Goal: Task Accomplishment & Management: Use online tool/utility

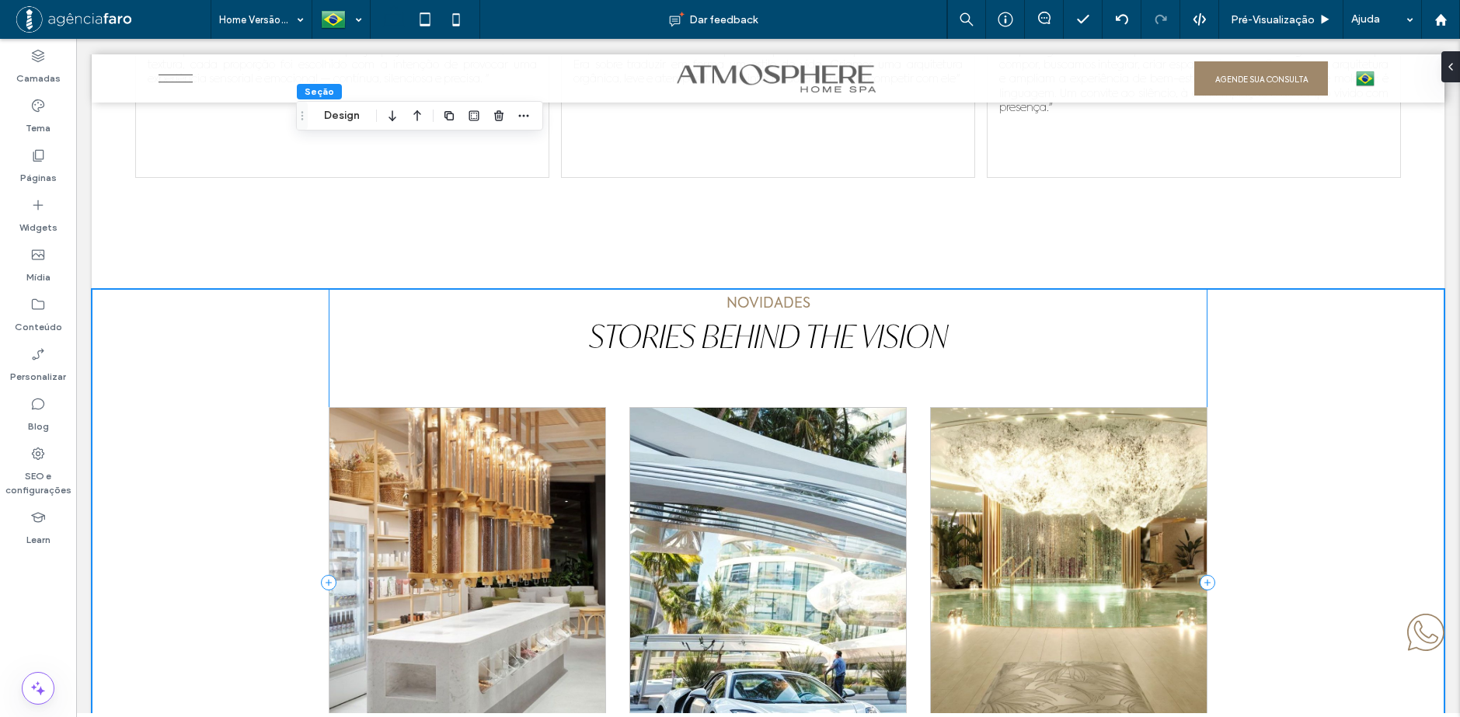
scroll to position [8378, 0]
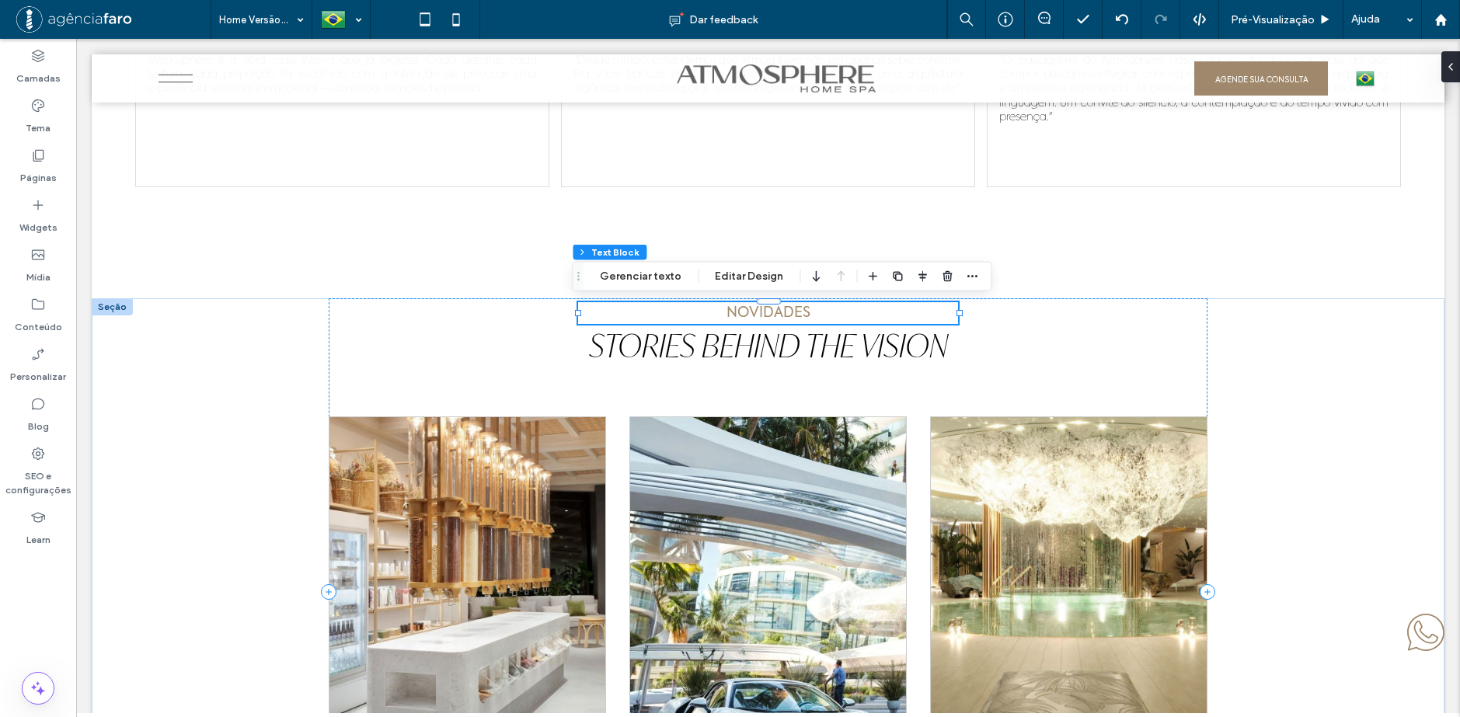
click at [778, 315] on span "NOVIDADES" at bounding box center [769, 313] width 84 height 14
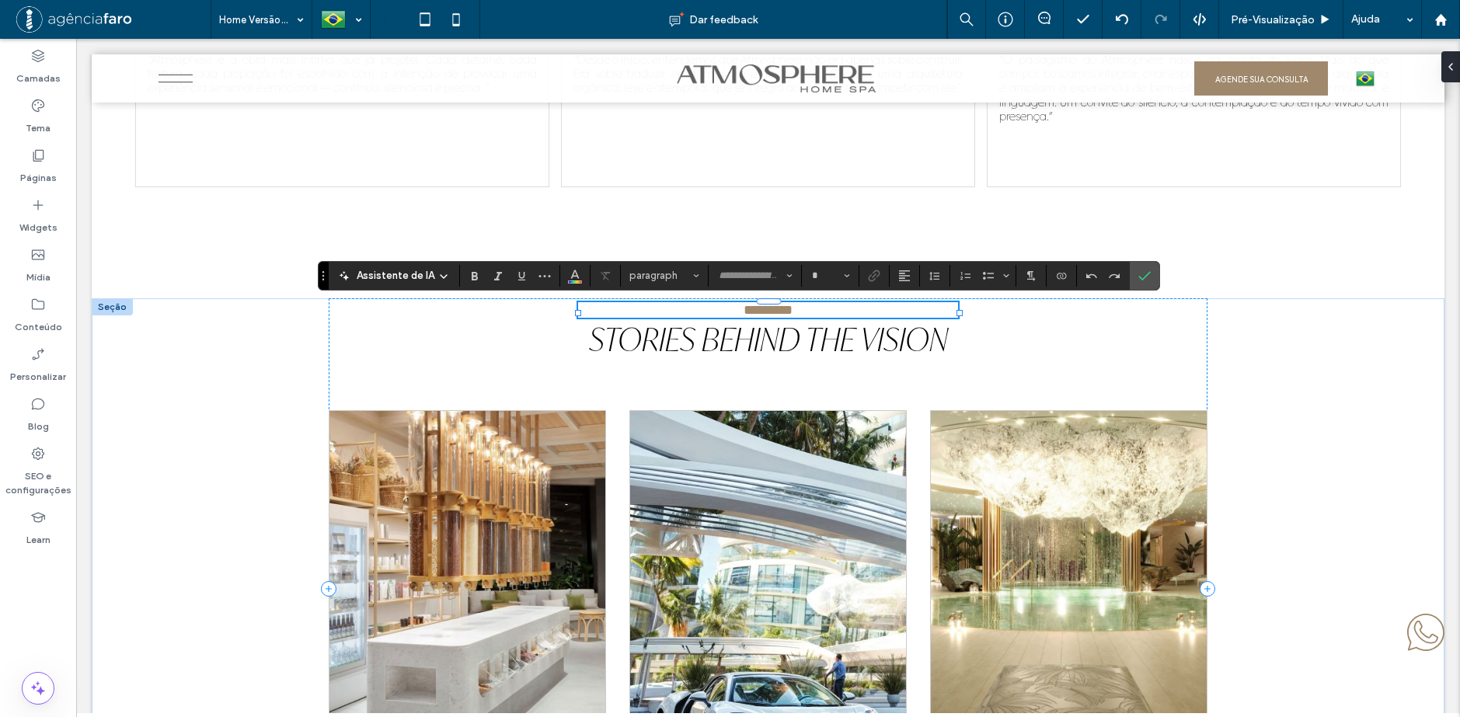
type input "**********"
type input "**"
click at [779, 359] on span "Stories behind the vision" at bounding box center [768, 339] width 359 height 39
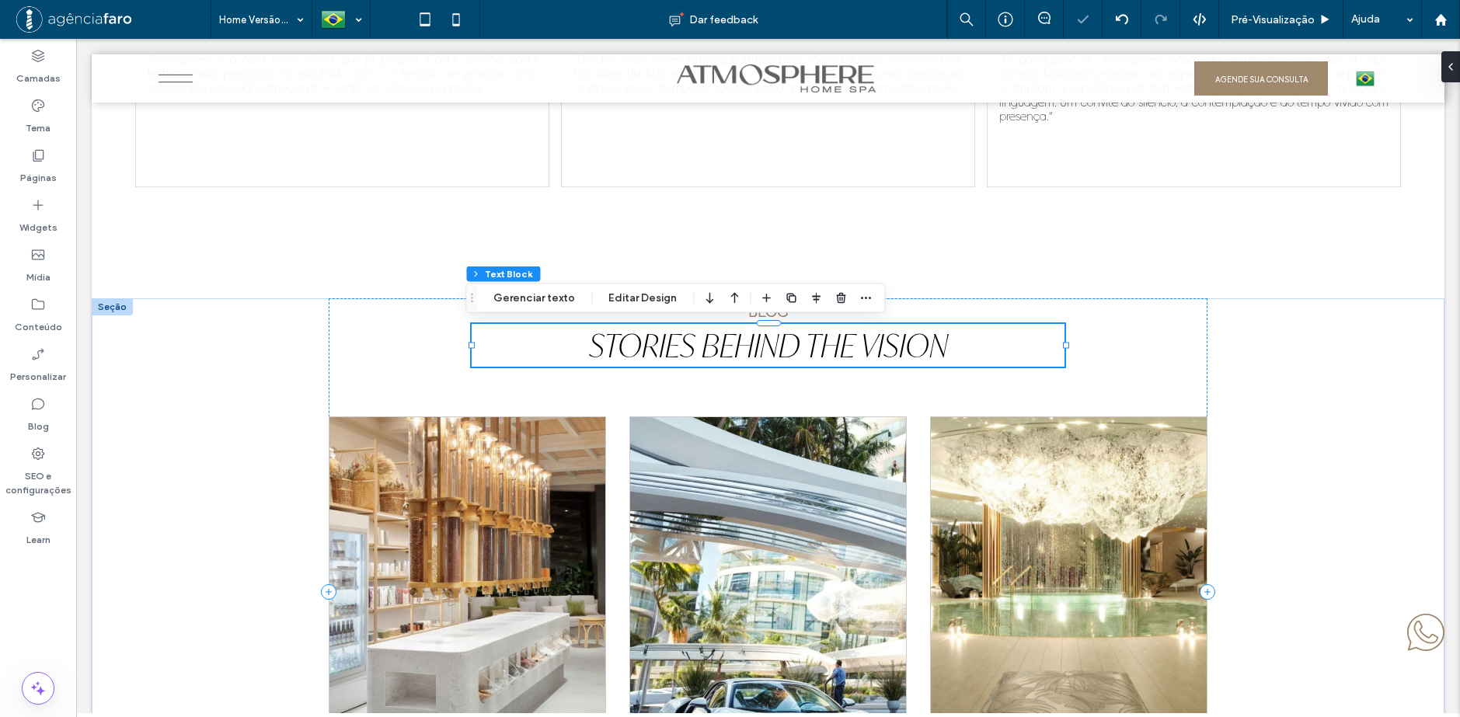
click at [794, 344] on span "Stories behind the vision" at bounding box center [768, 345] width 359 height 39
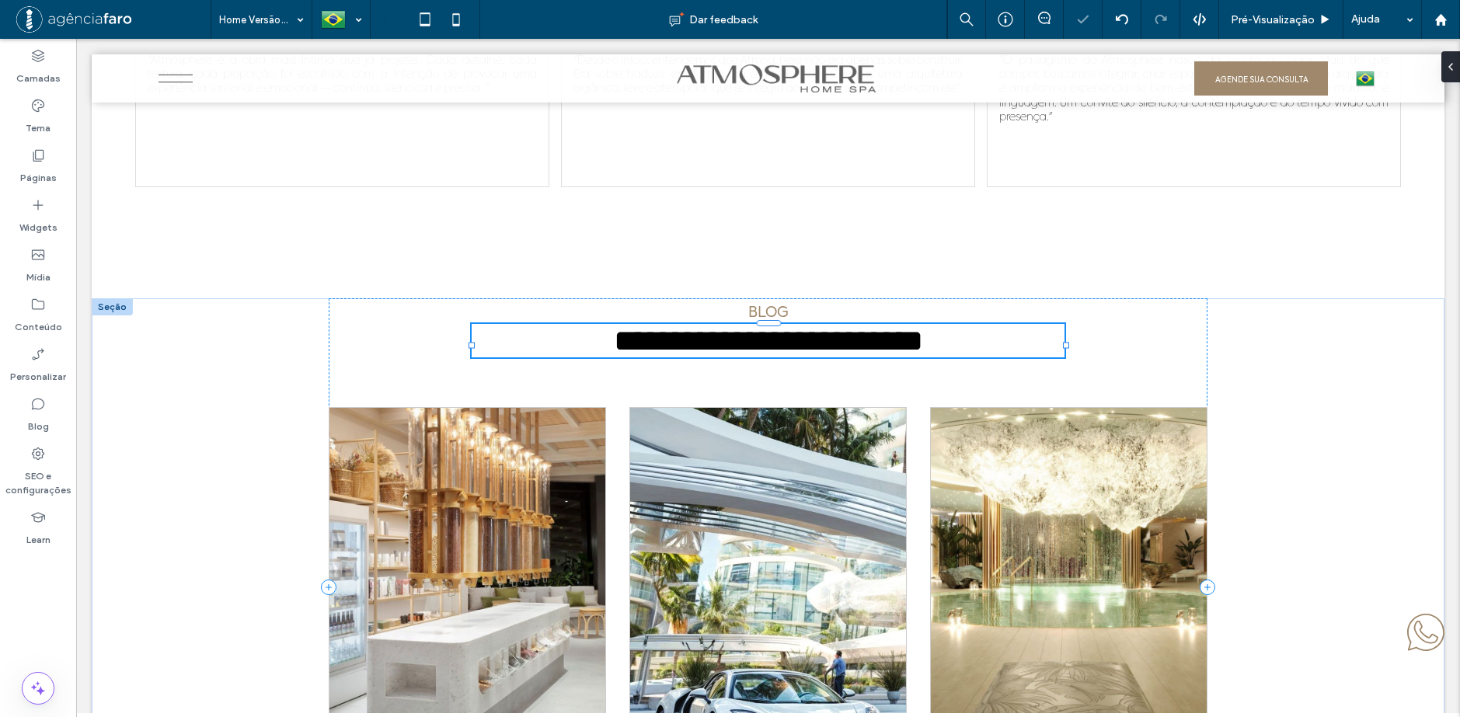
click at [794, 344] on span "**********" at bounding box center [768, 341] width 309 height 30
type input "**********"
type input "**"
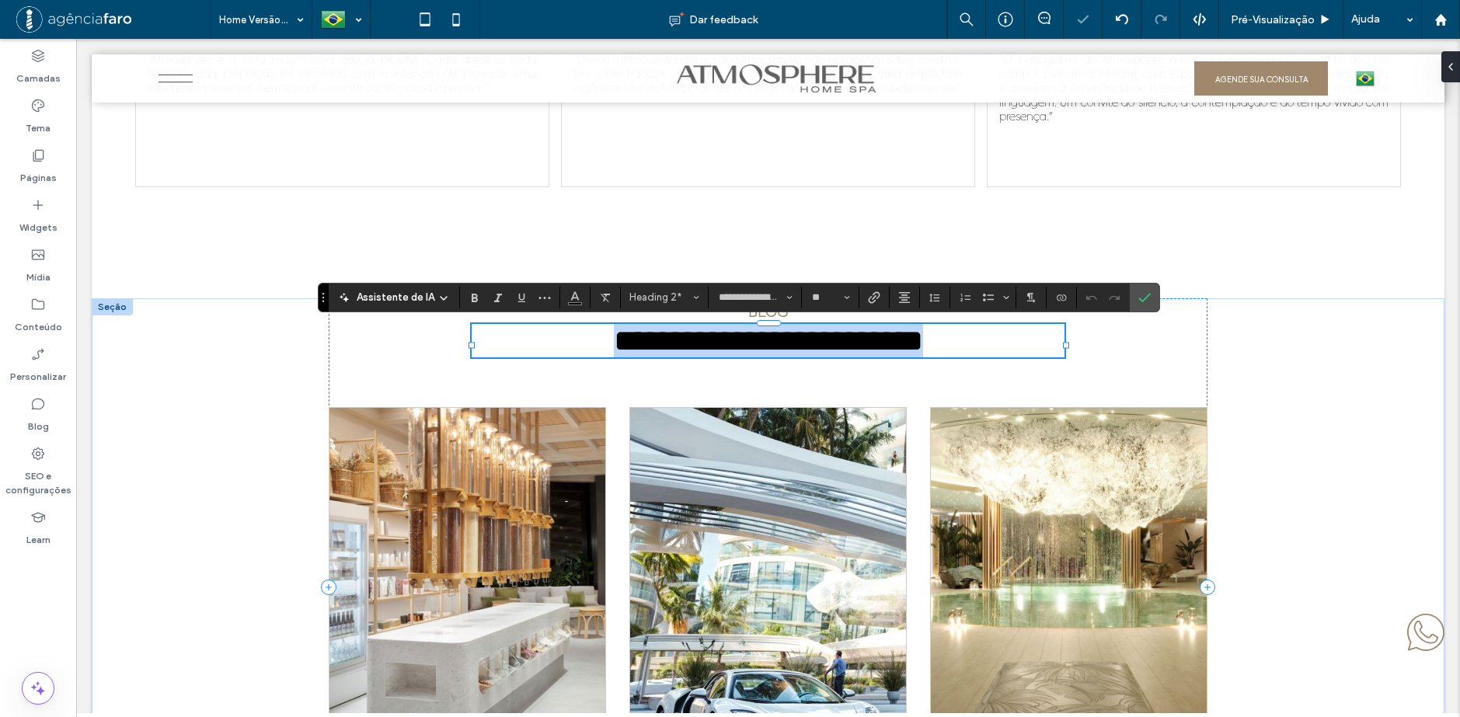
copy span "**********"
paste div
type input "*******"
type input "**"
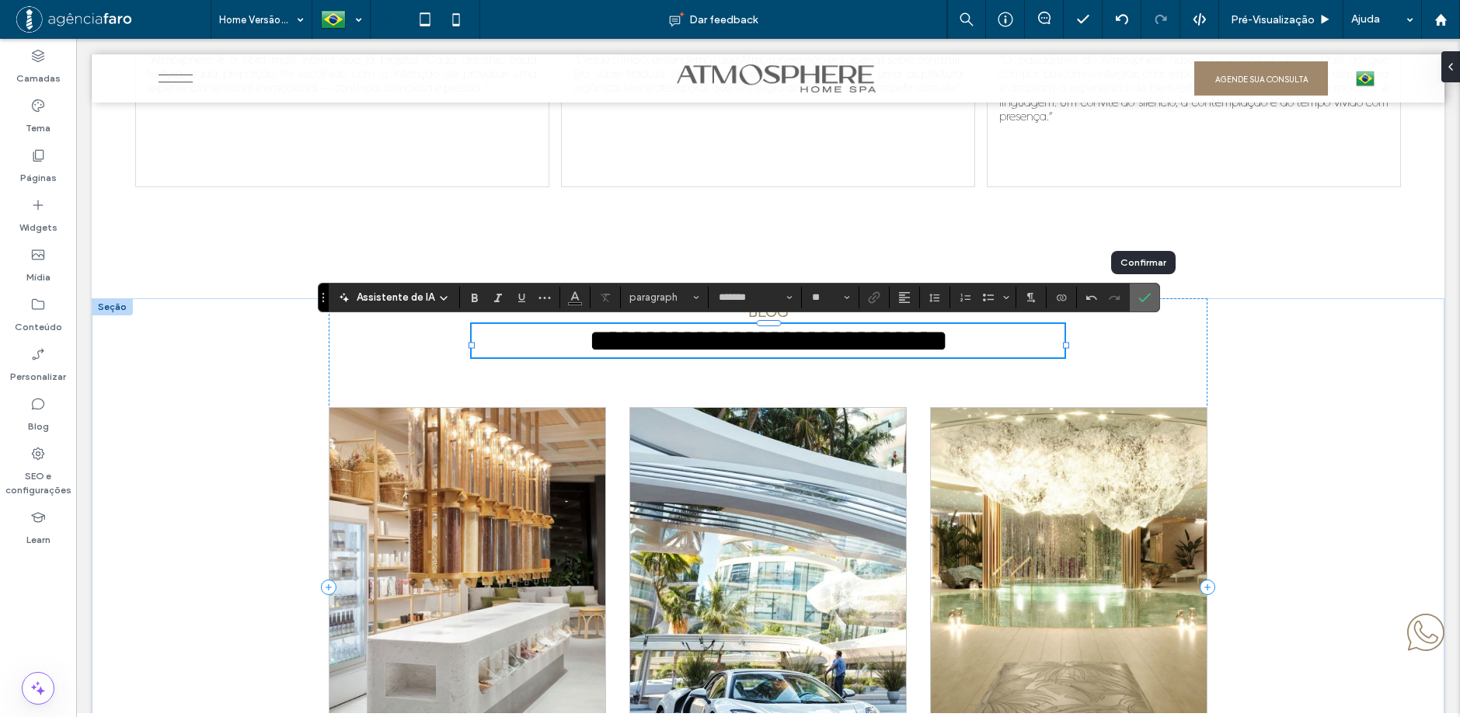
click at [1133, 297] on label "Confirmar" at bounding box center [1144, 298] width 23 height 28
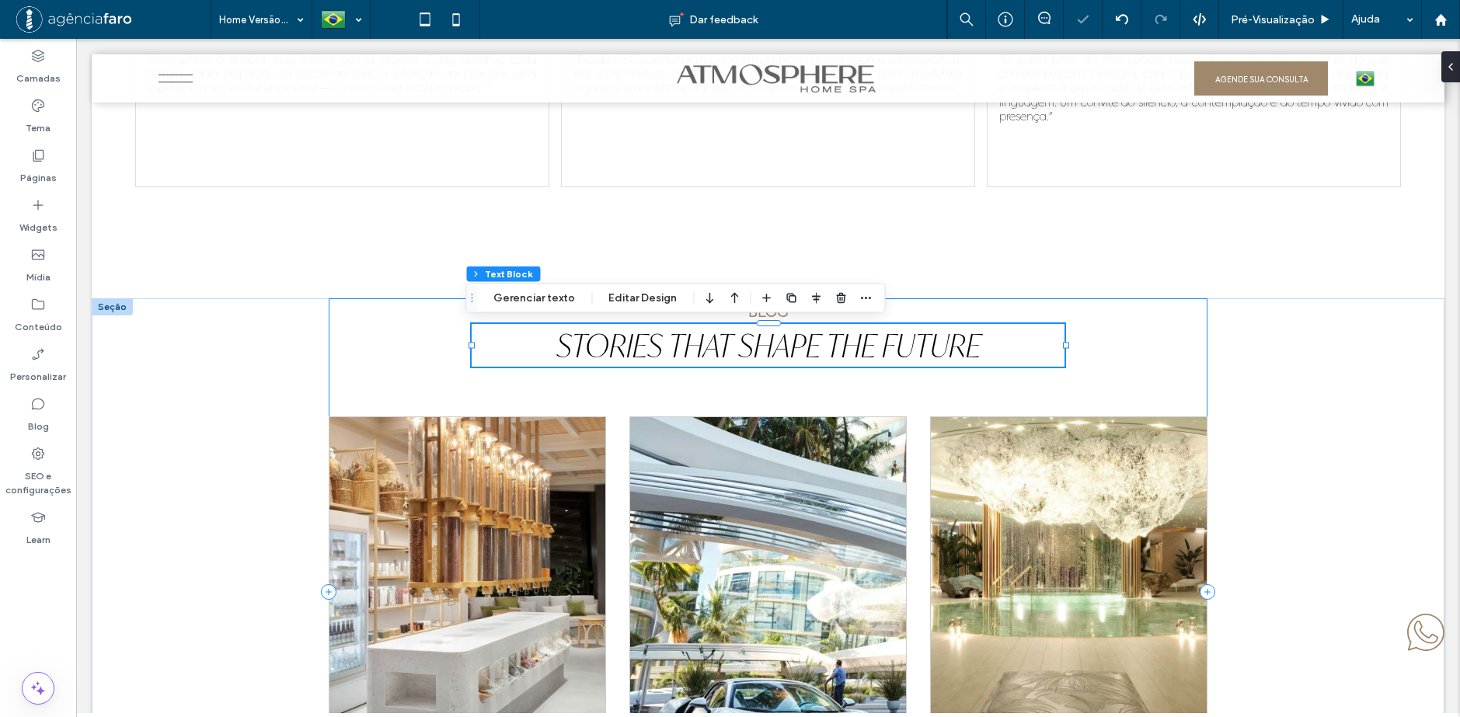
click at [1118, 361] on div "BLOG Stories that Shape the Future Atmosphere: Uma Coleção Exclusiva de Oito Cl…" at bounding box center [768, 591] width 878 height 587
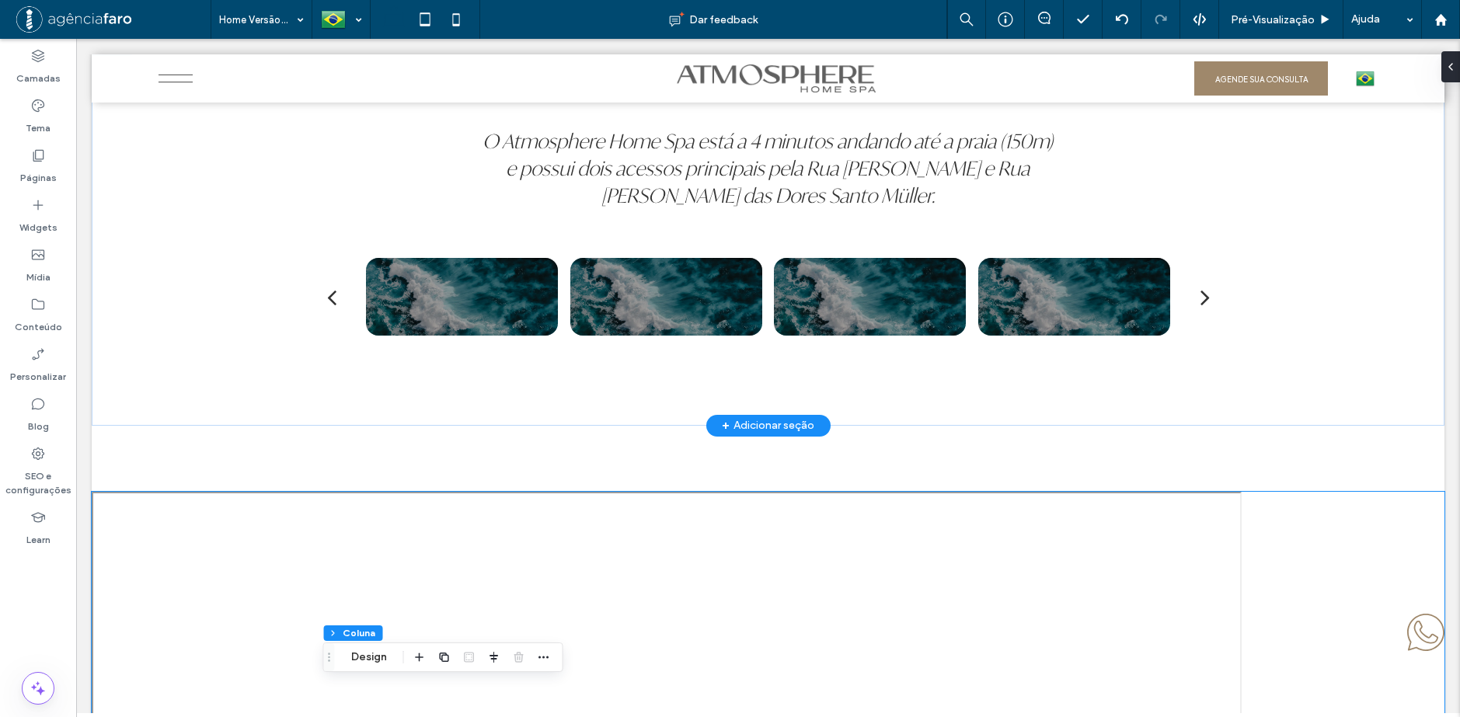
scroll to position [7057, 0]
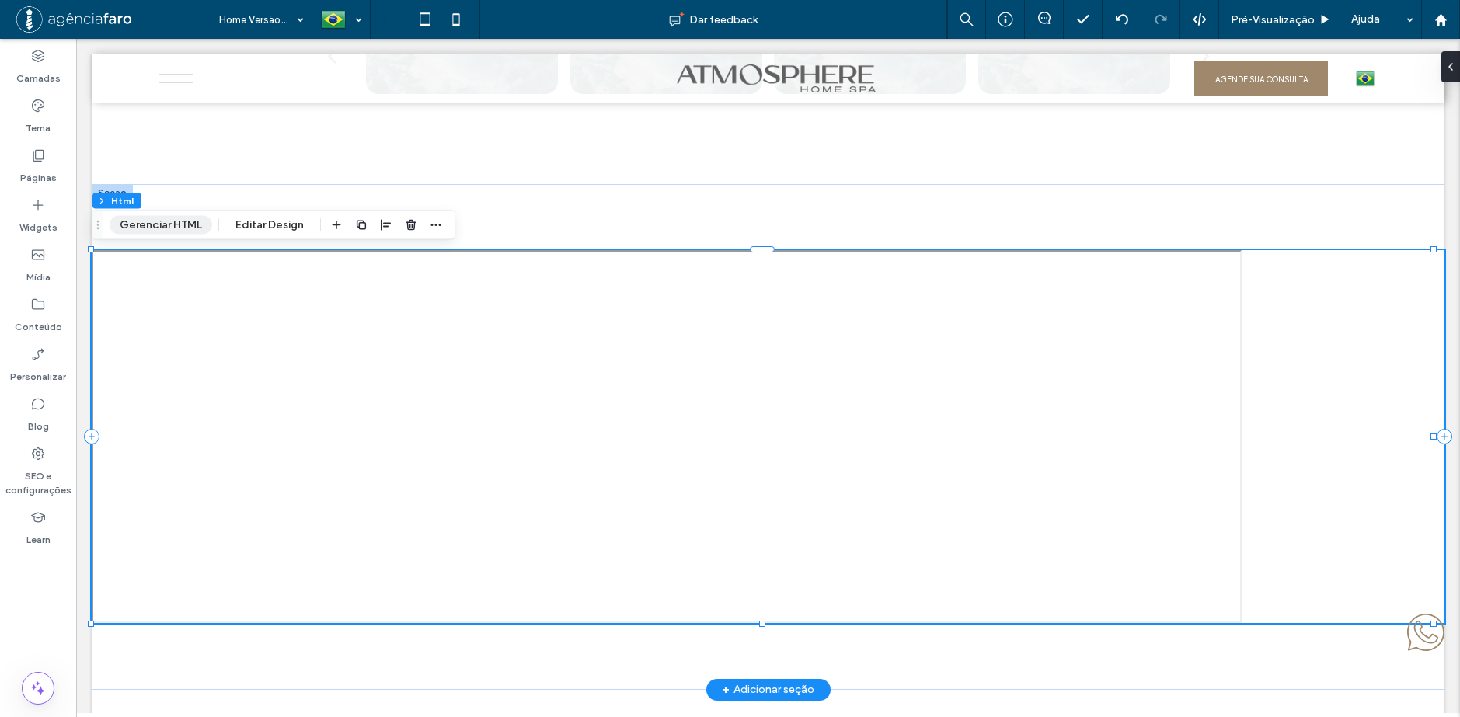
click at [192, 216] on button "Gerenciar HTML" at bounding box center [161, 225] width 103 height 19
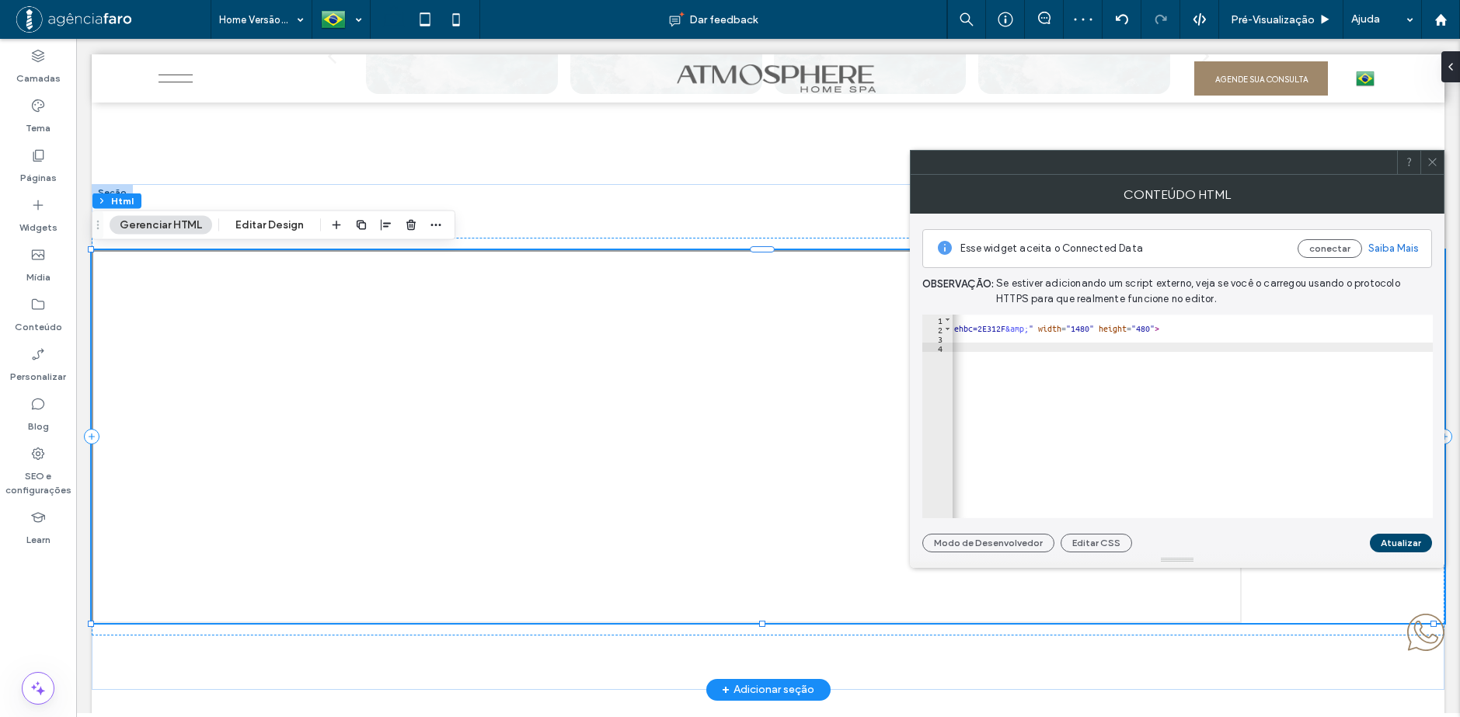
scroll to position [0, 26]
click at [1127, 386] on div "< div class = "map-wrapper" > < iframe src = "https://www.google.com/maps/d/u/0…" at bounding box center [1103, 420] width 659 height 211
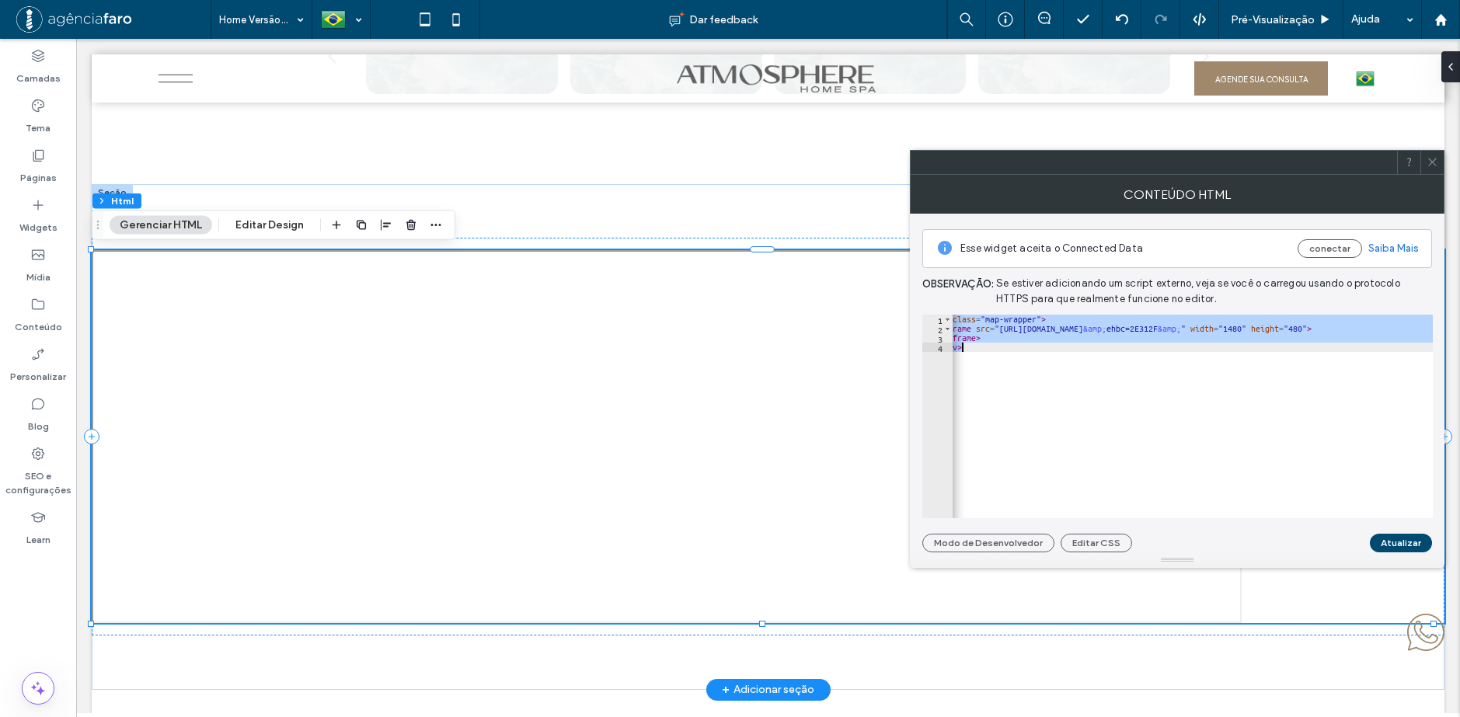
paste textarea "**********"
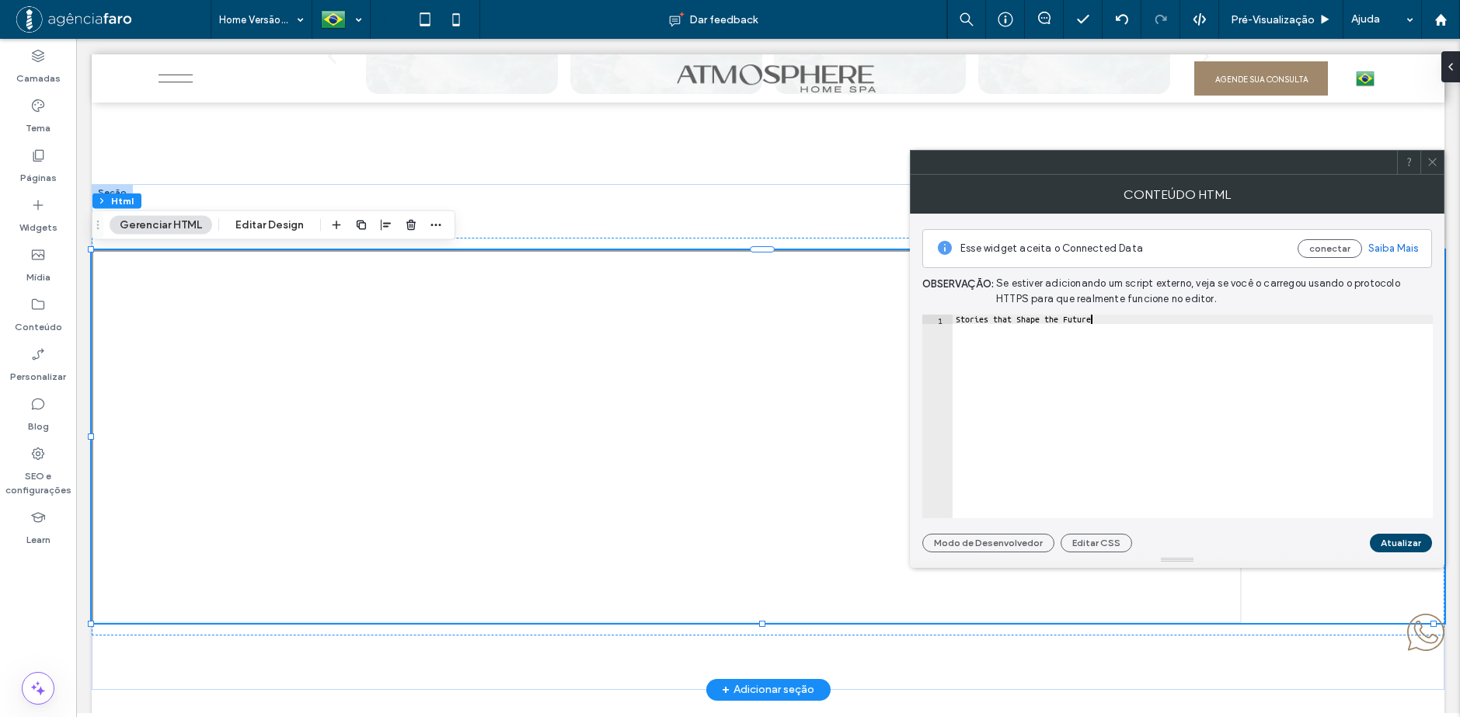
click at [1028, 362] on div "Stories that Shape the Future" at bounding box center [1193, 420] width 480 height 211
click at [1028, 361] on div "Stories that Shape the Future" at bounding box center [1193, 420] width 480 height 211
paste textarea "**********"
type textarea "**********"
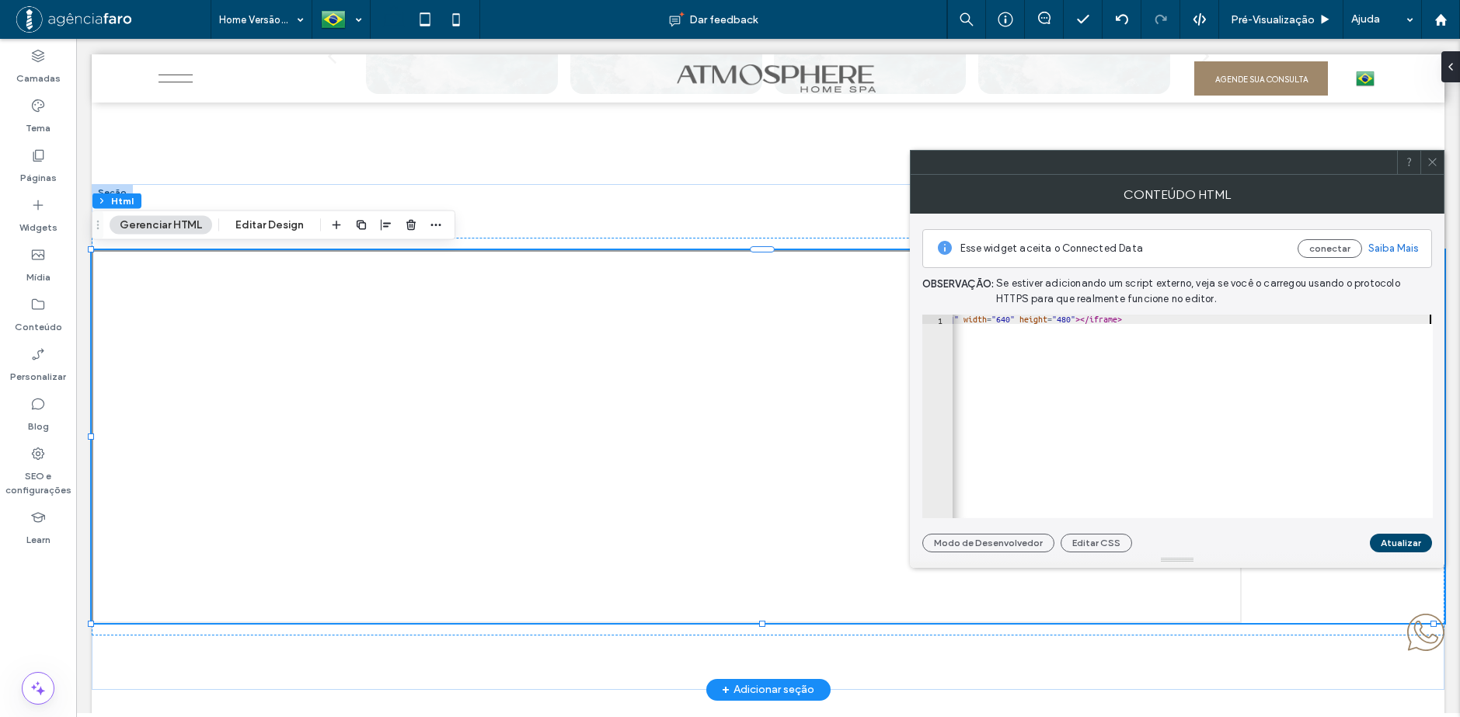
scroll to position [0, 146]
click at [1415, 538] on button "Atualizar" at bounding box center [1401, 543] width 62 height 19
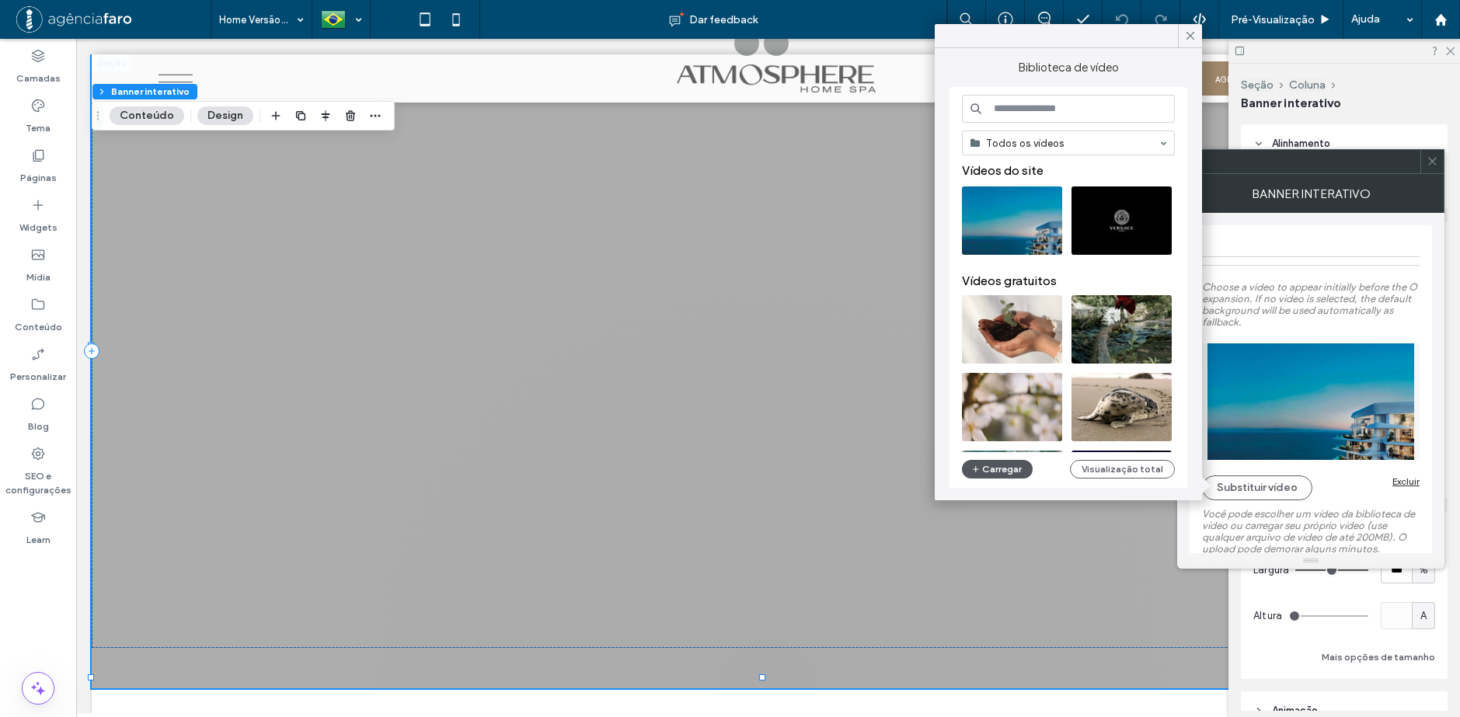
click at [1015, 472] on button "Carregar" at bounding box center [997, 469] width 71 height 19
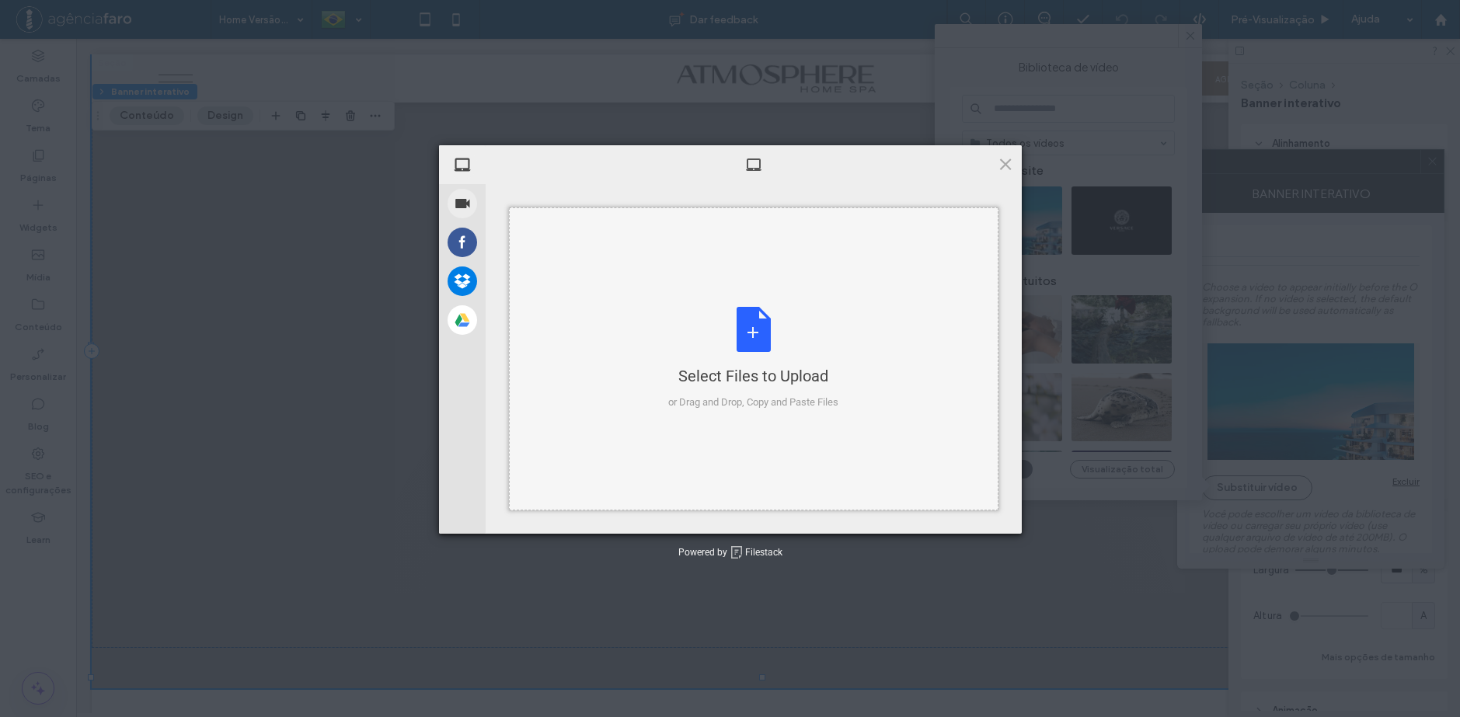
click at [821, 392] on div "Select Files to Upload or Drag and Drop, Copy and Paste Files" at bounding box center [753, 358] width 170 height 103
type input "**********"
drag, startPoint x: 1002, startPoint y: 163, endPoint x: 444, endPoint y: 273, distance: 569.3
click at [1002, 163] on span at bounding box center [1005, 163] width 17 height 17
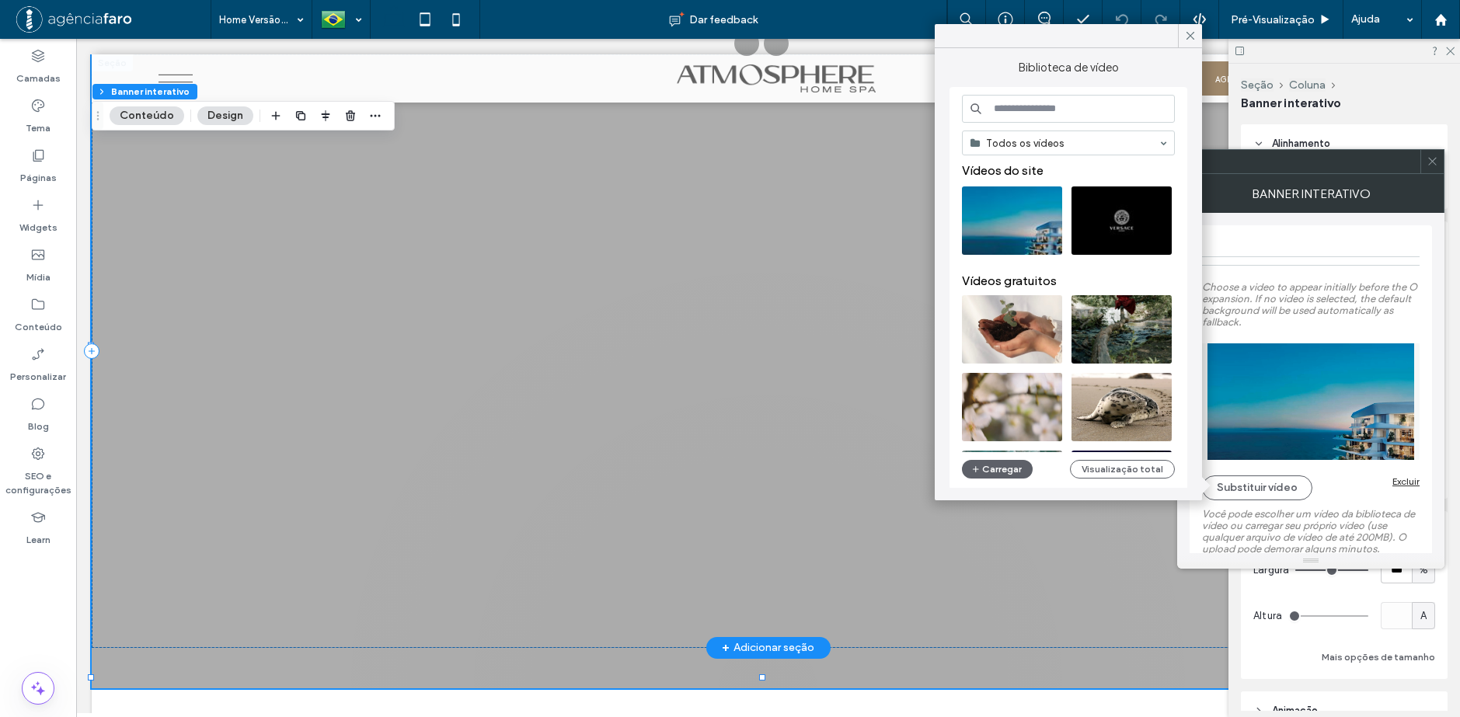
click at [521, 291] on div at bounding box center [768, 351] width 1353 height 674
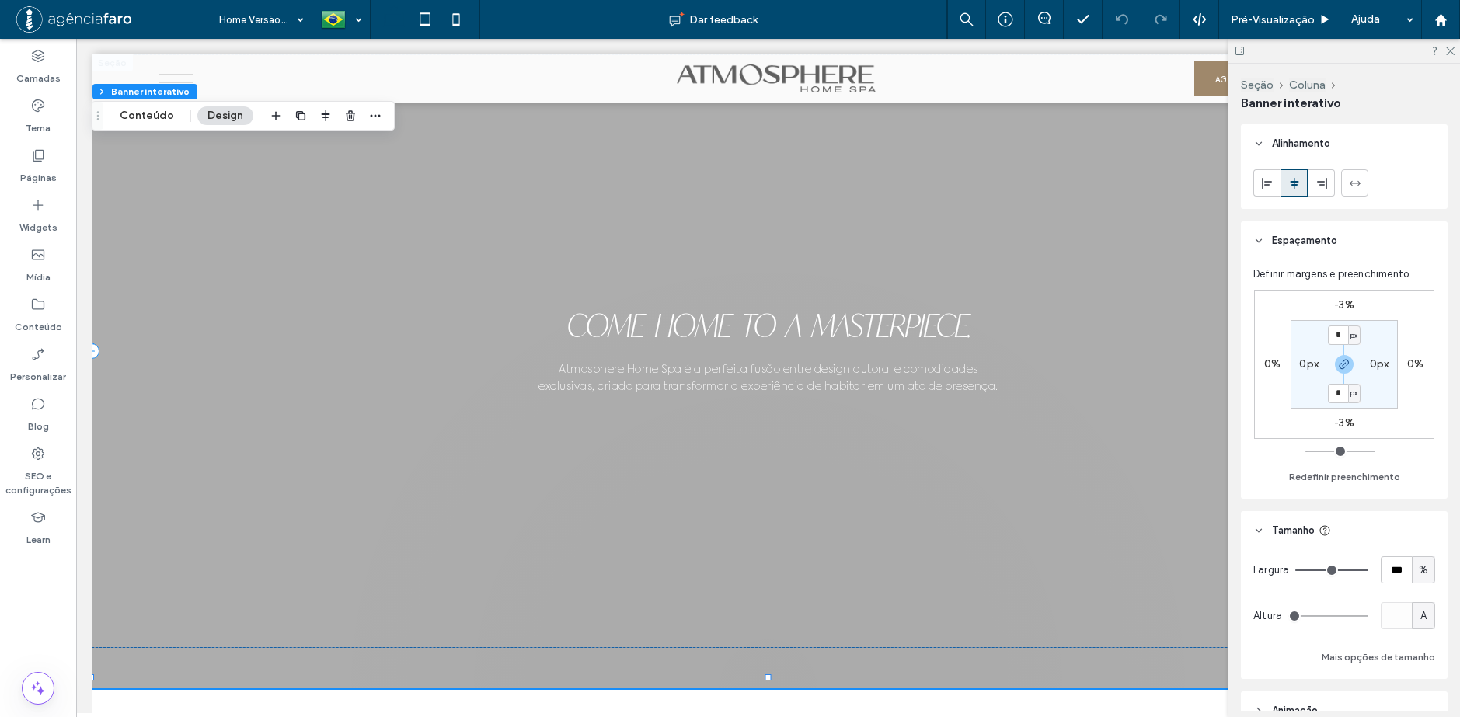
click at [1456, 49] on div at bounding box center [1345, 51] width 232 height 24
click at [1451, 50] on icon at bounding box center [1450, 50] width 10 height 10
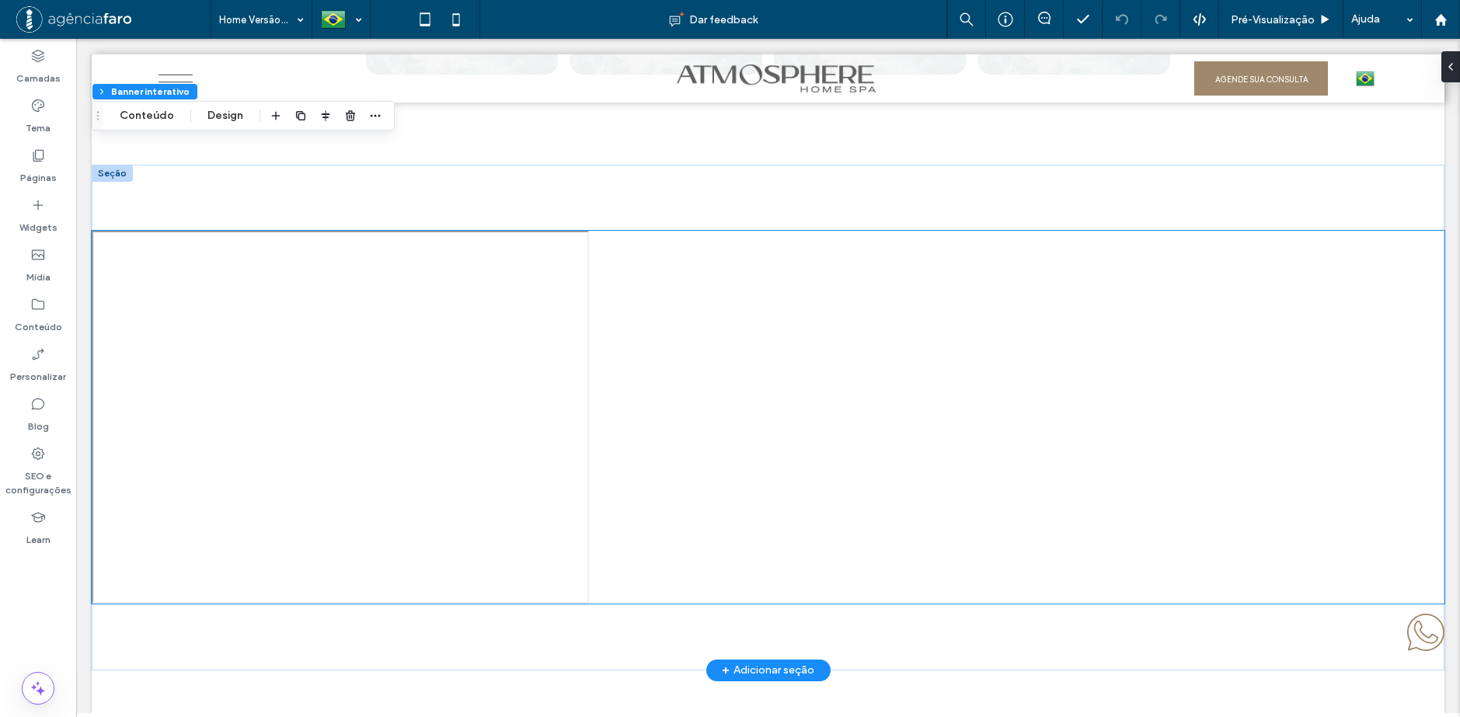
scroll to position [7071, 0]
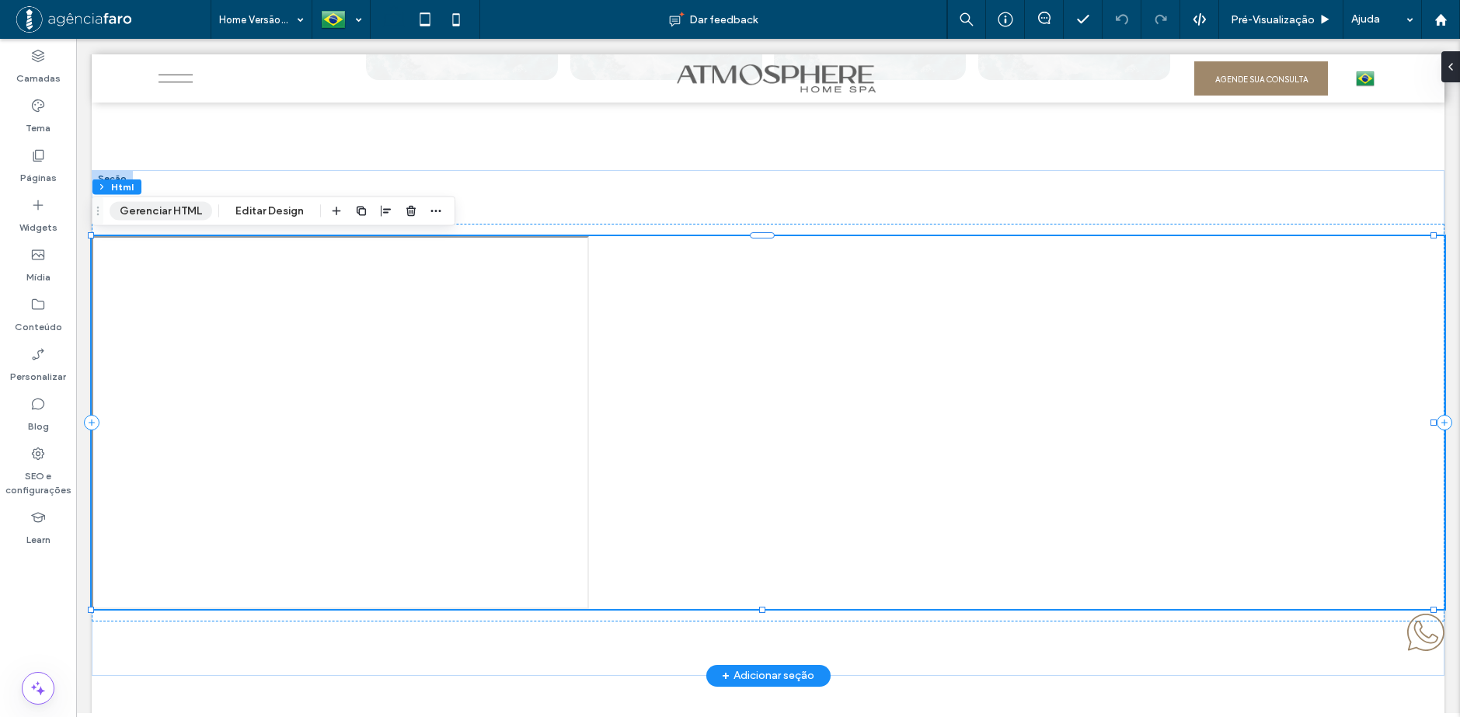
click at [153, 206] on button "Gerenciar HTML" at bounding box center [161, 211] width 103 height 19
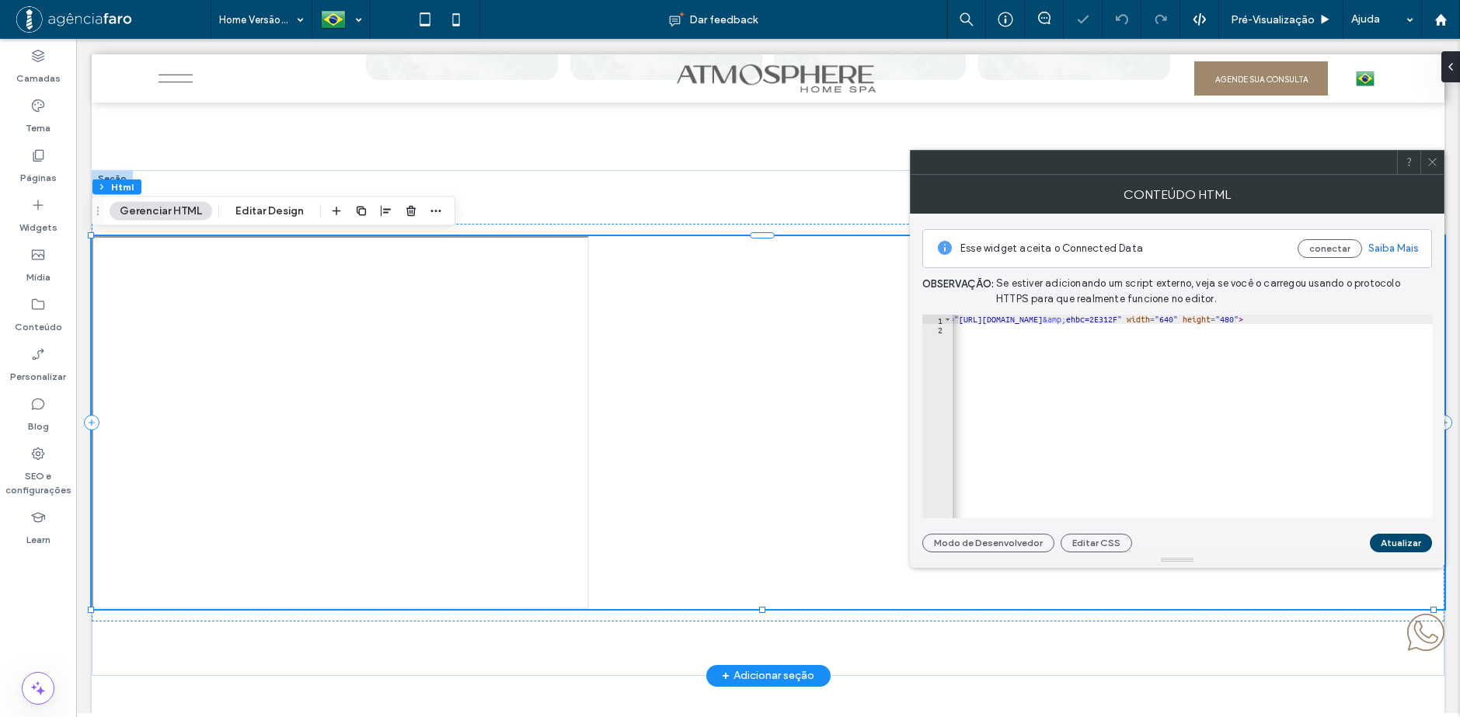
scroll to position [0, 123]
drag, startPoint x: 1361, startPoint y: 322, endPoint x: 1347, endPoint y: 322, distance: 13.2
click at [1347, 322] on div "< iframe src = "https://www.google.com/maps/d/embed?mid=1ytBHySc0fthS8RChe55hh-…" at bounding box center [1131, 420] width 603 height 211
type textarea "**********"
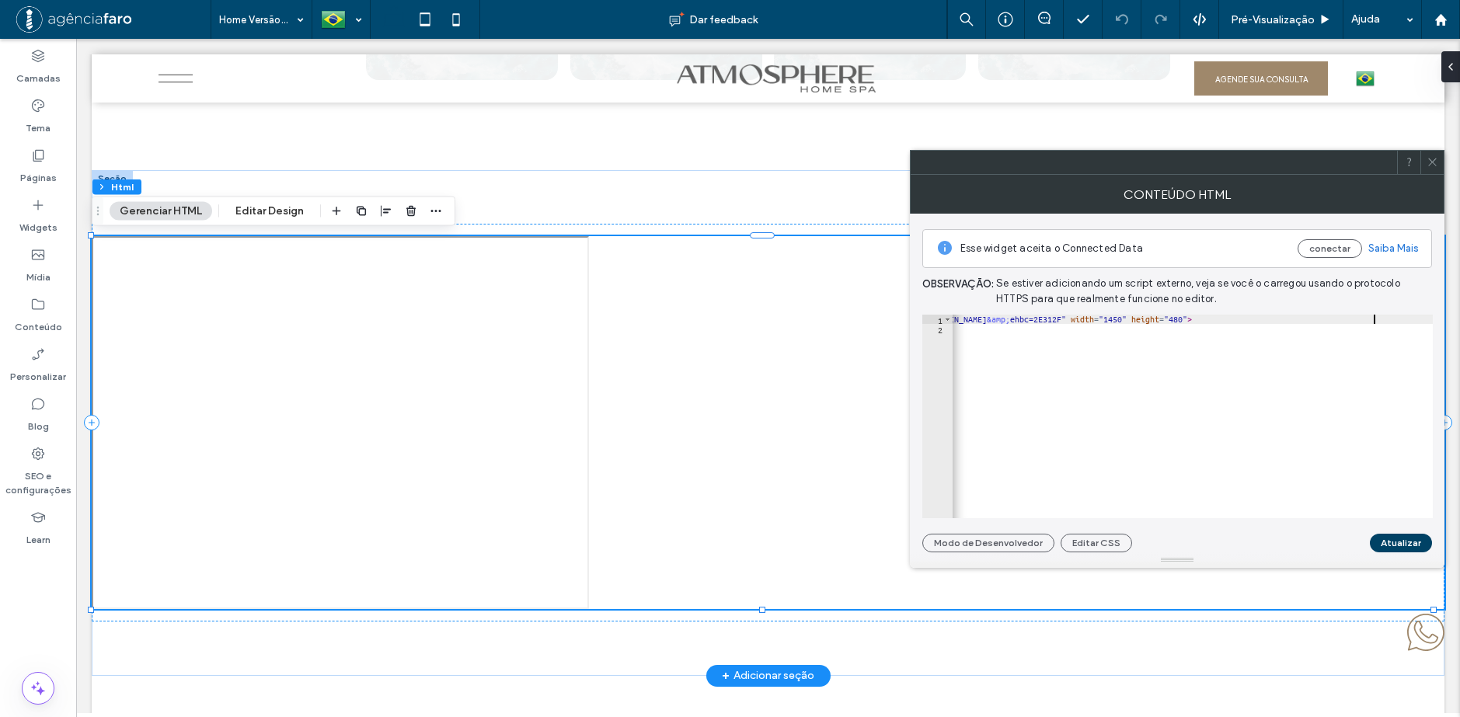
click at [1398, 547] on button "Atualizar" at bounding box center [1401, 543] width 62 height 19
click at [1435, 162] on icon at bounding box center [1433, 162] width 12 height 12
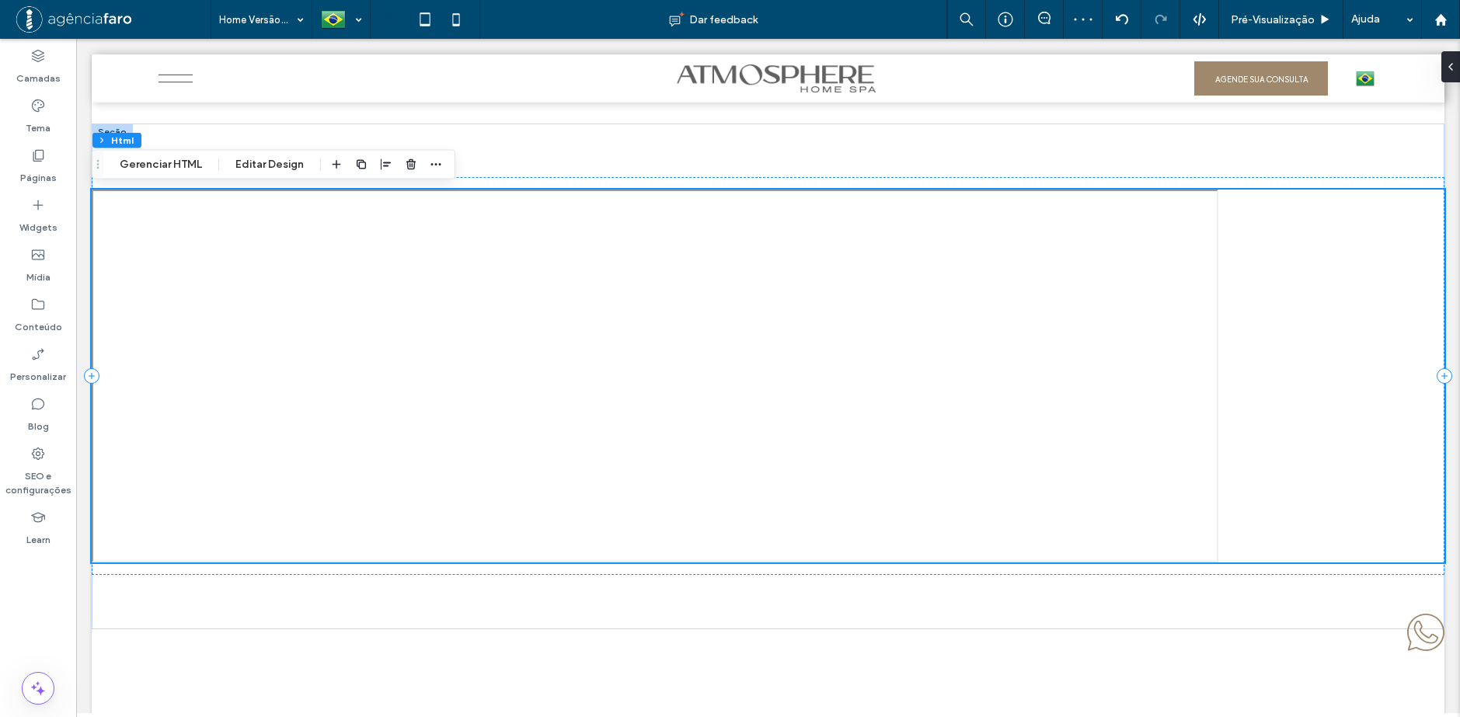
scroll to position [7118, 0]
click at [714, 283] on div at bounding box center [768, 376] width 1353 height 373
click at [195, 162] on button "Gerenciar HTML" at bounding box center [161, 164] width 103 height 19
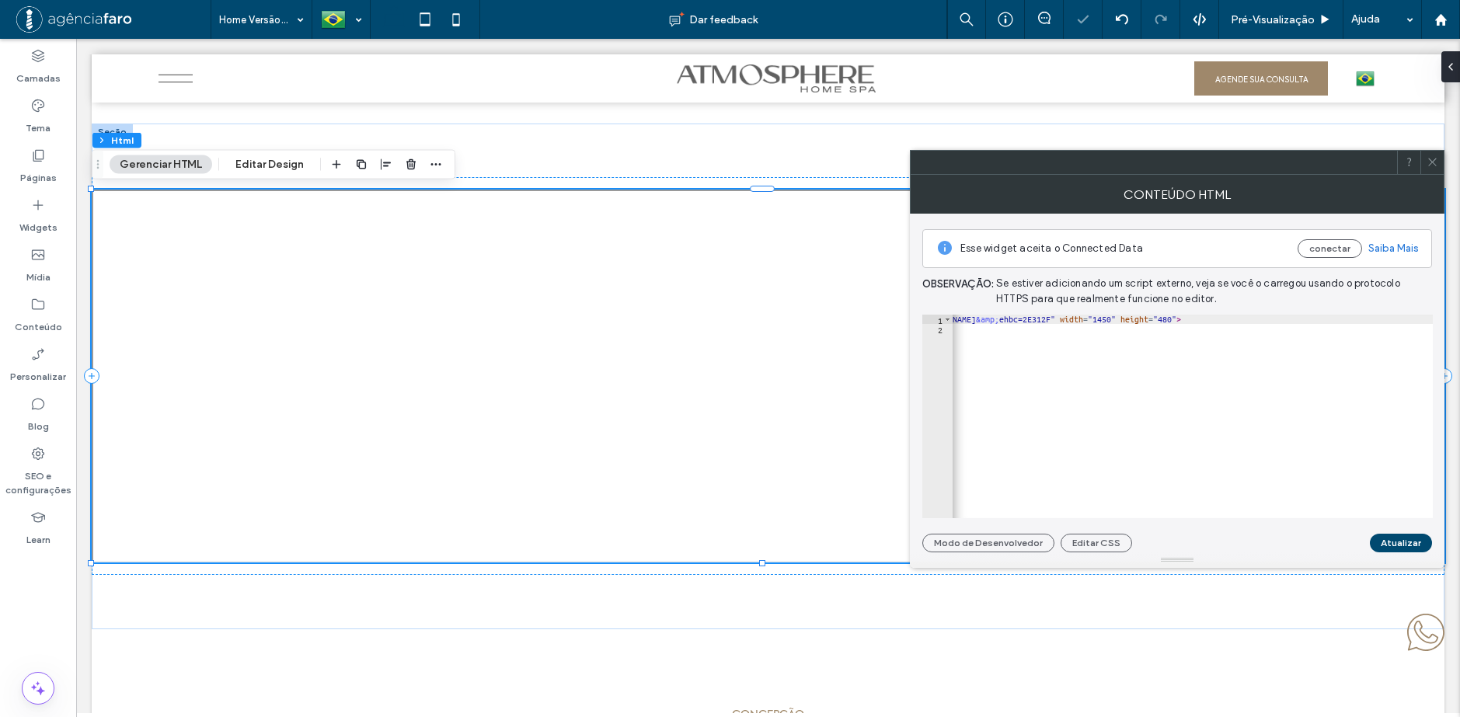
scroll to position [0, 127]
click at [1345, 322] on div "< iframe src = "https://www.google.com/maps/d/embed?mid=1ytBHySc0fthS8RChe55hh-…" at bounding box center [1129, 420] width 608 height 211
type textarea "**********"
click at [1391, 545] on button "Atualizar" at bounding box center [1401, 543] width 62 height 19
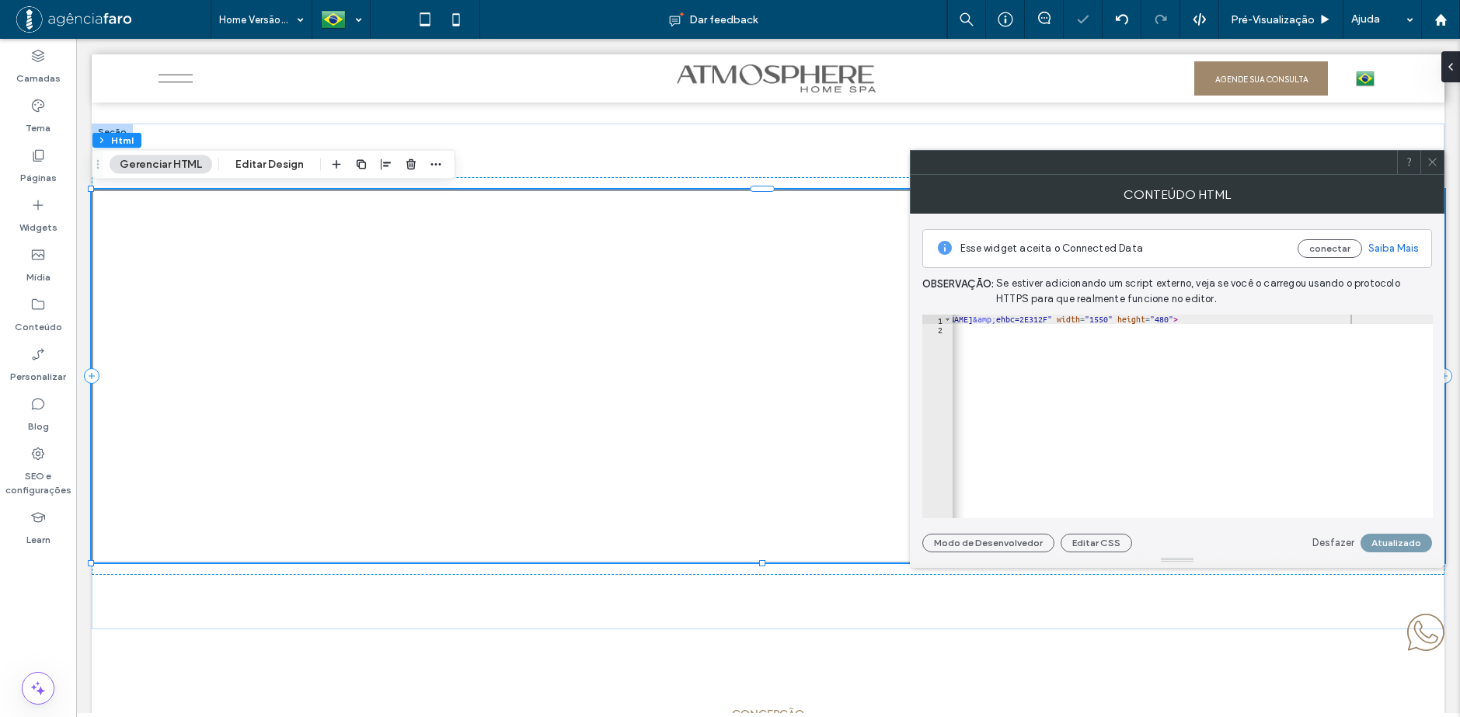
click at [1437, 171] on span at bounding box center [1433, 162] width 12 height 23
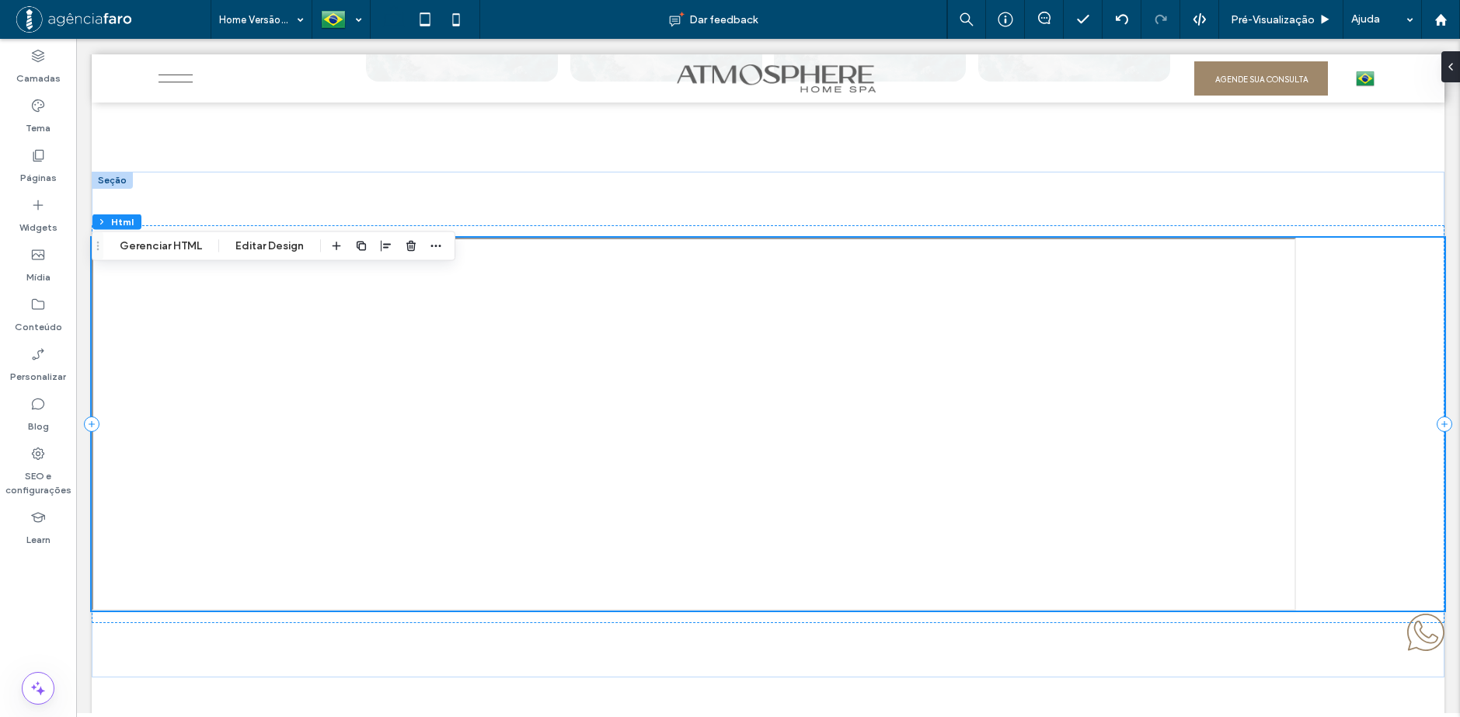
scroll to position [7149, 0]
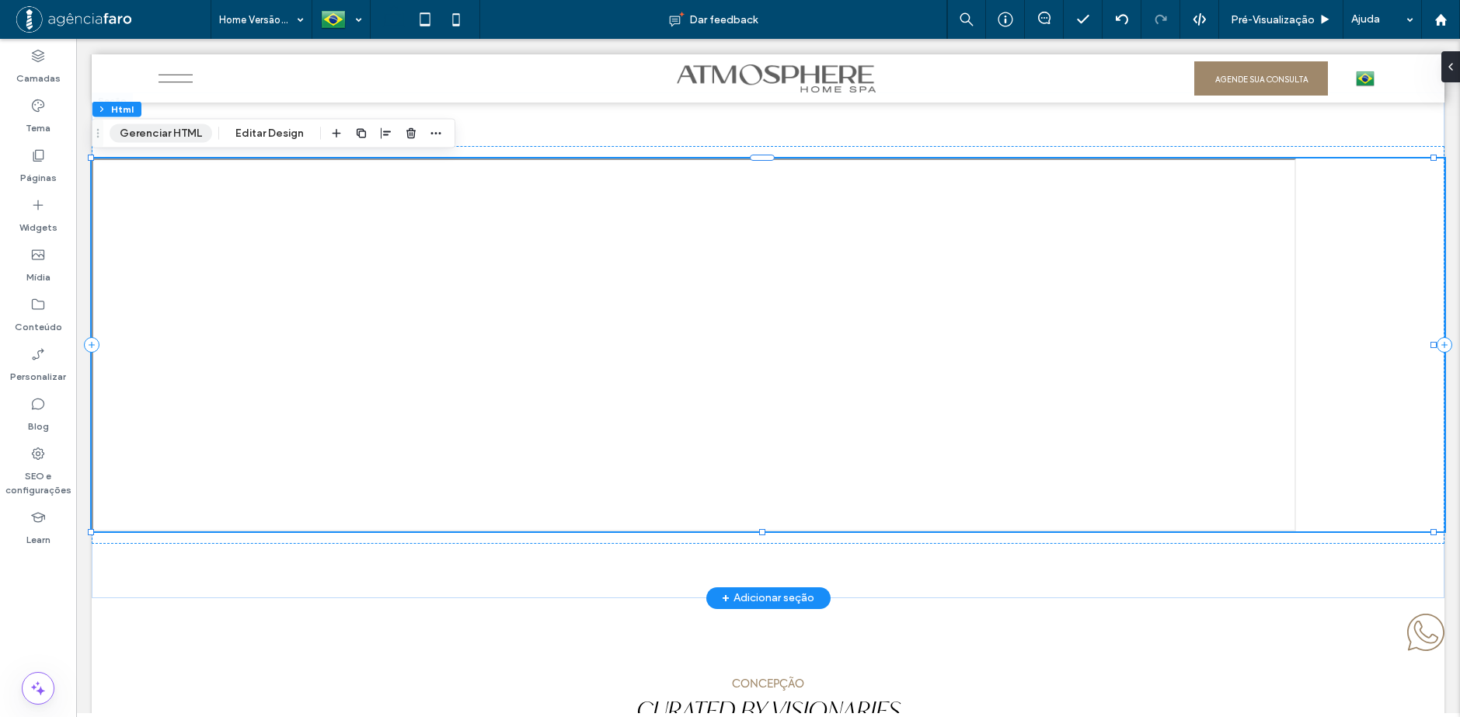
click at [151, 134] on button "Gerenciar HTML" at bounding box center [161, 133] width 103 height 19
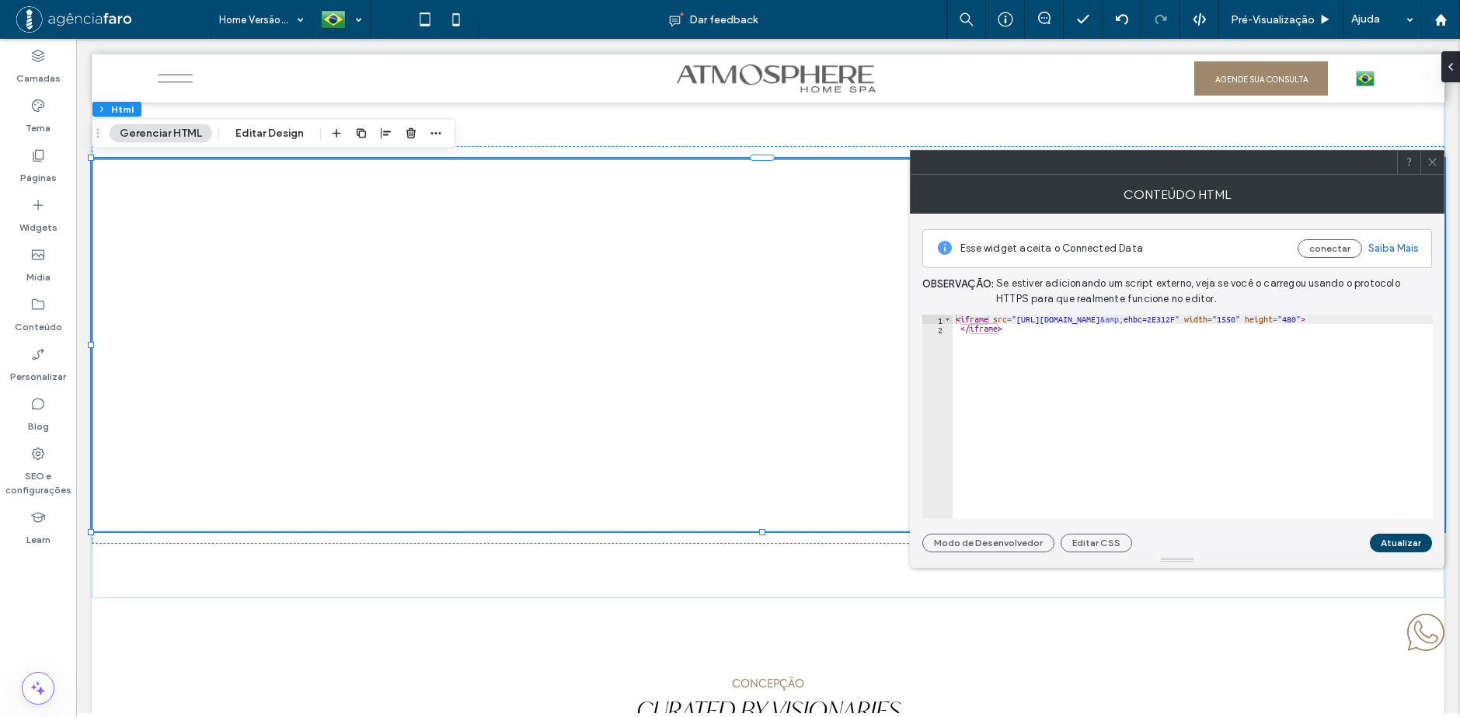
scroll to position [0, 127]
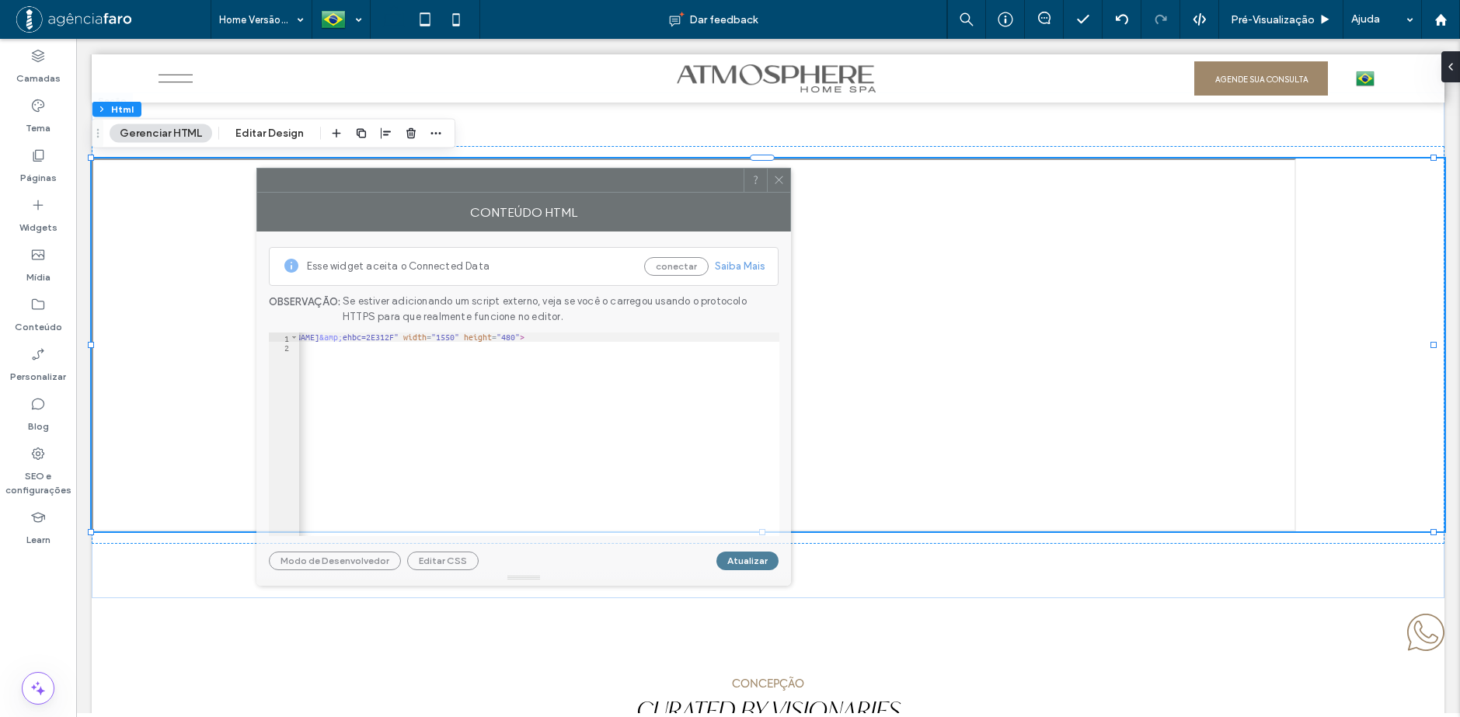
drag, startPoint x: 1296, startPoint y: 155, endPoint x: 647, endPoint y: 172, distance: 649.8
click at [647, 172] on div at bounding box center [500, 180] width 486 height 23
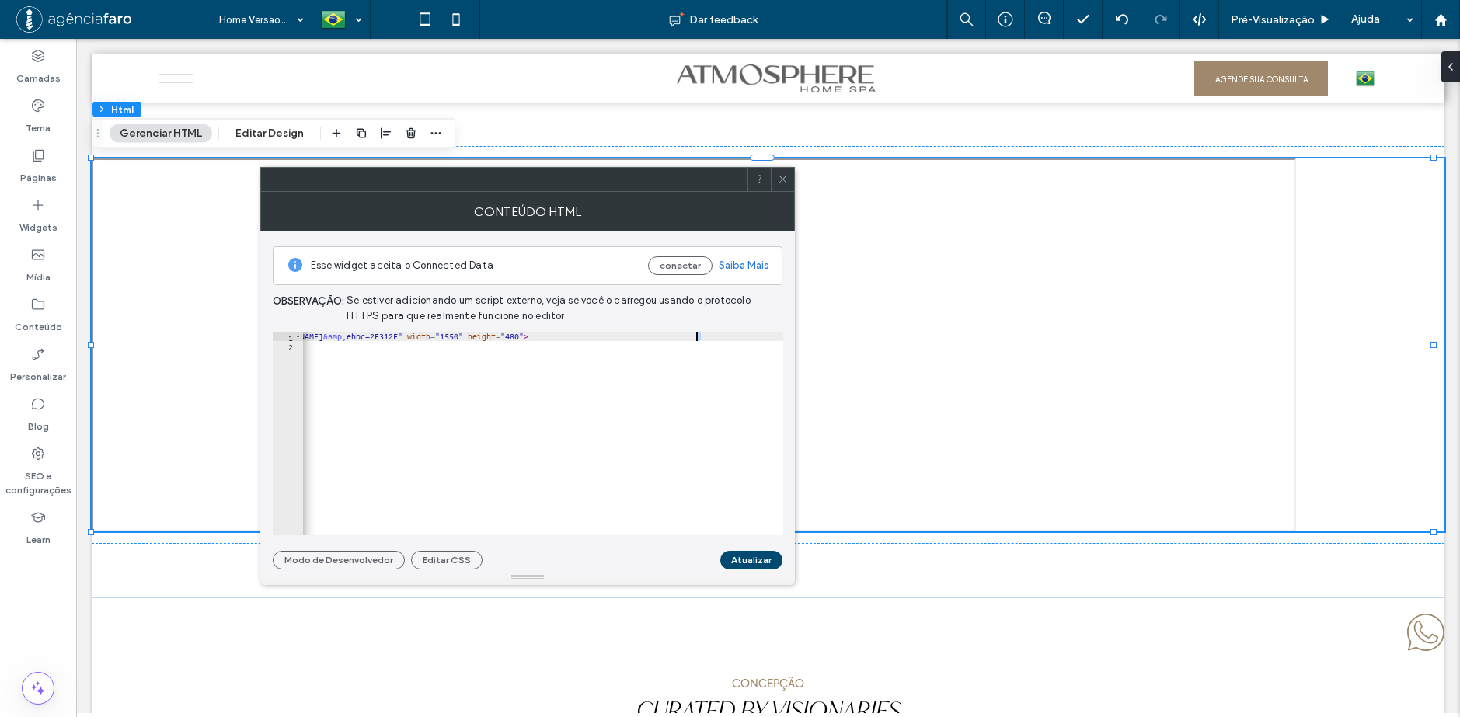
click at [696, 337] on div "< iframe src = "https://www.google.com/maps/d/embed?mid=1ytBHySc0fthS8RChe55hh-…" at bounding box center [480, 437] width 608 height 211
type textarea "**********"
click at [762, 559] on button "Atualizar" at bounding box center [751, 560] width 62 height 19
click at [787, 178] on icon at bounding box center [783, 179] width 12 height 12
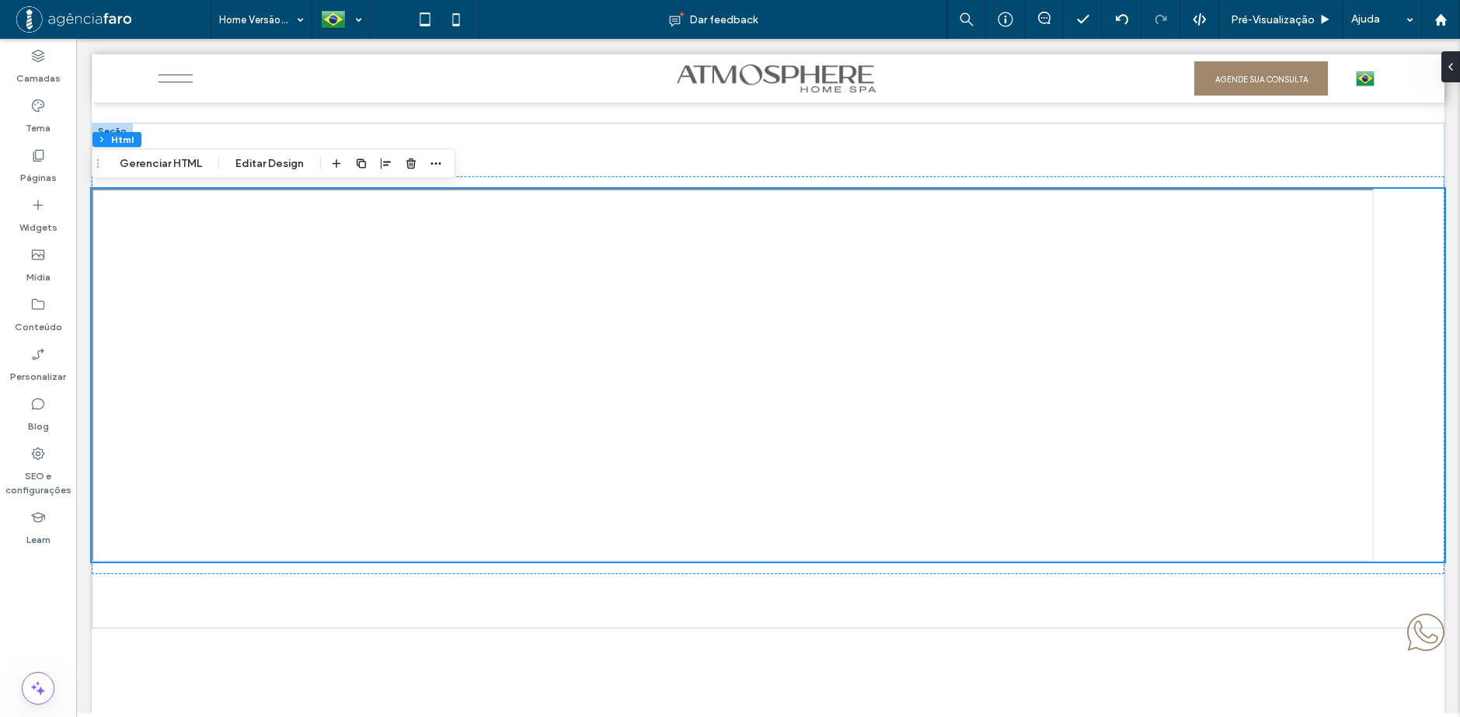
scroll to position [7119, 0]
click at [861, 324] on div at bounding box center [768, 375] width 1353 height 373
click at [155, 159] on button "Gerenciar HTML" at bounding box center [161, 164] width 103 height 19
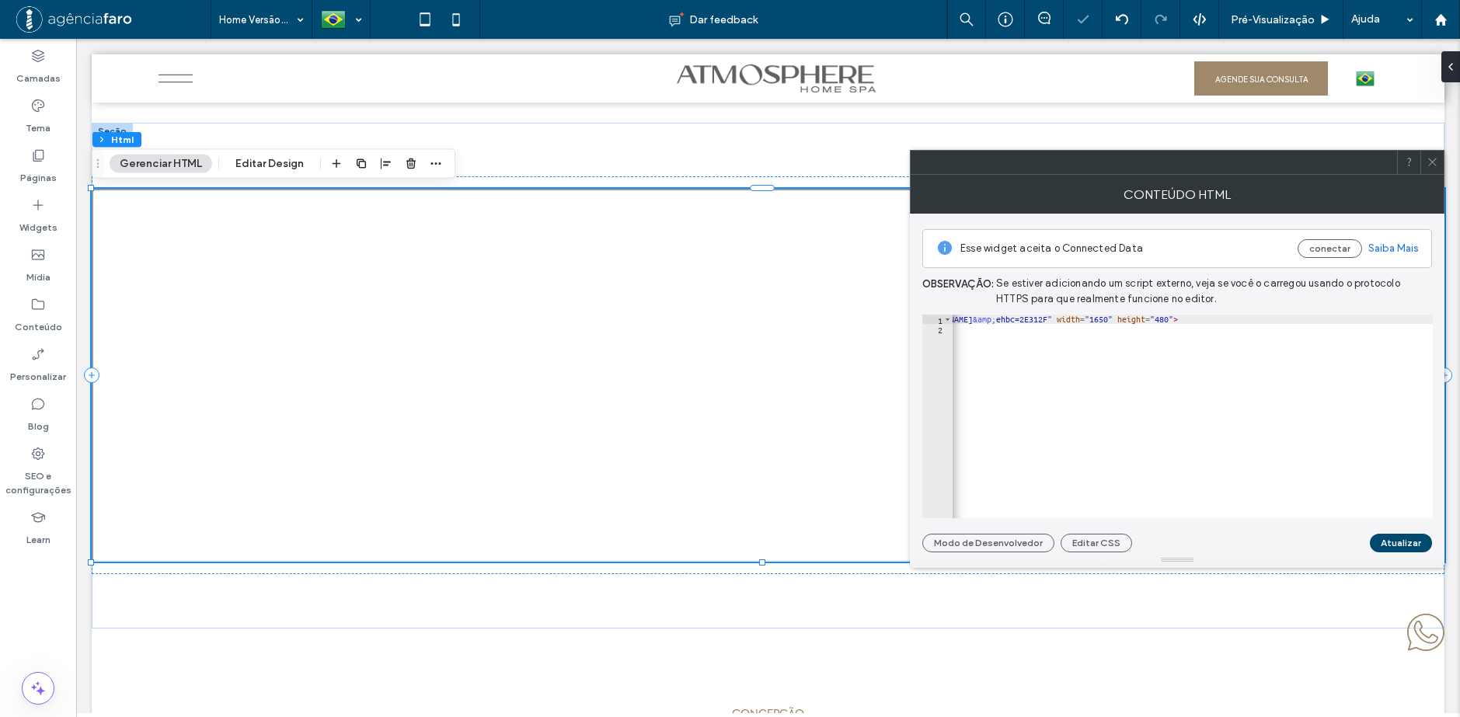
scroll to position [0, 127]
click at [1351, 319] on div "< iframe src = "https://www.google.com/maps/d/embed?mid=1ytBHySc0fthS8RChe55hh-…" at bounding box center [1129, 420] width 608 height 211
type textarea "**********"
click at [1409, 545] on button "Atualizar" at bounding box center [1401, 543] width 62 height 19
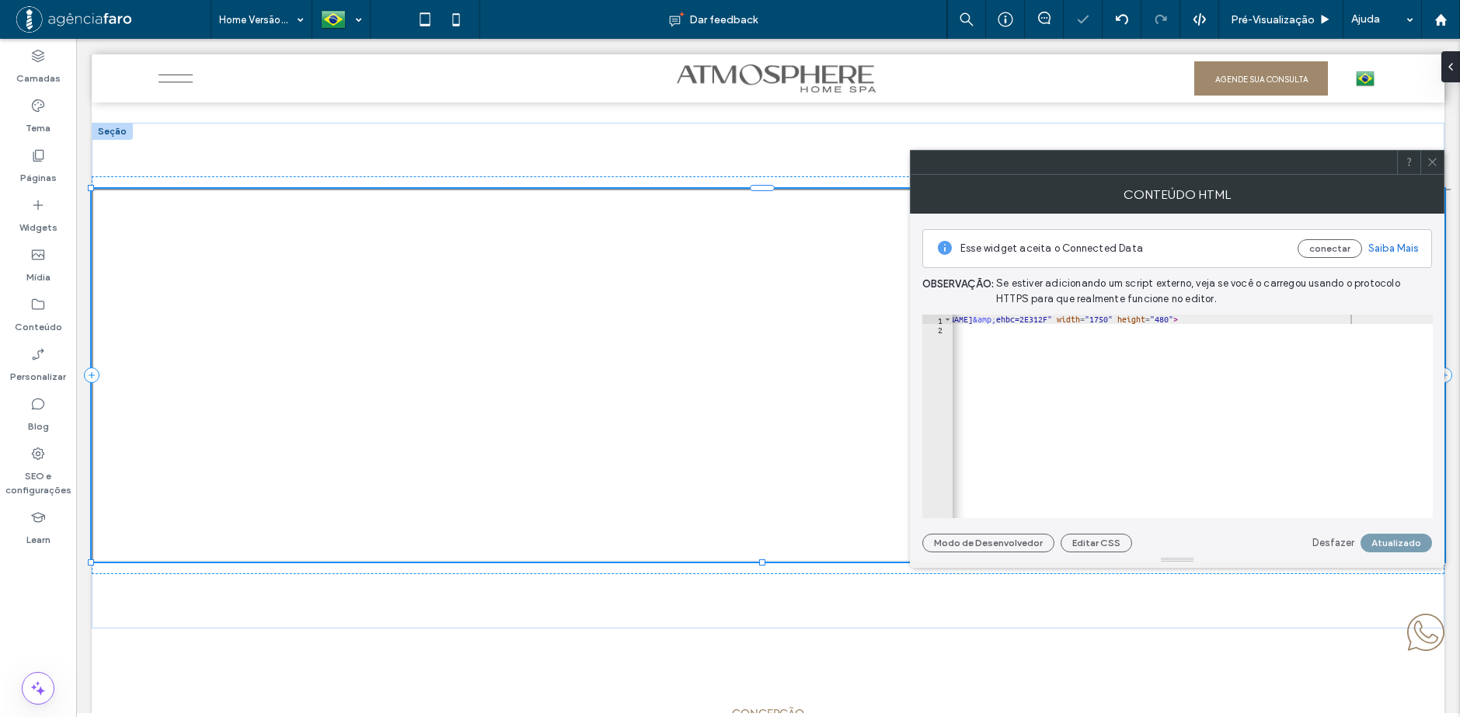
click at [1435, 169] on span at bounding box center [1433, 162] width 12 height 23
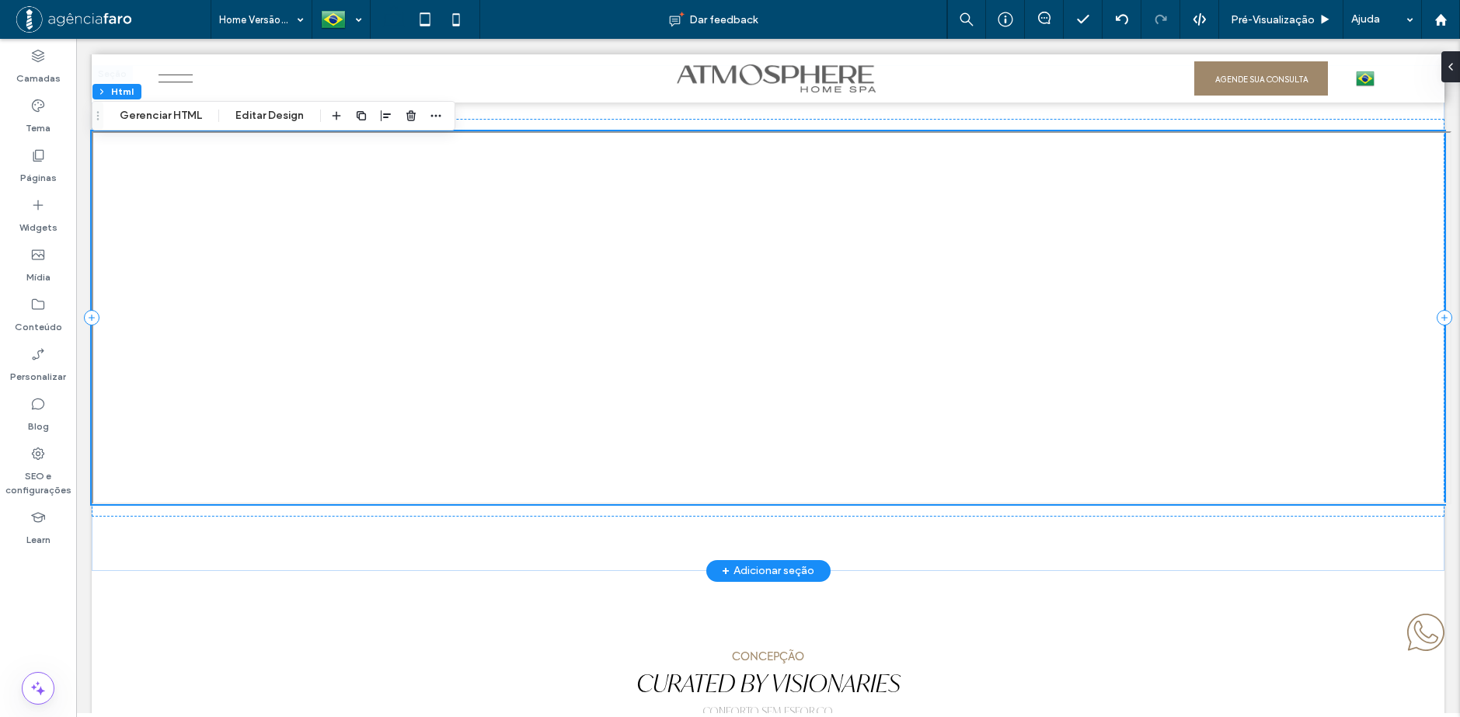
scroll to position [7124, 0]
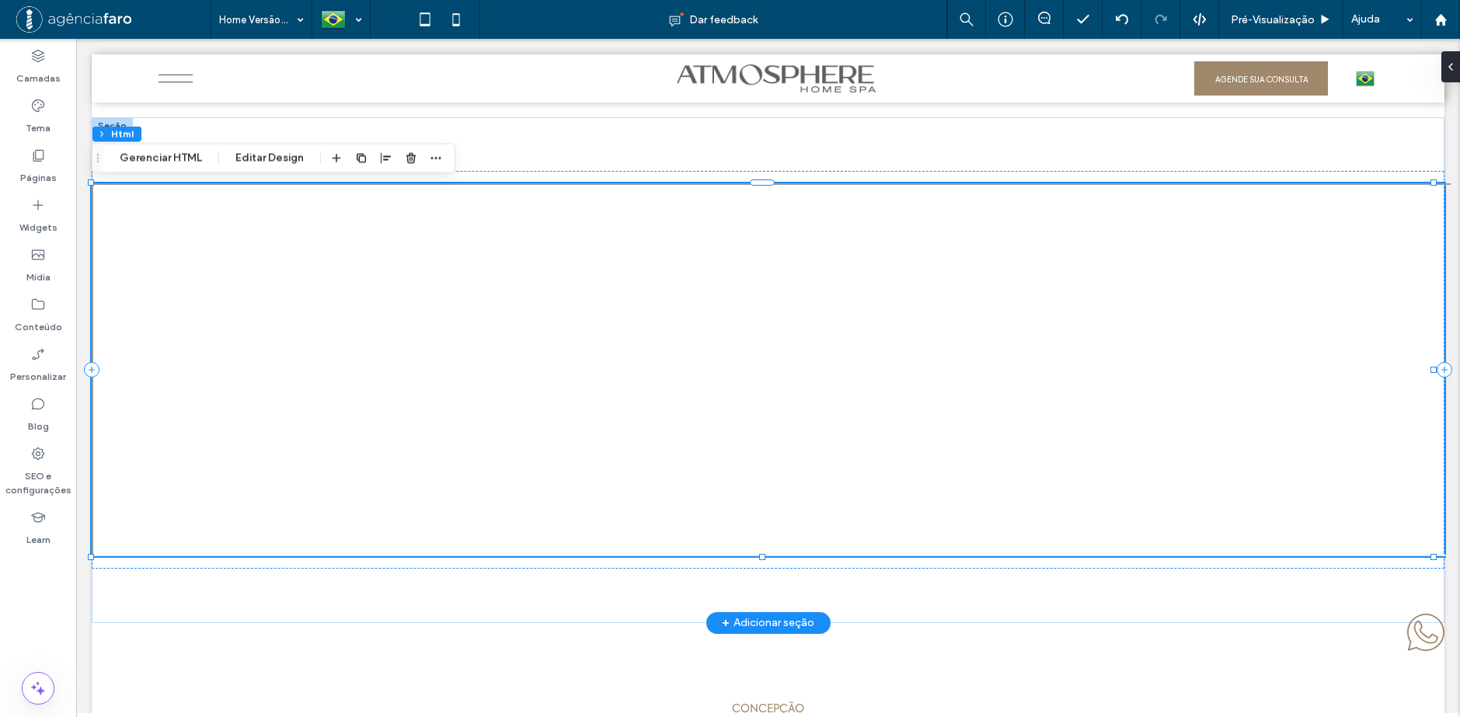
click at [1067, 355] on div at bounding box center [768, 369] width 1353 height 373
click at [173, 163] on button "Gerenciar HTML" at bounding box center [161, 158] width 103 height 19
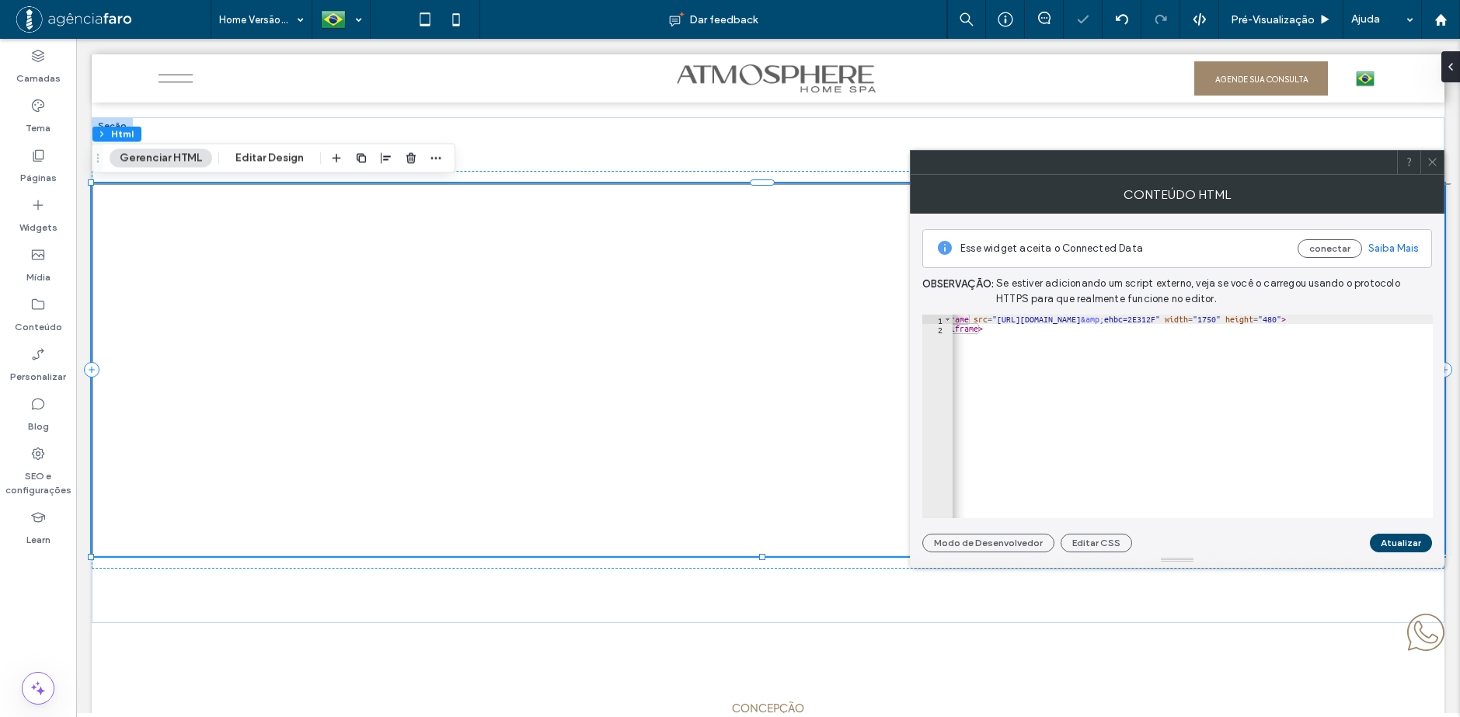
scroll to position [0, 127]
click at [1355, 317] on div "< iframe src = "https://www.google.com/maps/d/embed?mid=1ytBHySc0fthS8RChe55hh-…" at bounding box center [1129, 420] width 608 height 211
type textarea "**********"
click at [1409, 543] on button "Atualizar" at bounding box center [1401, 543] width 62 height 19
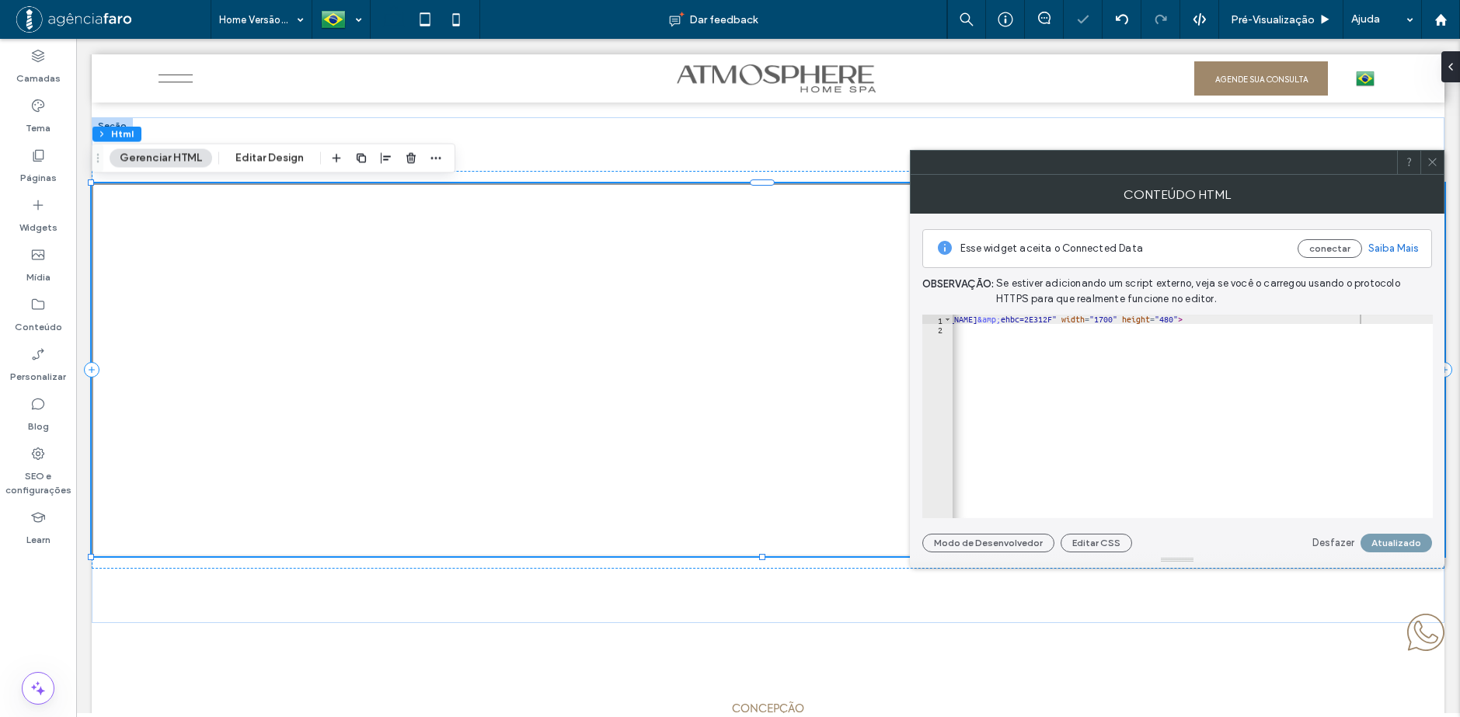
click at [1435, 159] on use at bounding box center [1432, 163] width 8 height 8
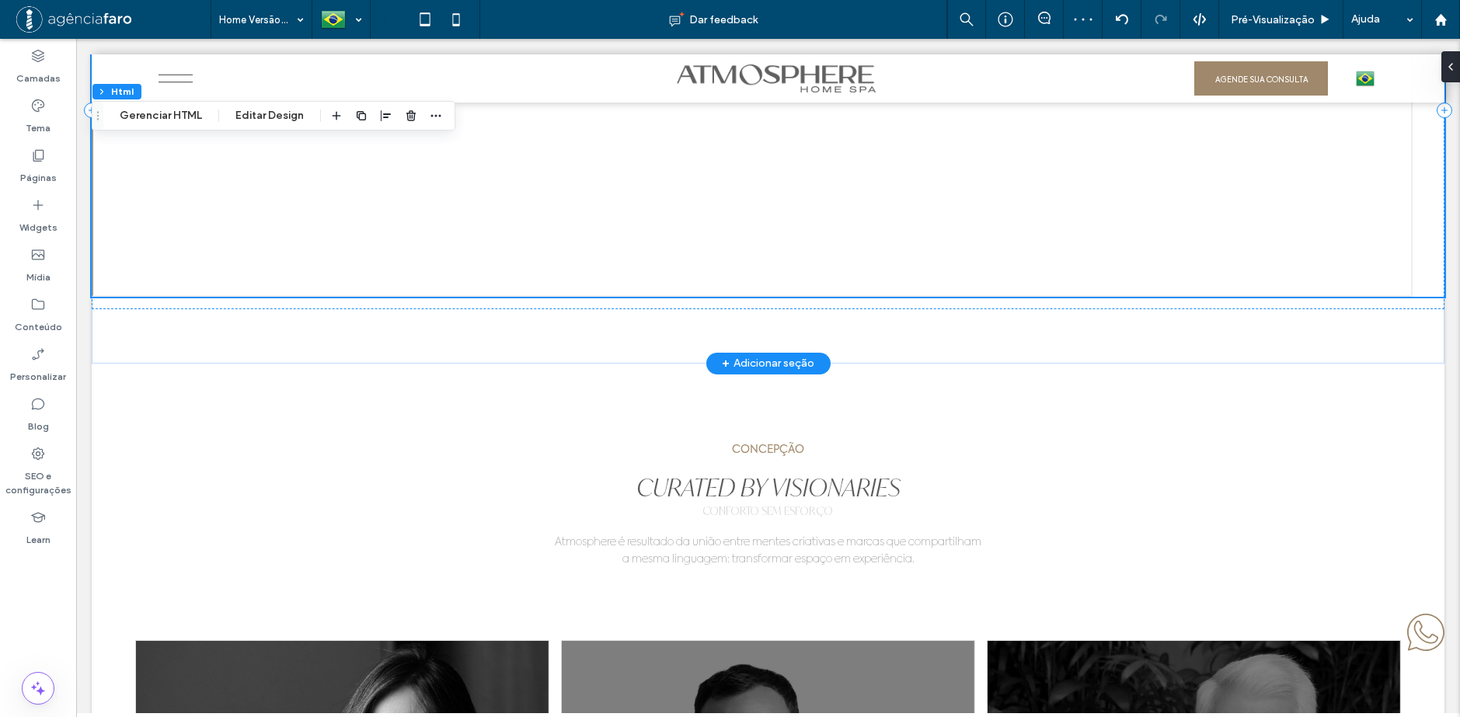
scroll to position [7119, 0]
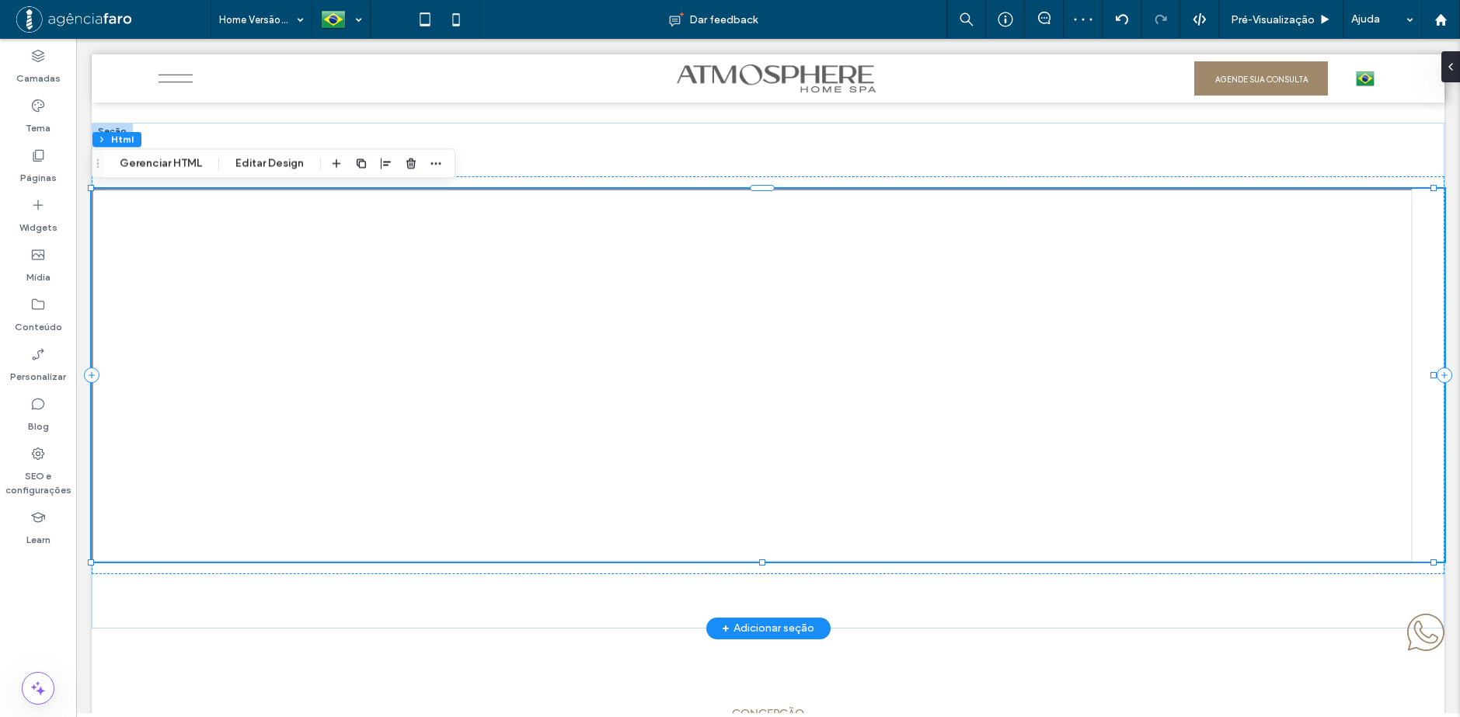
click at [1253, 343] on div at bounding box center [768, 375] width 1353 height 373
drag, startPoint x: 184, startPoint y: 159, endPoint x: 462, endPoint y: 152, distance: 277.5
click at [184, 159] on button "Gerenciar HTML" at bounding box center [161, 164] width 103 height 19
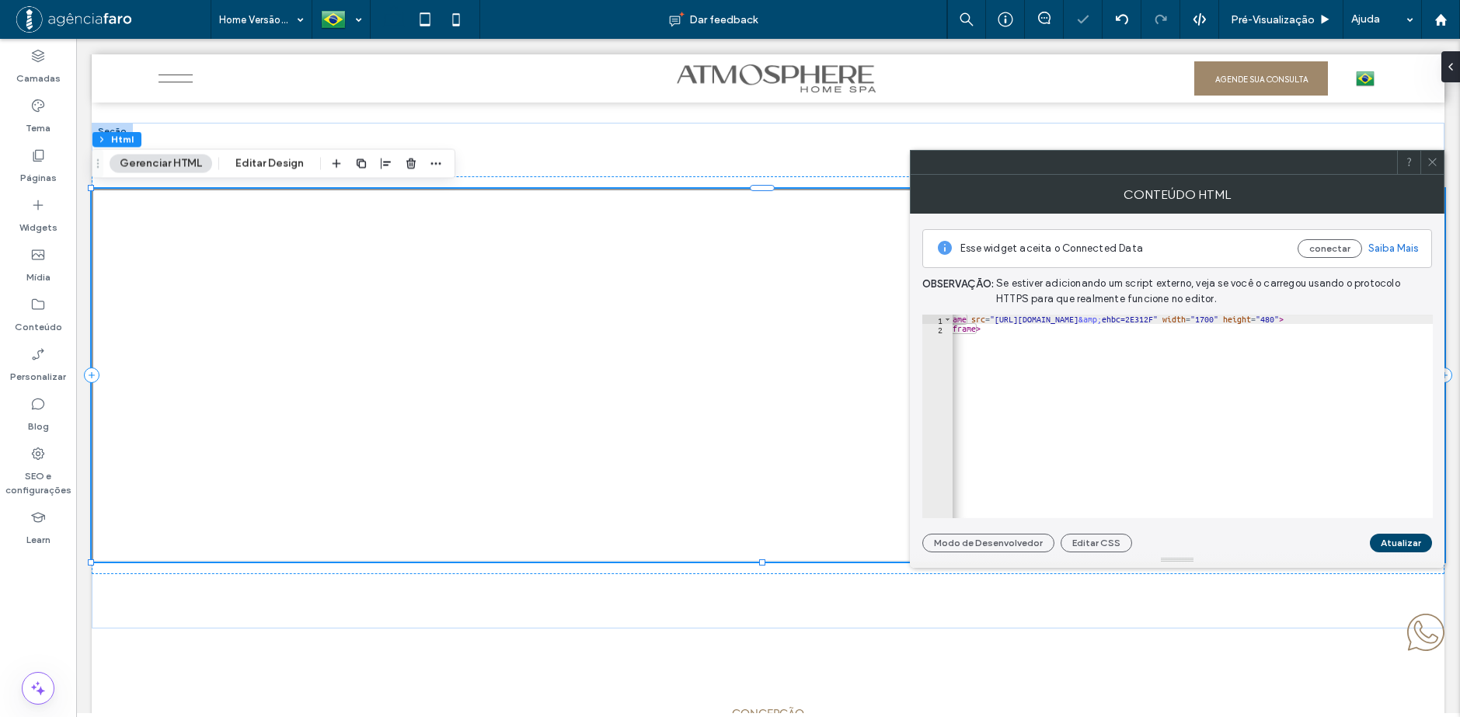
scroll to position [0, 127]
click at [1350, 319] on div "< iframe src = "https://www.google.com/maps/d/embed?mid=1ytBHySc0fthS8RChe55hh-…" at bounding box center [1129, 420] width 608 height 211
type textarea "**********"
click at [1404, 545] on button "Atualizar" at bounding box center [1401, 543] width 62 height 19
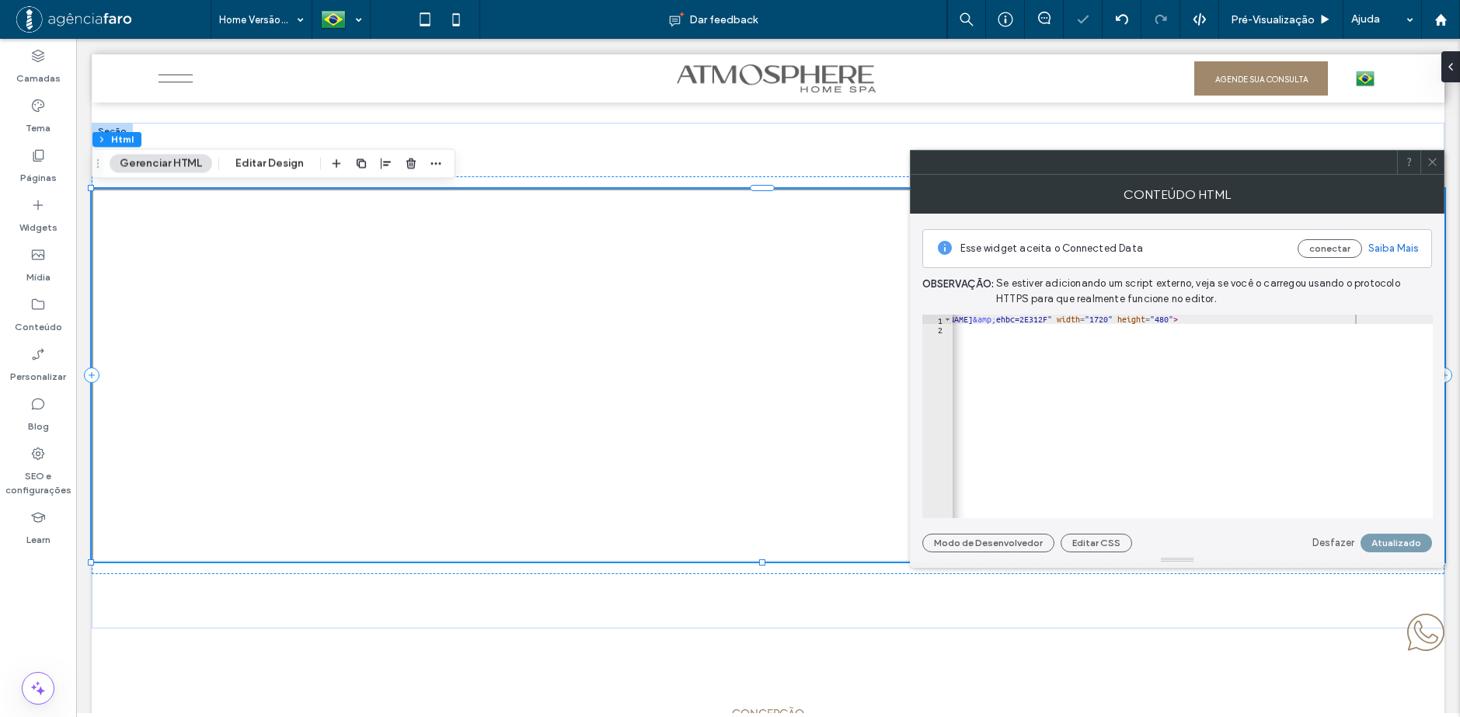
click at [1440, 162] on div at bounding box center [1431, 162] width 23 height 23
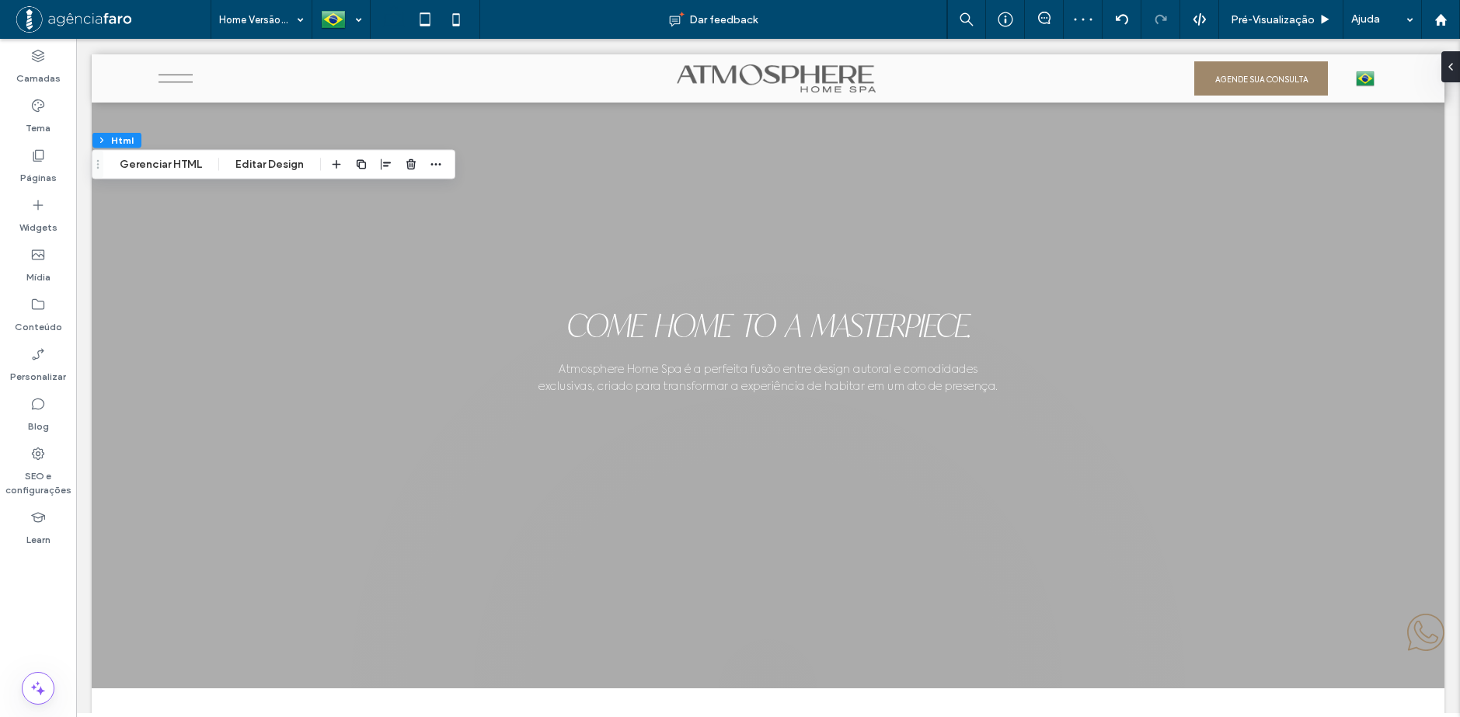
scroll to position [7118, 0]
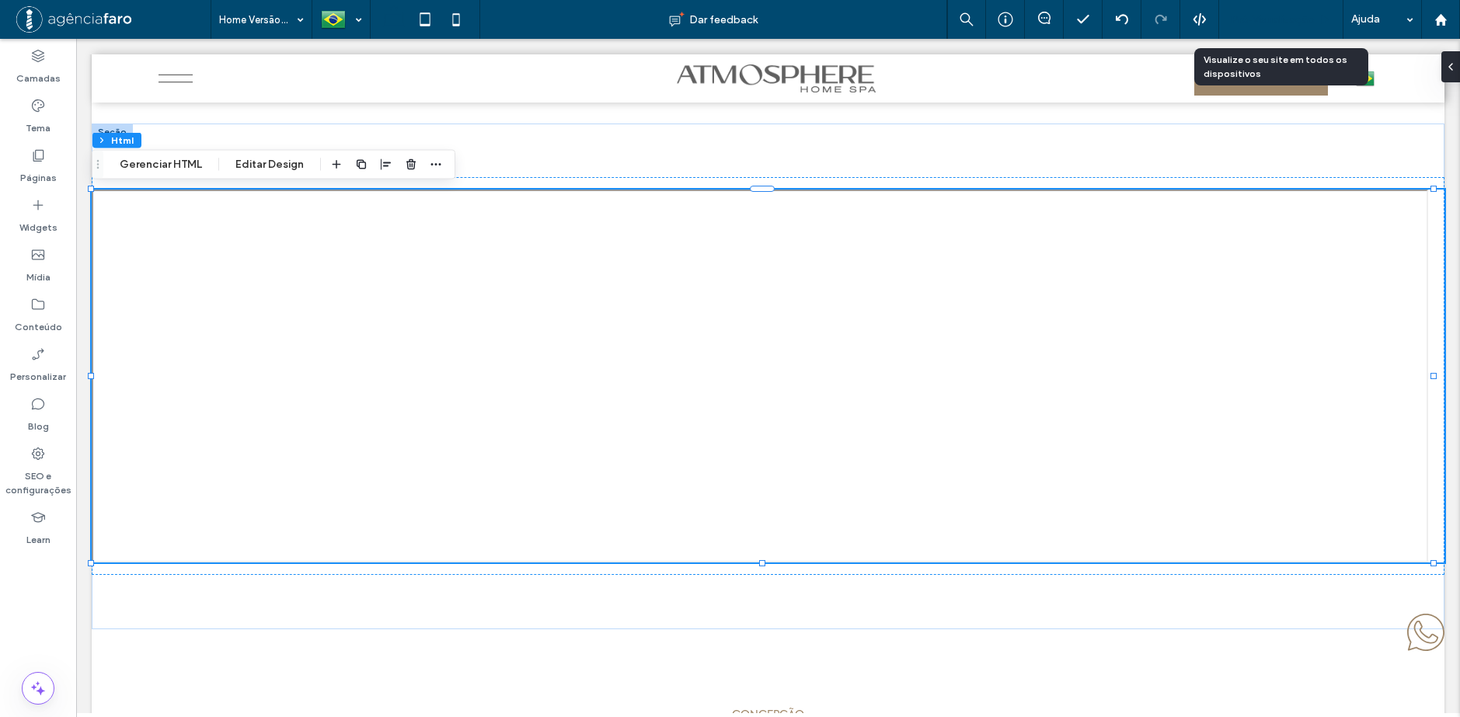
click at [1264, 17] on span "Pré-Visualizaçāo" at bounding box center [1273, 19] width 84 height 13
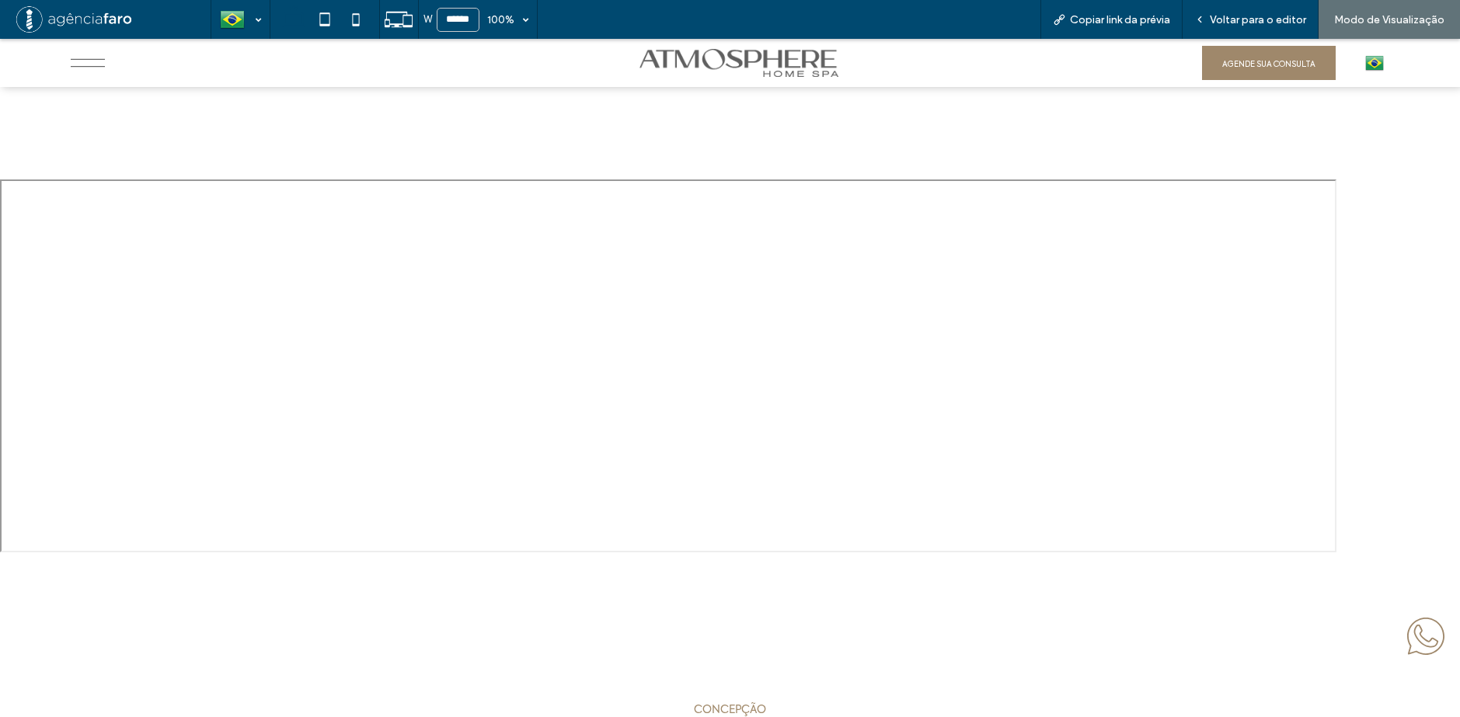
scroll to position [7113, 0]
click at [1264, 17] on span "Voltar para o editor" at bounding box center [1258, 19] width 96 height 13
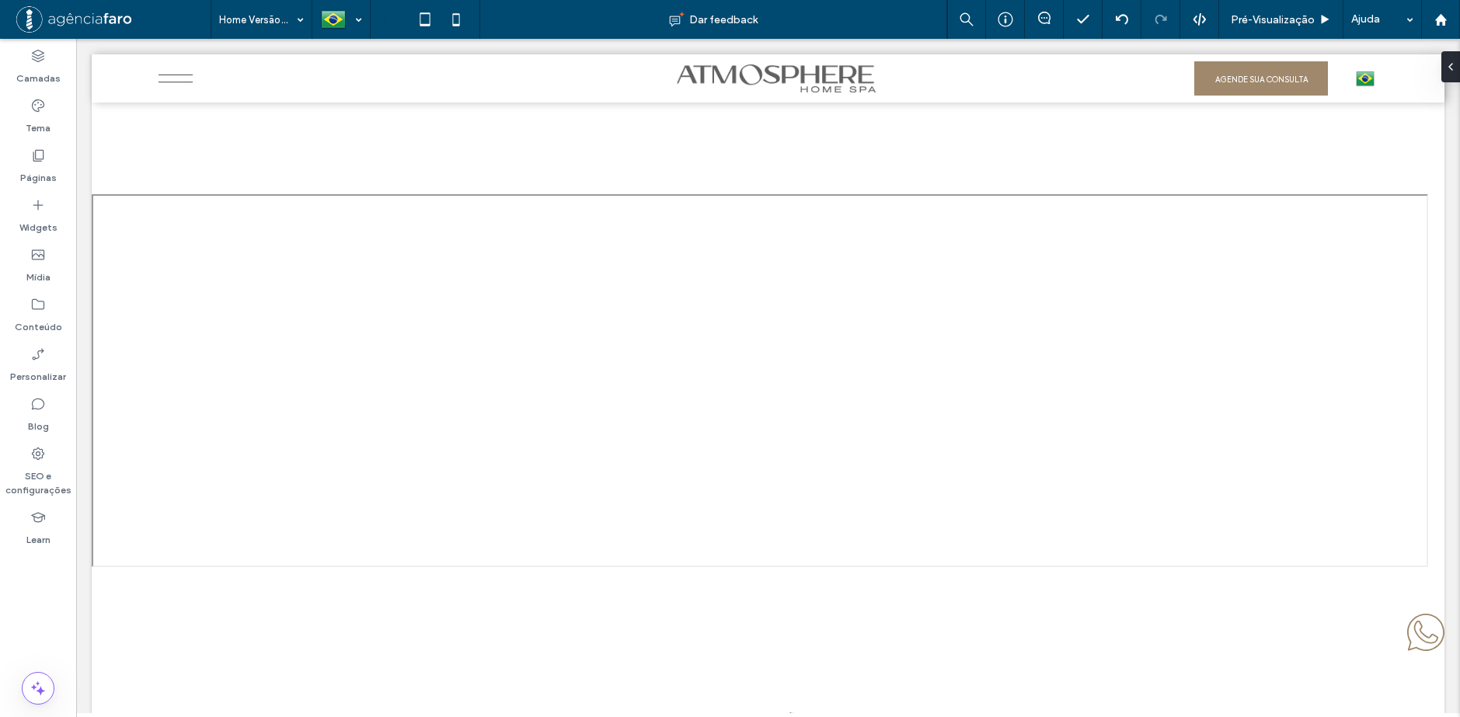
scroll to position [7117, 0]
click at [1264, 17] on span "Pré-Visualizaçāo" at bounding box center [1273, 19] width 84 height 13
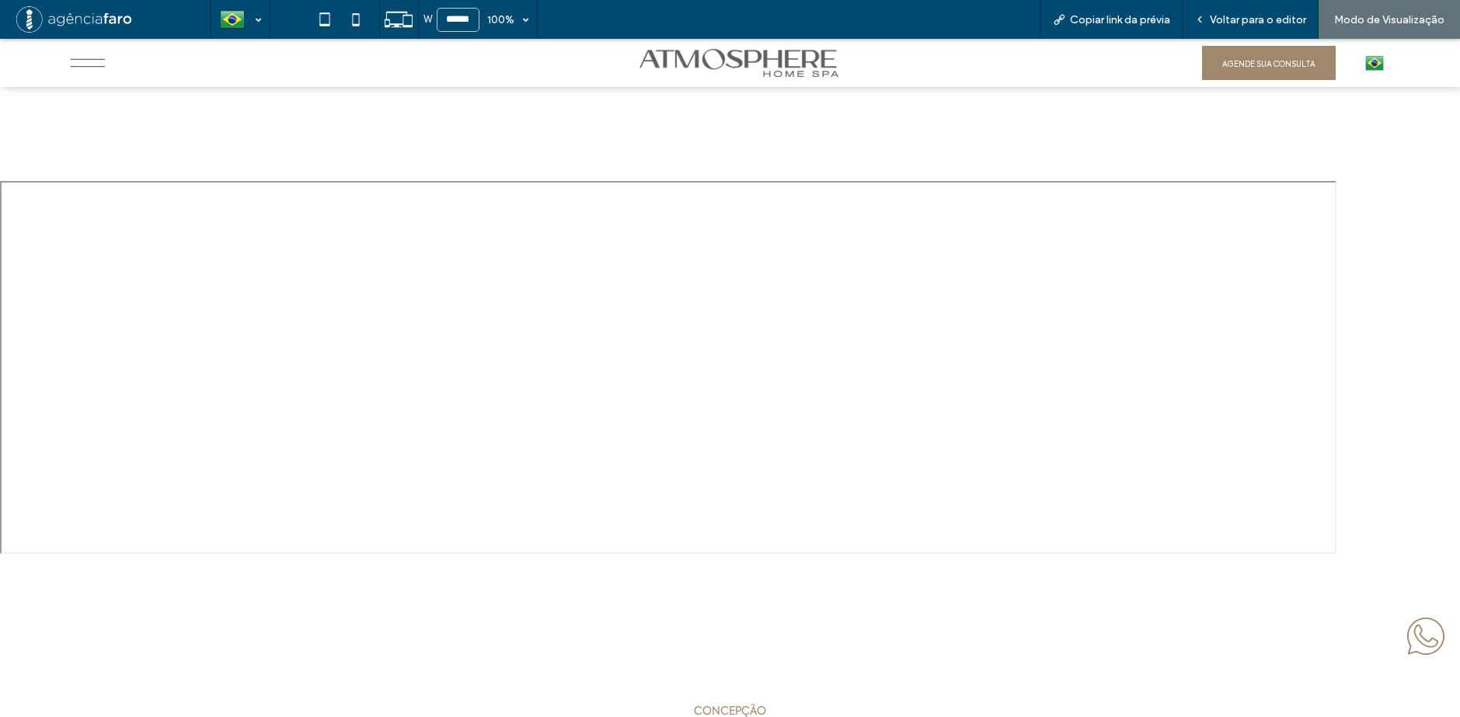
click at [1264, 17] on span "Voltar para o editor" at bounding box center [1258, 19] width 96 height 13
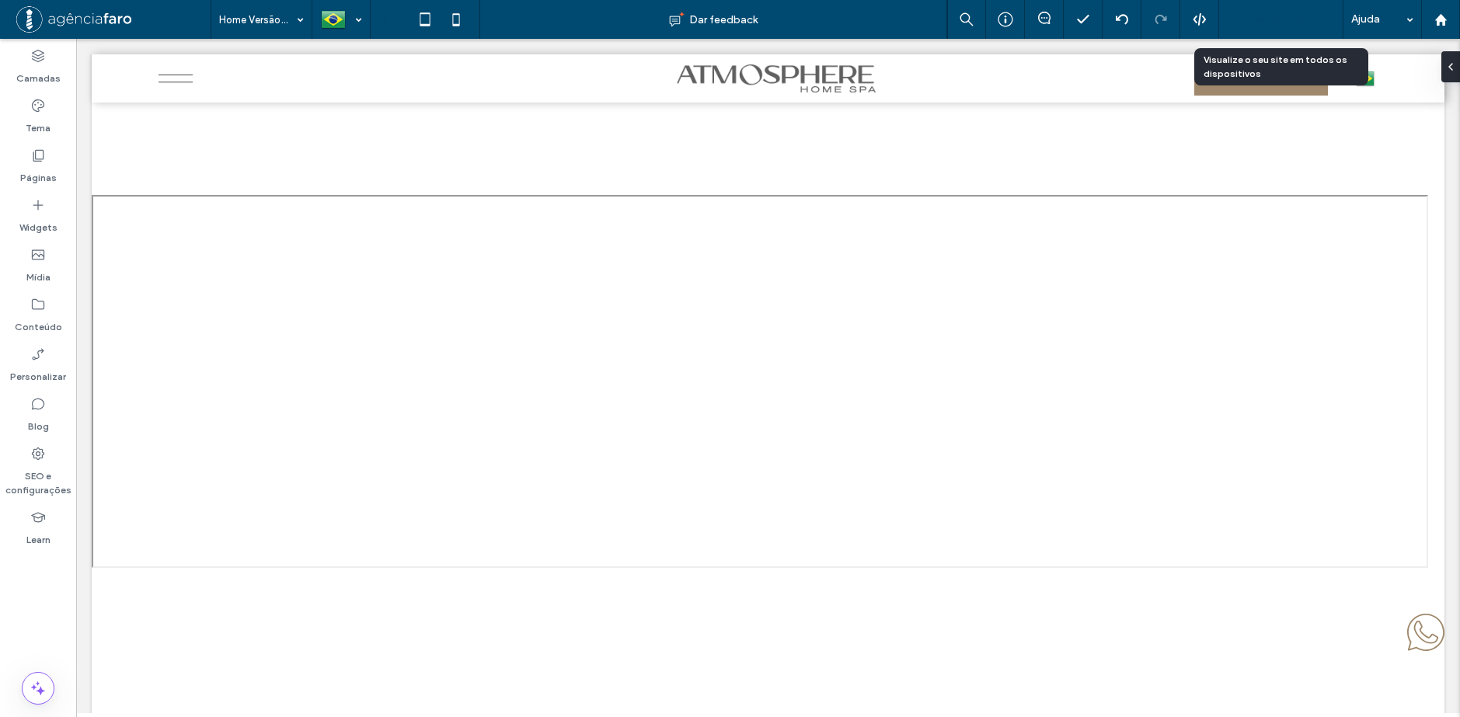
scroll to position [7116, 0]
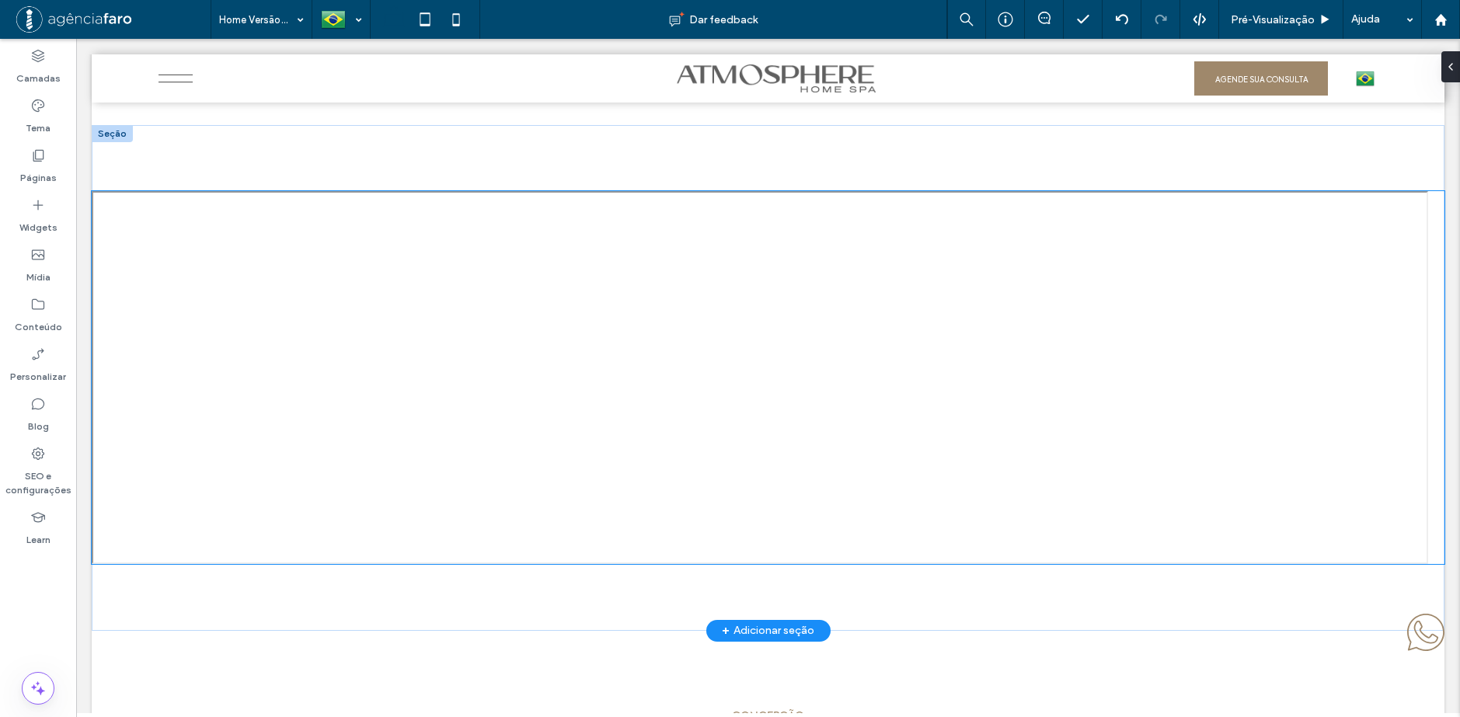
click at [943, 249] on div at bounding box center [768, 377] width 1353 height 373
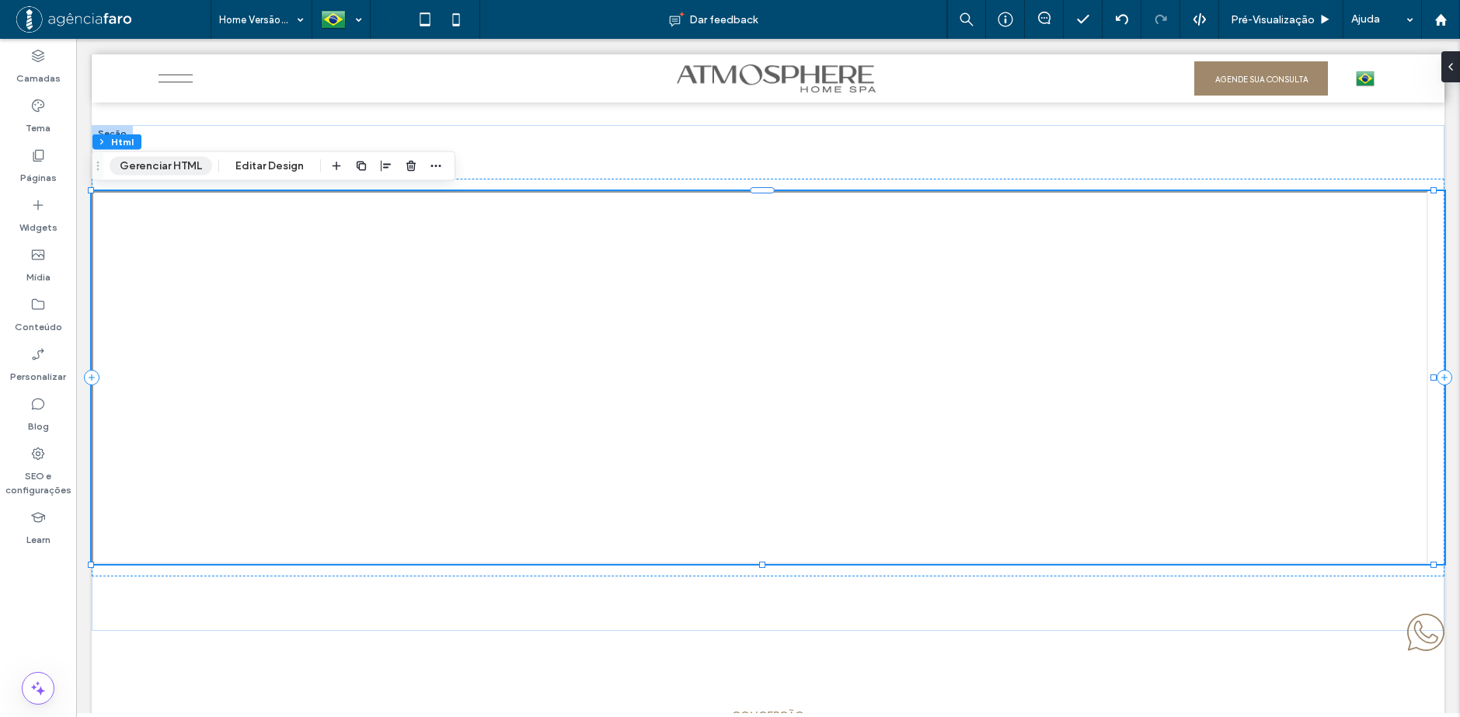
click at [200, 166] on button "Gerenciar HTML" at bounding box center [161, 166] width 103 height 19
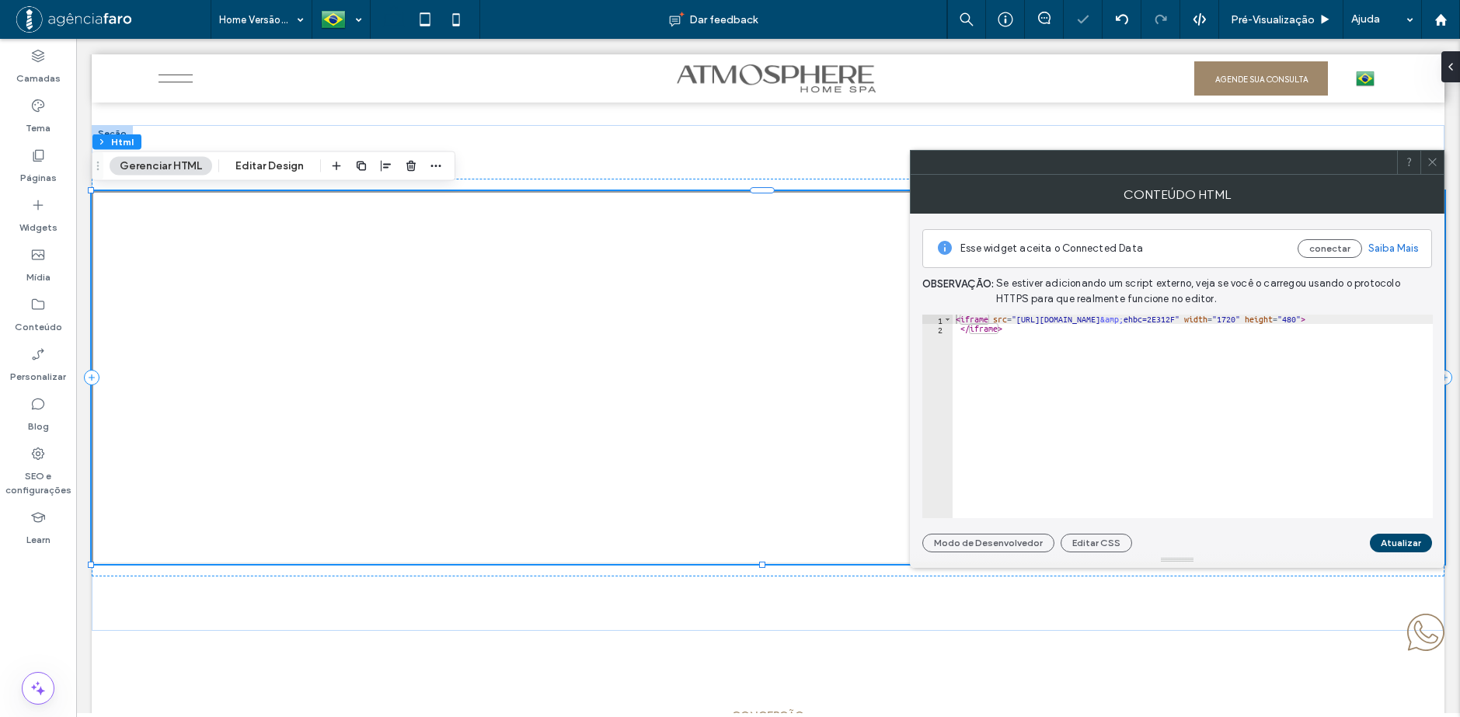
click at [1090, 402] on div "< iframe src = "https://www.google.com/maps/d/embed?mid=1ytBHySc0fthS8RChe55hh-…" at bounding box center [1257, 426] width 608 height 222
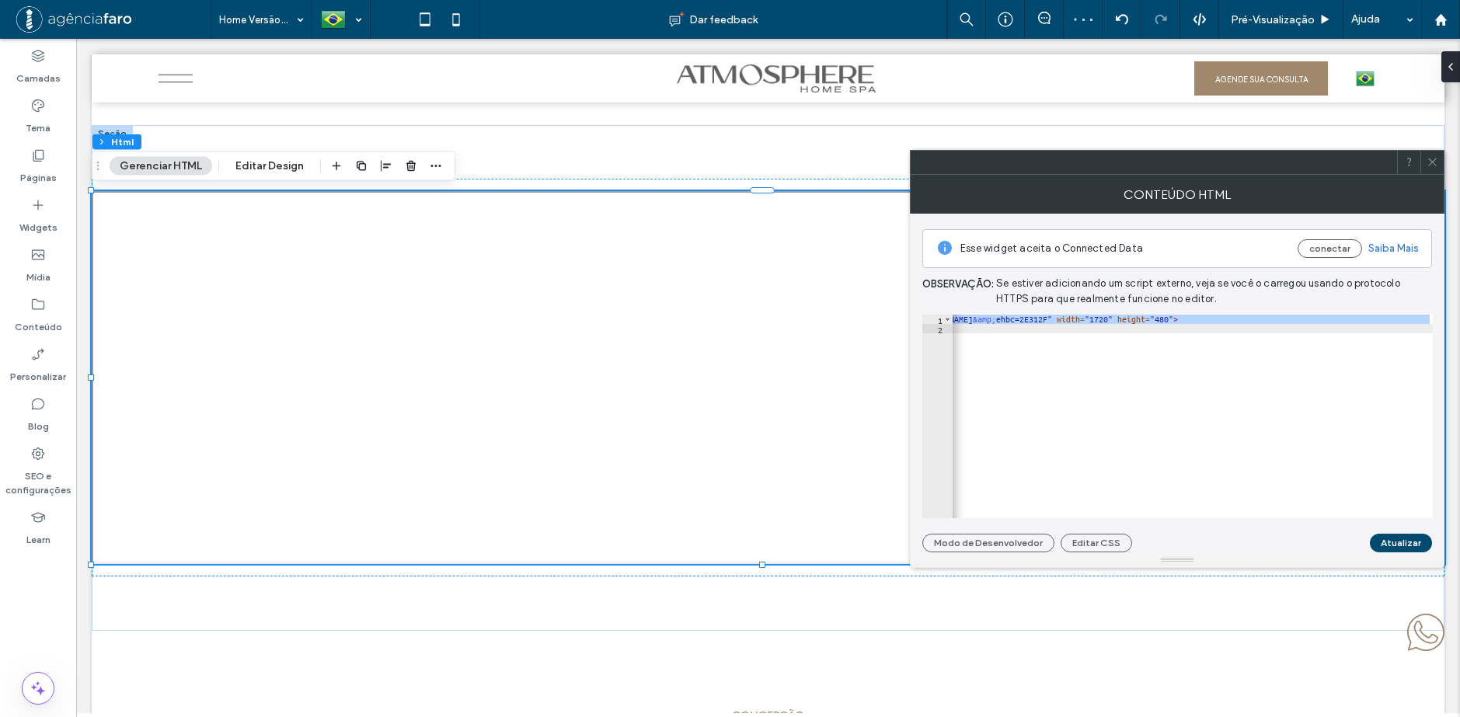
drag, startPoint x: 1152, startPoint y: 512, endPoint x: 1368, endPoint y: 467, distance: 220.7
click at [1360, 342] on div "< iframe src = "https://www.google.com/maps/d/embed?mid=1ytBHySc0fthS8RChe55hh-…" at bounding box center [1193, 417] width 480 height 204
drag, startPoint x: 1358, startPoint y: 319, endPoint x: 1342, endPoint y: 320, distance: 15.6
click at [1342, 320] on div "< iframe src = "https://www.google.com/maps/d/embed?mid=1ytBHySc0fthS8RChe55hh-…" at bounding box center [1129, 420] width 608 height 211
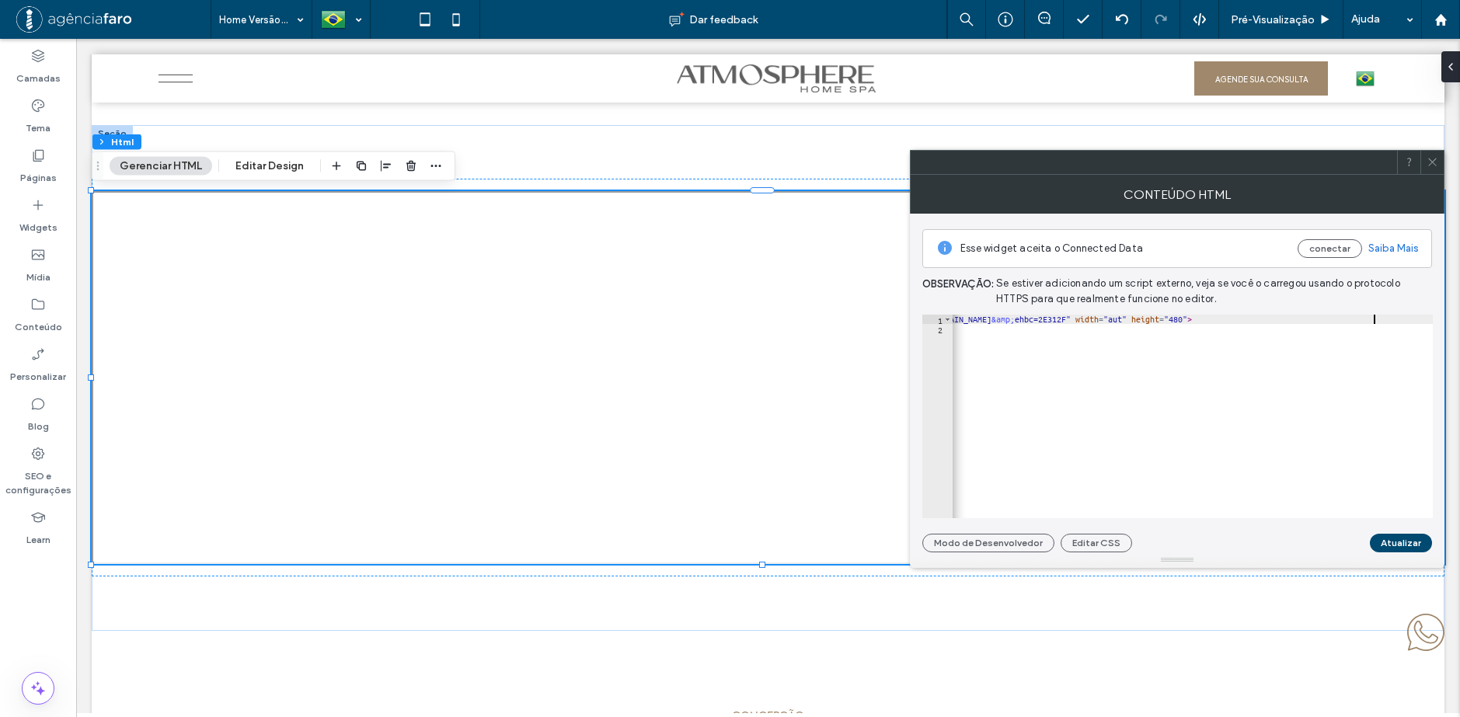
scroll to position [0, 44]
type textarea "**********"
click at [1406, 538] on button "Atualizar" at bounding box center [1401, 543] width 62 height 19
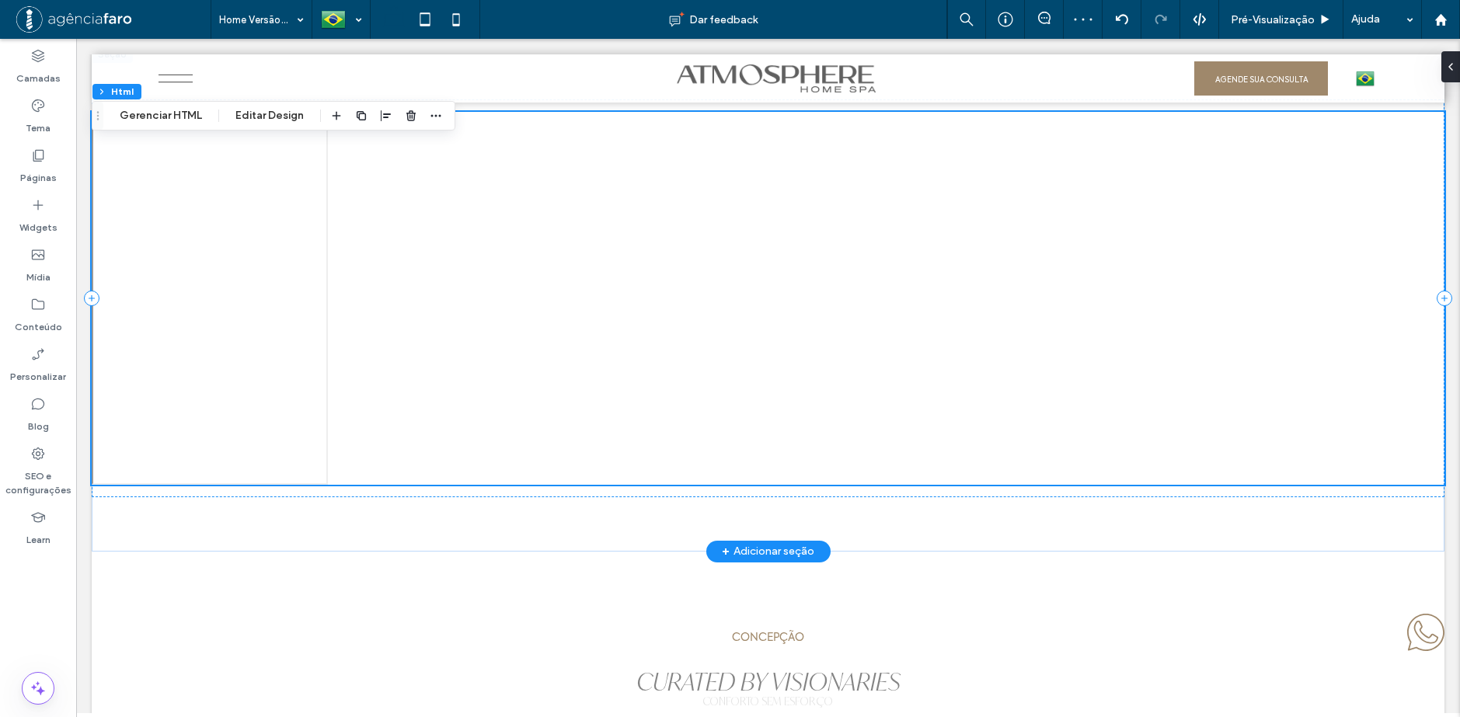
scroll to position [7118, 0]
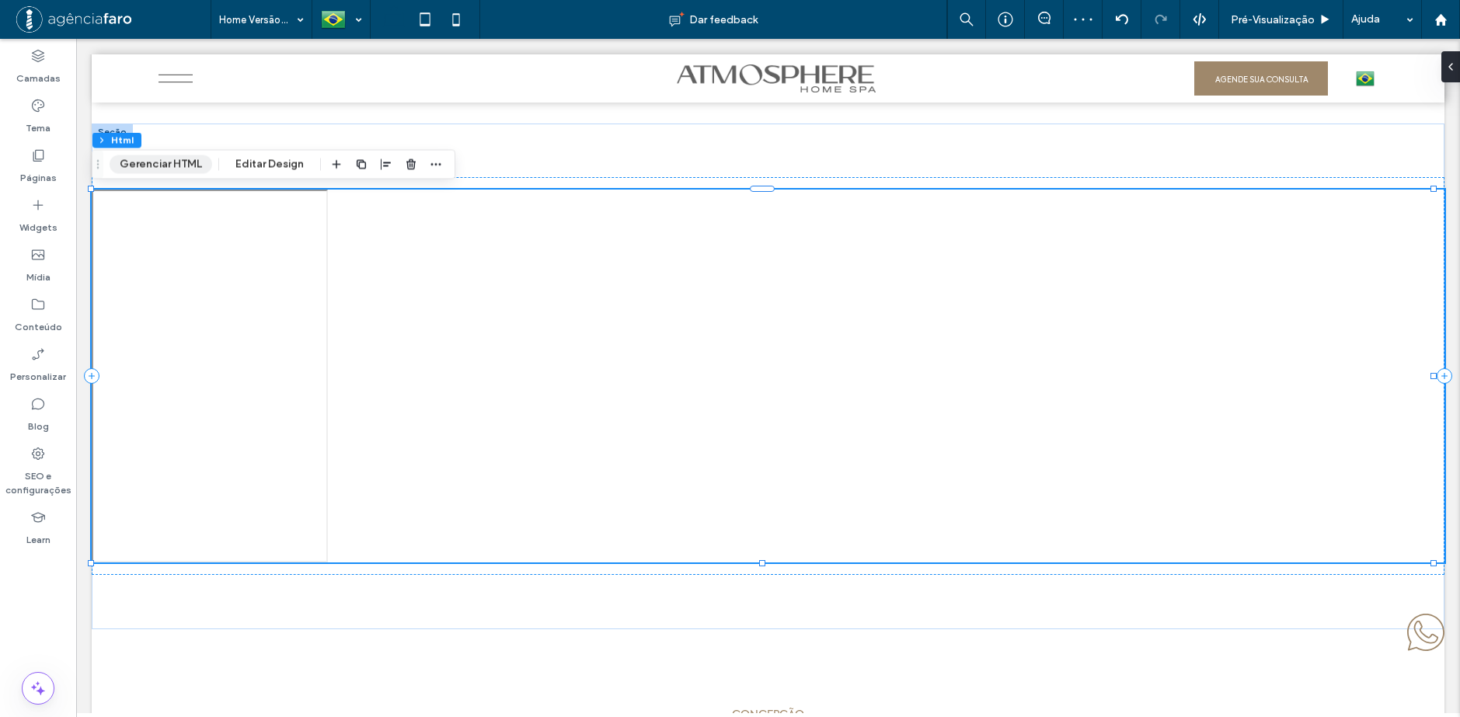
click at [181, 166] on button "Gerenciar HTML" at bounding box center [161, 164] width 103 height 19
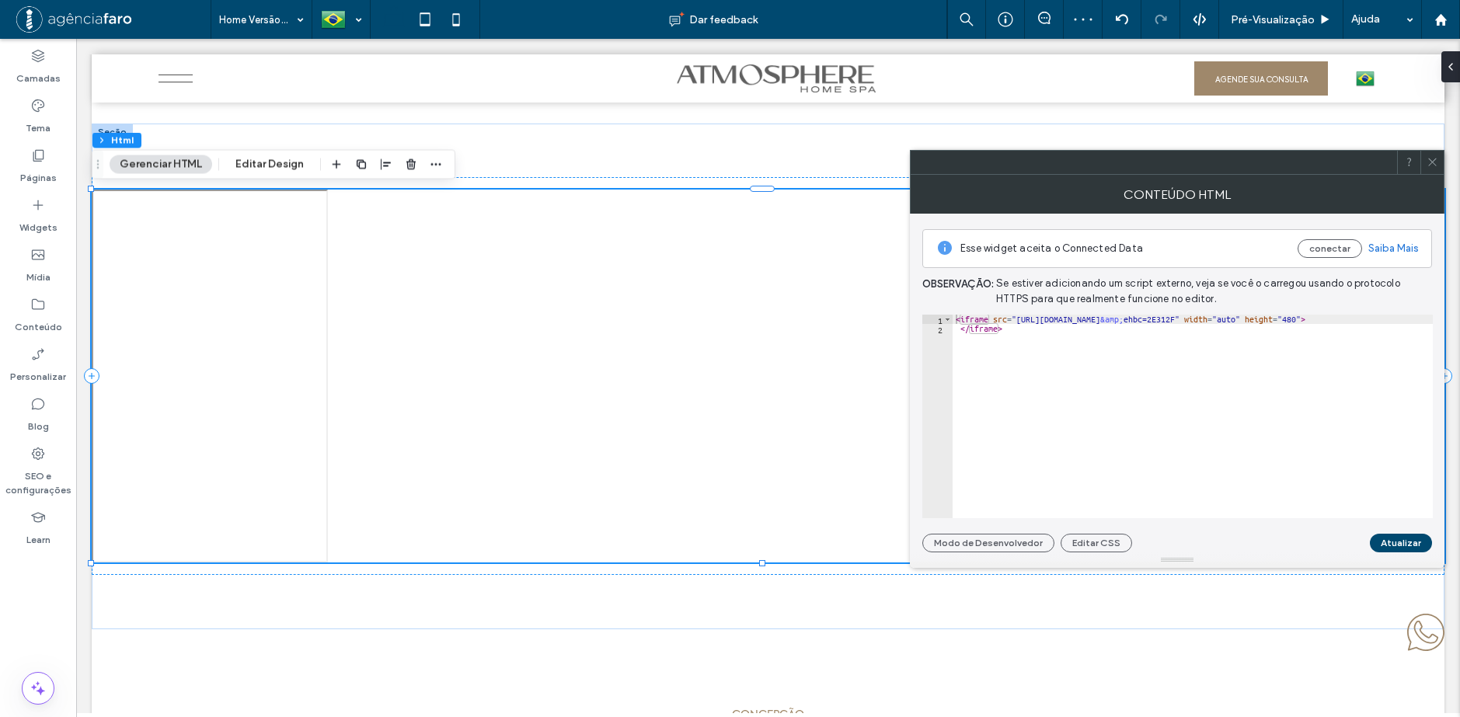
scroll to position [0, 127]
drag, startPoint x: 1343, startPoint y: 319, endPoint x: 1360, endPoint y: 323, distance: 17.5
click at [1360, 323] on div "< iframe src = "https://www.google.com/maps/d/embed?mid=1ytBHySc0fthS8RChe55hh-…" at bounding box center [1129, 420] width 608 height 211
type textarea "**********"
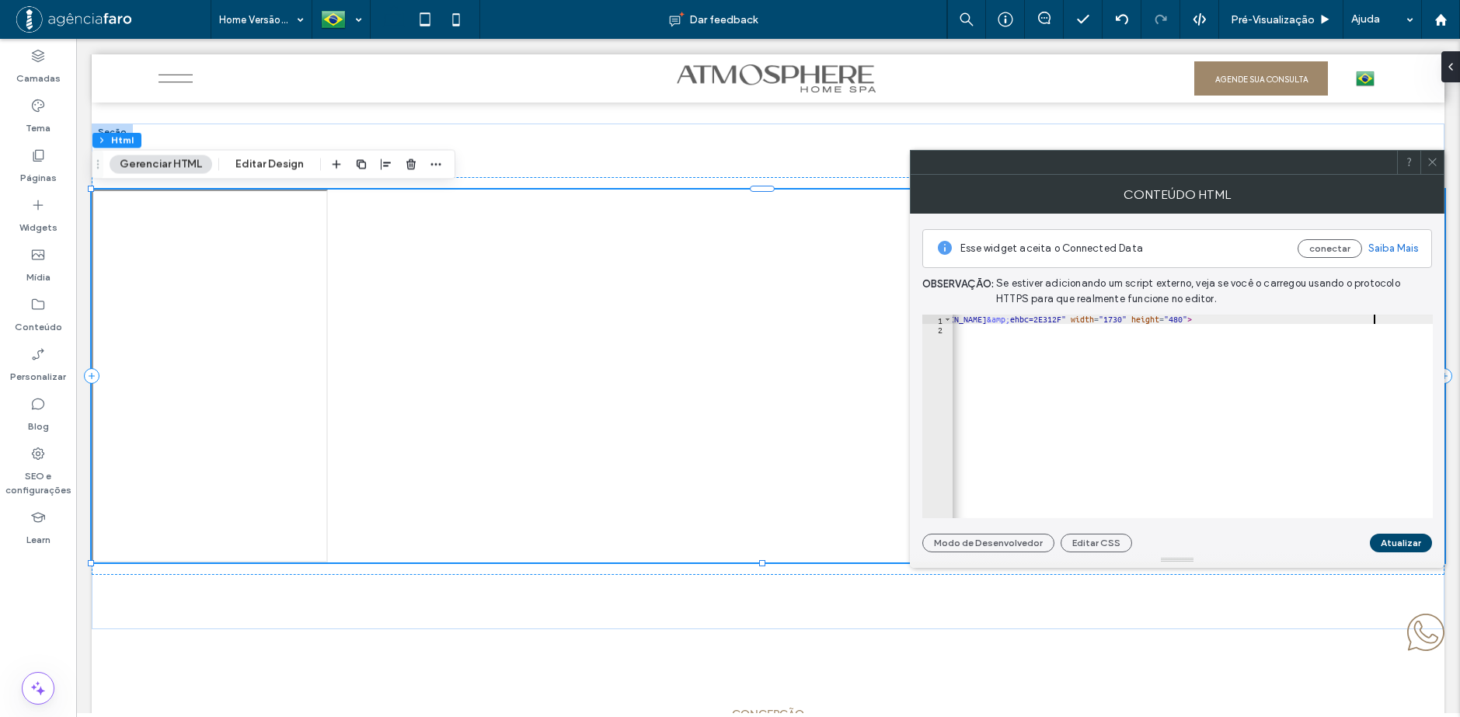
click at [1403, 542] on button "Atualizar" at bounding box center [1401, 543] width 62 height 19
click at [1436, 159] on icon at bounding box center [1433, 162] width 12 height 12
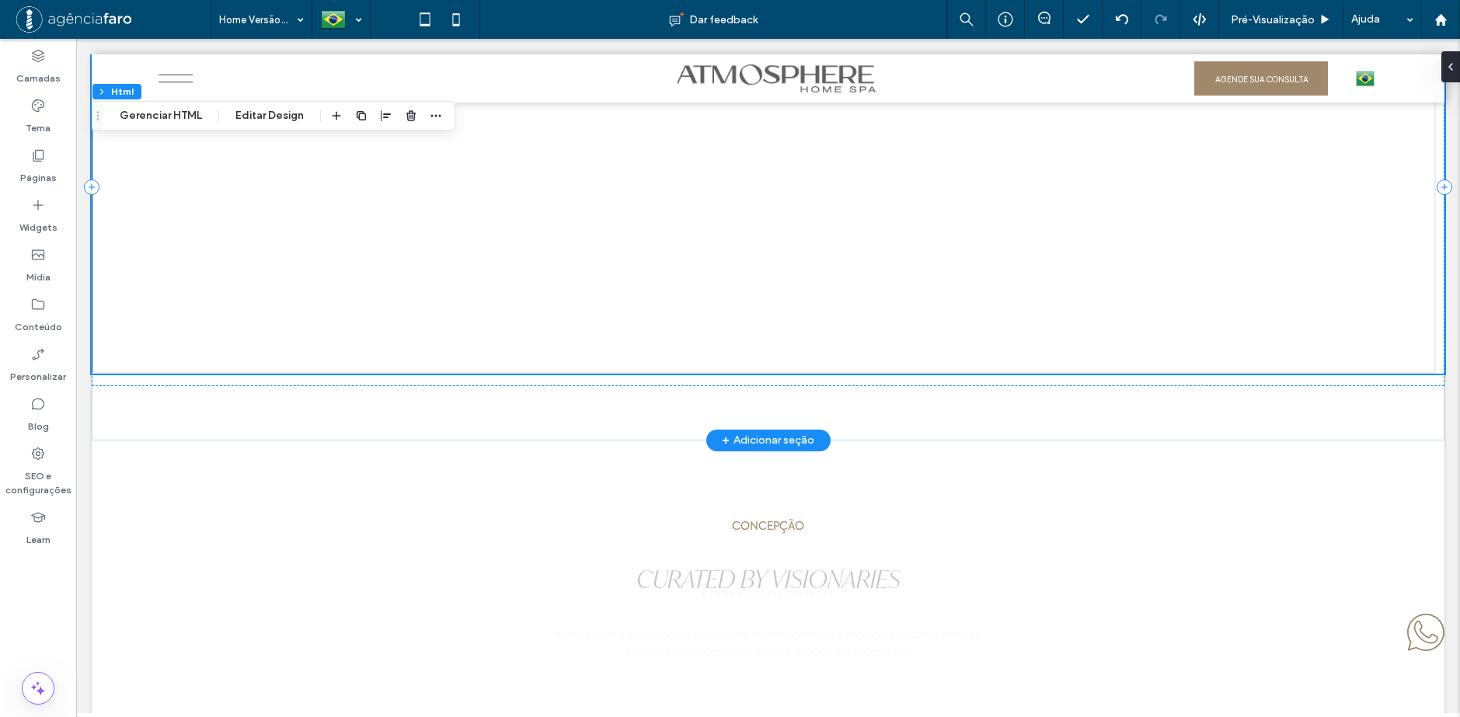
scroll to position [7335, 0]
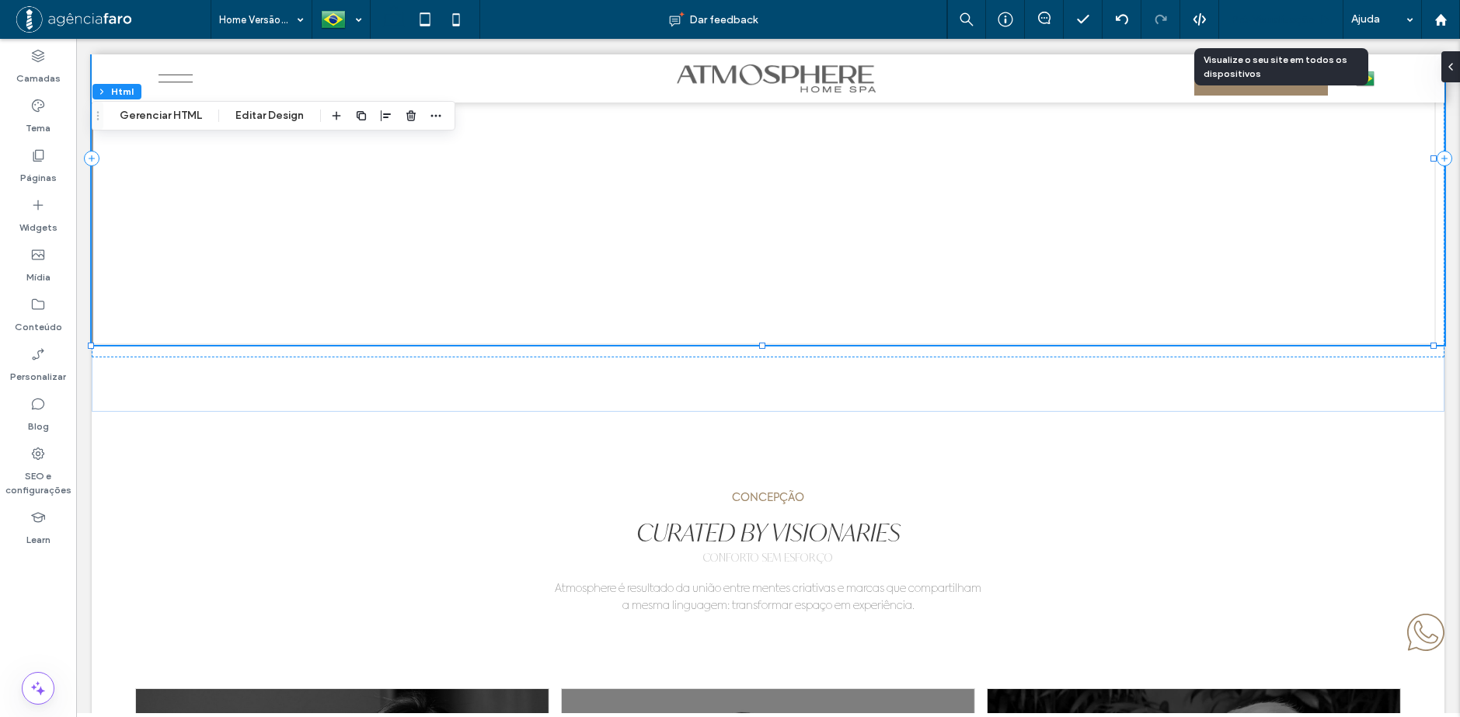
click at [1292, 17] on span "Pré-Visualizaçāo" at bounding box center [1273, 19] width 84 height 13
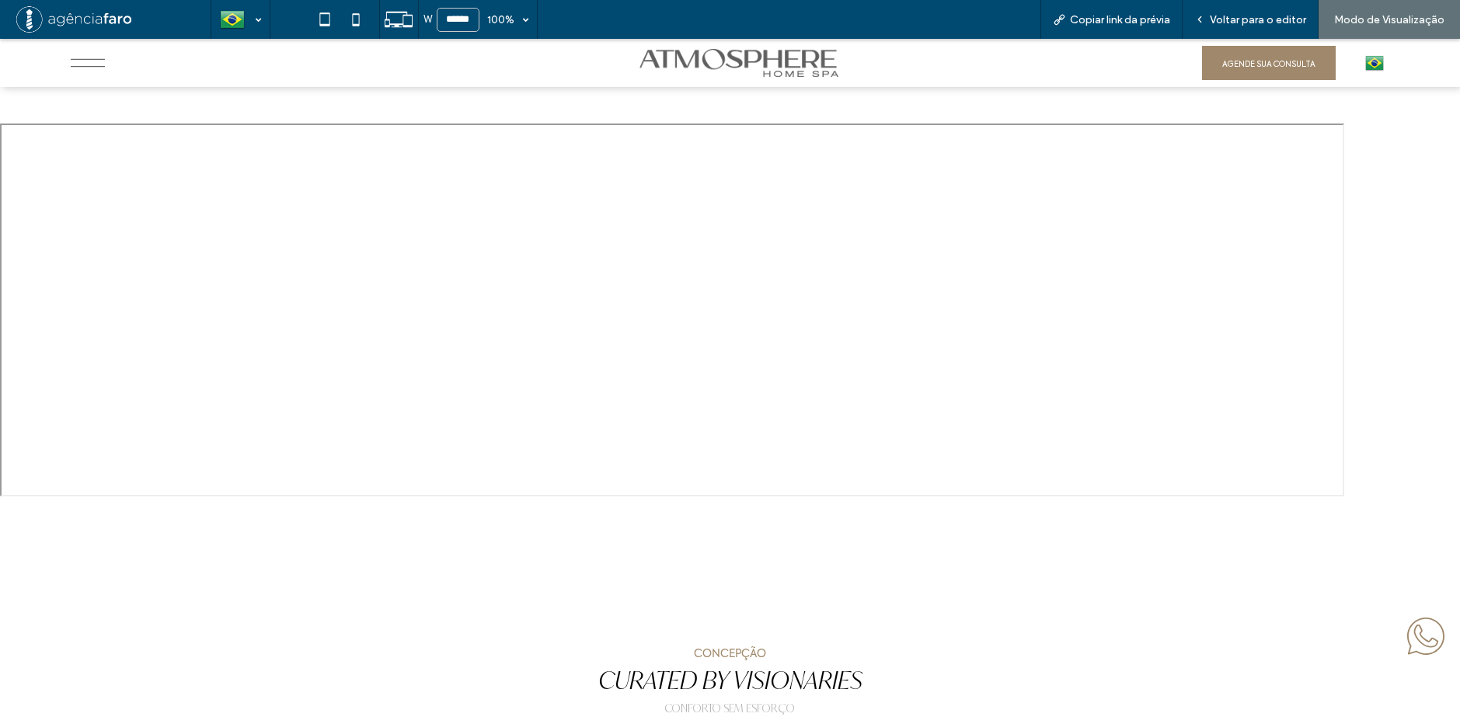
scroll to position [7101, 0]
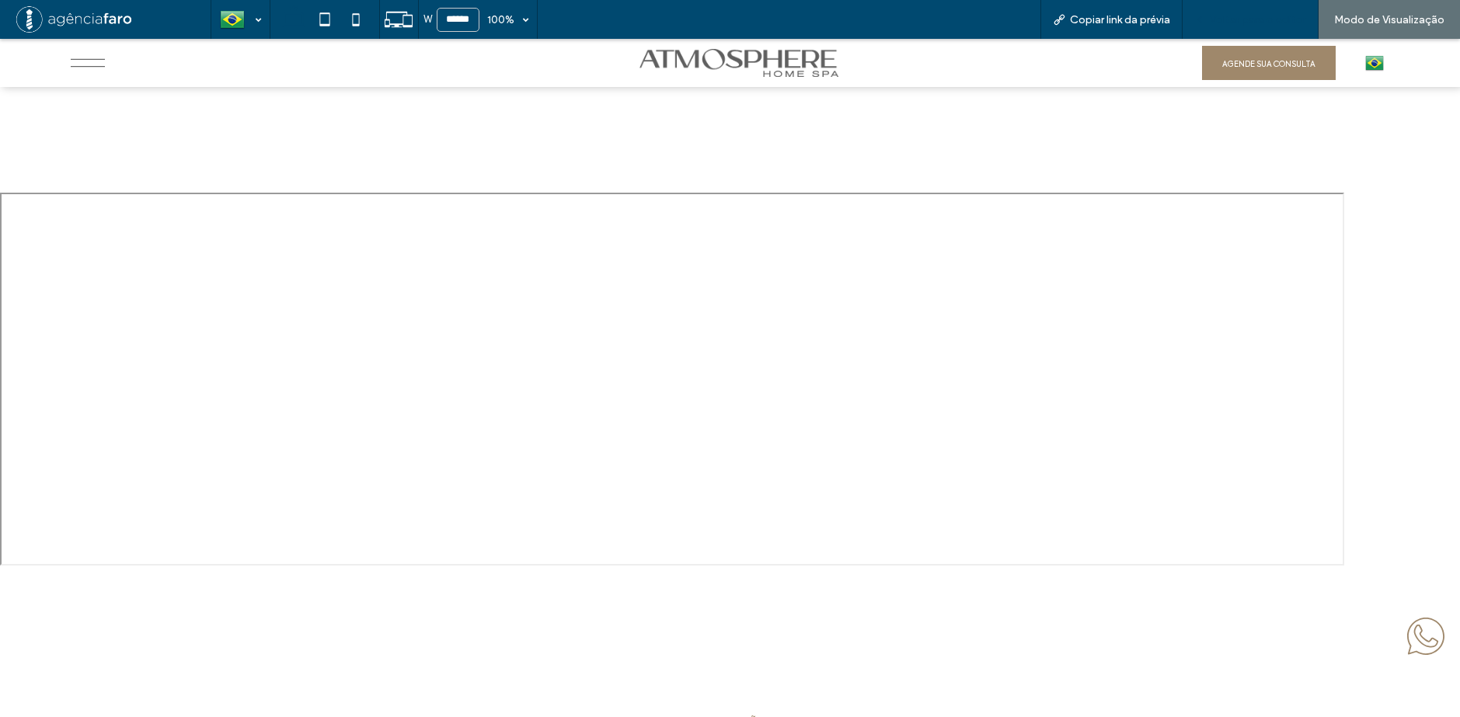
click at [1251, 15] on span "Voltar para o editor" at bounding box center [1258, 19] width 96 height 13
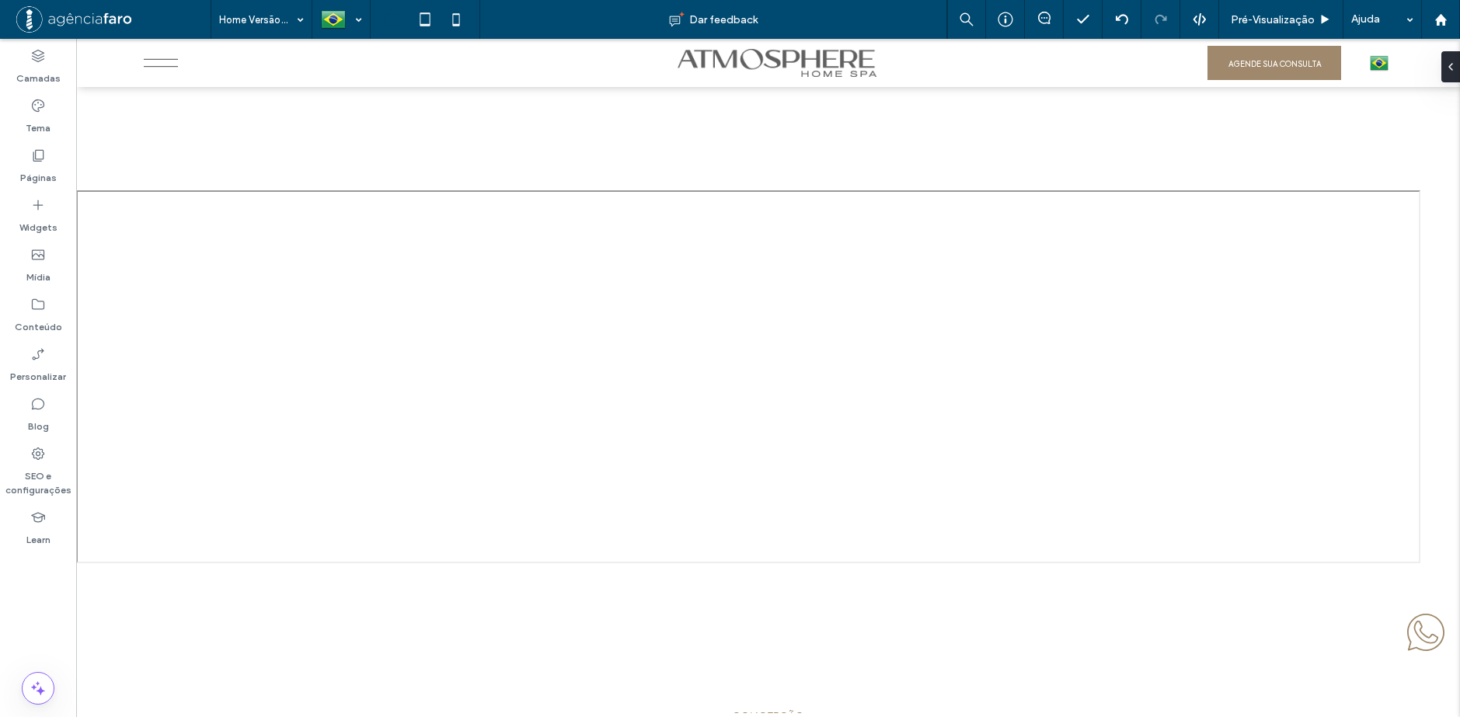
scroll to position [7105, 0]
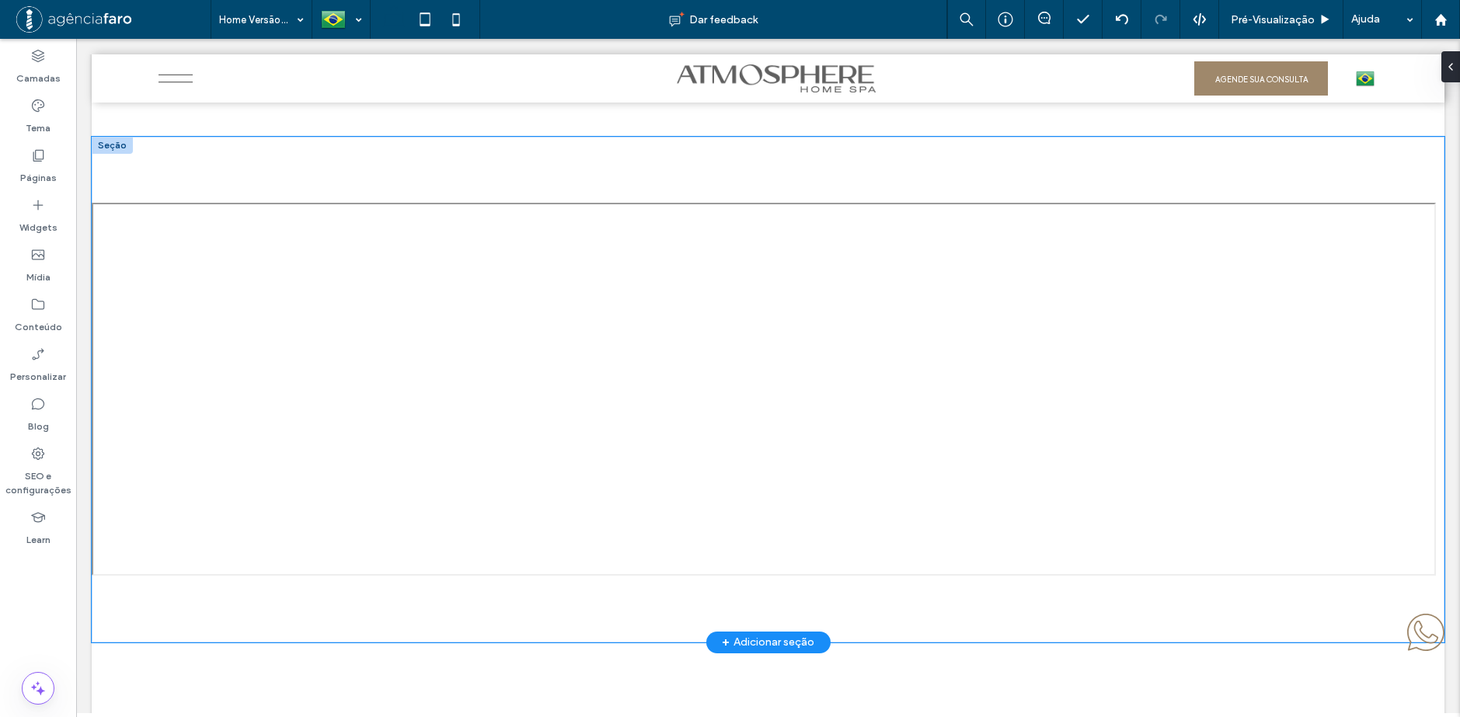
click at [835, 188] on div at bounding box center [768, 390] width 1353 height 506
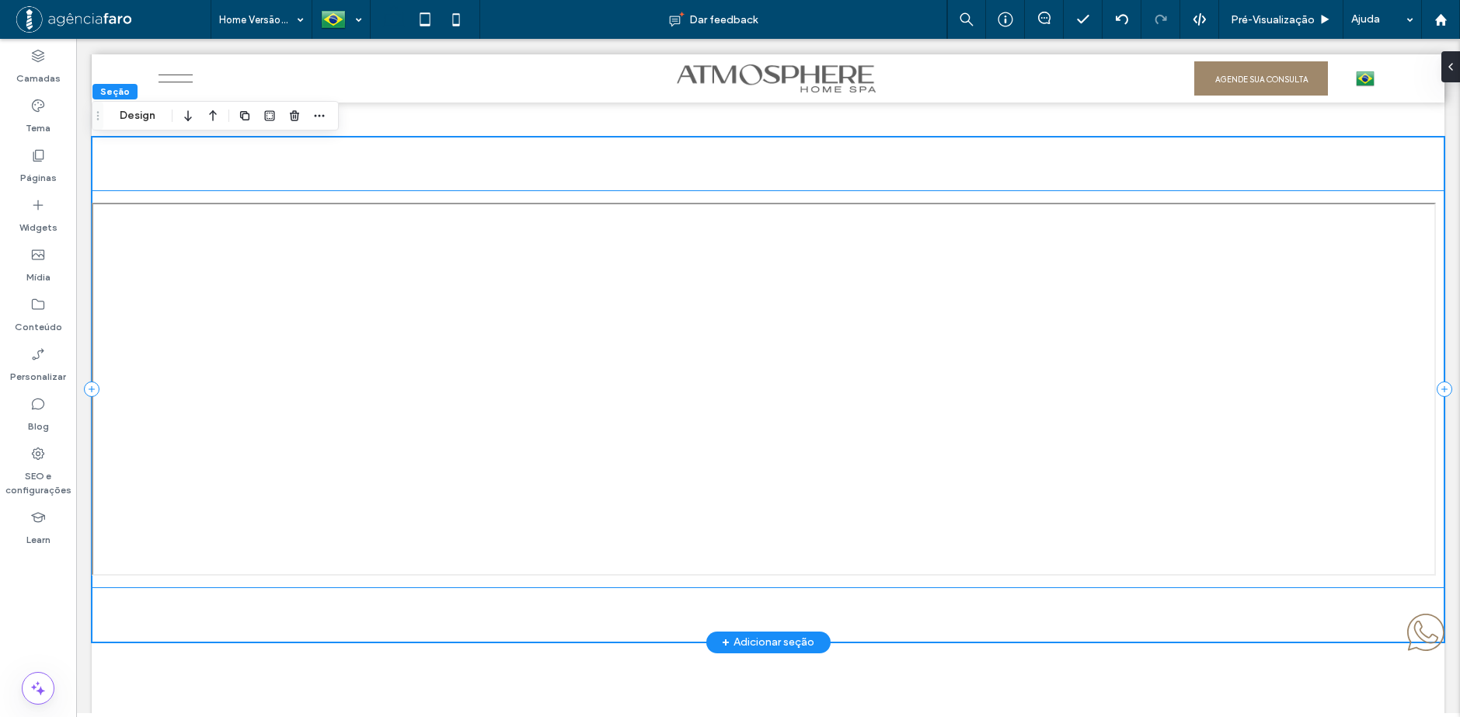
click at [824, 199] on div at bounding box center [768, 389] width 1353 height 398
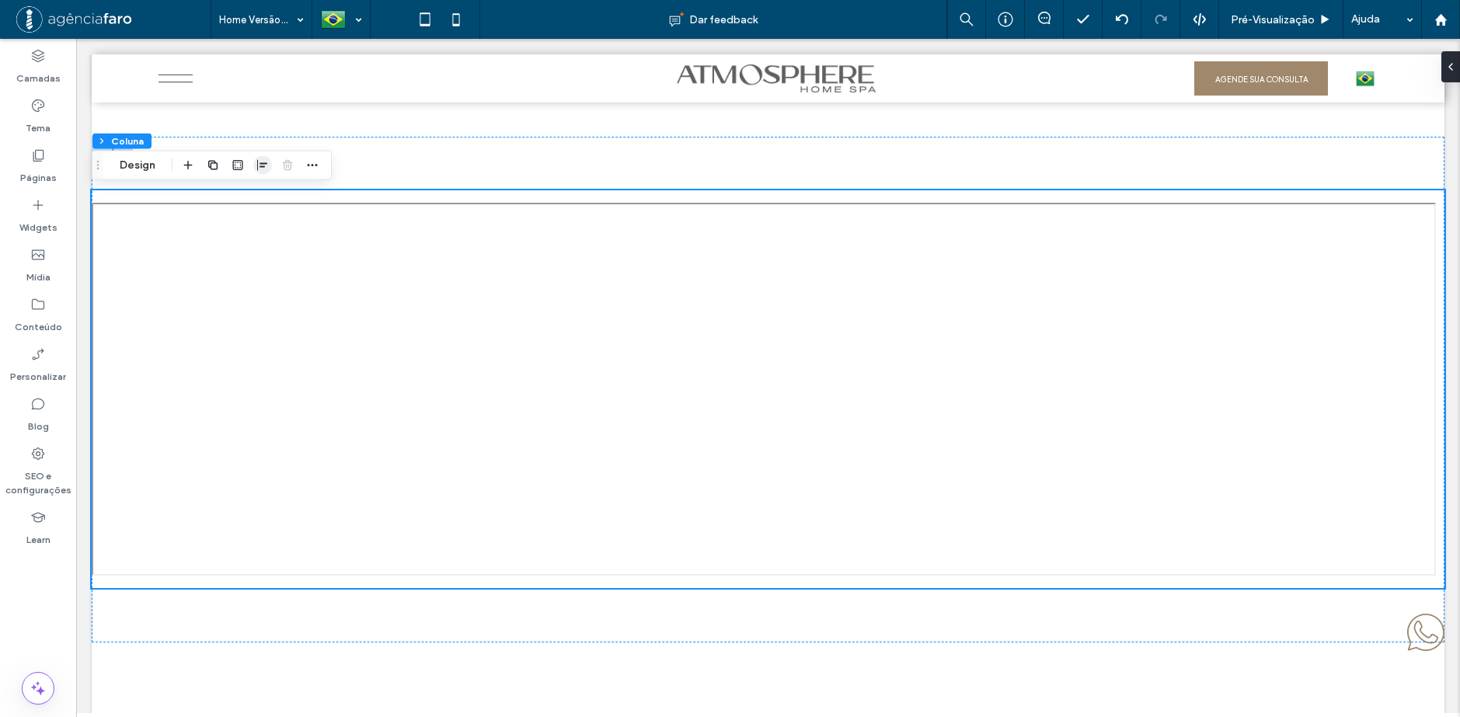
click at [260, 168] on icon "button" at bounding box center [262, 165] width 12 height 12
click at [270, 195] on span "center" at bounding box center [262, 195] width 19 height 19
click at [1265, 16] on span "Pré-Visualizaçāo" at bounding box center [1273, 19] width 84 height 13
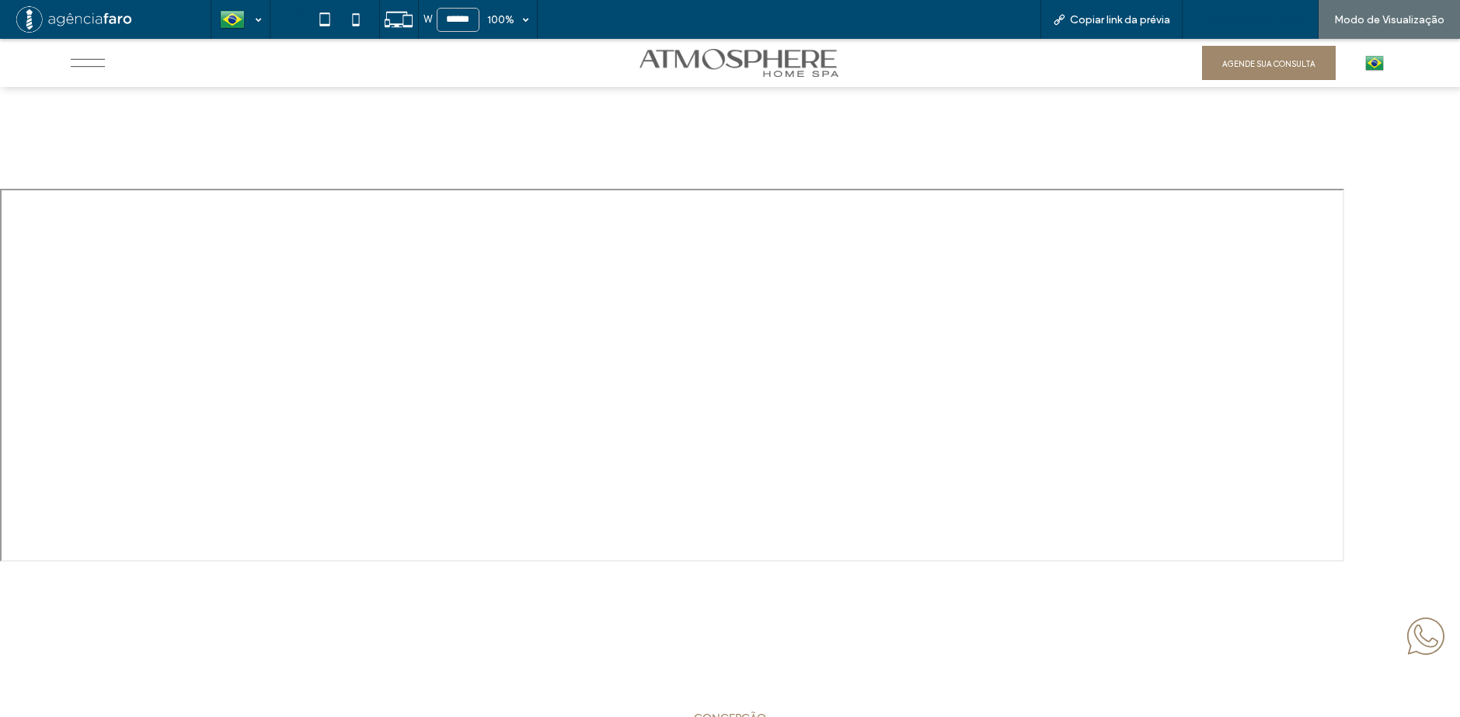
scroll to position [7100, 0]
click at [1268, 19] on span "Voltar para o editor" at bounding box center [1258, 19] width 96 height 13
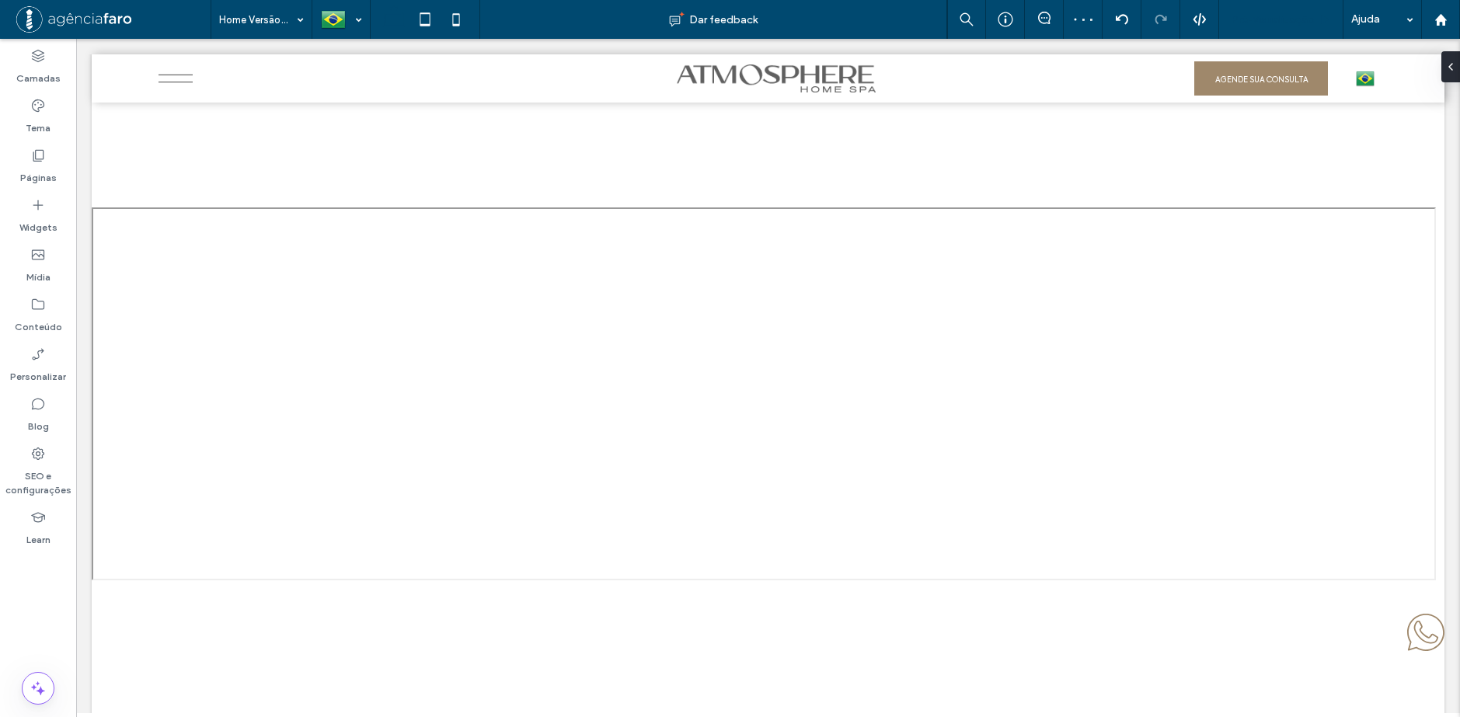
scroll to position [7104, 0]
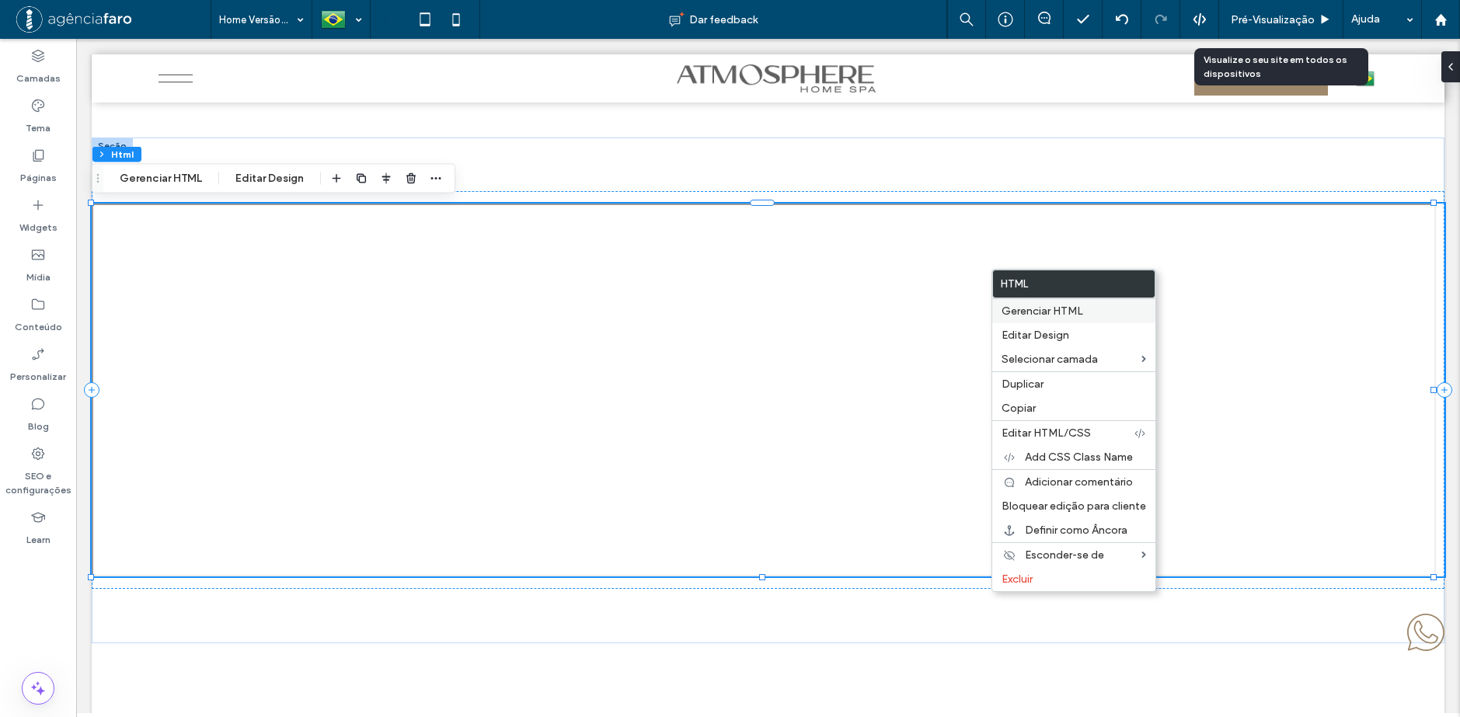
click at [1037, 305] on span "Gerenciar HTML" at bounding box center [1043, 311] width 82 height 13
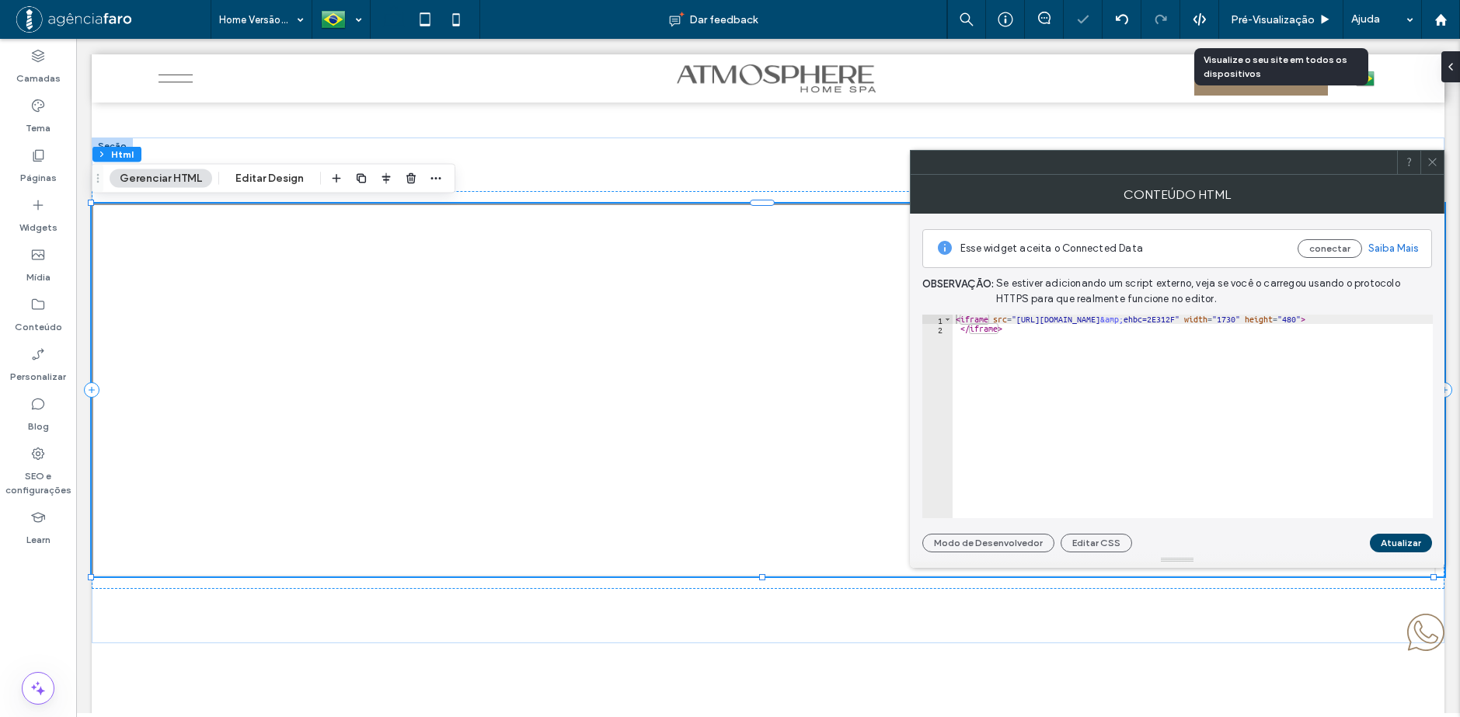
click at [1430, 162] on icon at bounding box center [1433, 162] width 12 height 12
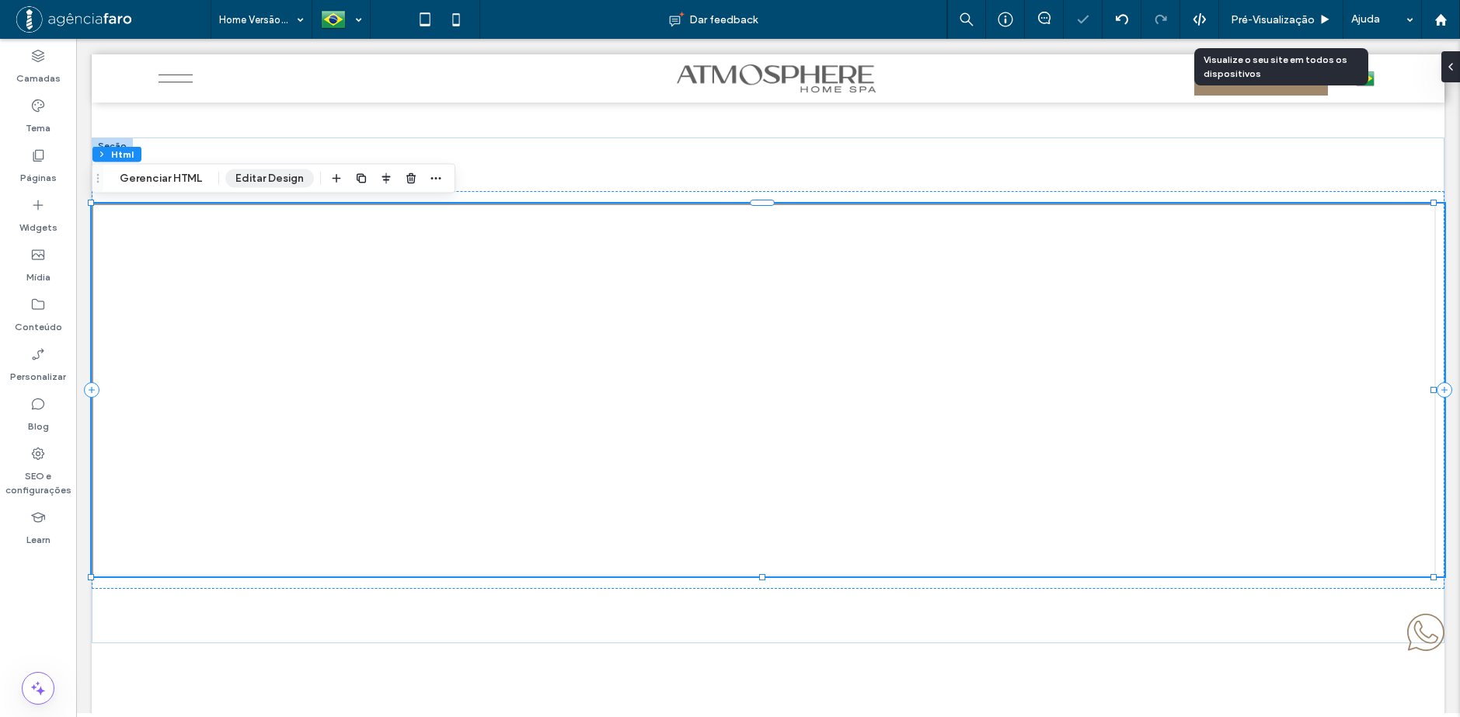
click at [281, 182] on button "Editar Design" at bounding box center [269, 178] width 89 height 19
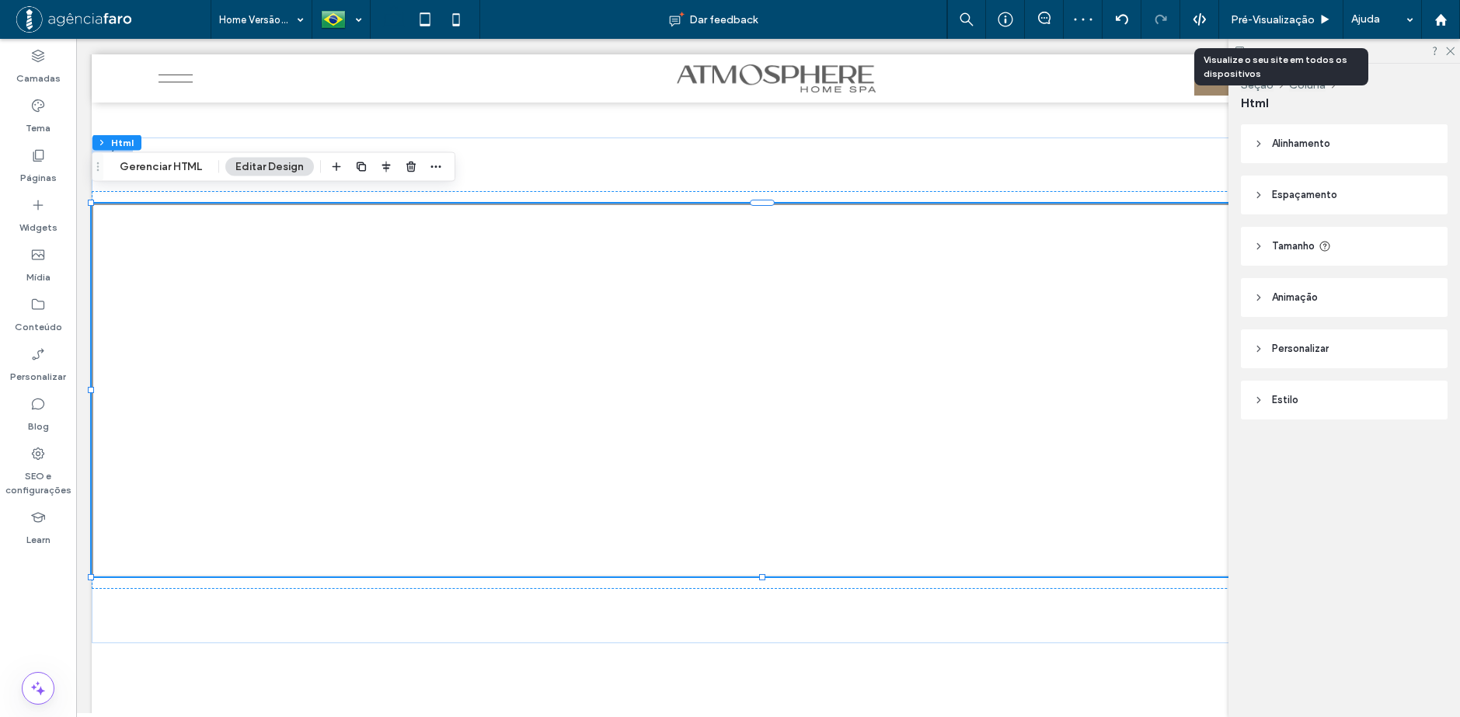
click at [1333, 148] on header "Alinhamento" at bounding box center [1344, 143] width 207 height 39
click at [1303, 190] on div at bounding box center [1294, 183] width 26 height 26
drag, startPoint x: 1455, startPoint y: 47, endPoint x: 1441, endPoint y: 56, distance: 15.7
click at [1454, 48] on div at bounding box center [1345, 51] width 232 height 24
click at [1453, 54] on icon at bounding box center [1450, 50] width 10 height 10
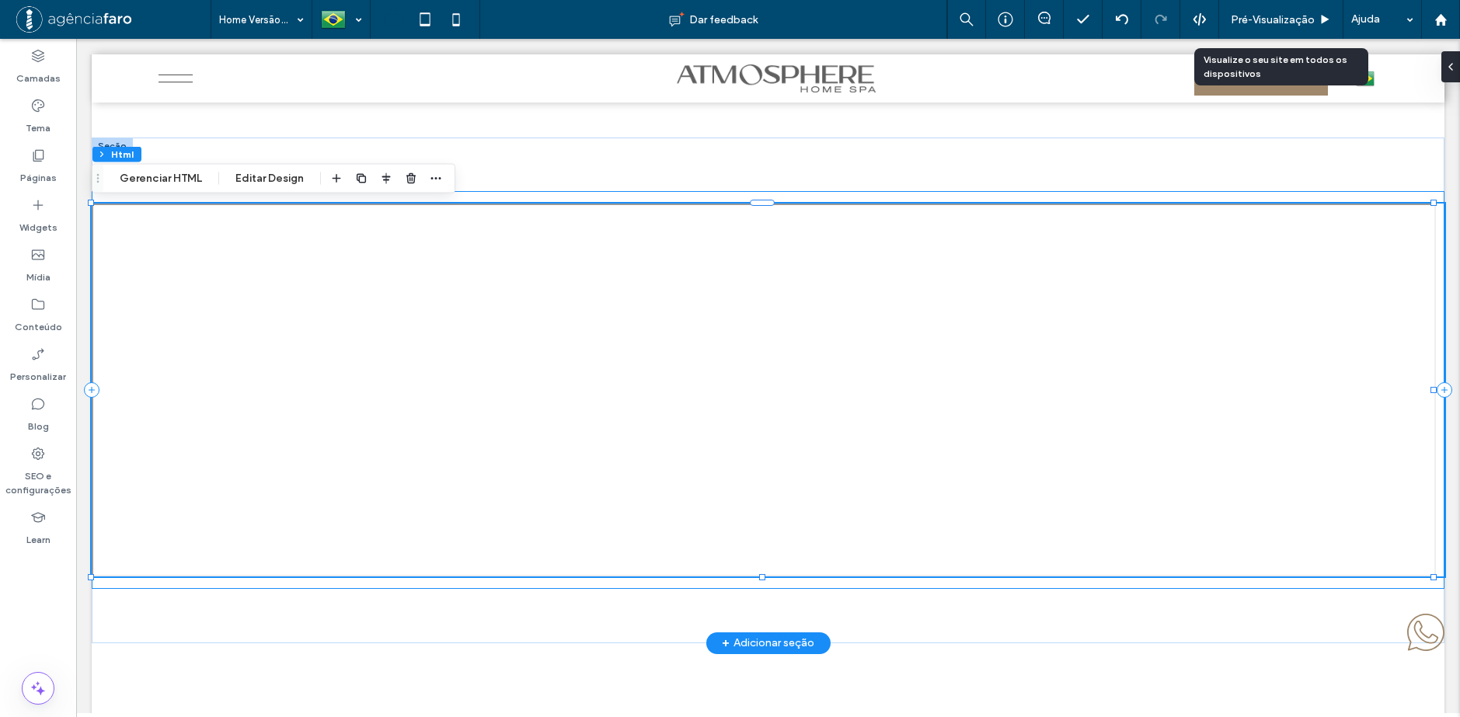
click at [792, 198] on div at bounding box center [768, 390] width 1353 height 398
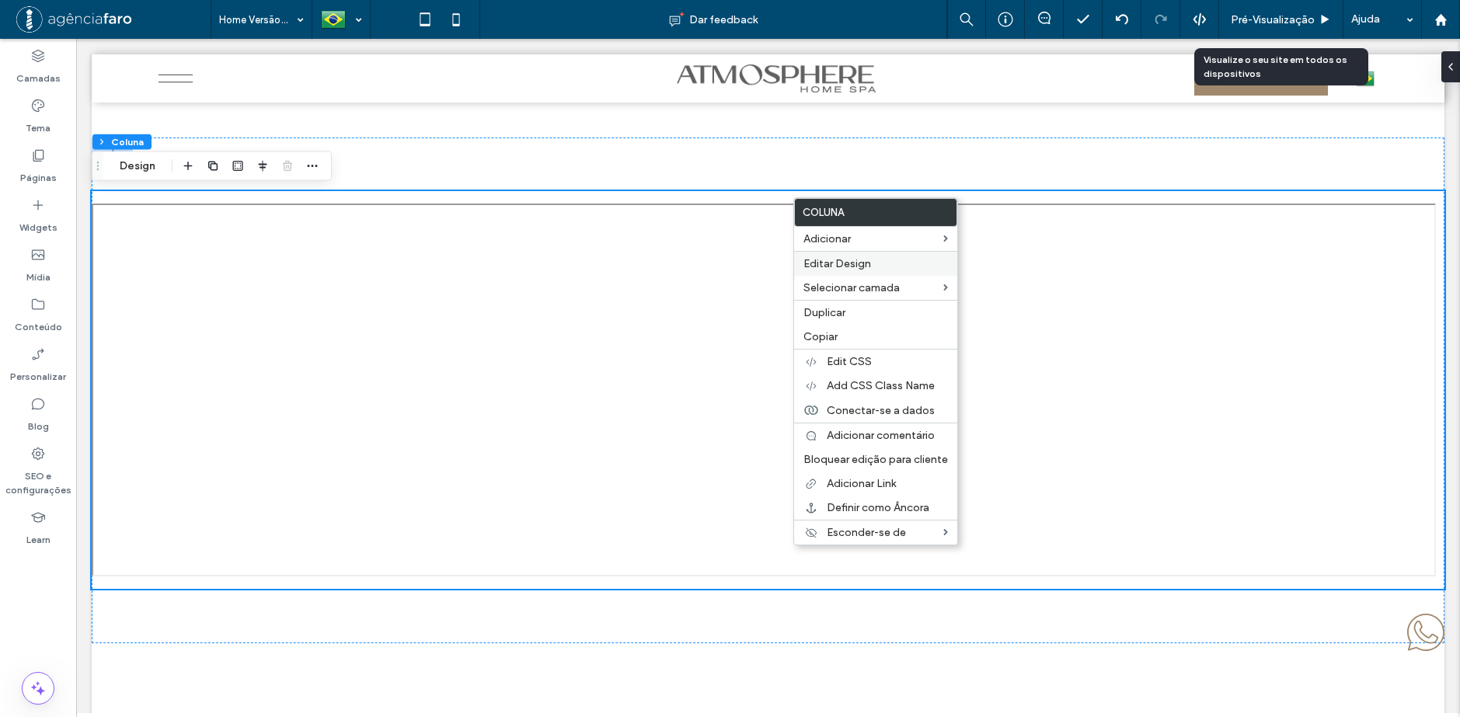
click at [827, 259] on span "Editar Design" at bounding box center [837, 263] width 68 height 13
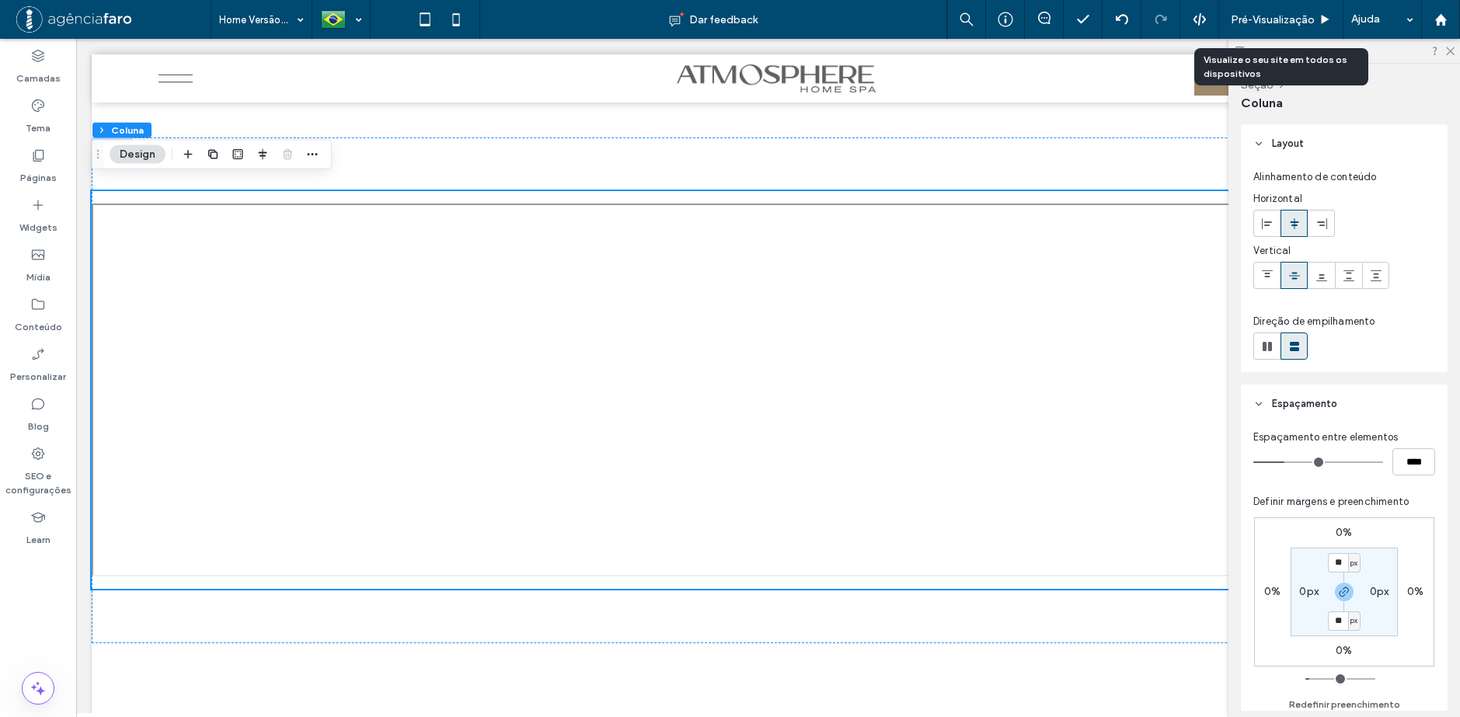
click at [1298, 225] on icon at bounding box center [1294, 224] width 12 height 12
click at [851, 156] on div at bounding box center [768, 391] width 1353 height 506
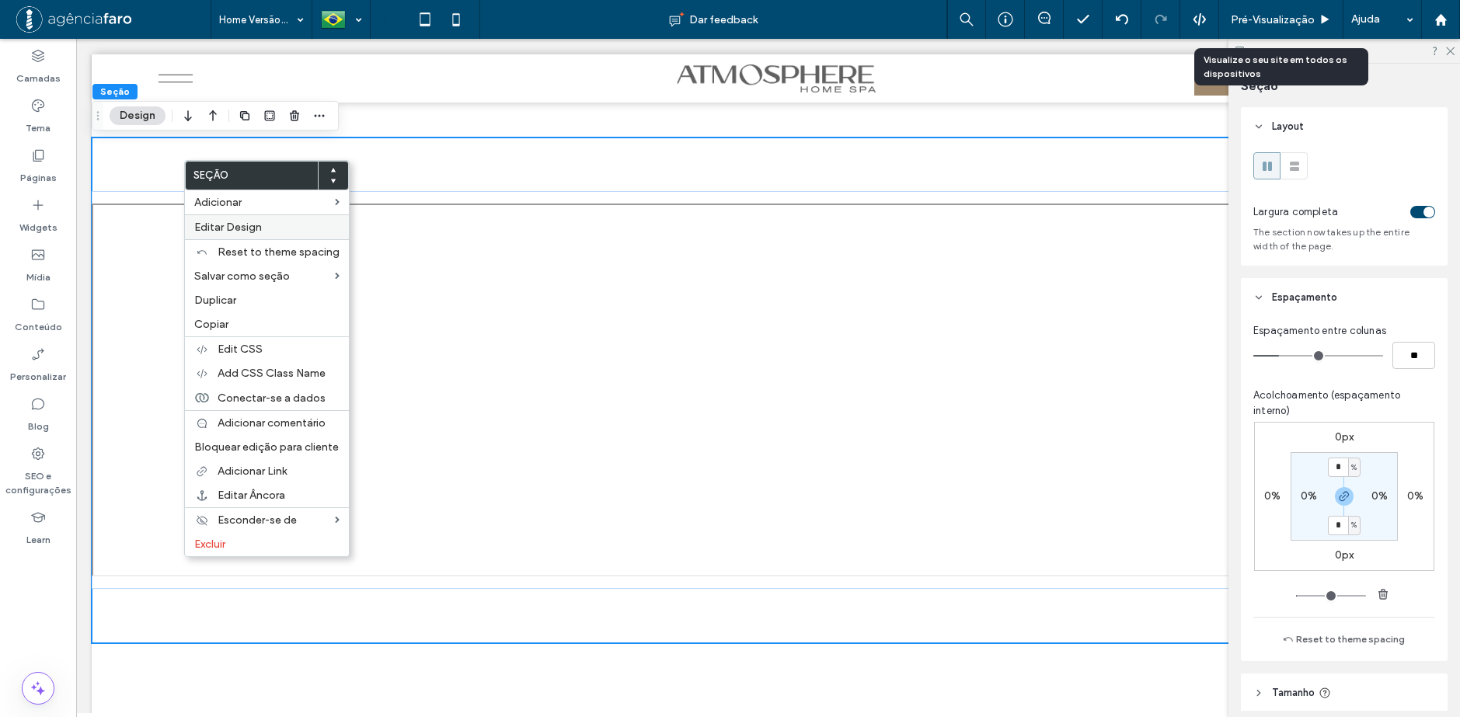
click at [216, 228] on span "Editar Design" at bounding box center [228, 227] width 68 height 13
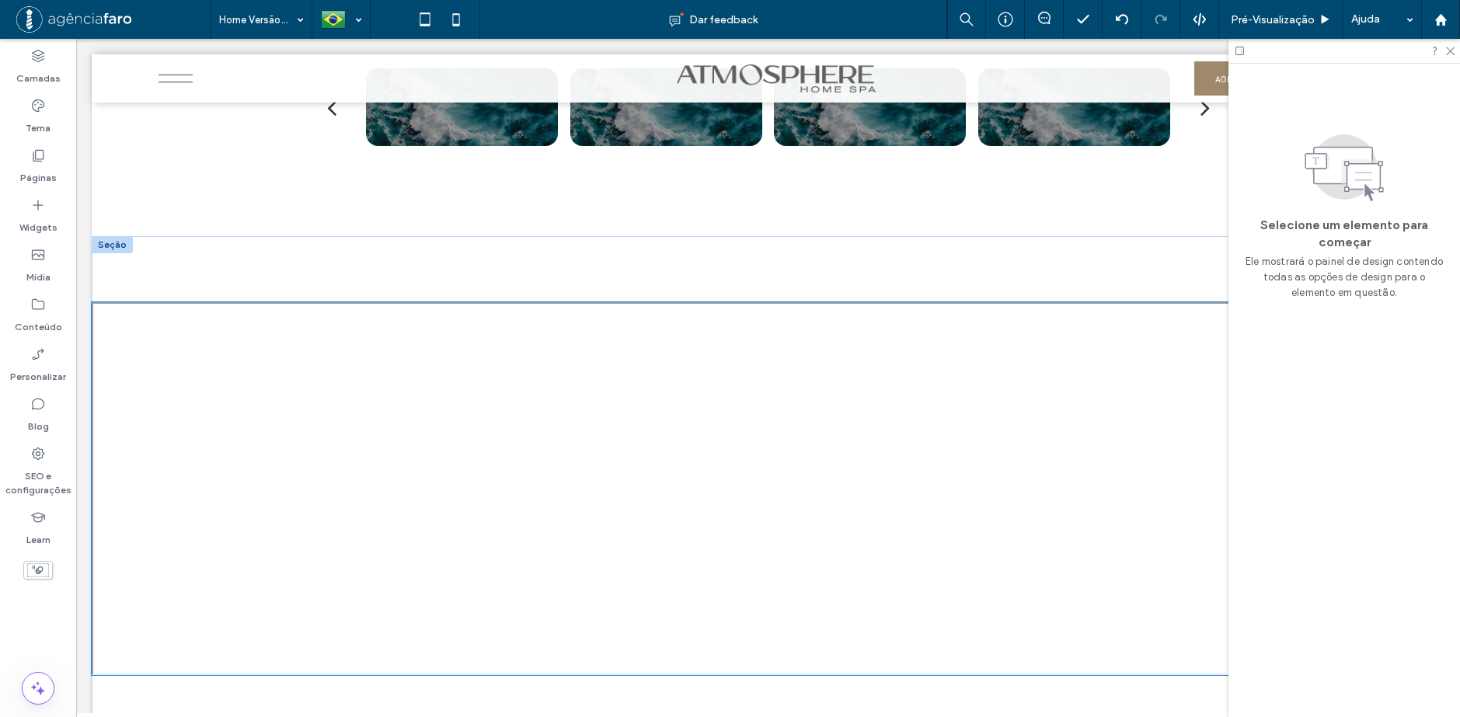
scroll to position [6947, 0]
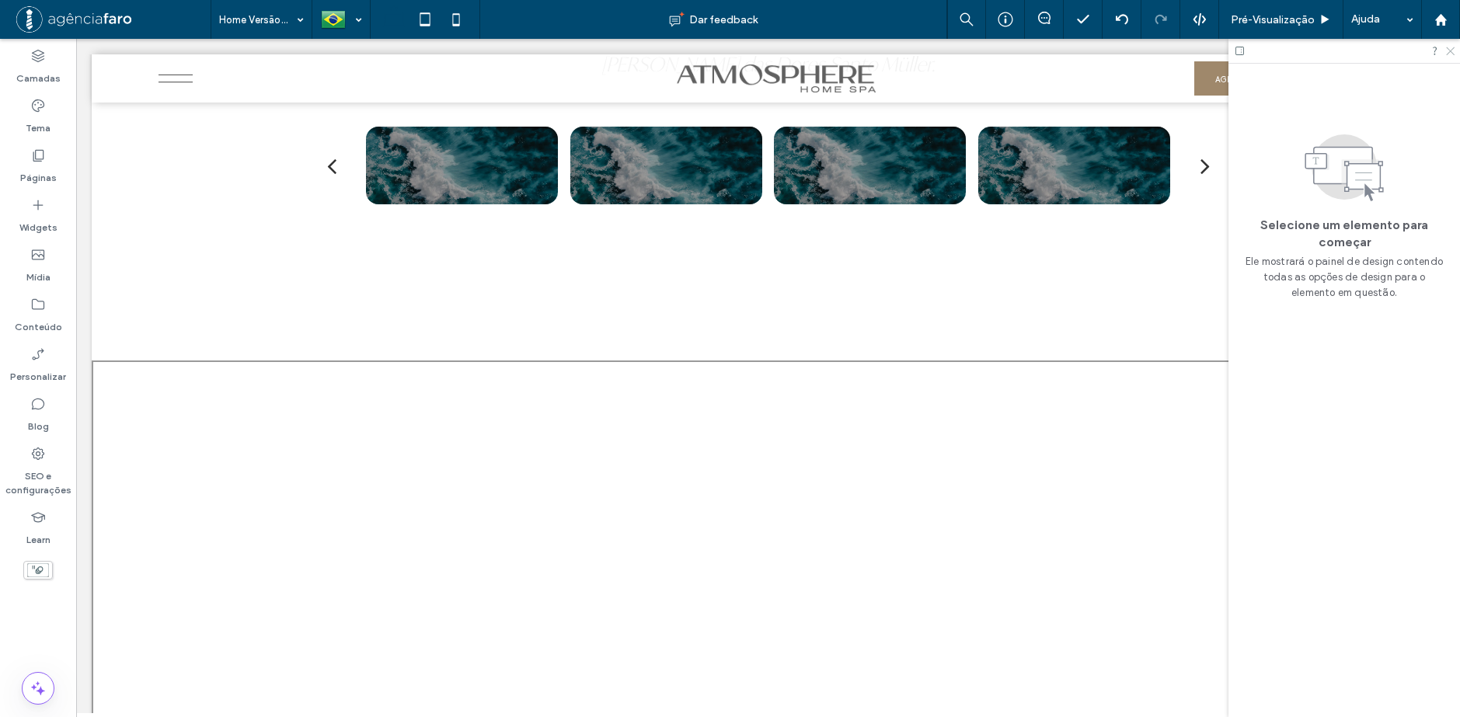
click at [1451, 50] on icon at bounding box center [1450, 50] width 10 height 10
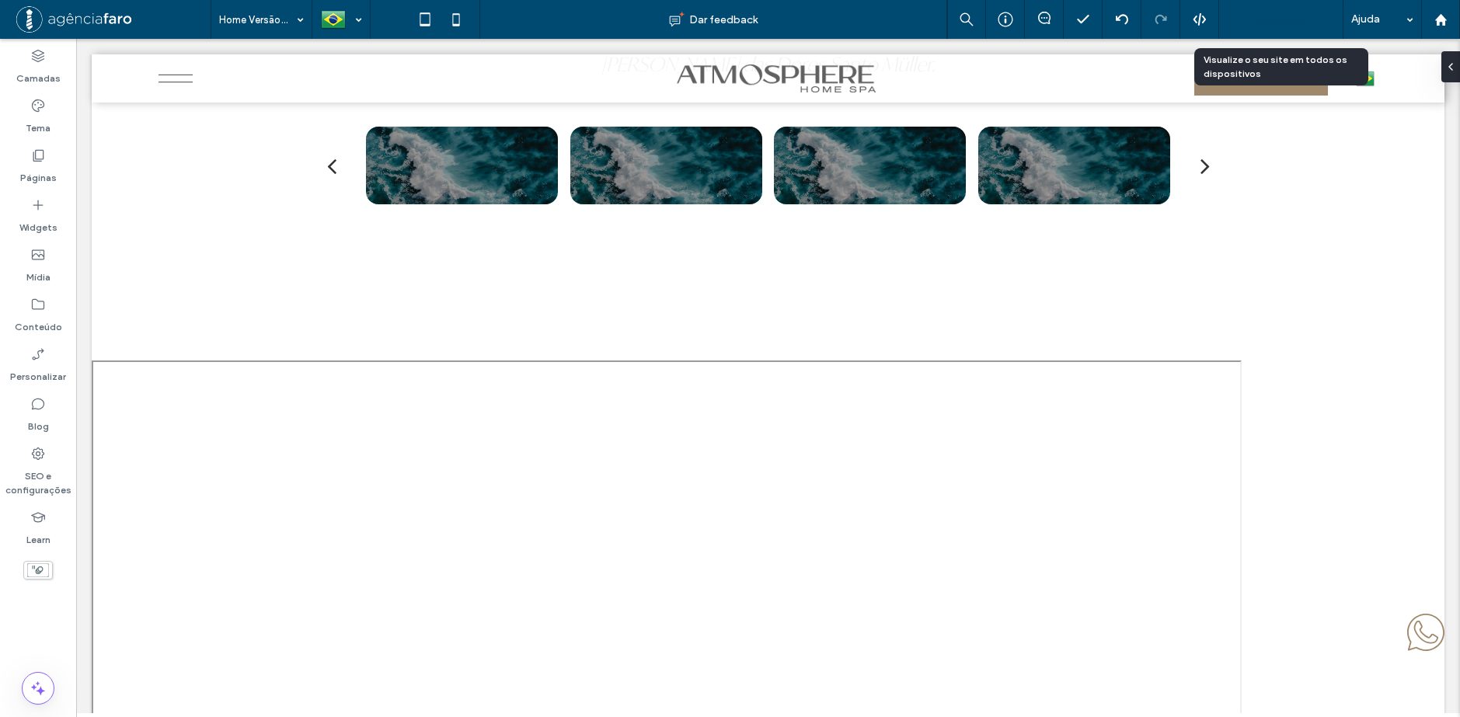
click at [1303, 19] on span "Pré-Visualizaçāo" at bounding box center [1273, 19] width 84 height 13
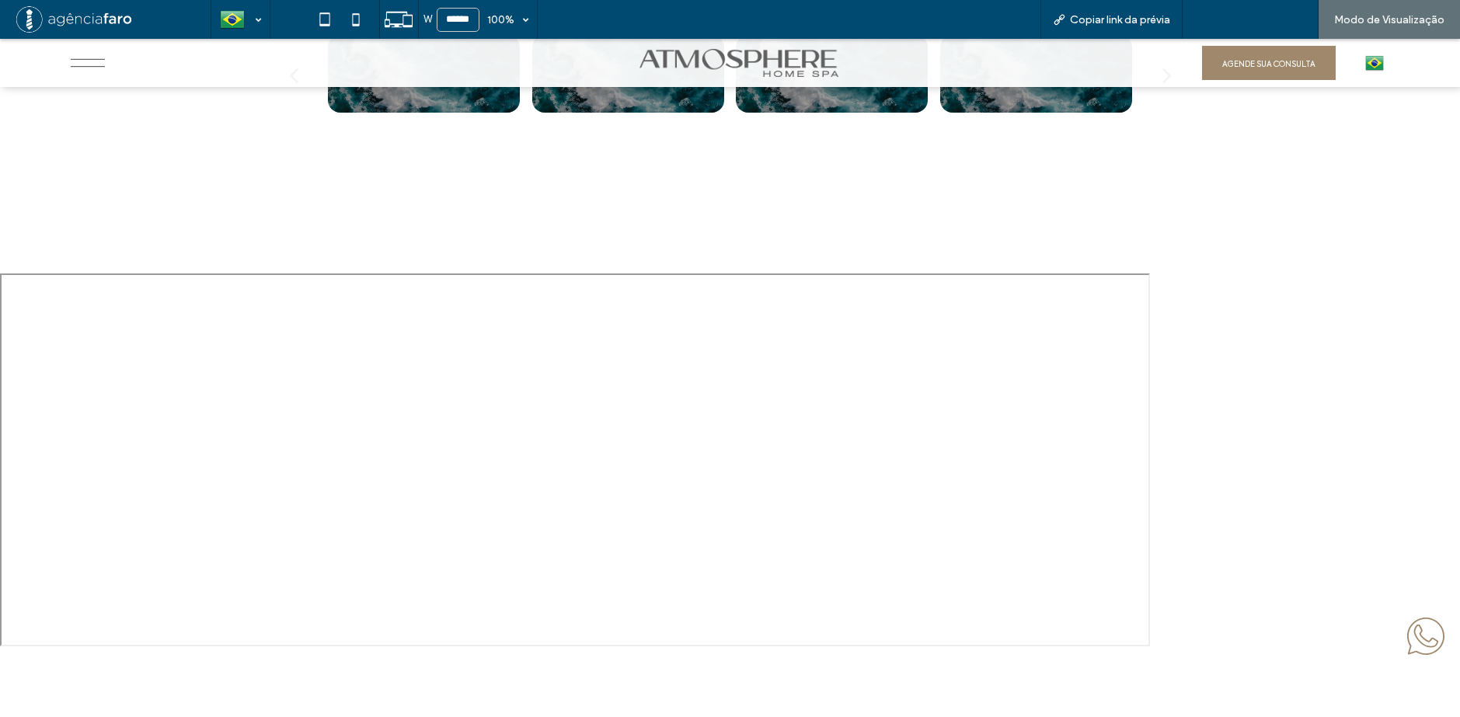
click at [1242, 14] on span "Voltar para o editor" at bounding box center [1258, 19] width 96 height 13
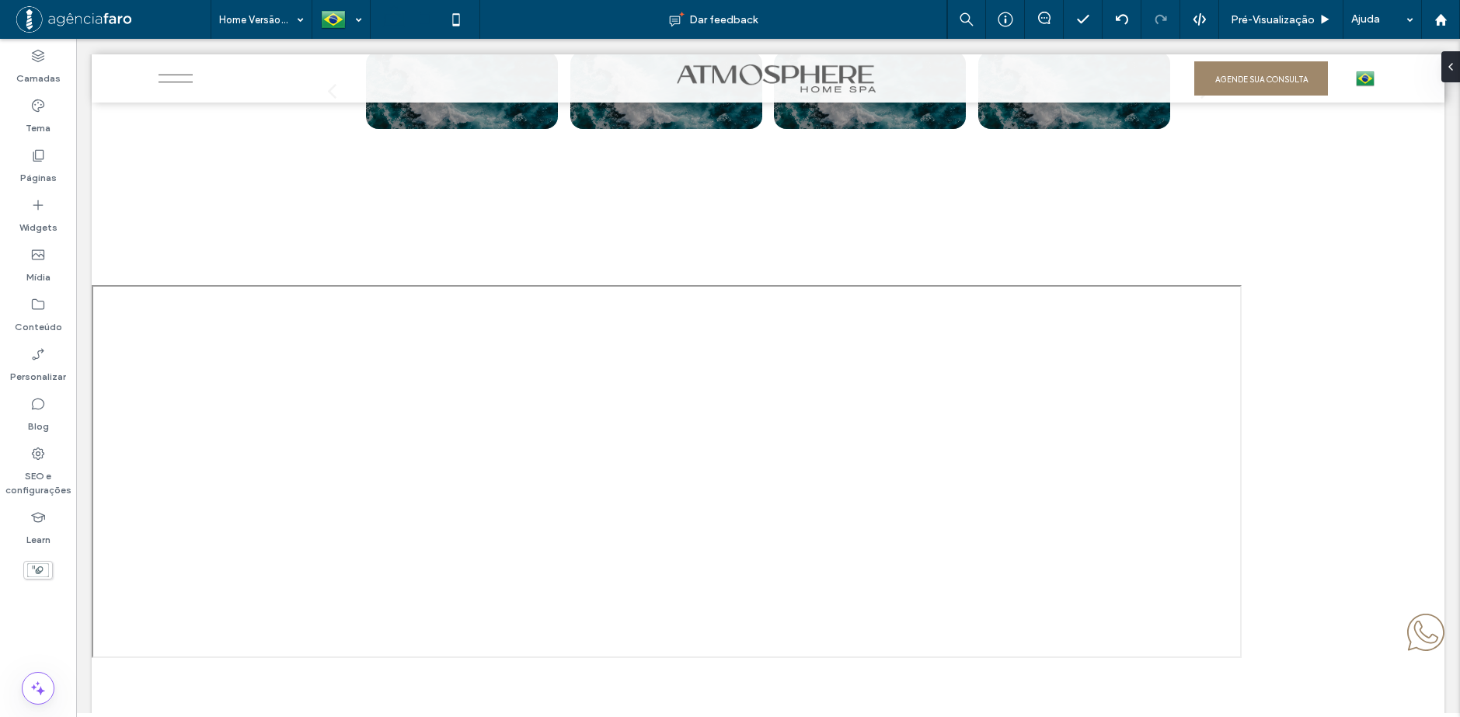
scroll to position [7024, 0]
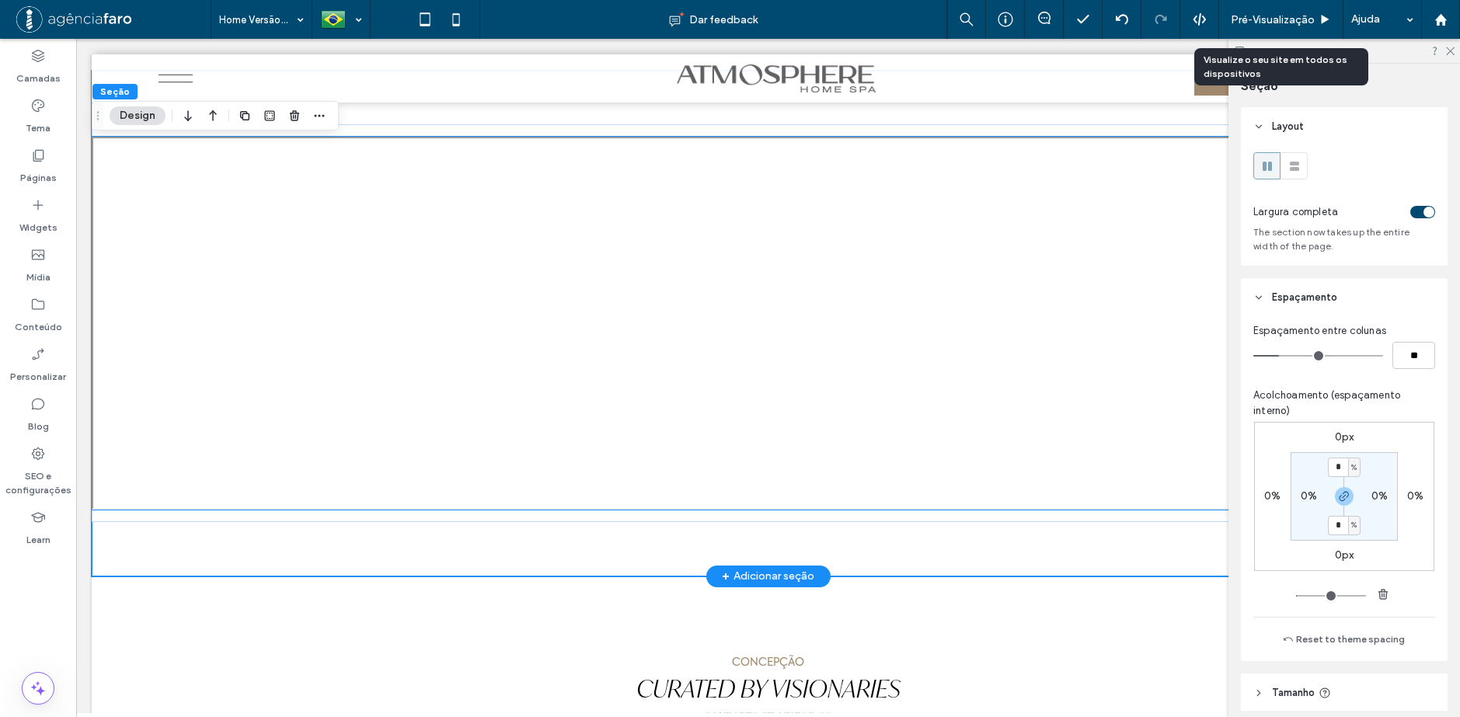
scroll to position [7181, 0]
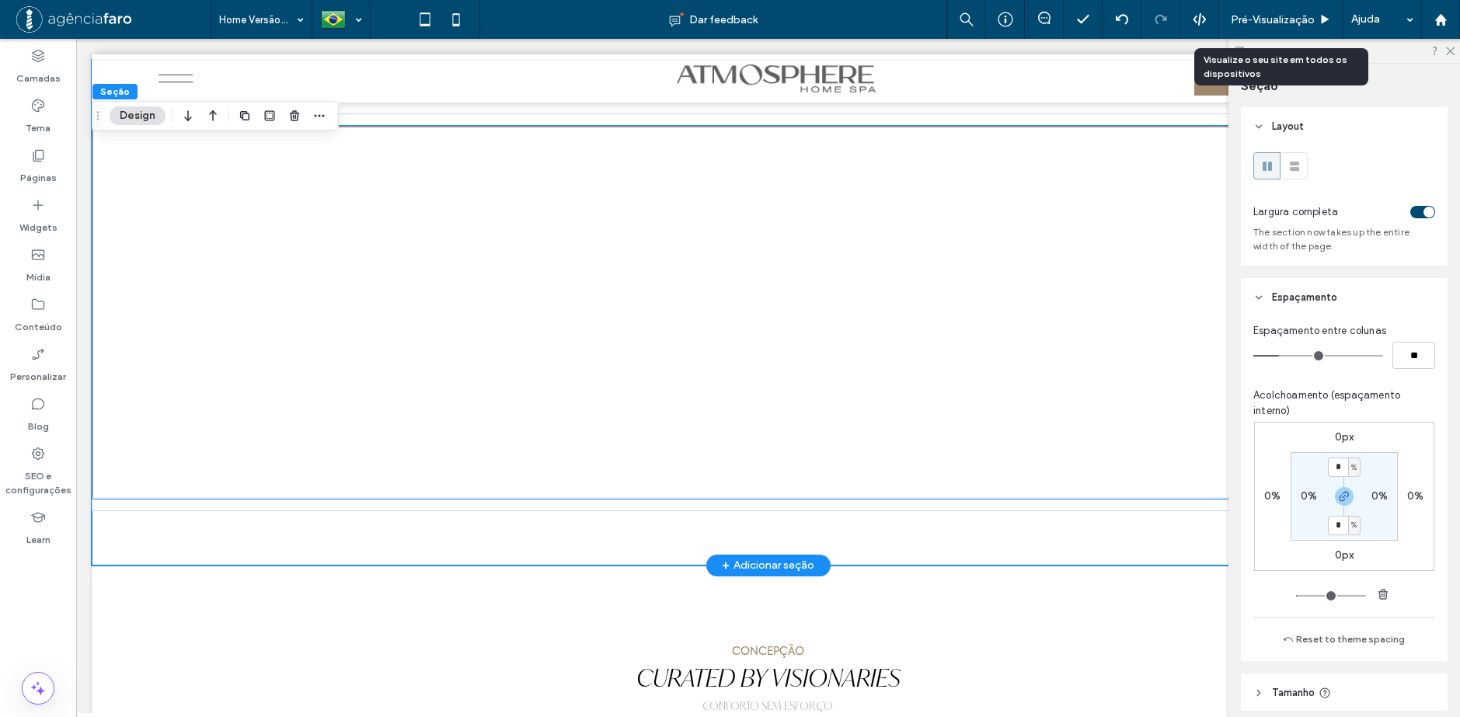
click at [1033, 337] on div at bounding box center [768, 312] width 1353 height 373
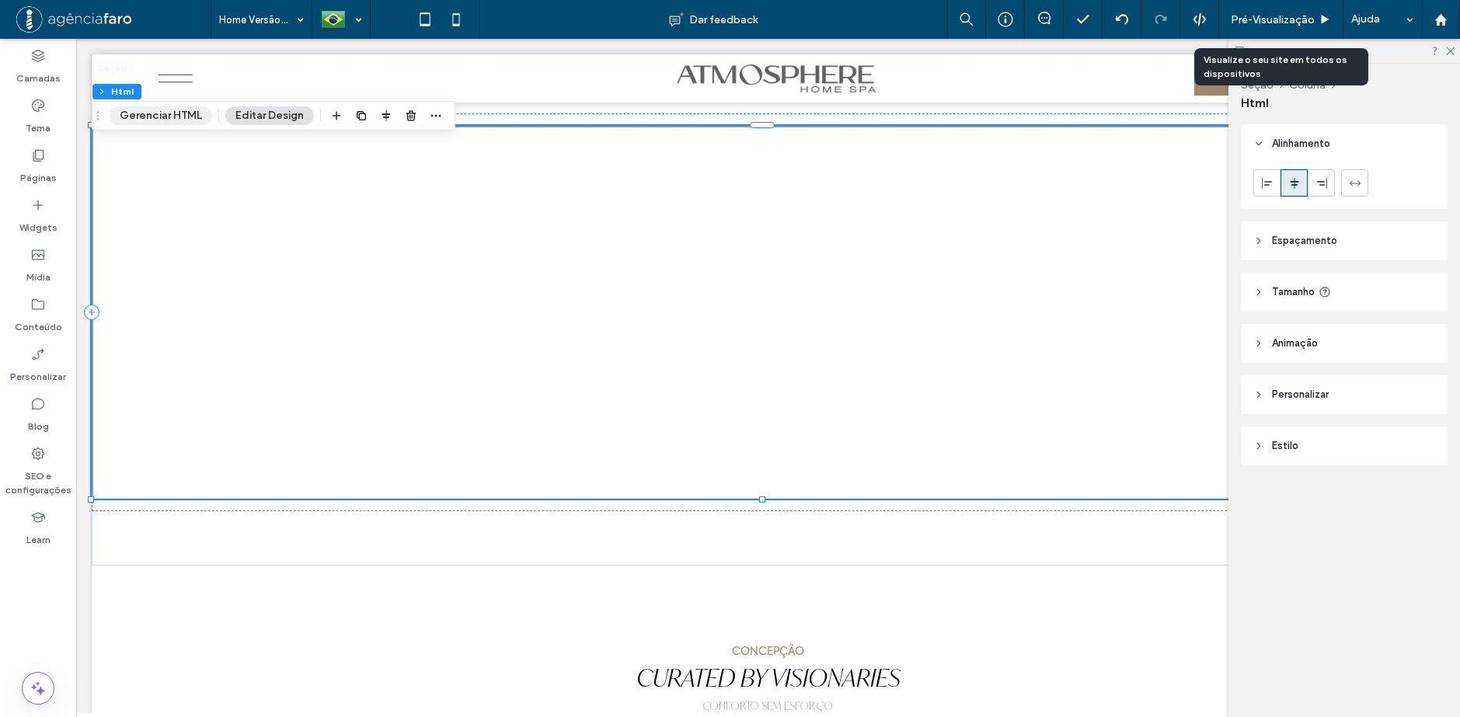
click at [189, 108] on button "Gerenciar HTML" at bounding box center [161, 115] width 103 height 19
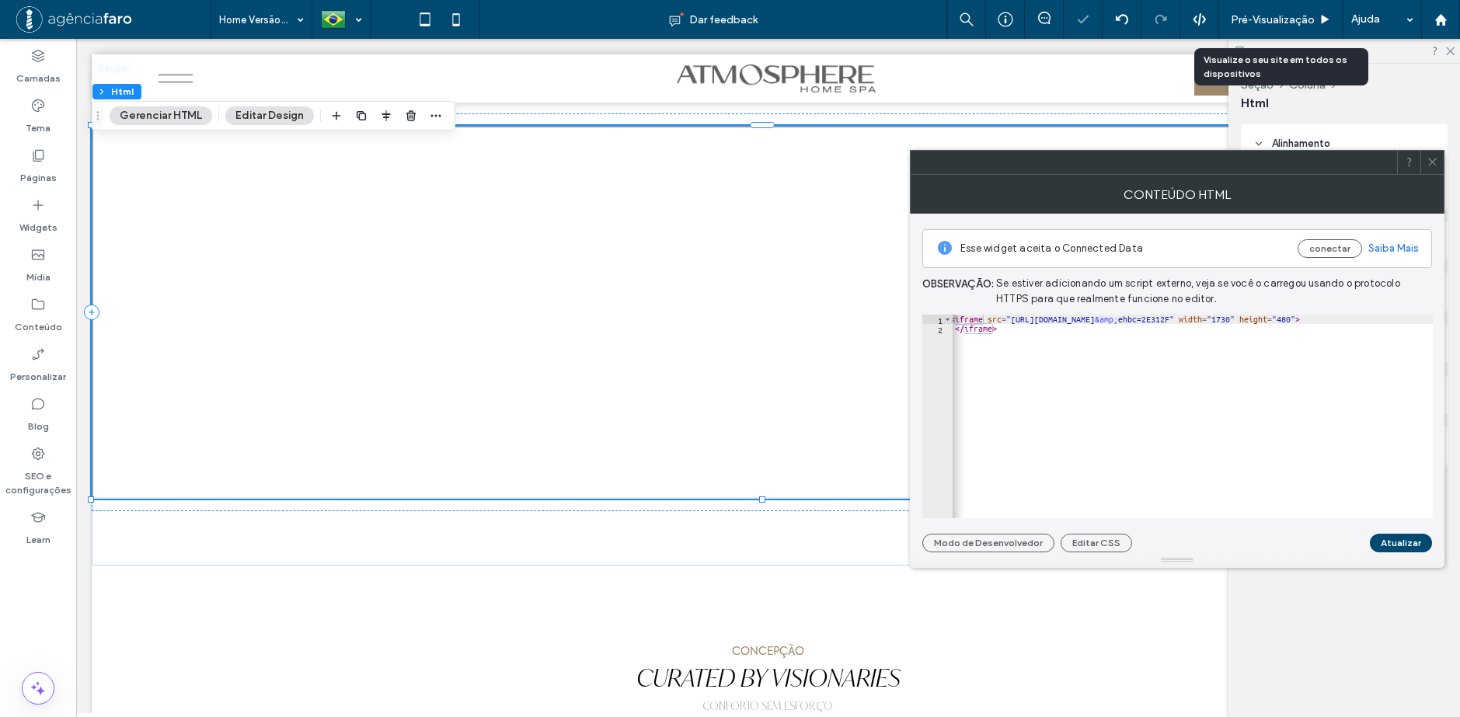
scroll to position [0, 127]
click at [1350, 322] on div "< iframe src = "https://www.google.com/maps/d/embed?mid=1ytBHySc0fthS8RChe55hh-…" at bounding box center [1129, 420] width 608 height 211
click at [1347, 344] on div "< iframe src = "https://www.google.com/maps/d/embed?mid=1ytBHySc0fthS8RChe55hh-…" at bounding box center [1216, 420] width 608 height 211
drag, startPoint x: 1341, startPoint y: 321, endPoint x: 1352, endPoint y: 321, distance: 10.9
click at [1352, 321] on div "< iframe src = "https://www.google.com/maps/d/embed?mid=1ytBHySc0fthS8RChe55hh-…" at bounding box center [1129, 420] width 608 height 211
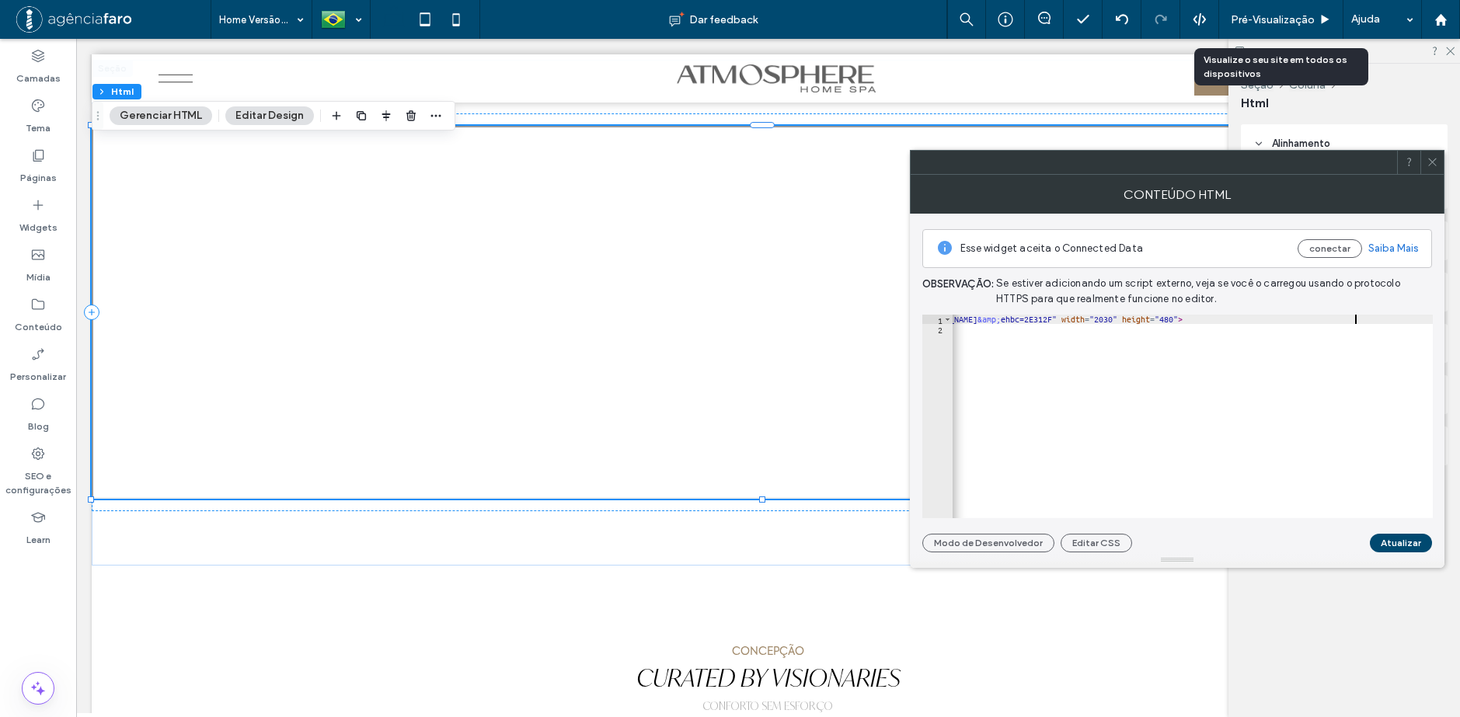
scroll to position [0, 44]
type textarea "**********"
click at [1409, 545] on button "Atualizar" at bounding box center [1401, 543] width 62 height 19
click at [1433, 169] on span at bounding box center [1433, 162] width 12 height 23
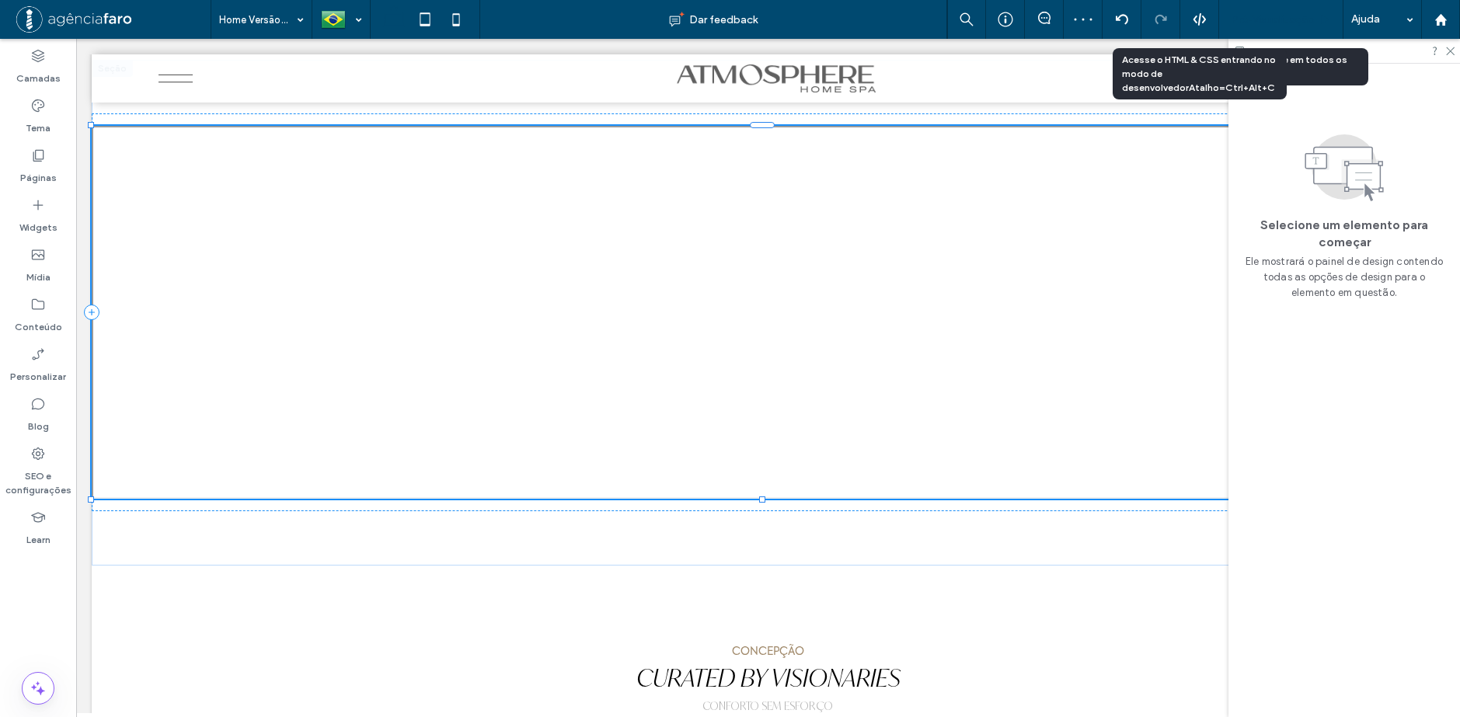
click at [1256, 11] on div "Pré-Visualizaçāo" at bounding box center [1281, 19] width 124 height 39
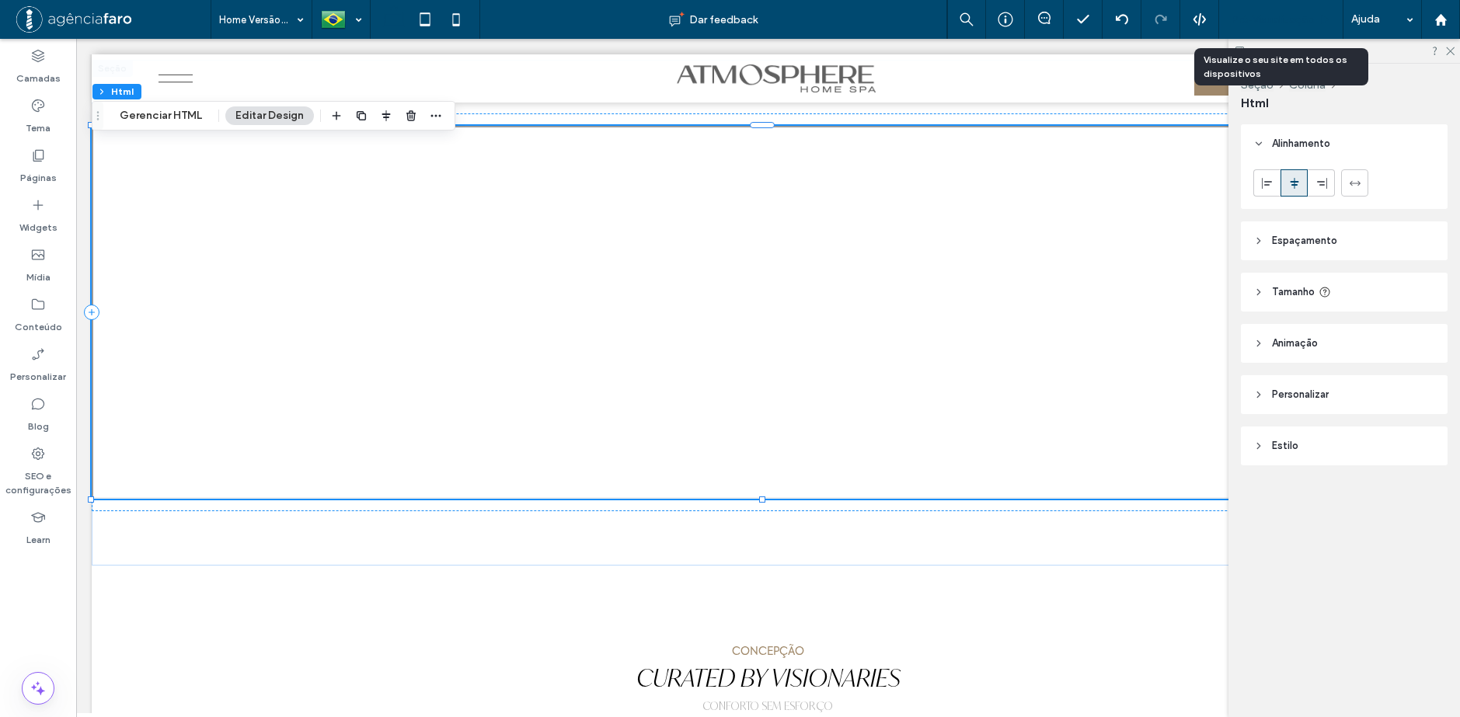
click at [1316, 19] on div "Pré-Visualizaçāo" at bounding box center [1281, 19] width 124 height 13
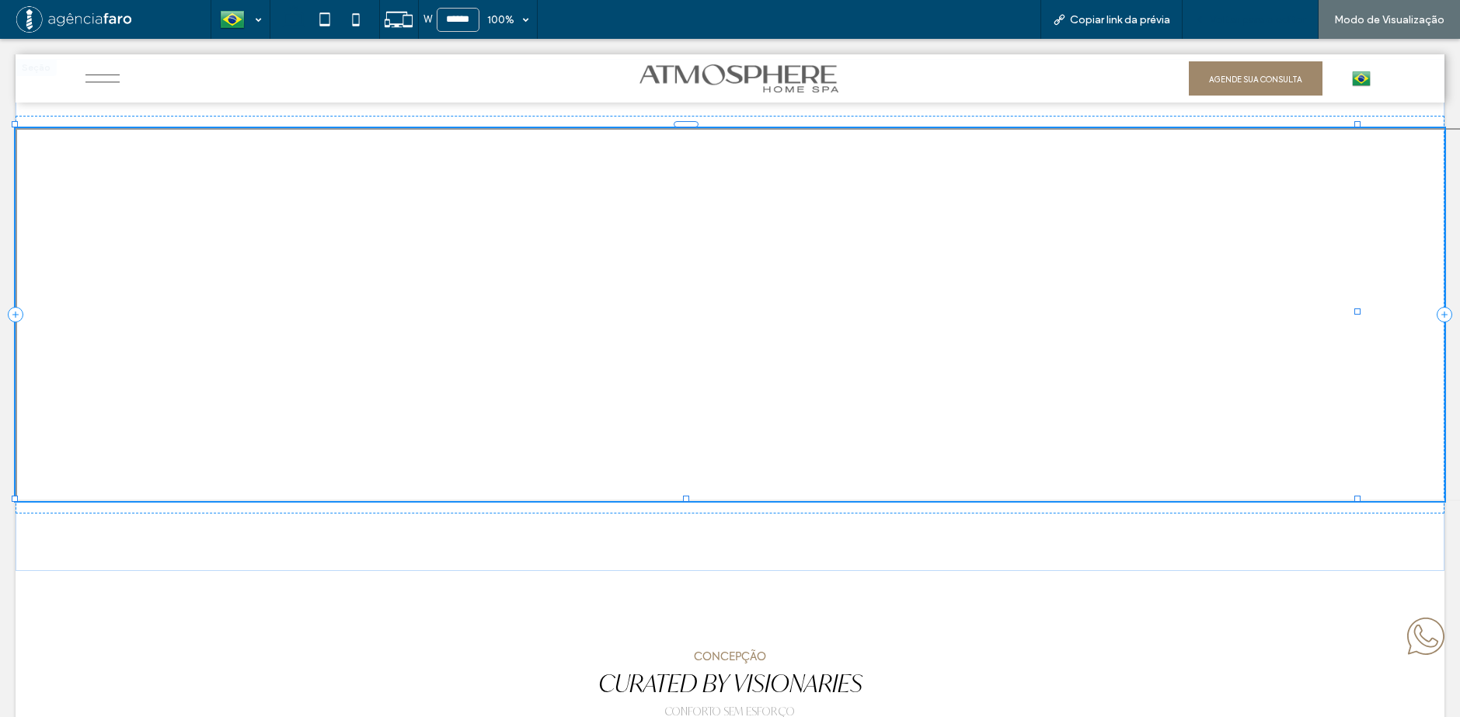
click at [1261, 20] on span "Voltar para o editor" at bounding box center [1258, 19] width 96 height 13
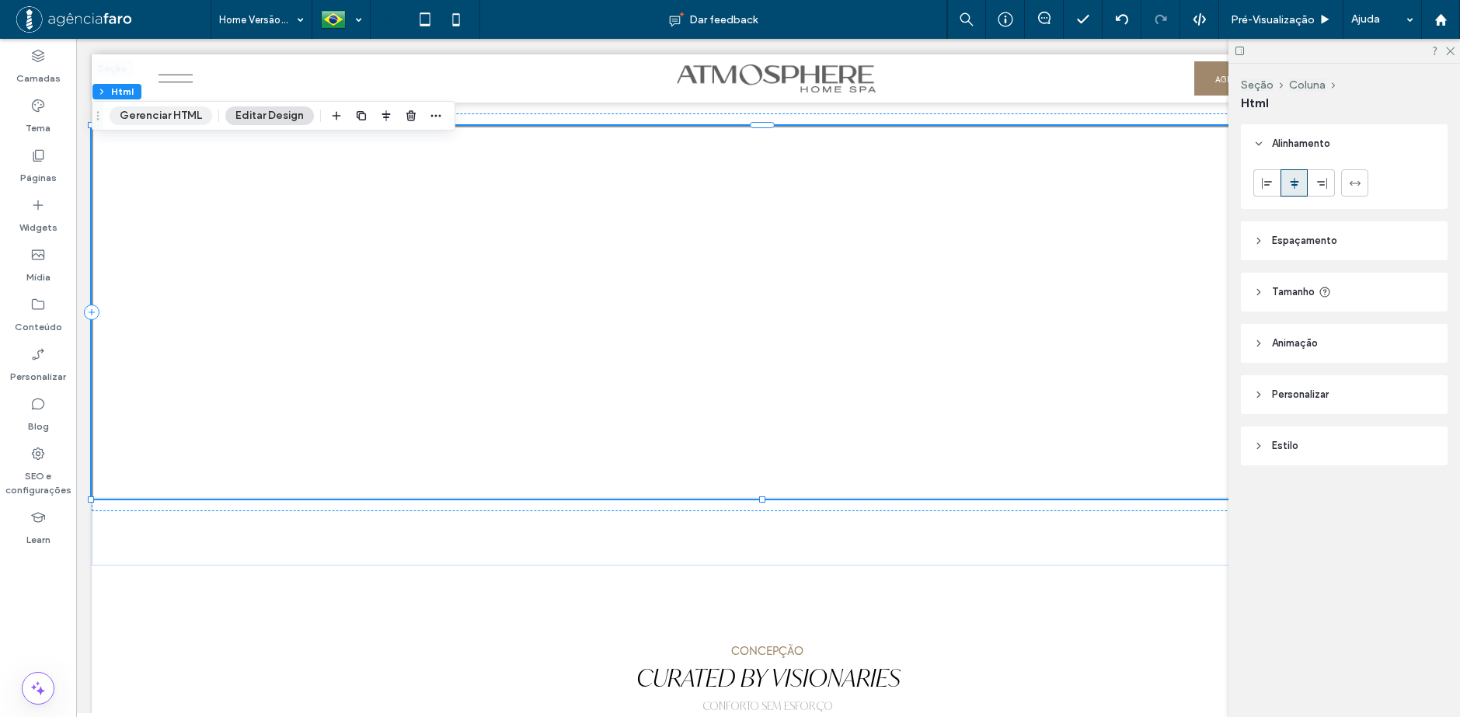
click at [162, 110] on button "Gerenciar HTML" at bounding box center [161, 115] width 103 height 19
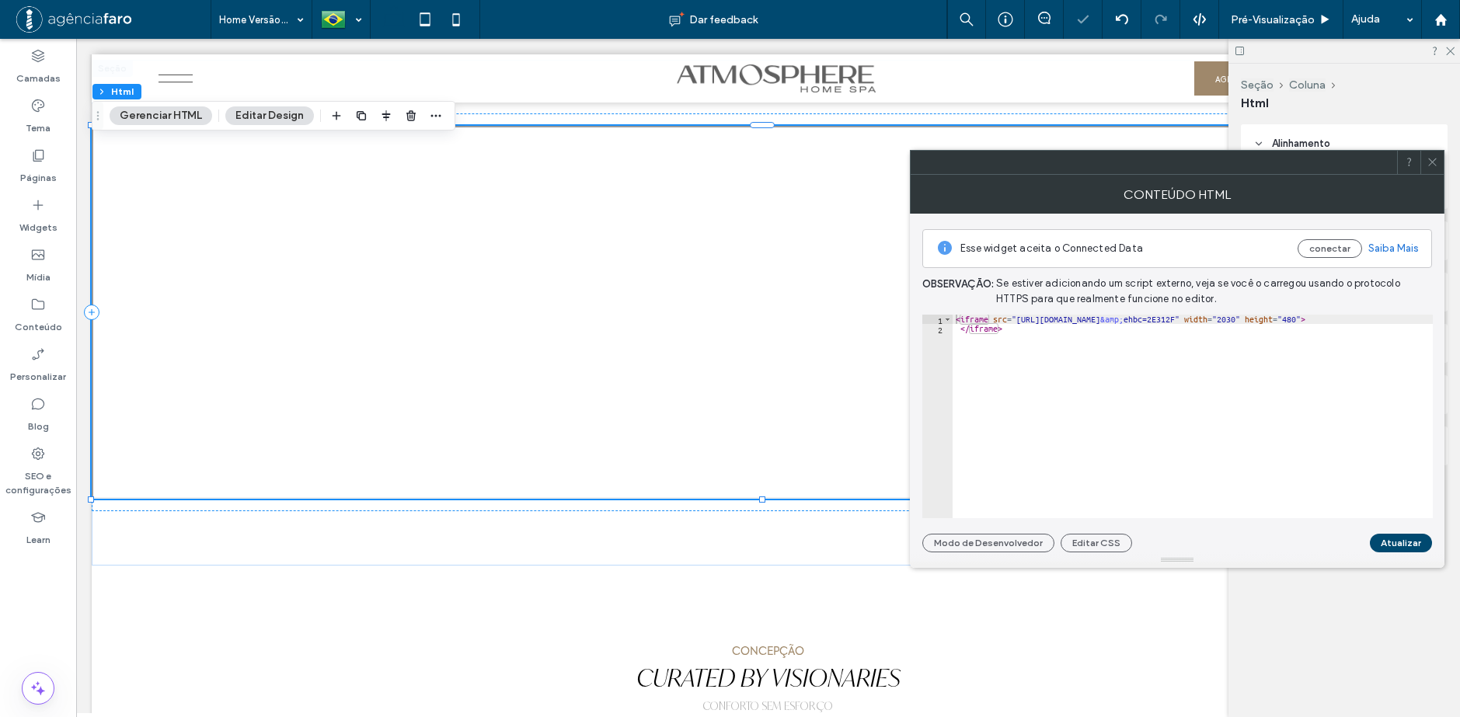
scroll to position [0, 127]
drag, startPoint x: 1343, startPoint y: 319, endPoint x: 1356, endPoint y: 319, distance: 13.2
click at [1355, 319] on div "< iframe src = "https://www.google.com/maps/d/embed?mid=1ytBHySc0fthS8RChe55hh-…" at bounding box center [1129, 420] width 608 height 211
type textarea "**********"
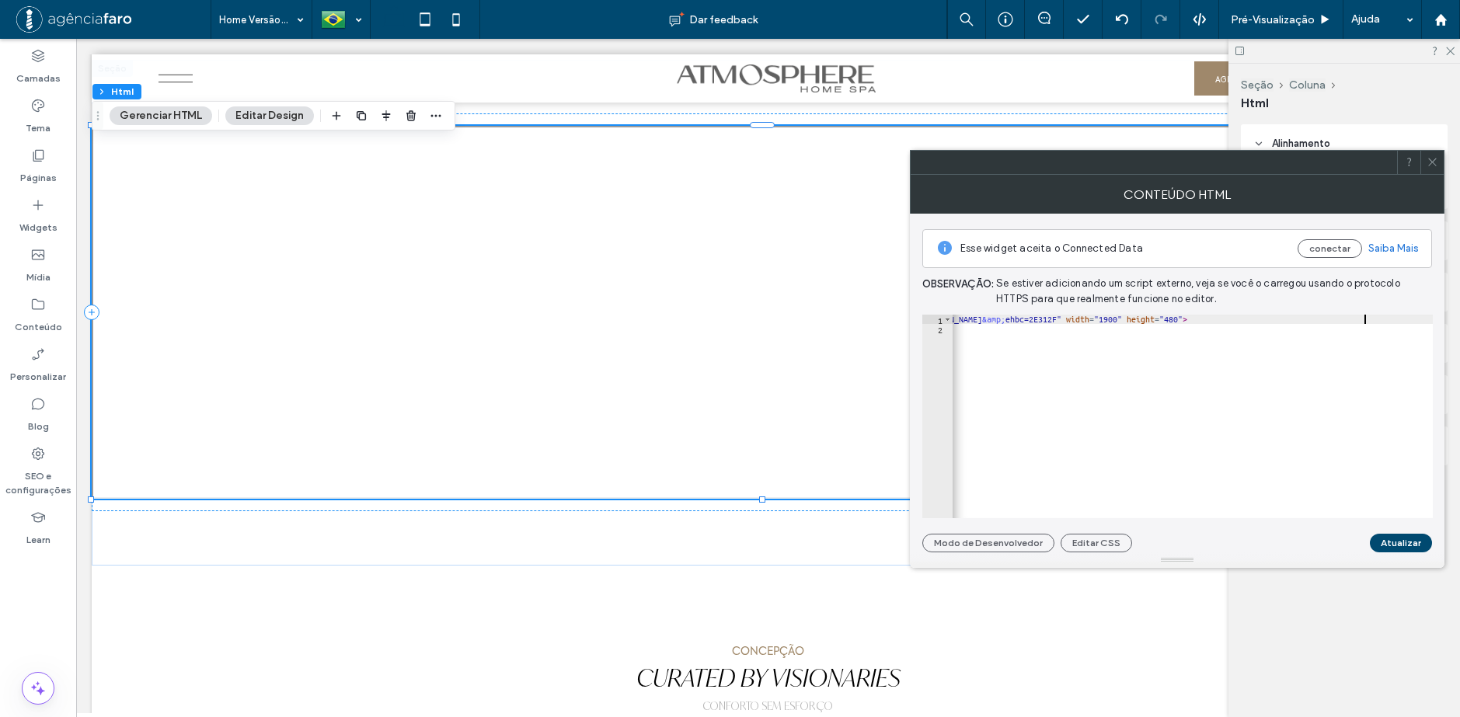
click at [1393, 531] on div "**********" at bounding box center [1177, 383] width 510 height 339
click at [1399, 538] on button "Atualizar" at bounding box center [1401, 543] width 62 height 19
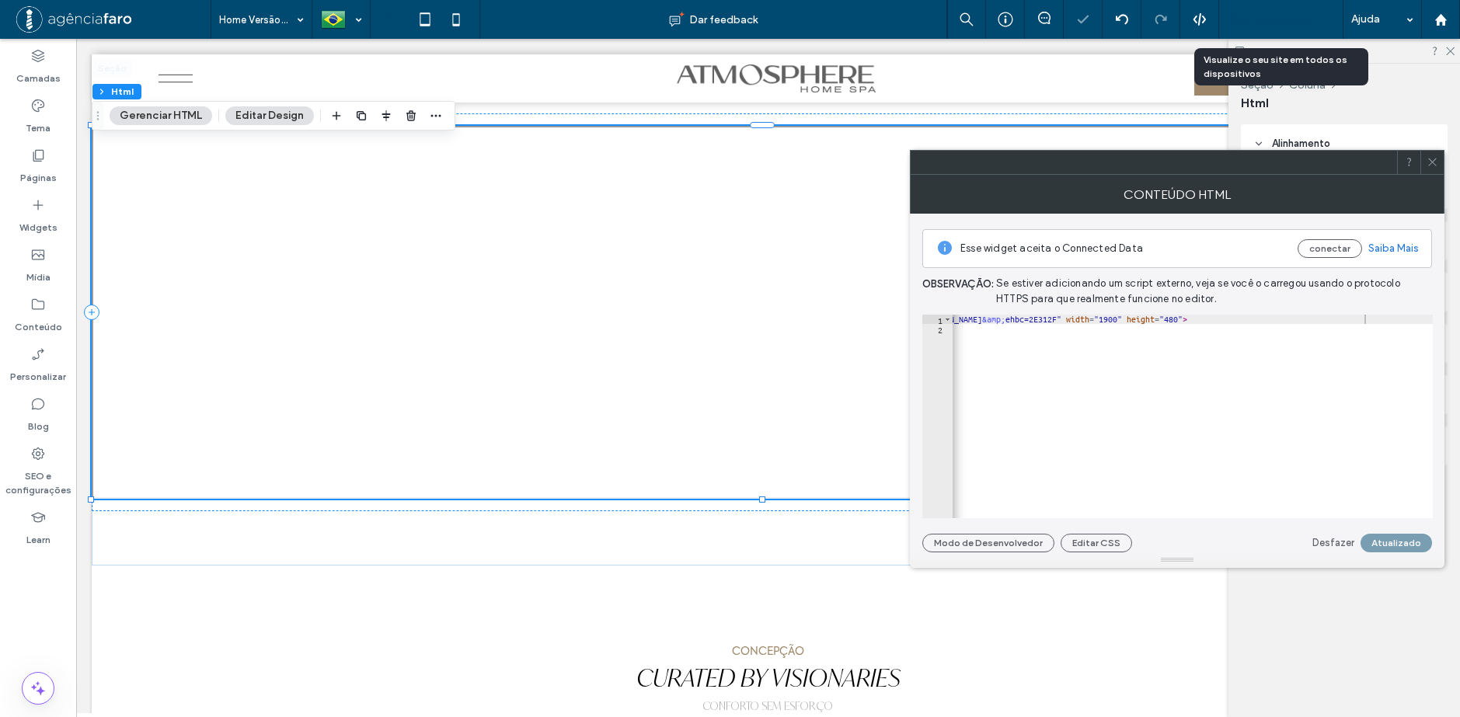
click at [1266, 22] on span "Pré-Visualizaçāo" at bounding box center [1273, 19] width 84 height 13
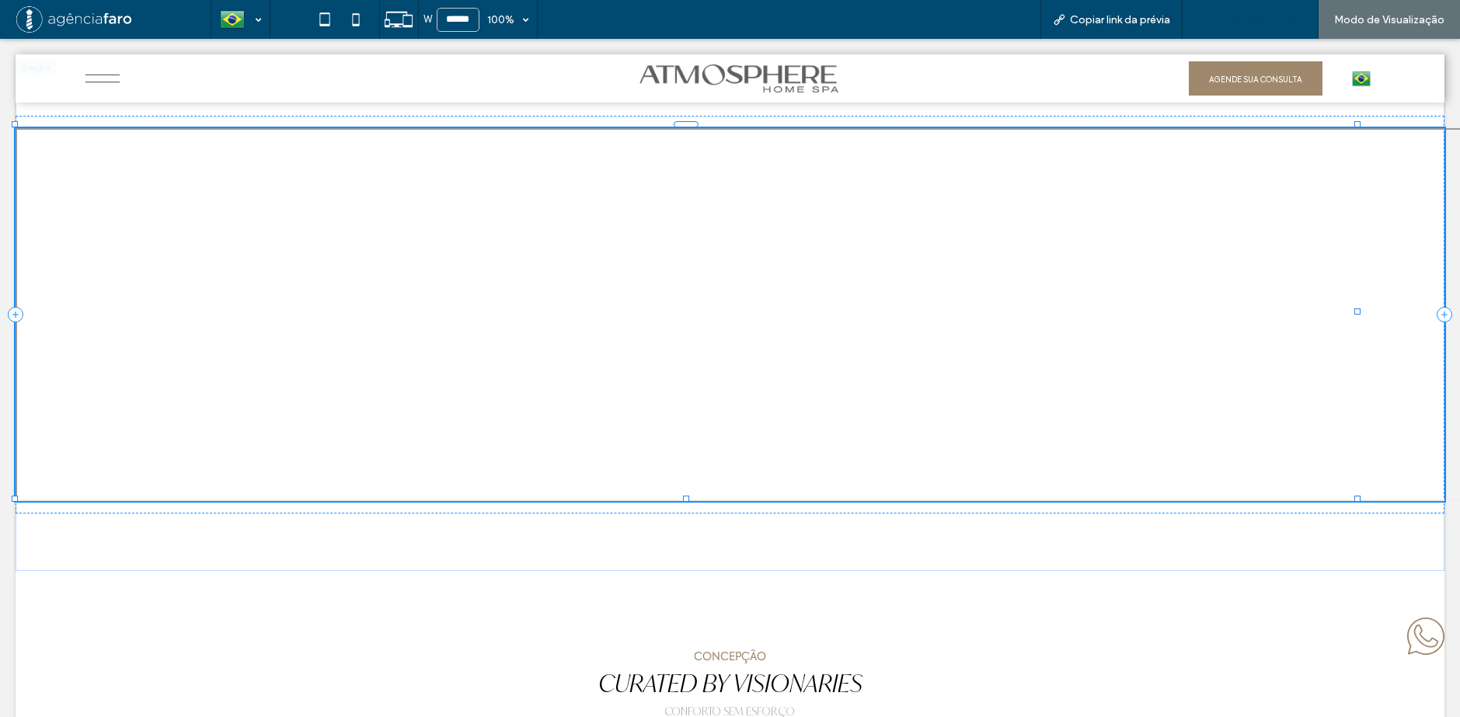
click at [1242, 22] on span "Voltar para o editor" at bounding box center [1258, 19] width 96 height 13
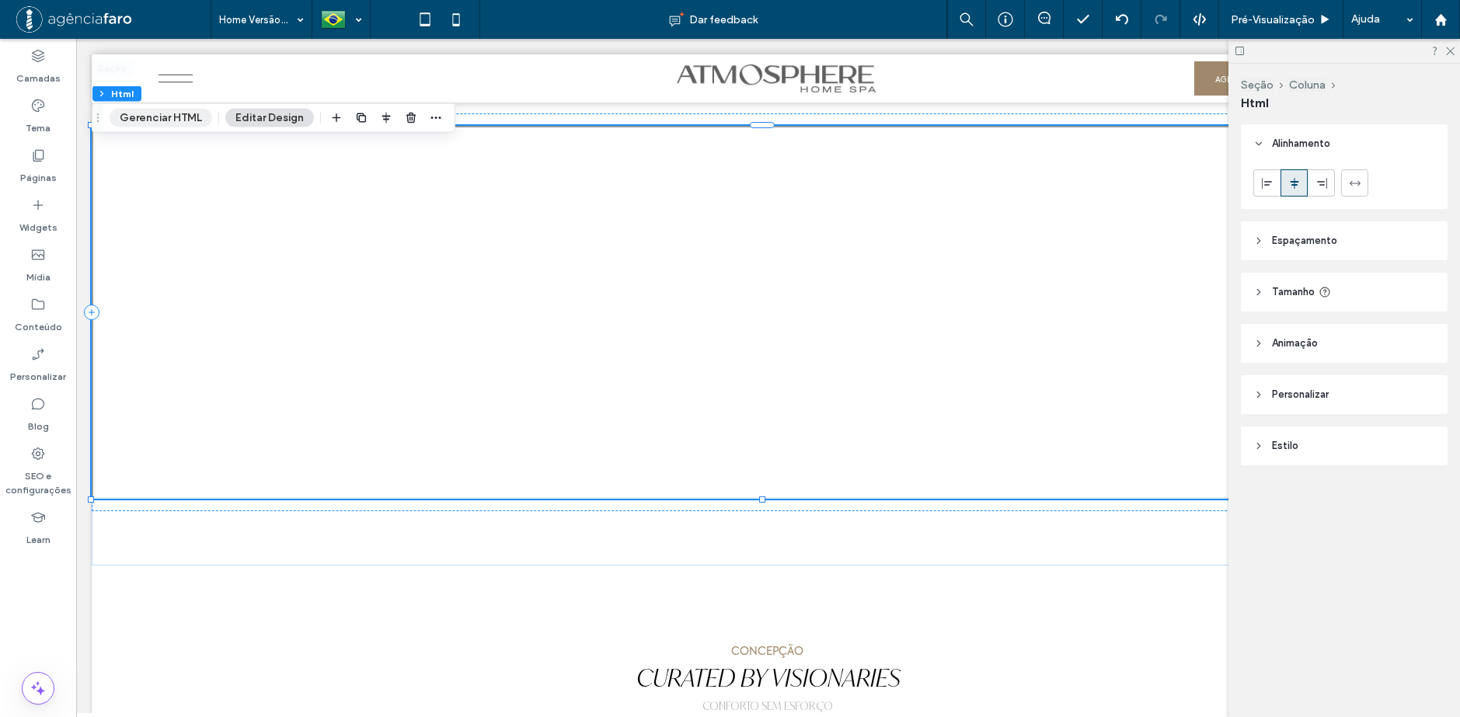
click at [156, 114] on button "Gerenciar HTML" at bounding box center [161, 118] width 103 height 19
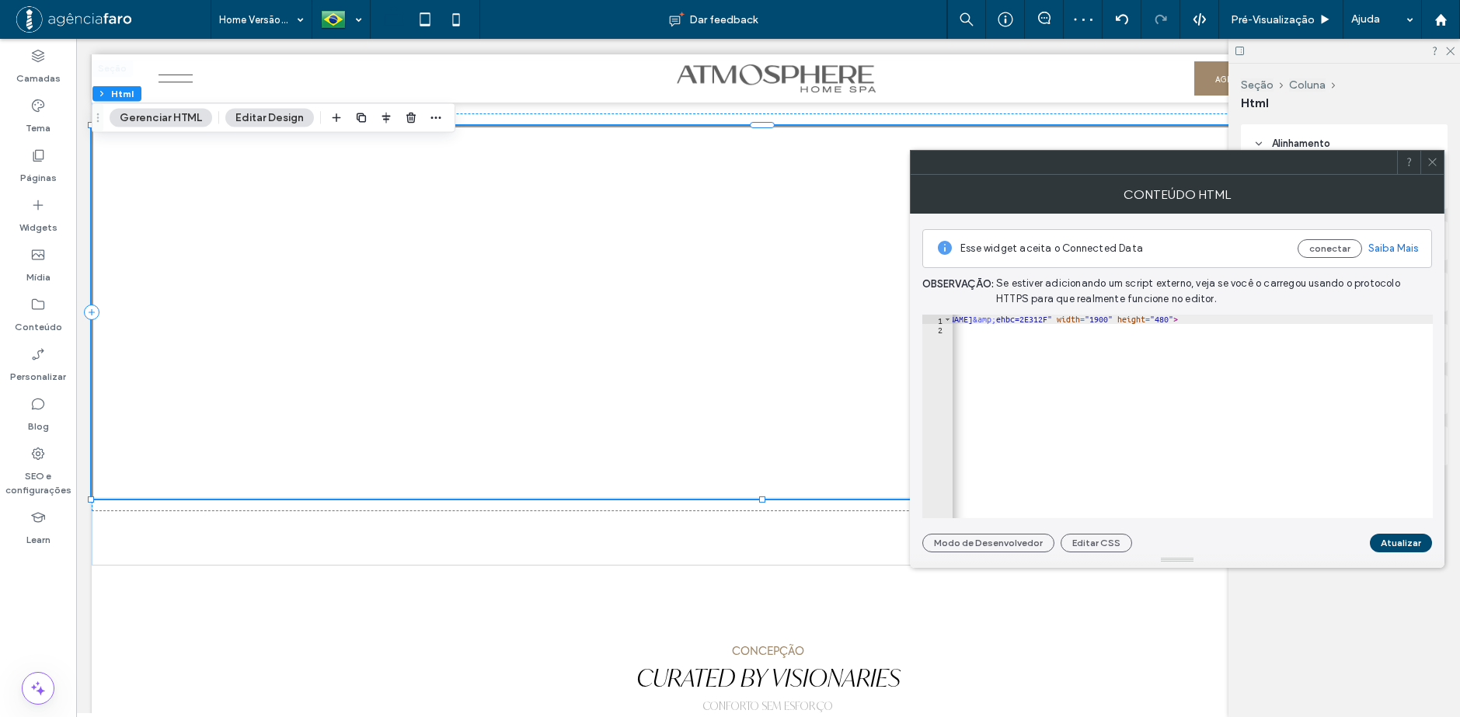
scroll to position [0, 127]
drag, startPoint x: 1346, startPoint y: 319, endPoint x: 1354, endPoint y: 319, distance: 8.6
click at [1354, 319] on div "< iframe src = "https://www.google.com/maps/d/embed?mid=1ytBHySc0fthS8RChe55hh-…" at bounding box center [1129, 420] width 608 height 211
type textarea "**********"
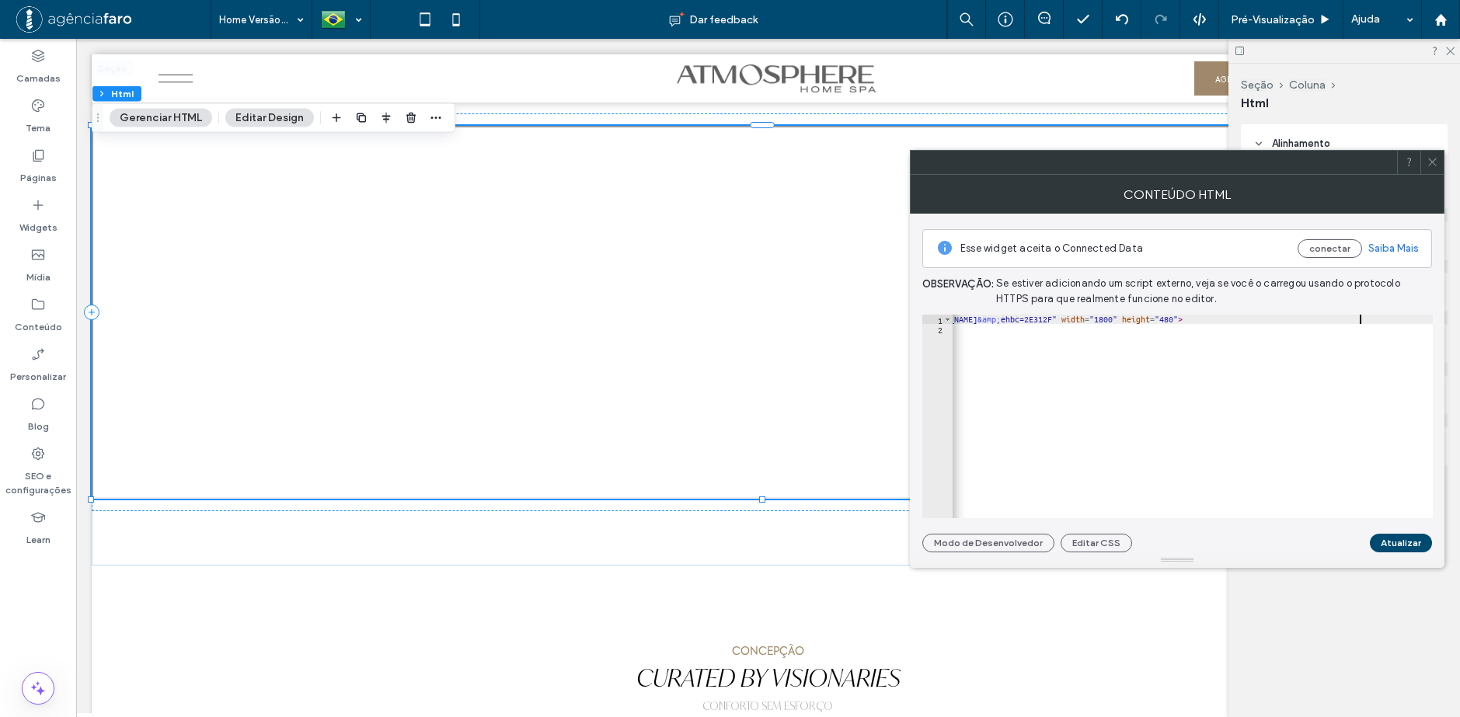
click at [1404, 539] on button "Atualizar" at bounding box center [1401, 543] width 62 height 19
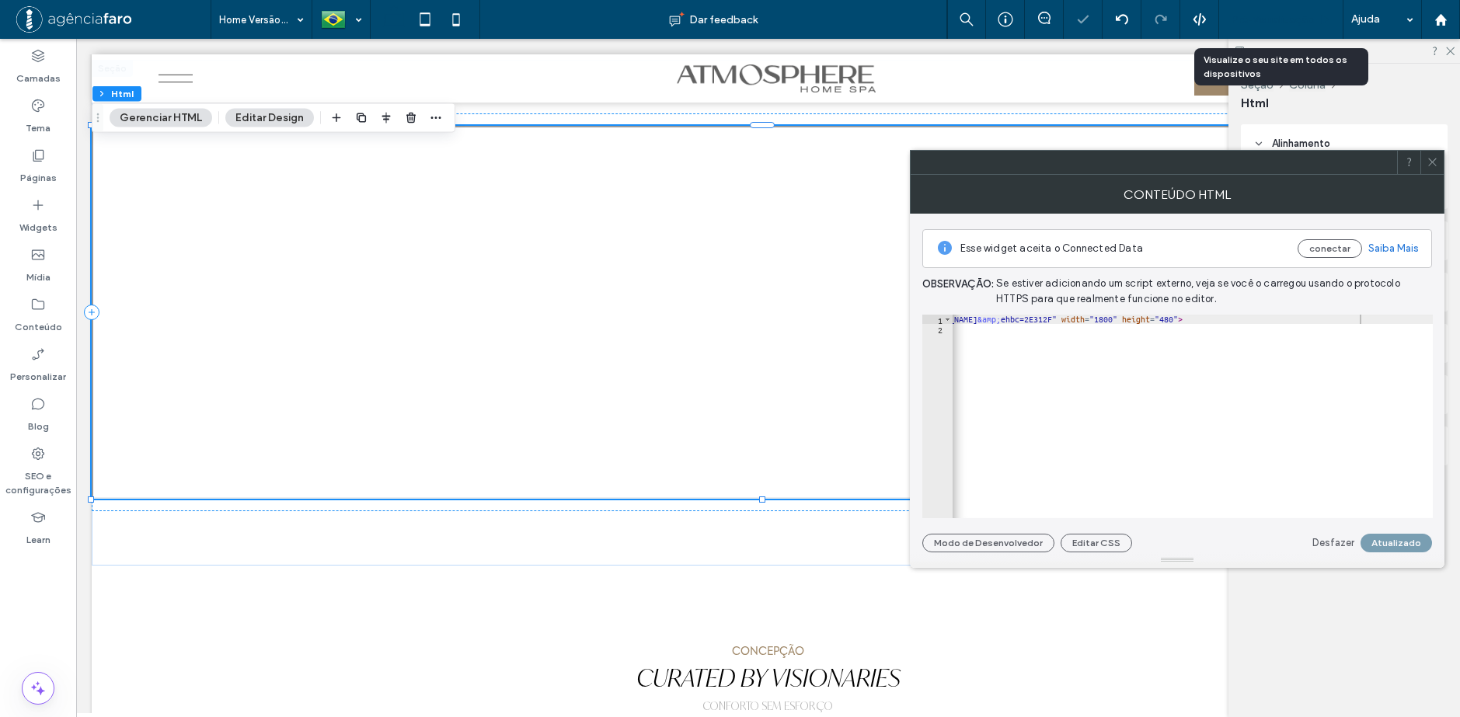
click at [1273, 17] on span "Pré-Visualizaçāo" at bounding box center [1273, 19] width 84 height 13
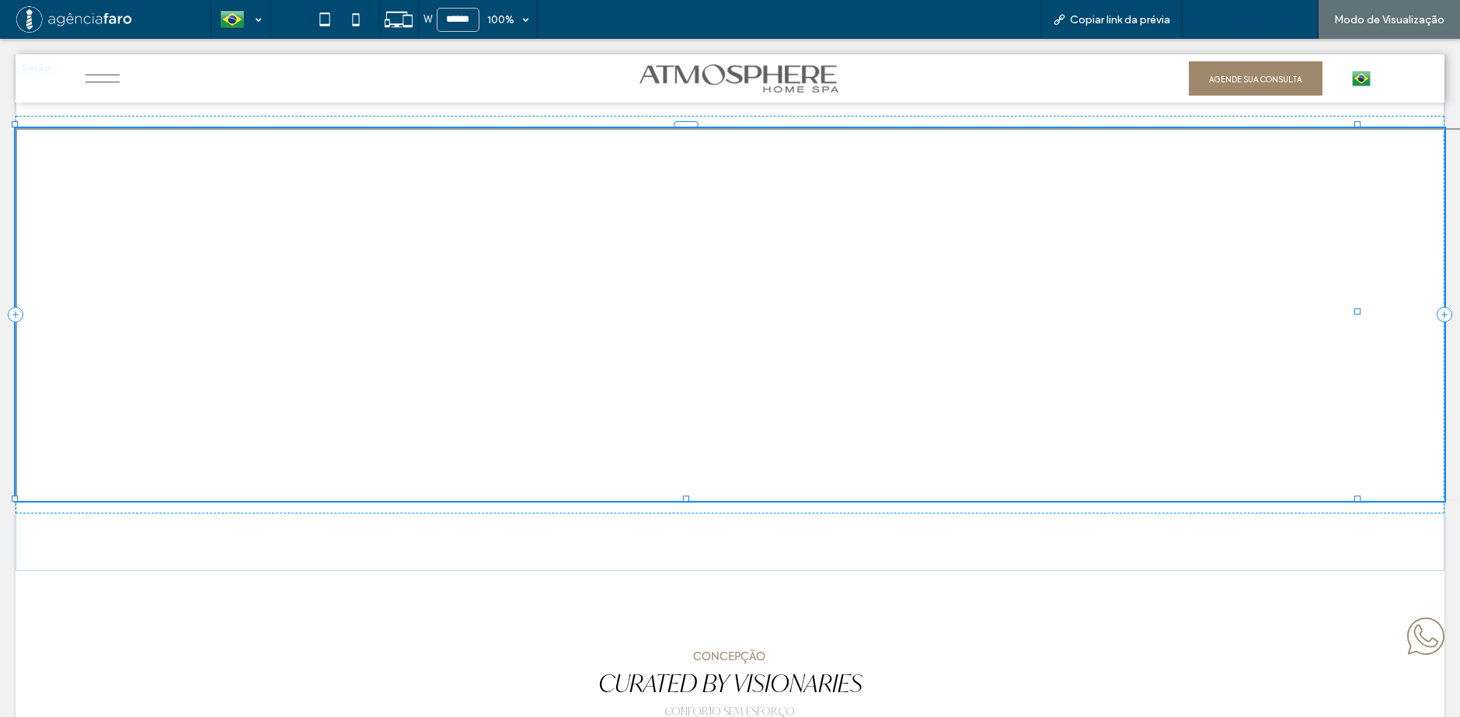
click at [1227, 14] on span "Voltar para o editor" at bounding box center [1258, 19] width 96 height 13
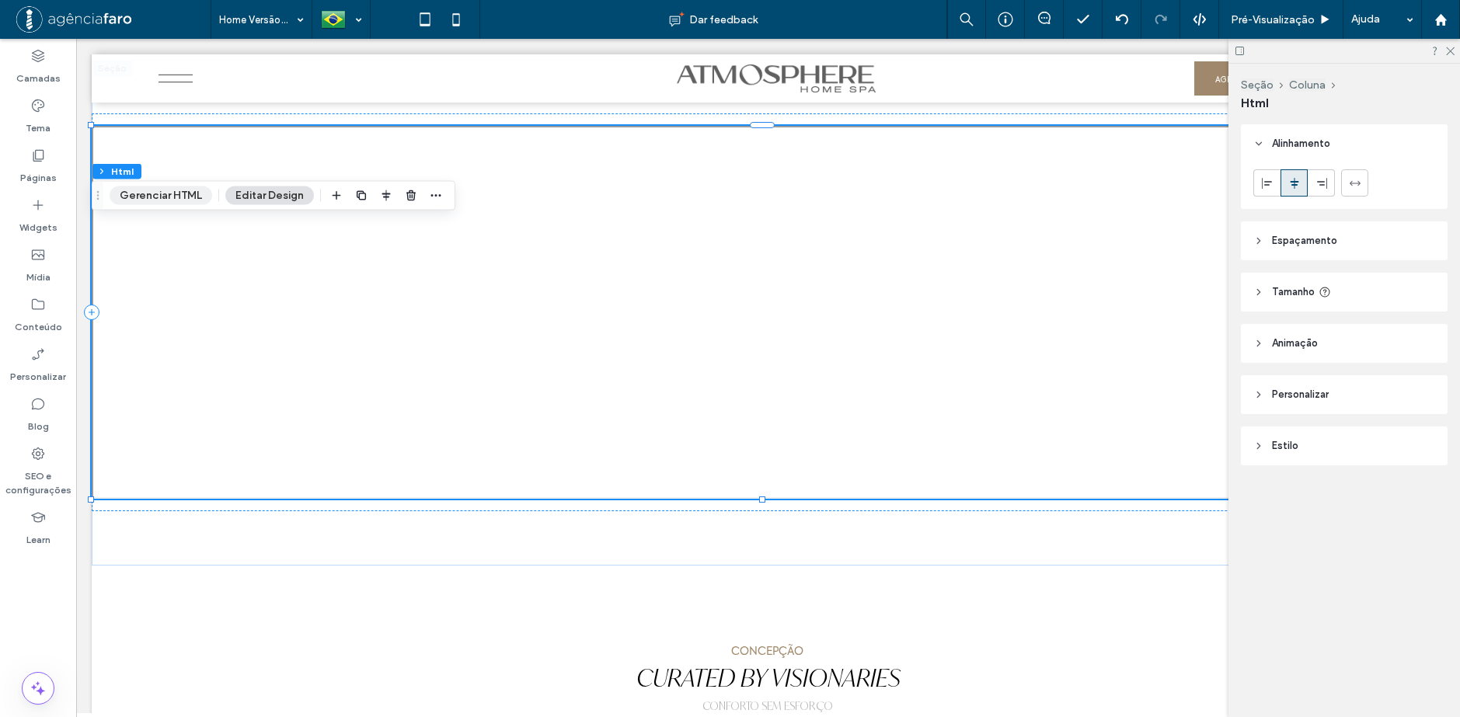
click at [165, 193] on button "Gerenciar HTML" at bounding box center [161, 195] width 103 height 19
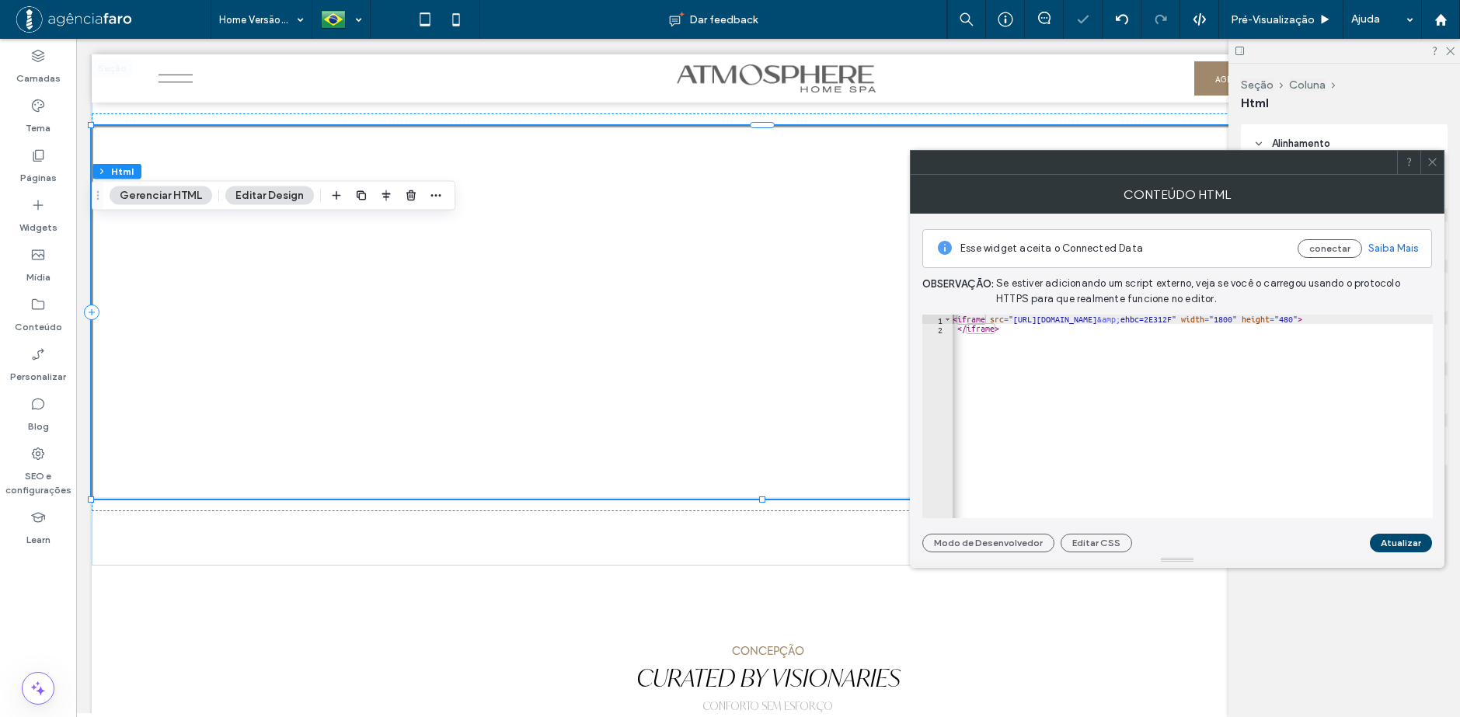
scroll to position [0, 127]
click at [1346, 322] on div "< iframe src = "https://www.google.com/maps/d/embed?mid=1ytBHySc0fthS8RChe55hh-…" at bounding box center [1129, 420] width 608 height 211
type textarea "**********"
click at [1413, 550] on button "Atualizar" at bounding box center [1401, 543] width 62 height 19
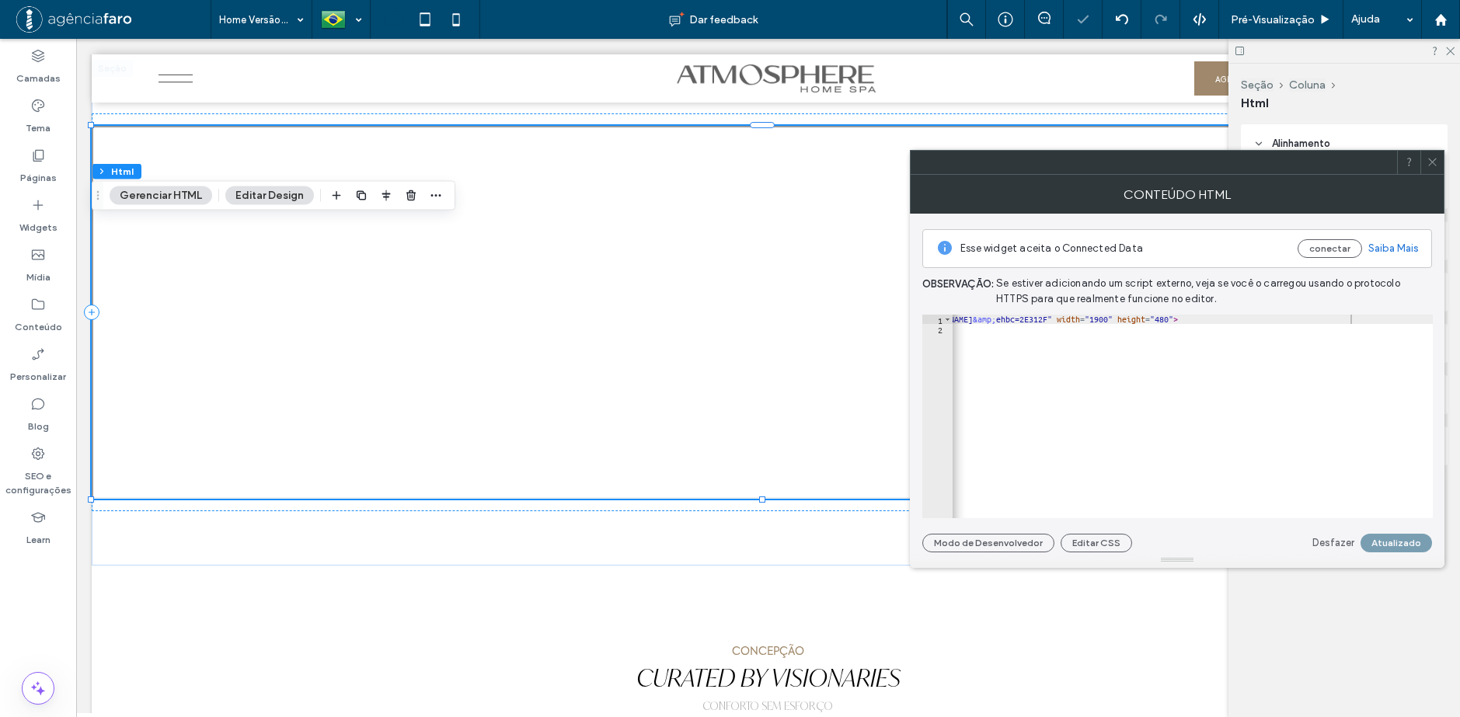
click at [1435, 164] on icon at bounding box center [1433, 162] width 12 height 12
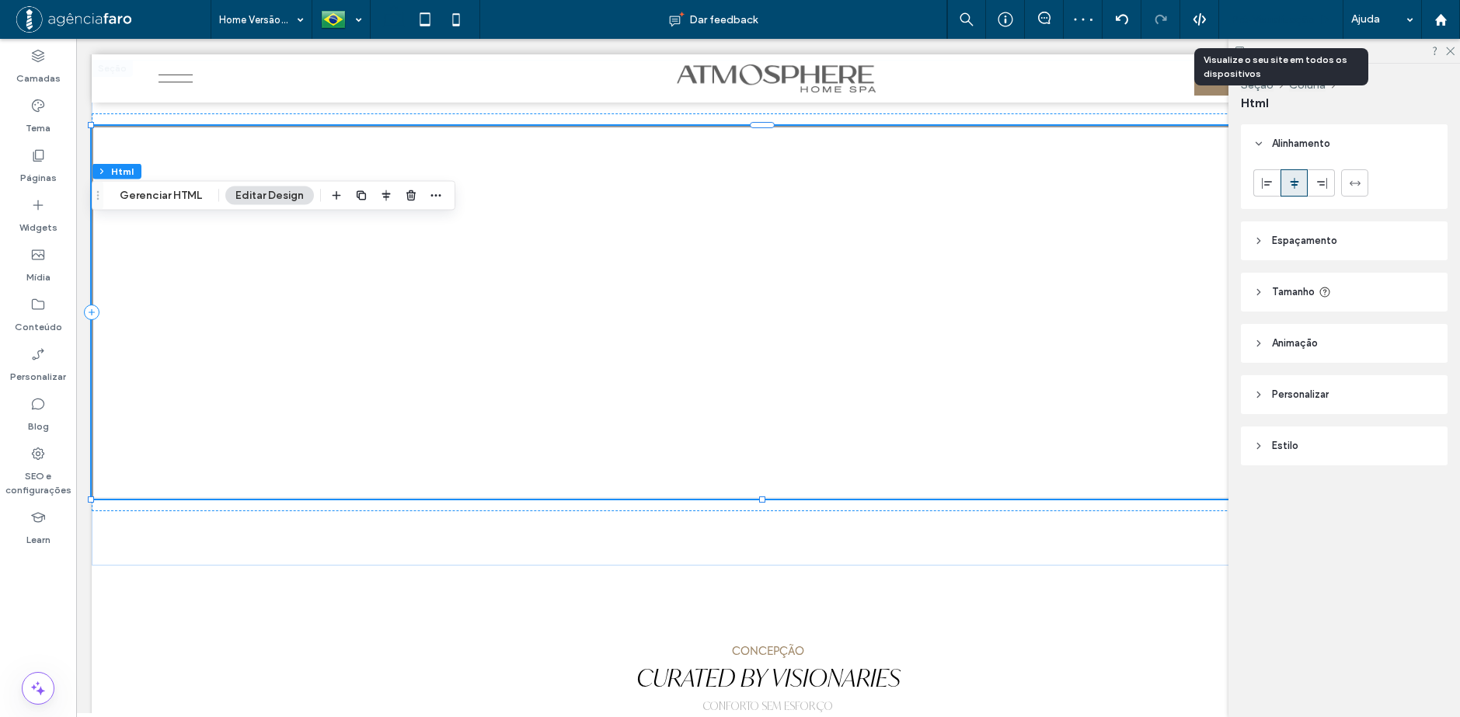
click at [1261, 13] on span "Pré-Visualizaçāo" at bounding box center [1273, 19] width 84 height 13
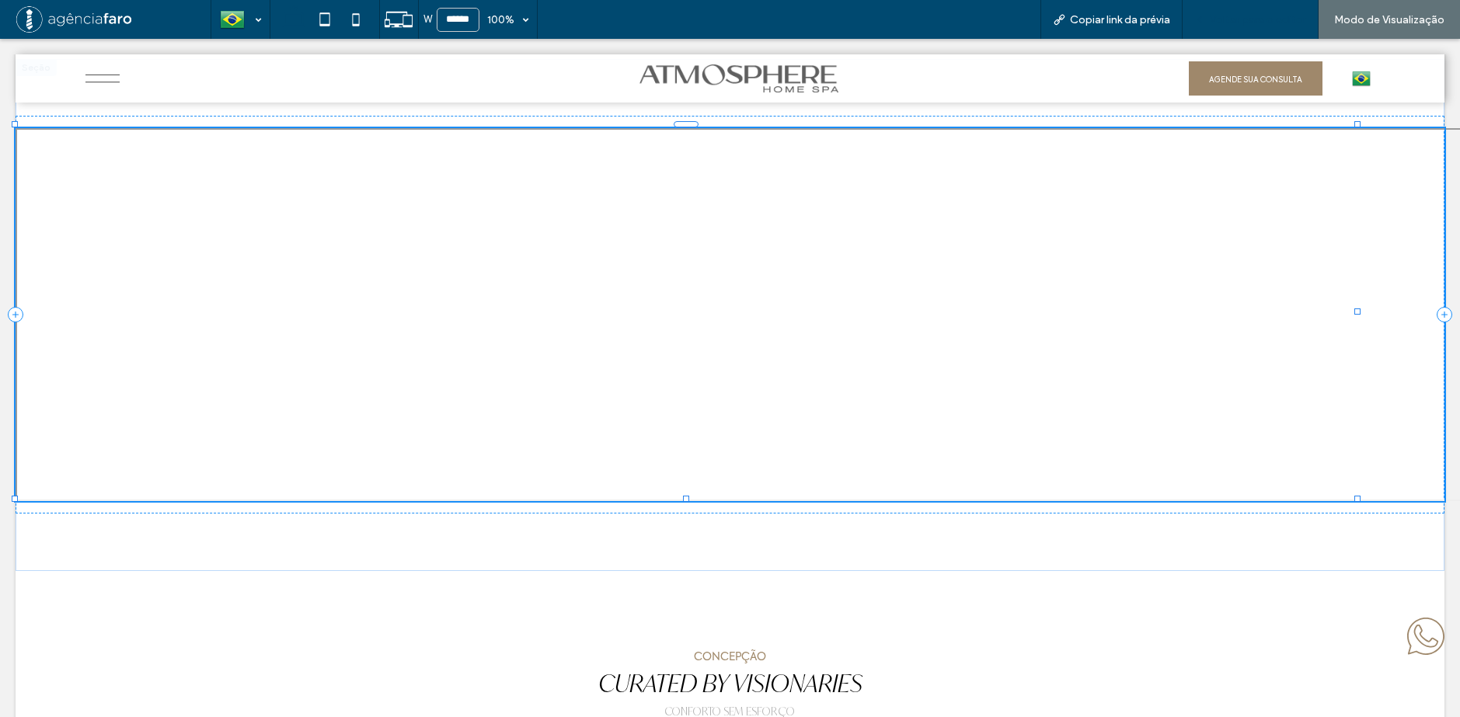
click at [1239, 16] on span "Voltar para o editor" at bounding box center [1258, 19] width 96 height 13
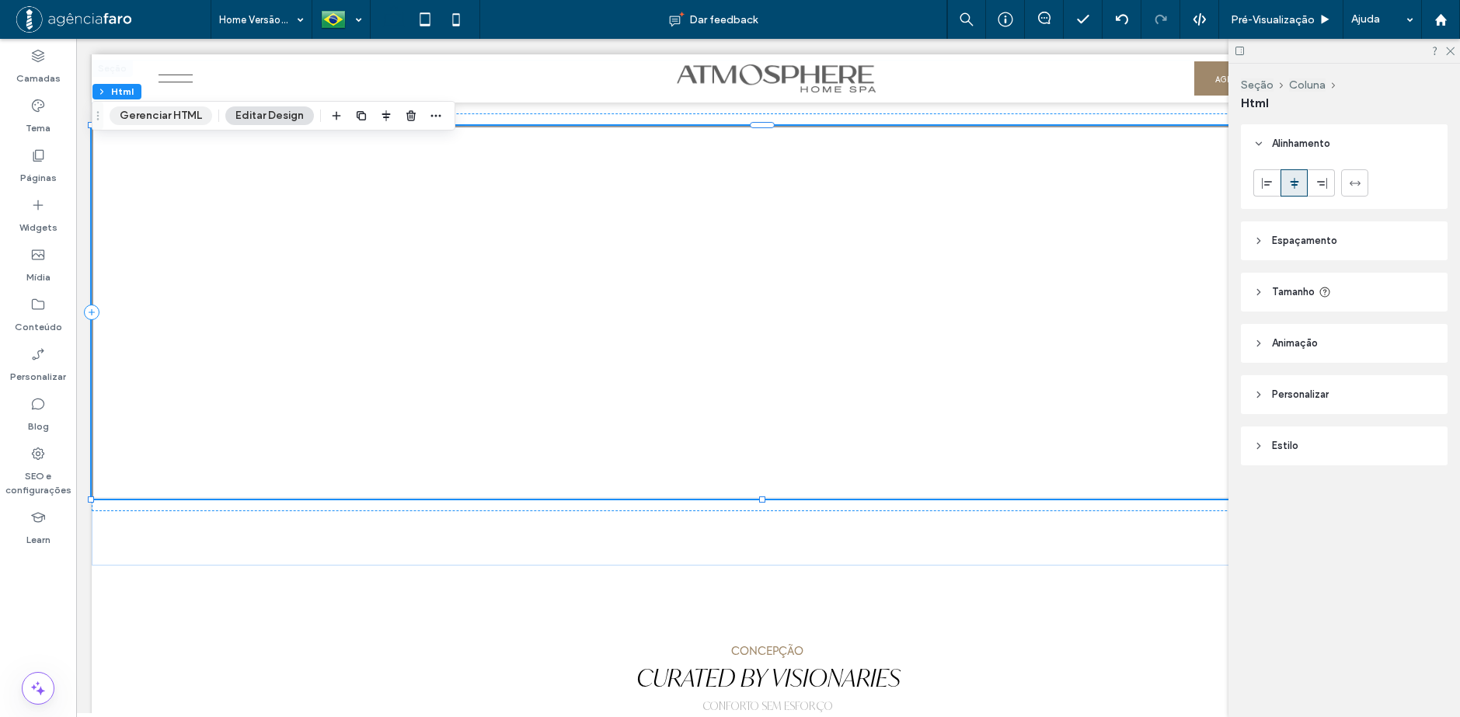
click at [172, 113] on button "Gerenciar HTML" at bounding box center [161, 115] width 103 height 19
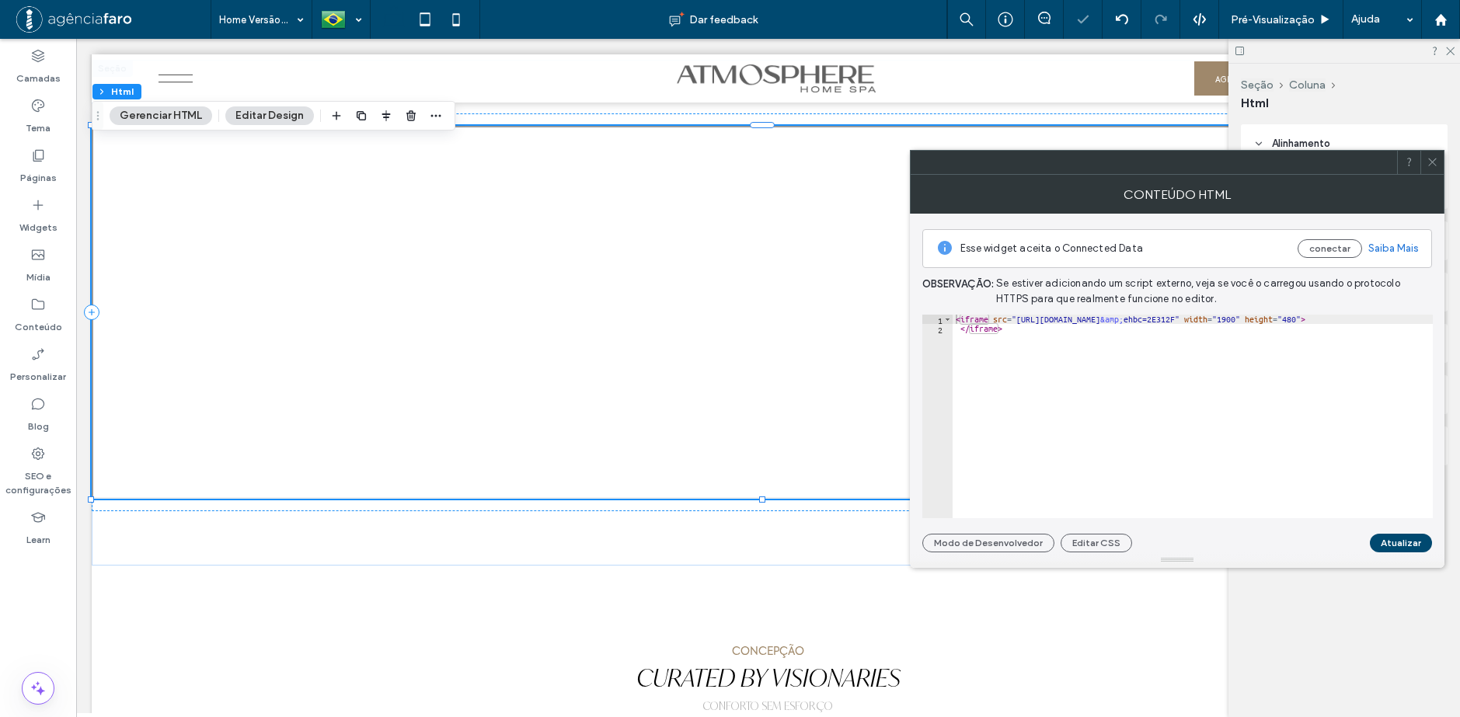
scroll to position [0, 127]
click at [1354, 322] on div "< iframe src = "https://www.google.com/maps/d/embed?mid=1ytBHySc0fthS8RChe55hh-…" at bounding box center [1129, 420] width 608 height 211
type textarea "**********"
click at [1401, 540] on button "Atualizar" at bounding box center [1401, 543] width 62 height 19
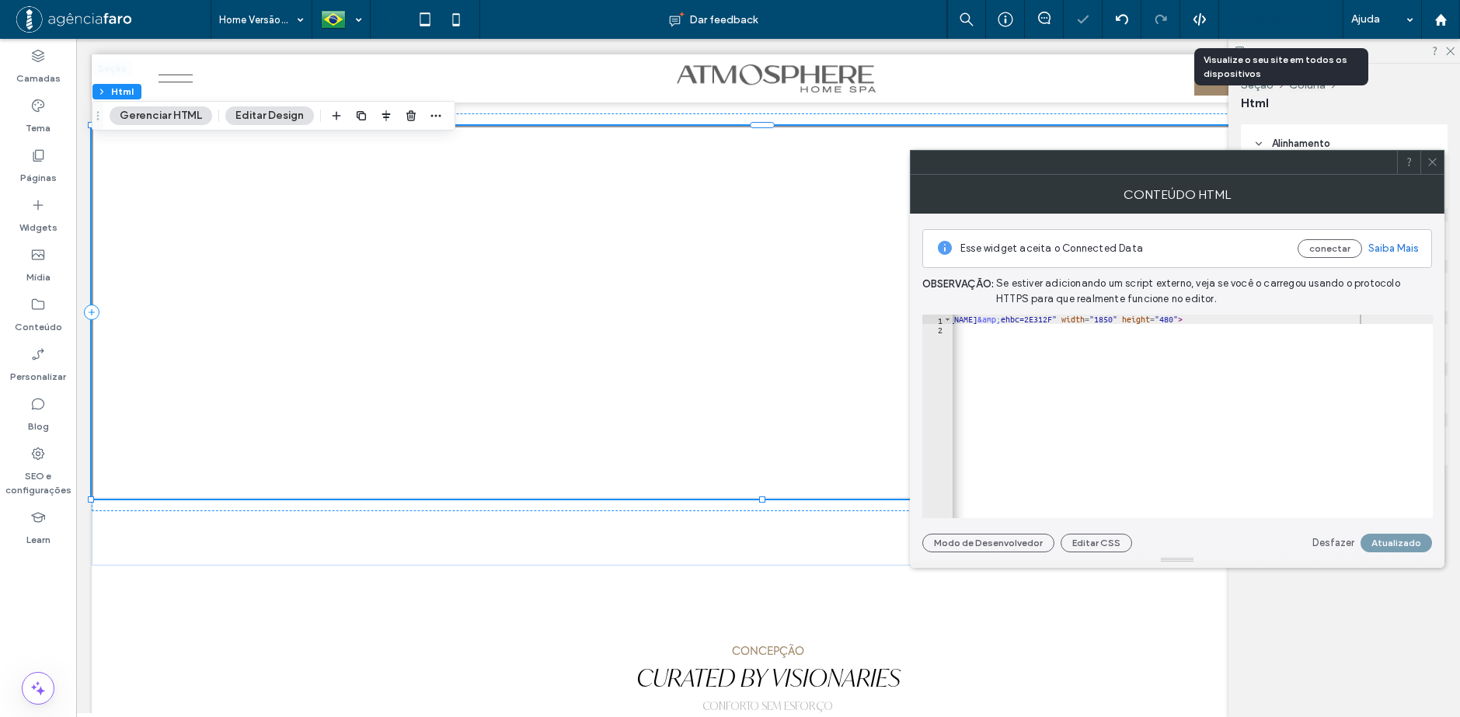
click at [1272, 18] on span "Pré-Visualizaçāo" at bounding box center [1273, 19] width 84 height 13
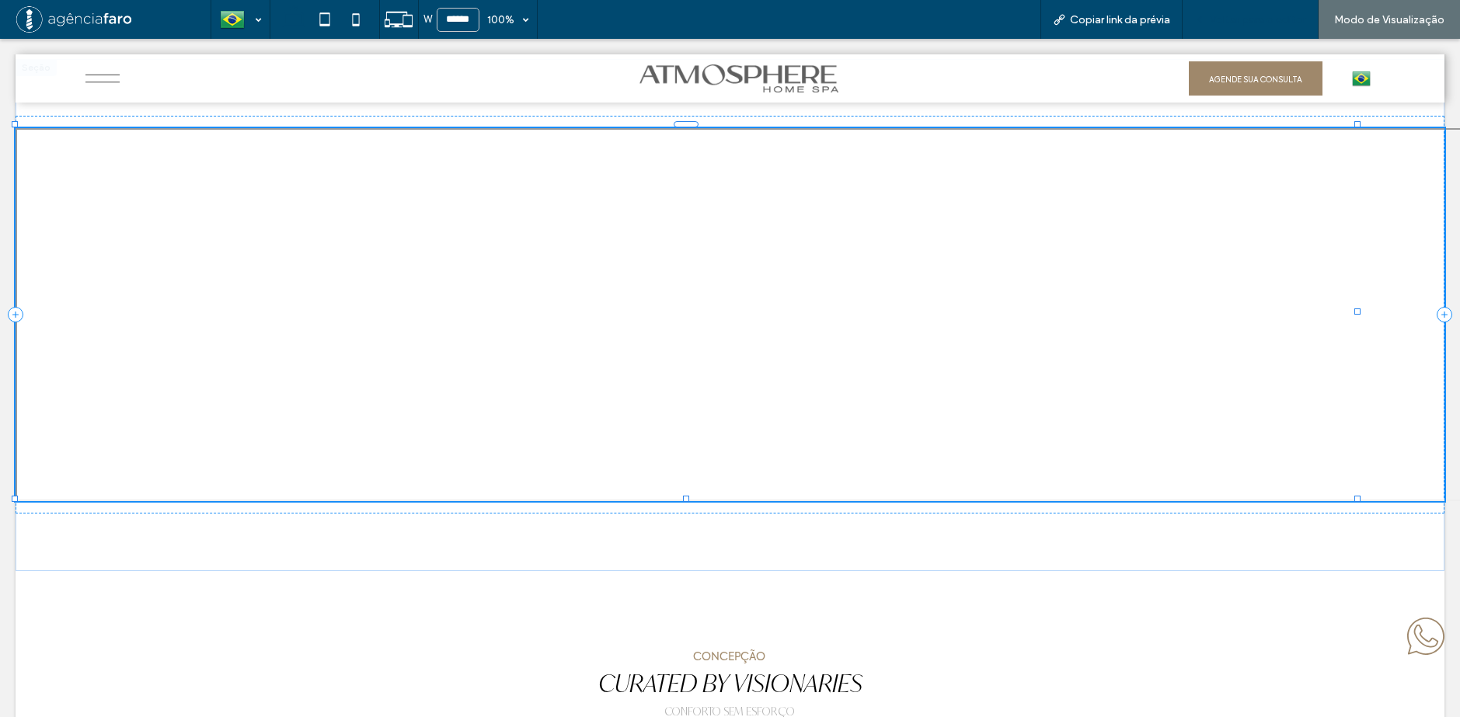
click at [1251, 16] on span "Voltar para o editor" at bounding box center [1258, 19] width 96 height 13
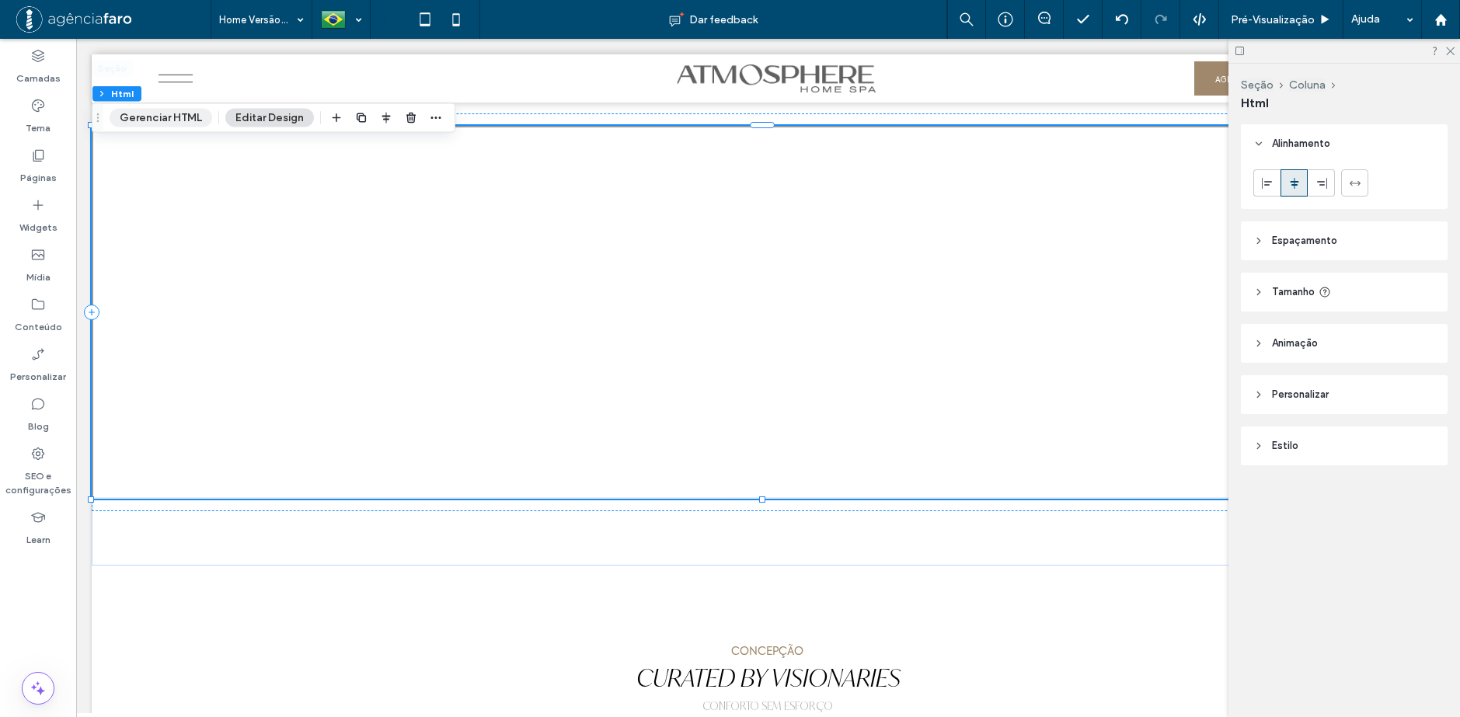
click at [149, 119] on button "Gerenciar HTML" at bounding box center [161, 118] width 103 height 19
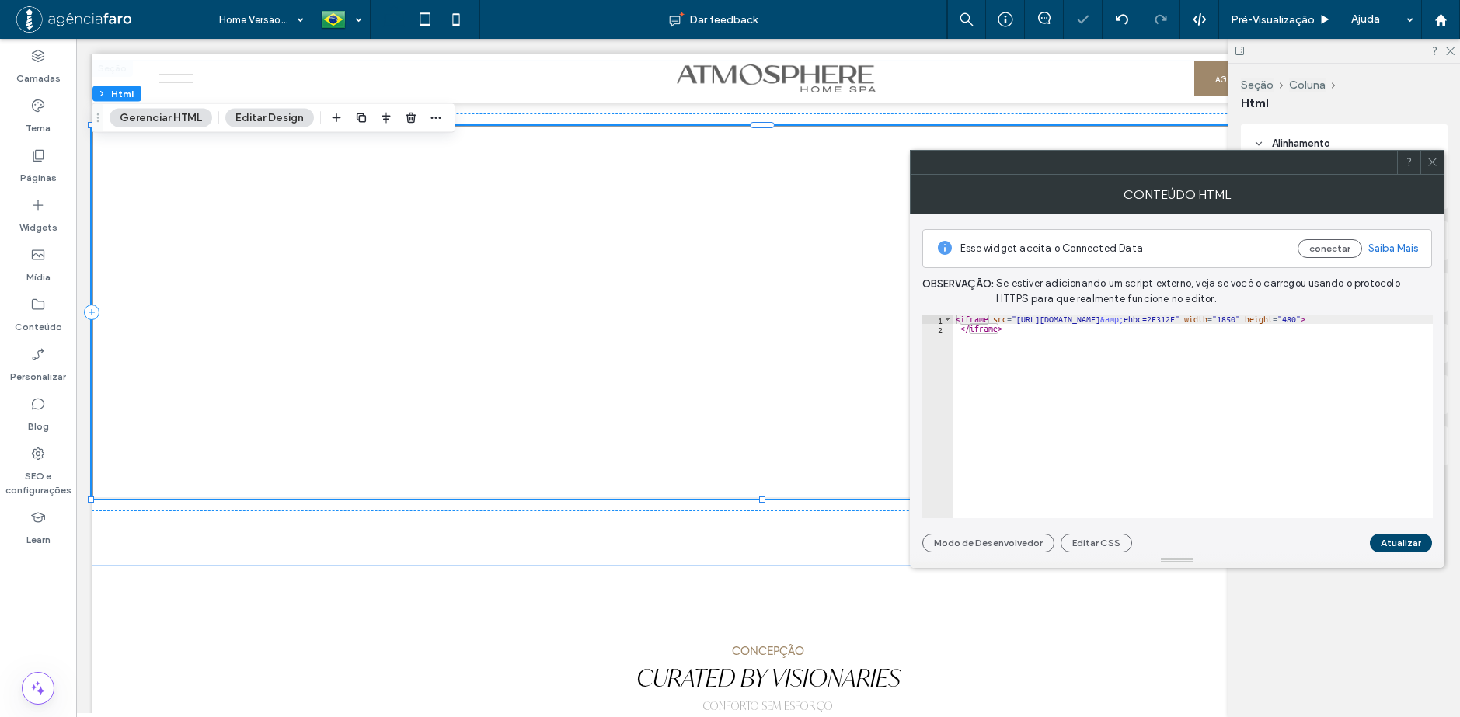
scroll to position [0, 127]
click at [1351, 321] on div "< iframe src = "https://www.google.com/maps/d/embed?mid=1ytBHySc0fthS8RChe55hh-…" at bounding box center [1129, 420] width 608 height 211
type textarea "**********"
click at [1393, 540] on button "Atualizar" at bounding box center [1401, 543] width 62 height 19
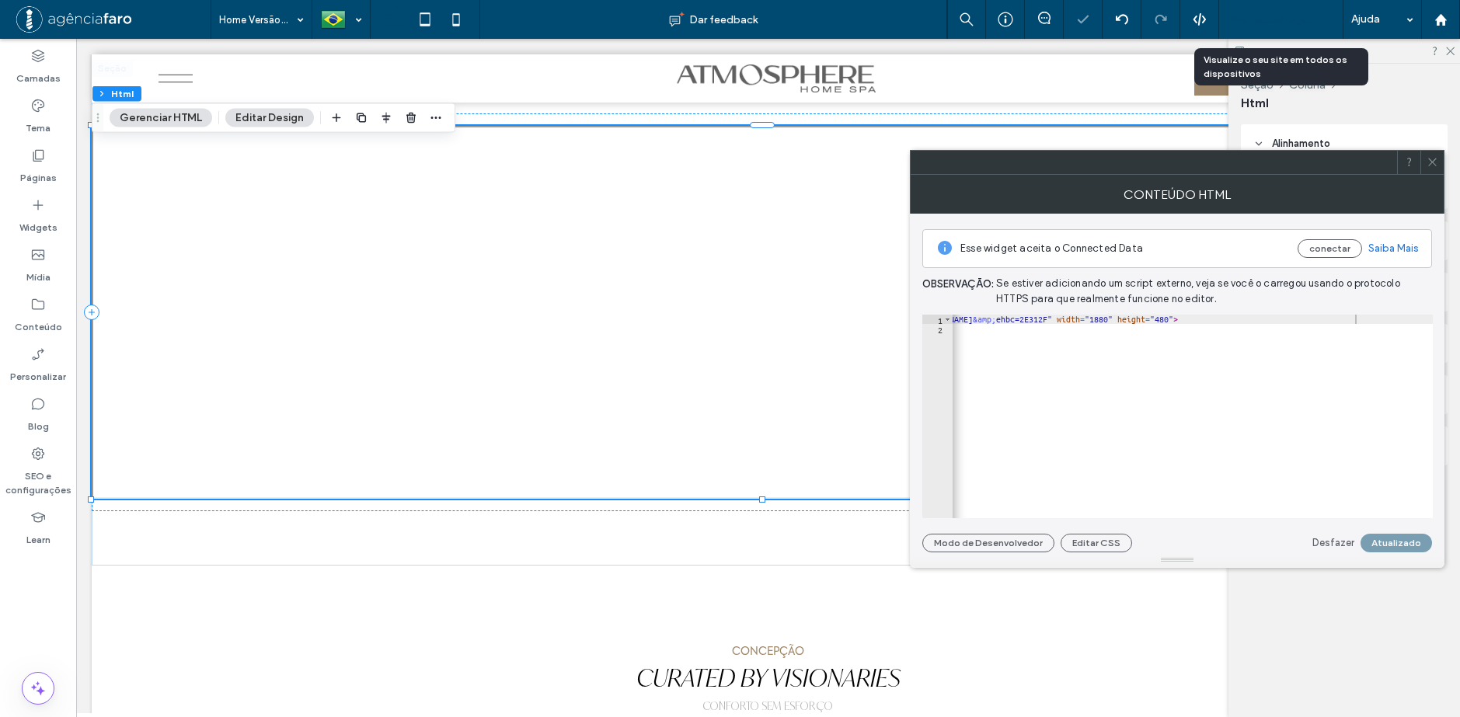
click at [1289, 16] on span "Pré-Visualizaçāo" at bounding box center [1273, 19] width 84 height 13
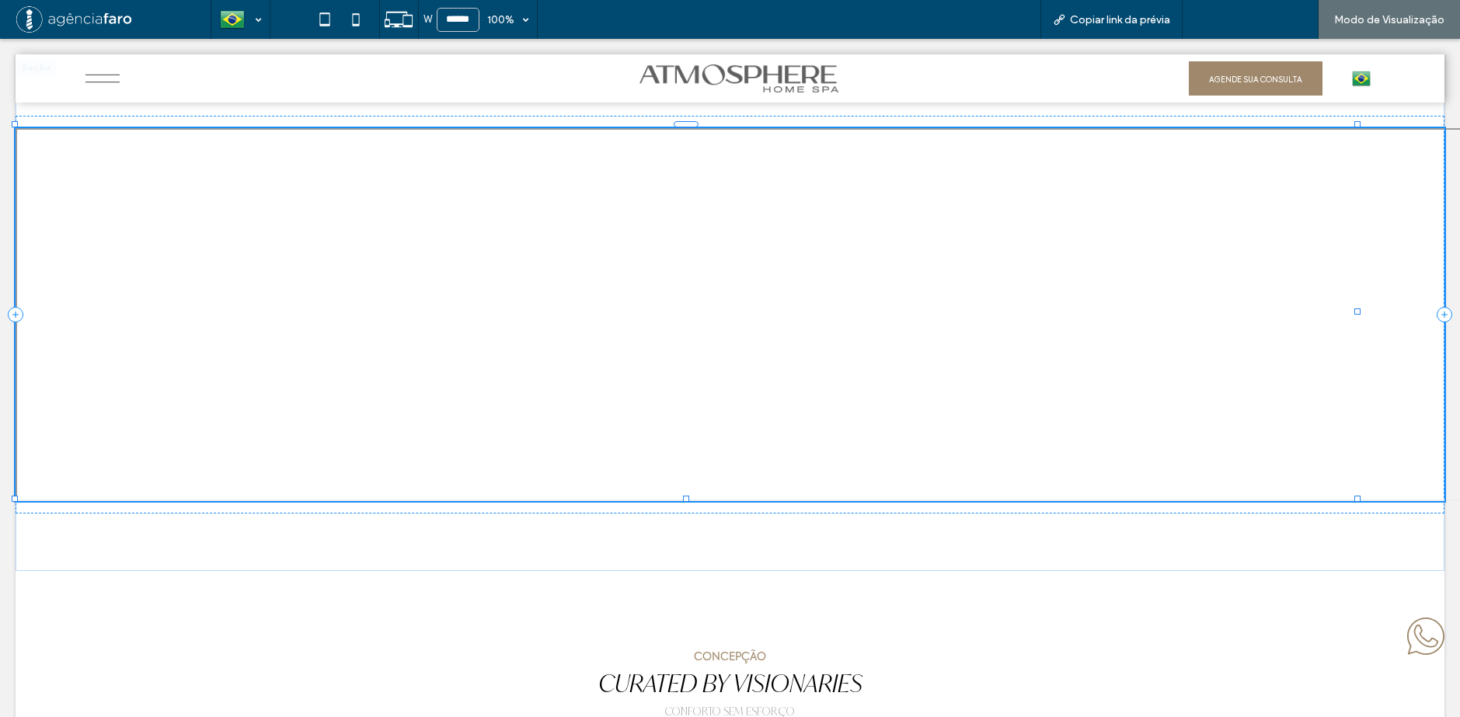
click at [1284, 23] on span "Voltar para o editor" at bounding box center [1258, 19] width 96 height 13
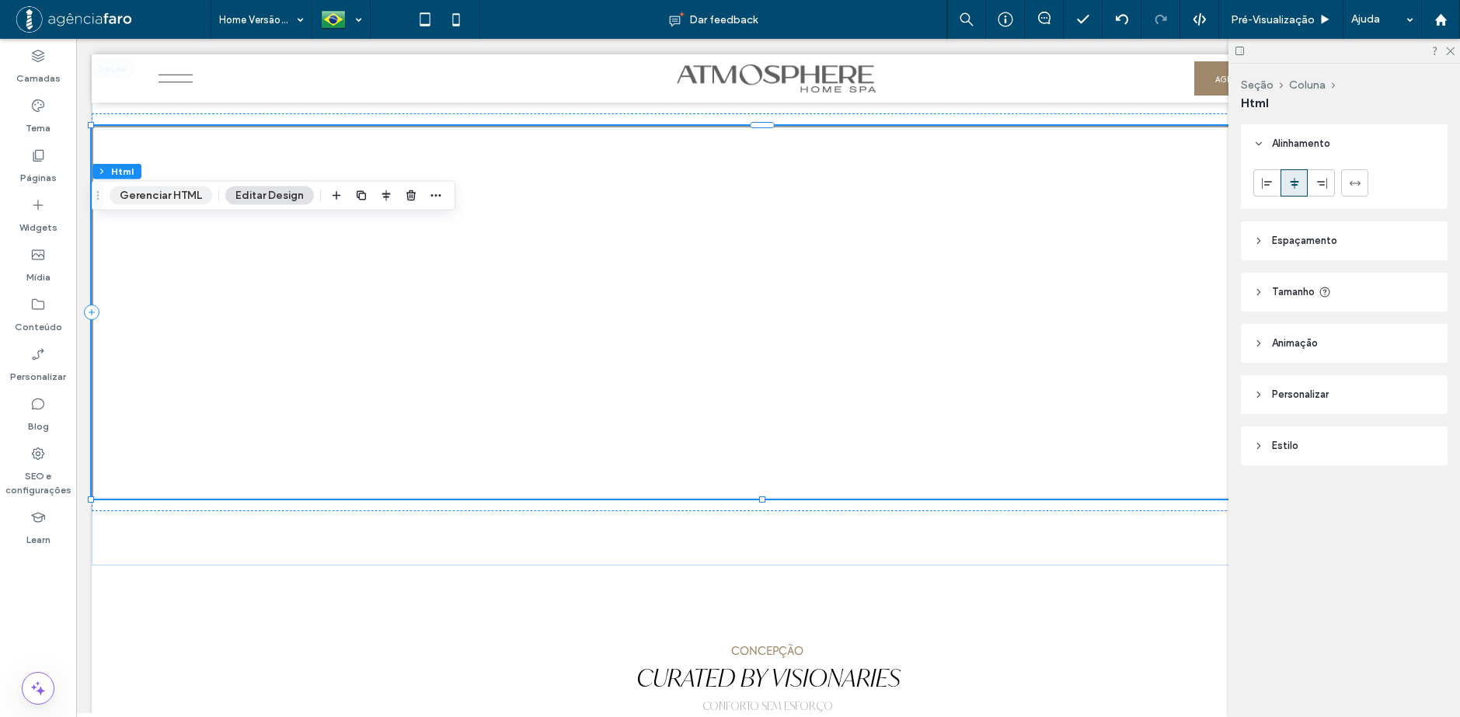
click at [159, 190] on button "Gerenciar HTML" at bounding box center [161, 195] width 103 height 19
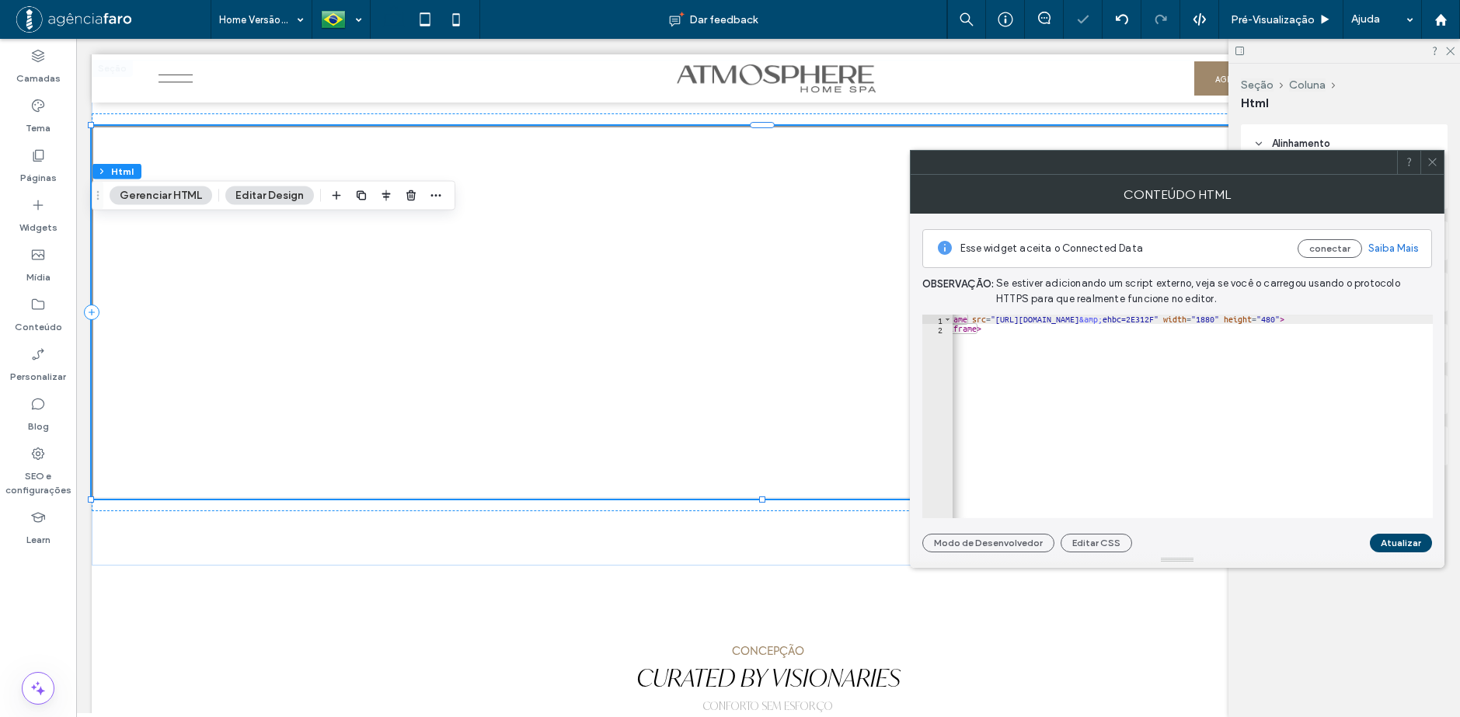
scroll to position [0, 127]
click at [1357, 319] on div "< iframe src = "https://www.google.com/maps/d/embed?mid=1ytBHySc0fthS8RChe55hh-…" at bounding box center [1129, 420] width 608 height 211
type textarea "**********"
click at [1399, 550] on button "Atualizar" at bounding box center [1401, 543] width 62 height 19
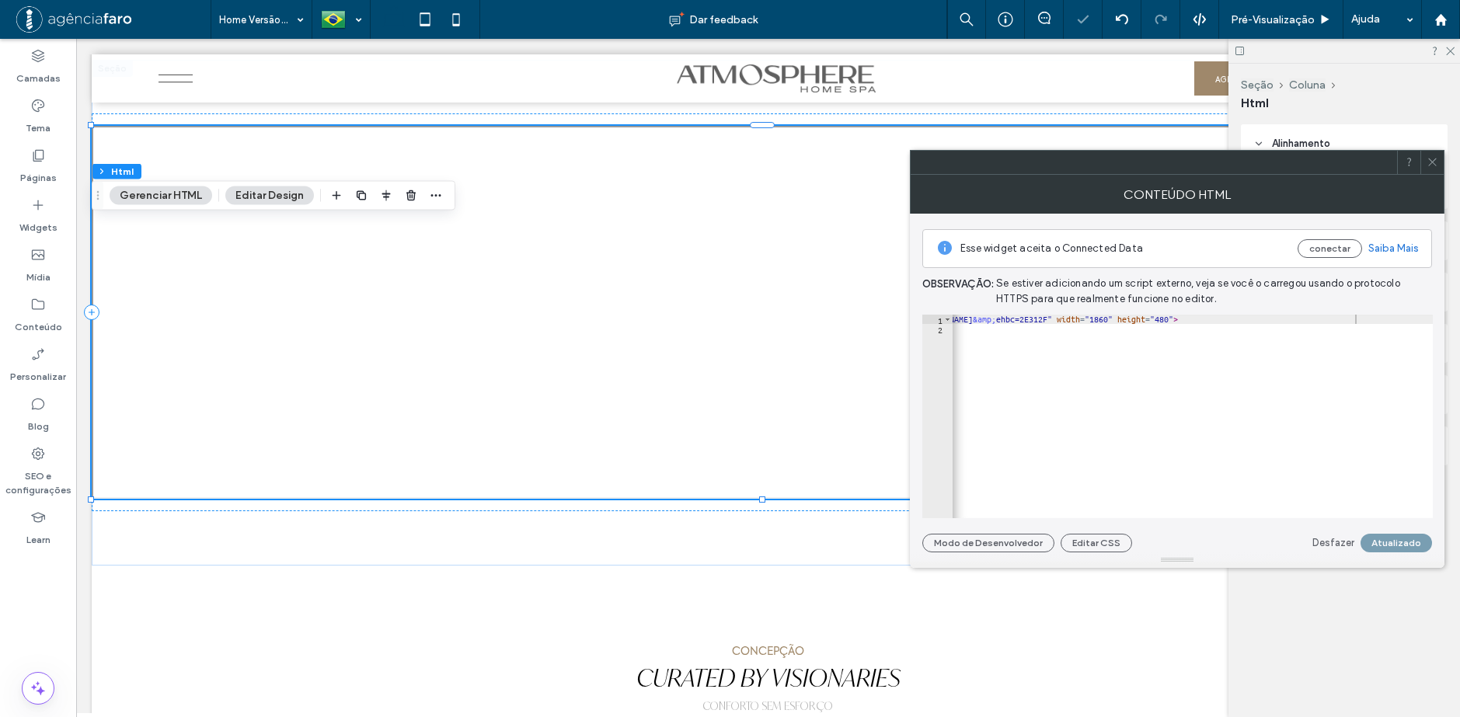
drag, startPoint x: 1434, startPoint y: 160, endPoint x: 1321, endPoint y: 220, distance: 128.3
click at [1434, 159] on icon at bounding box center [1433, 162] width 12 height 12
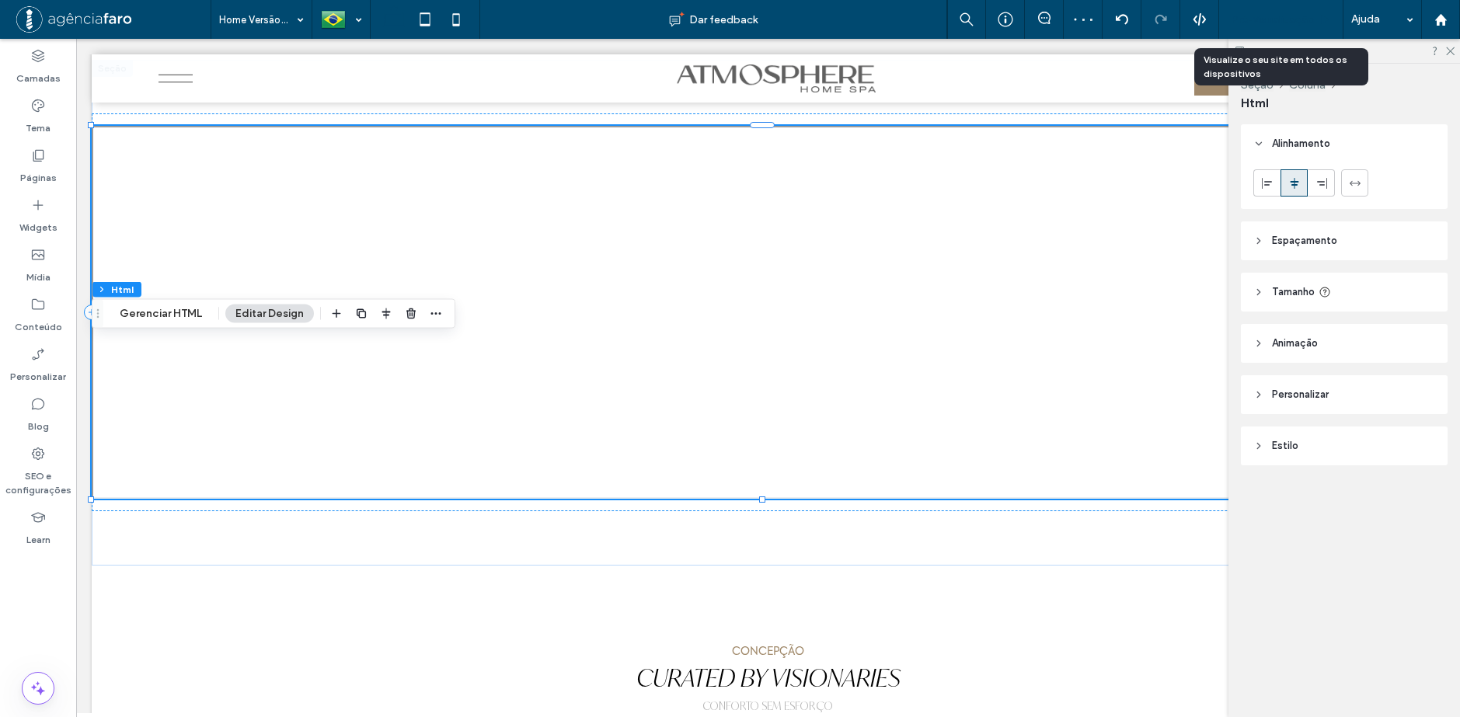
click at [1303, 14] on span "Pré-Visualizaçāo" at bounding box center [1273, 19] width 84 height 13
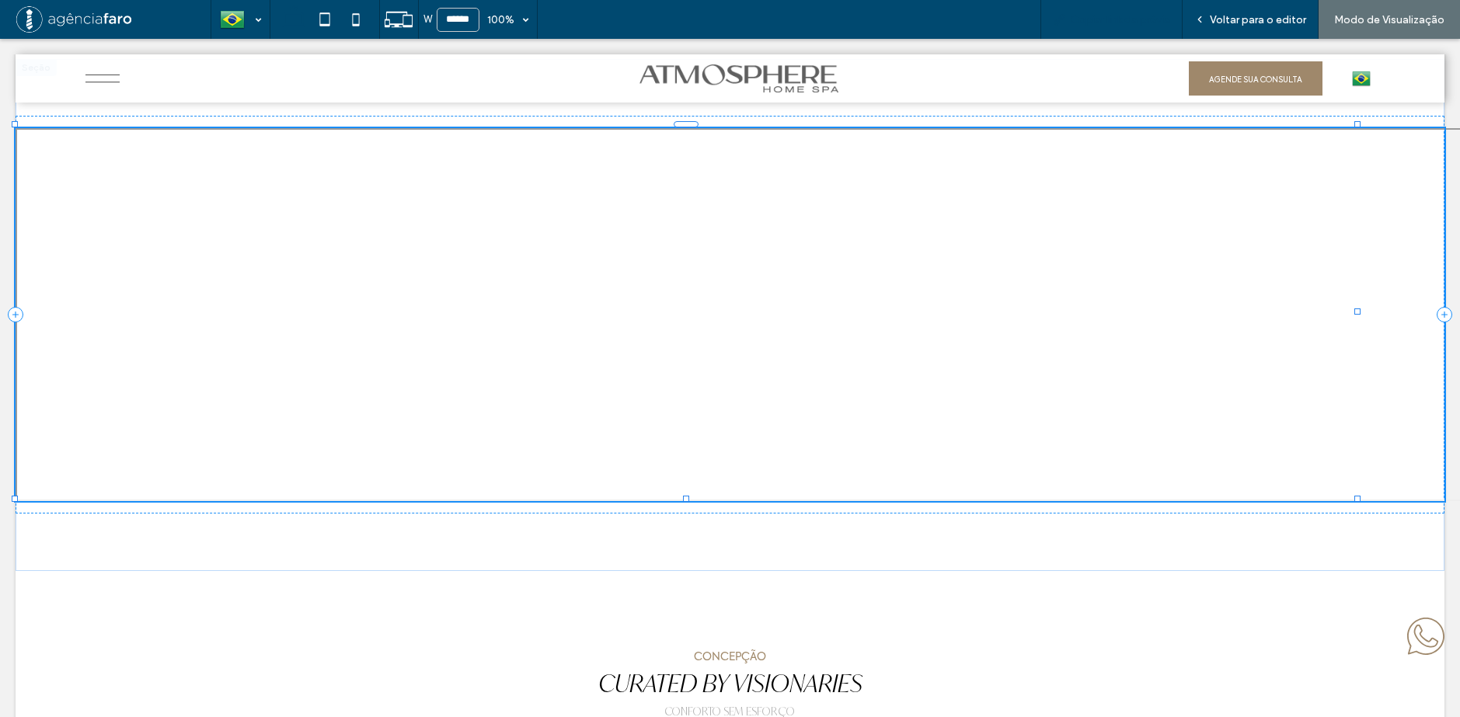
click at [1133, 18] on span "Copiar link da prévia" at bounding box center [1120, 19] width 100 height 13
click at [1091, 14] on span "Copiar link da prévia" at bounding box center [1120, 19] width 100 height 13
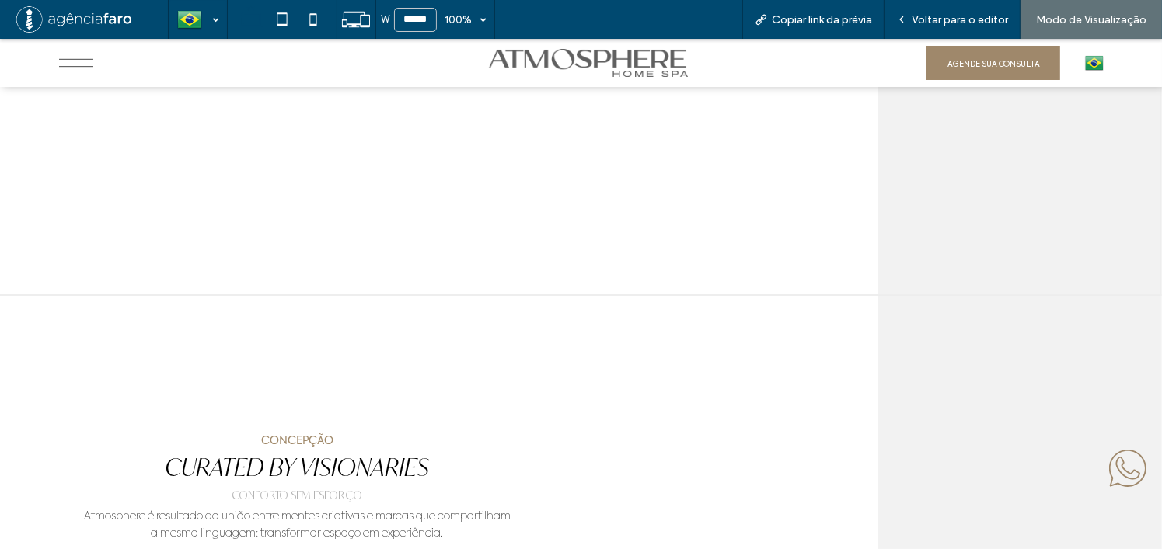
scroll to position [7227, 295]
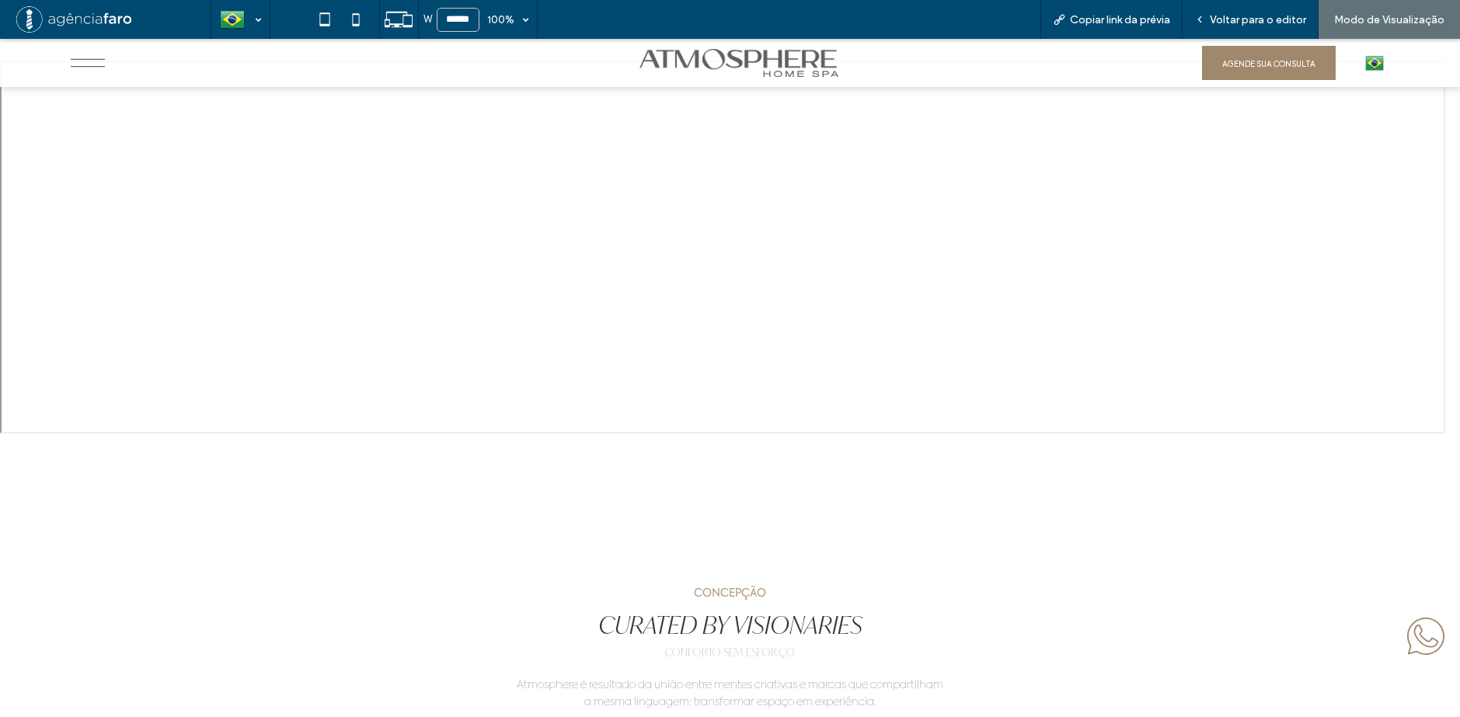
scroll to position [7149, 0]
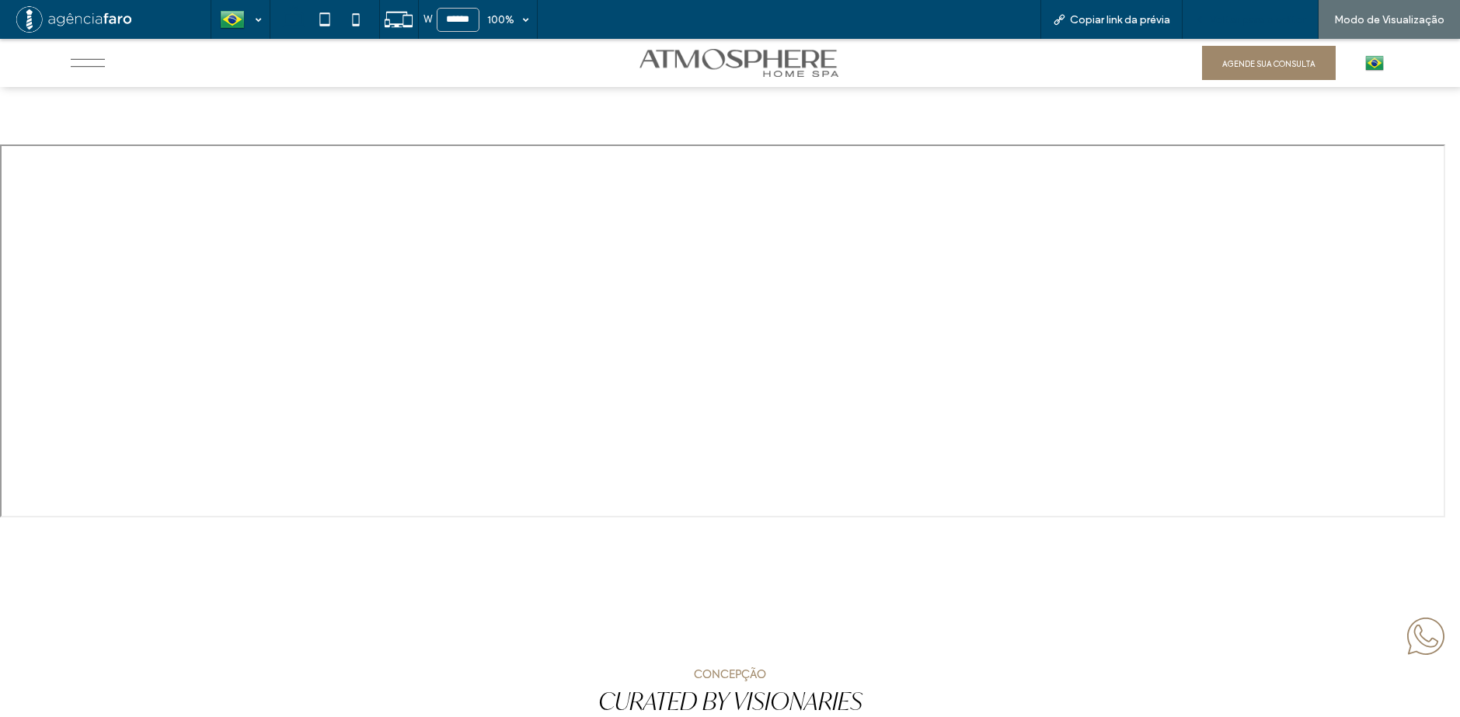
click at [1266, 11] on div "Voltar para o editor" at bounding box center [1251, 19] width 136 height 39
click at [1269, 17] on span "Voltar para o editor" at bounding box center [1258, 19] width 96 height 13
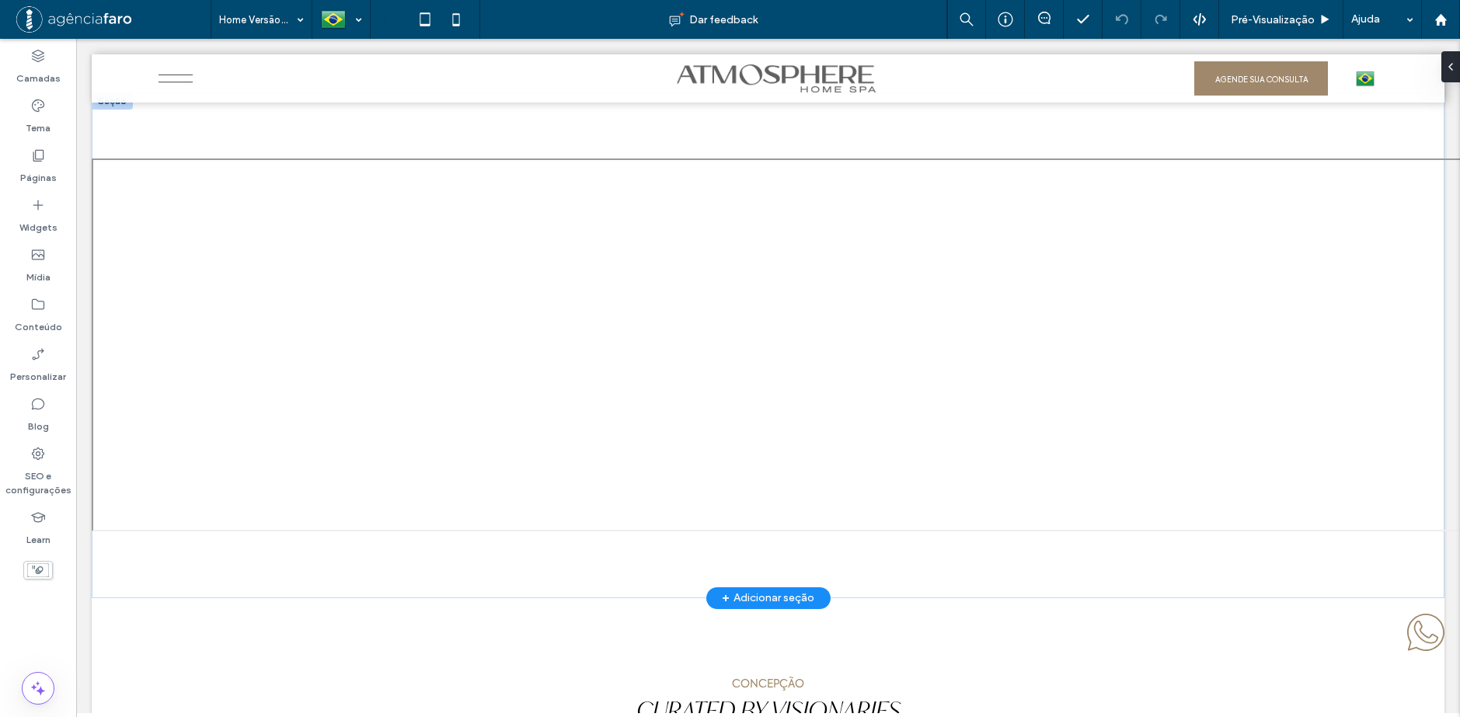
scroll to position [7153, 0]
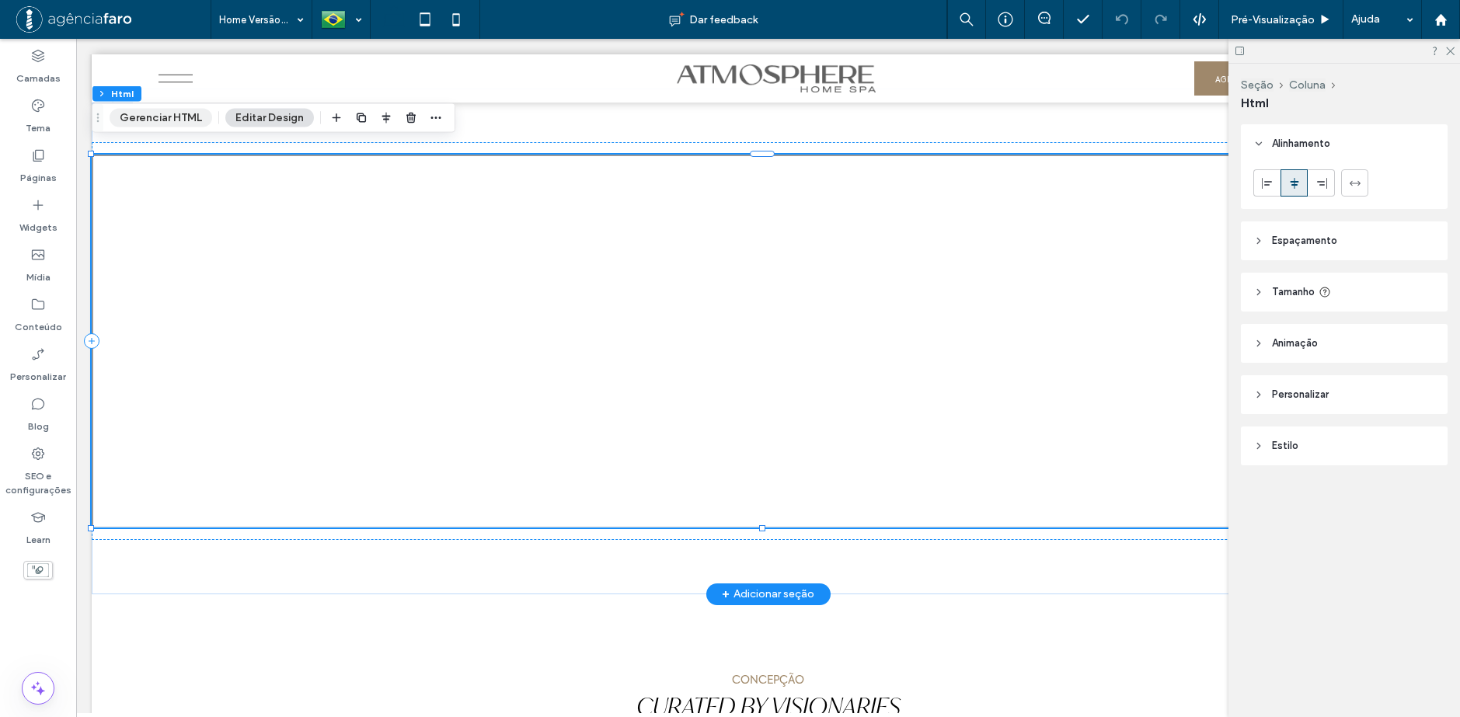
click at [151, 117] on button "Gerenciar HTML" at bounding box center [161, 118] width 103 height 19
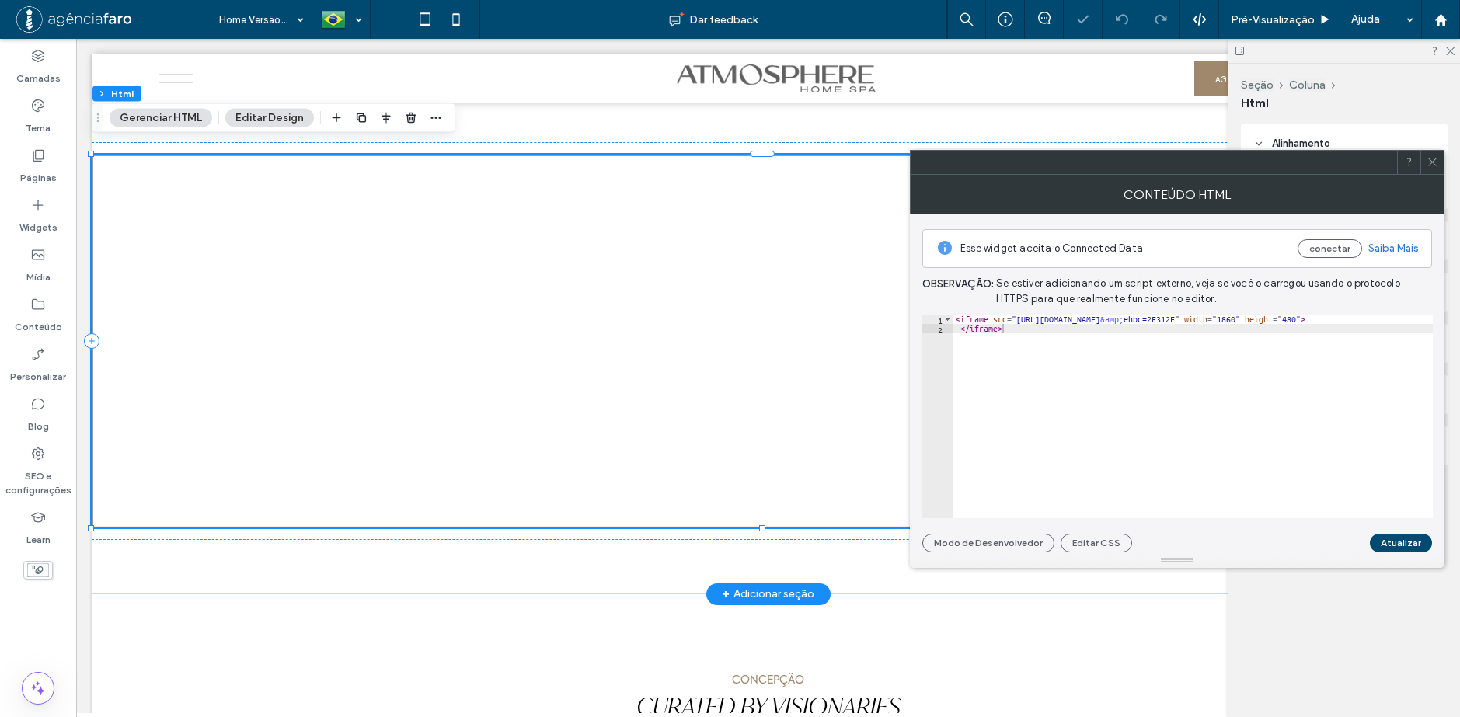
click at [1230, 306] on div "Esse widget aceita o Connected Data conectar Saiba Mais Observaçāo: Se estiver …" at bounding box center [1177, 383] width 510 height 339
click at [1178, 374] on div "< iframe src = "[URL][DOMAIN_NAME] &amp; ehbc=2E312F" width = "1860" height = "…" at bounding box center [1257, 420] width 608 height 211
click at [1082, 397] on div "< iframe src = "[URL][DOMAIN_NAME] &amp; ehbc=2E312F" width = "1860" height = "…" at bounding box center [1193, 417] width 480 height 204
drag, startPoint x: 1137, startPoint y: 386, endPoint x: 908, endPoint y: 325, distance: 237.3
click at [1037, 342] on div "< iframe src = "[URL][DOMAIN_NAME] &amp; ehbc=2E312F" width = "1860" height = "…" at bounding box center [1193, 417] width 480 height 204
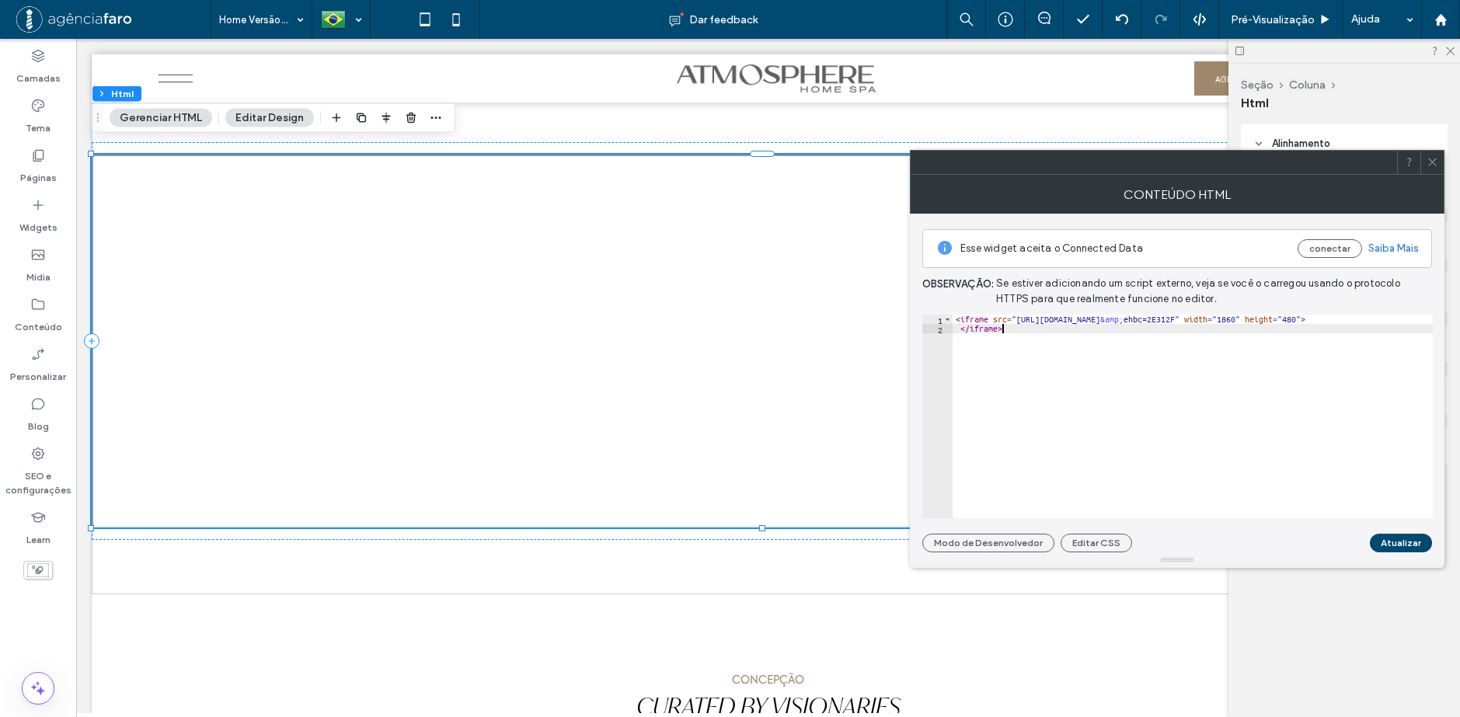
type textarea "**********"
paste textarea "Cursor at row 2"
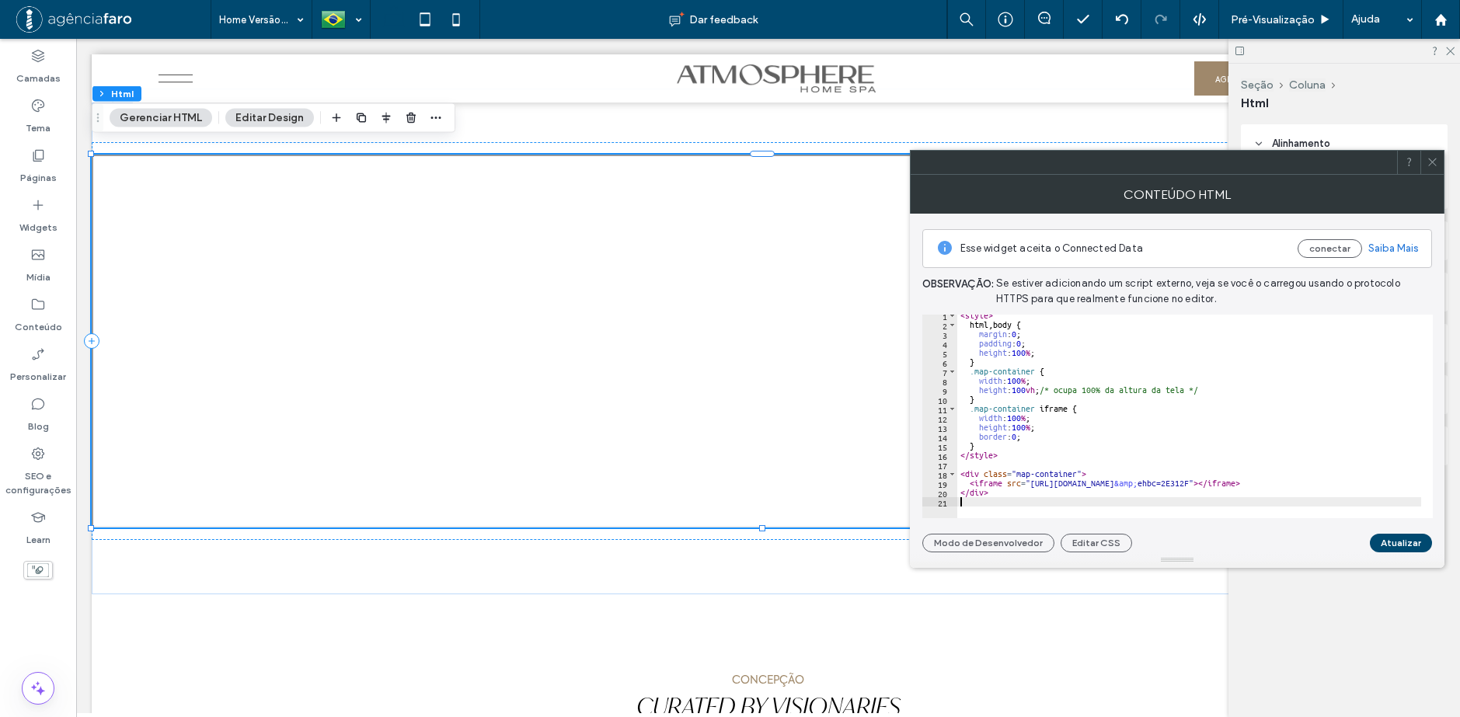
scroll to position [4, 0]
click at [1403, 538] on button "Atualizar" at bounding box center [1401, 543] width 62 height 19
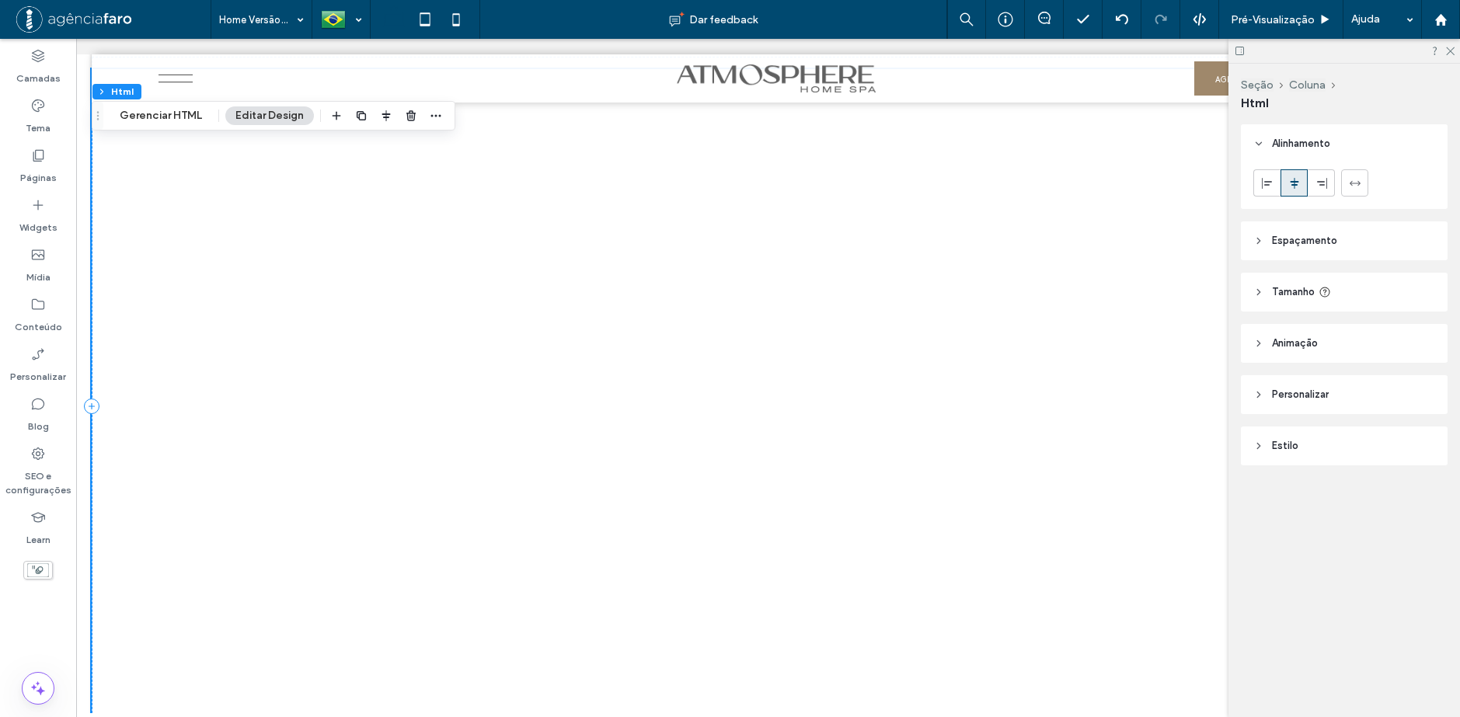
scroll to position [7304, 0]
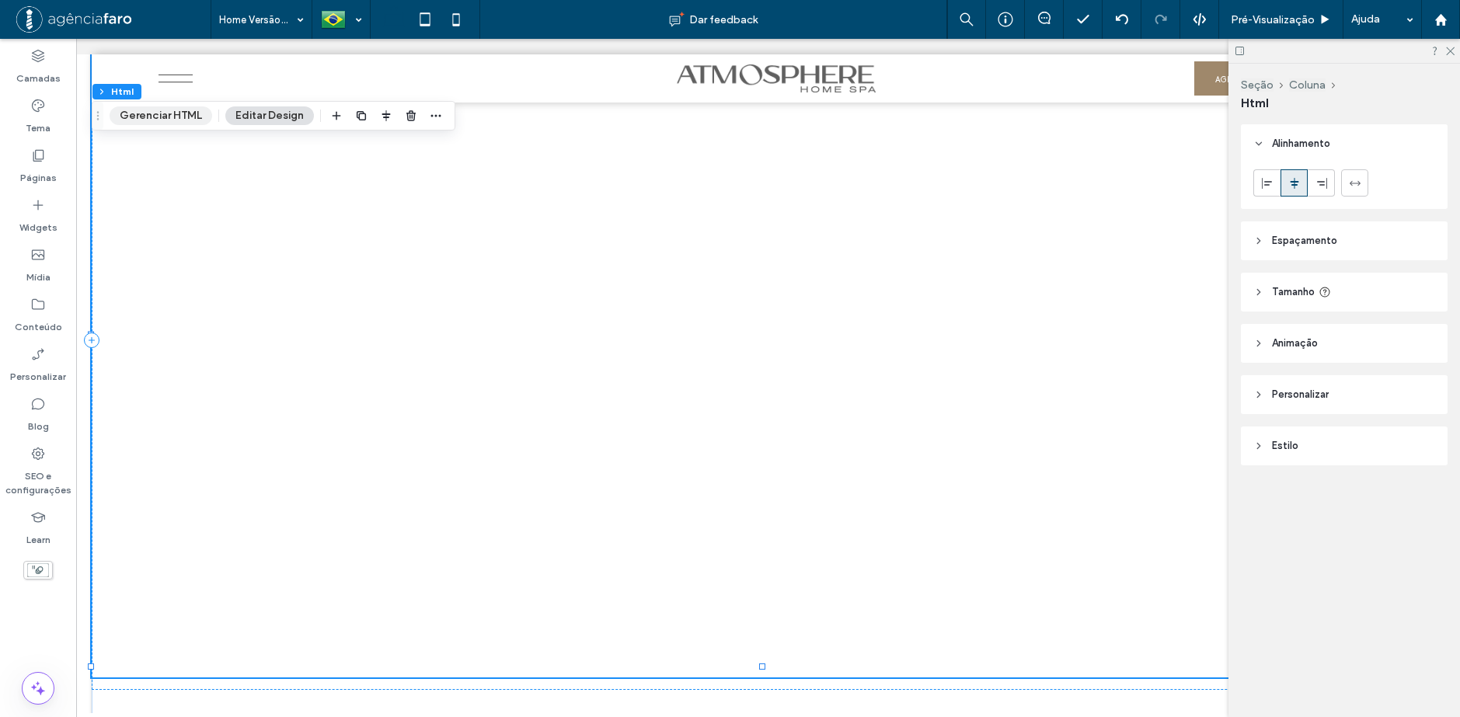
click at [184, 113] on button "Gerenciar HTML" at bounding box center [161, 115] width 103 height 19
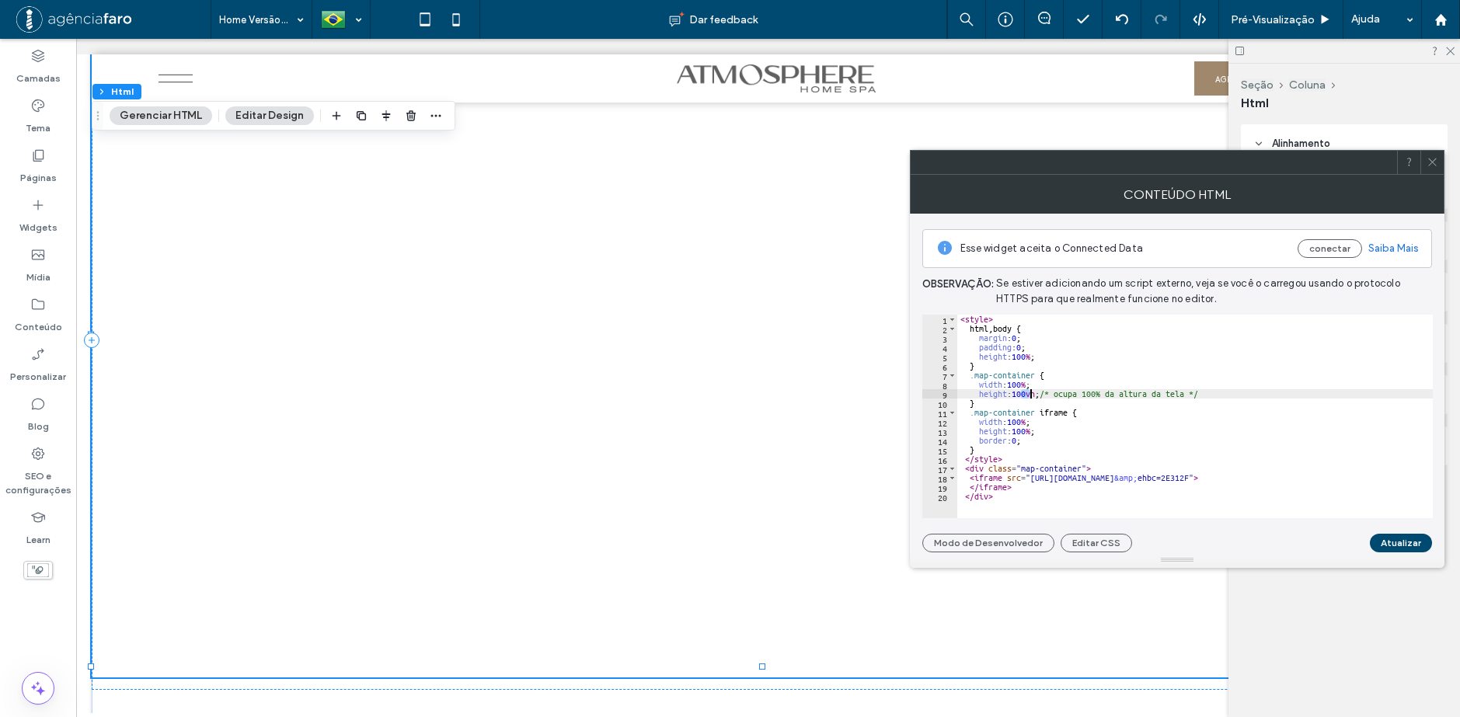
click at [1030, 394] on div "< style > html , body { margin : 0 ; padding : 0 ; height : 100 % ; } .map-cont…" at bounding box center [1205, 420] width 496 height 211
click at [1019, 394] on div "< style > html , body { margin : 0 ; padding : 0 ; height : 100 % ; } .map-cont…" at bounding box center [1195, 417] width 476 height 204
drag, startPoint x: 1018, startPoint y: 394, endPoint x: 1039, endPoint y: 394, distance: 21.0
click at [1039, 394] on div "< style > html , body { margin : 0 ; padding : 0 ; height : 100 % ; } .map-cont…" at bounding box center [1205, 420] width 496 height 211
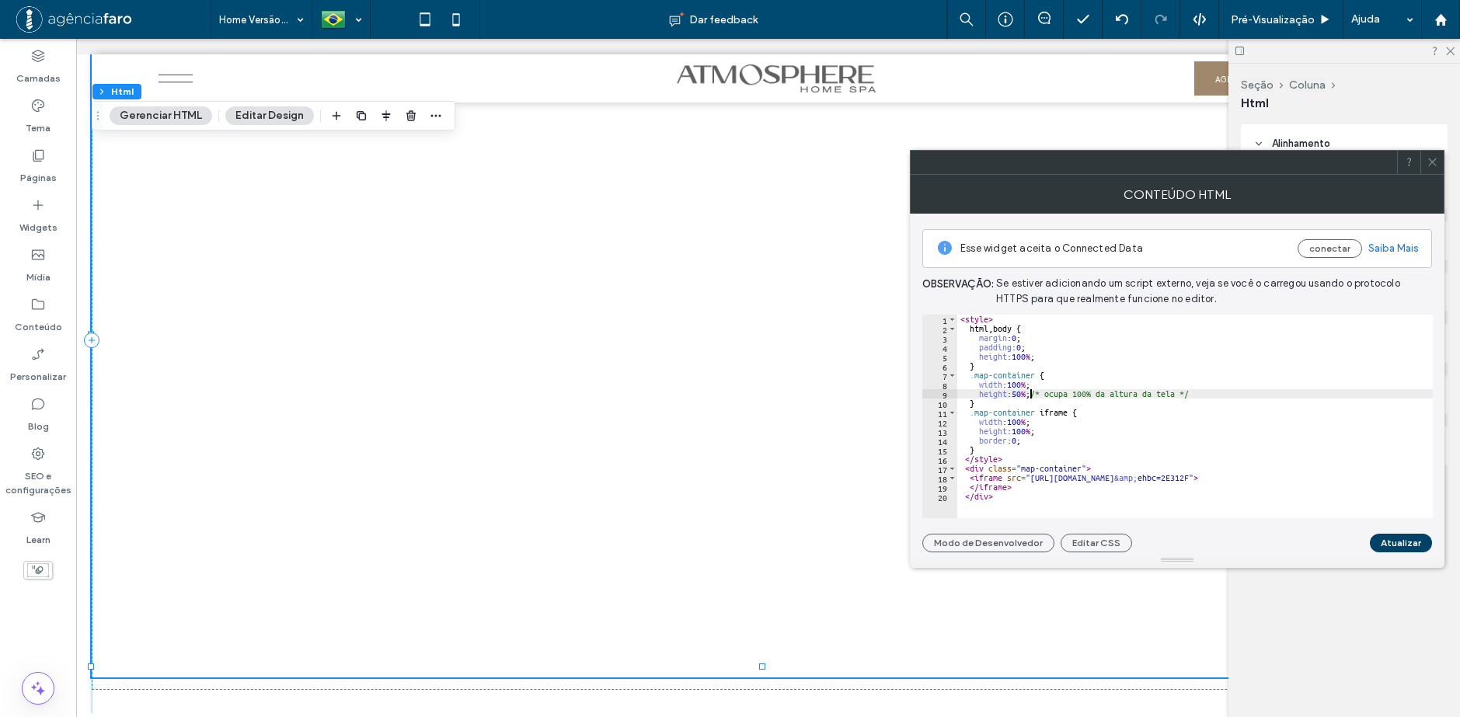
type textarea "**********"
click at [1410, 538] on button "Atualizar" at bounding box center [1401, 543] width 62 height 19
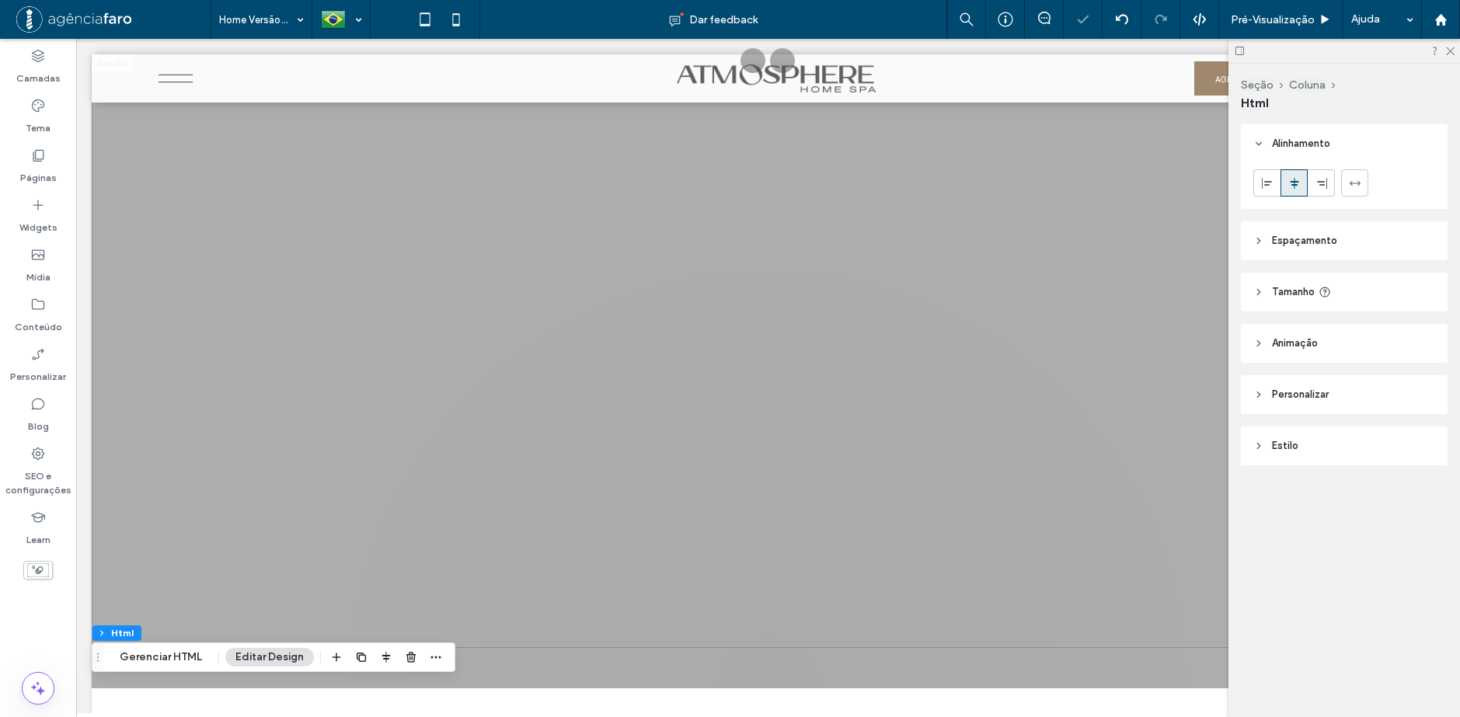
scroll to position [0, 0]
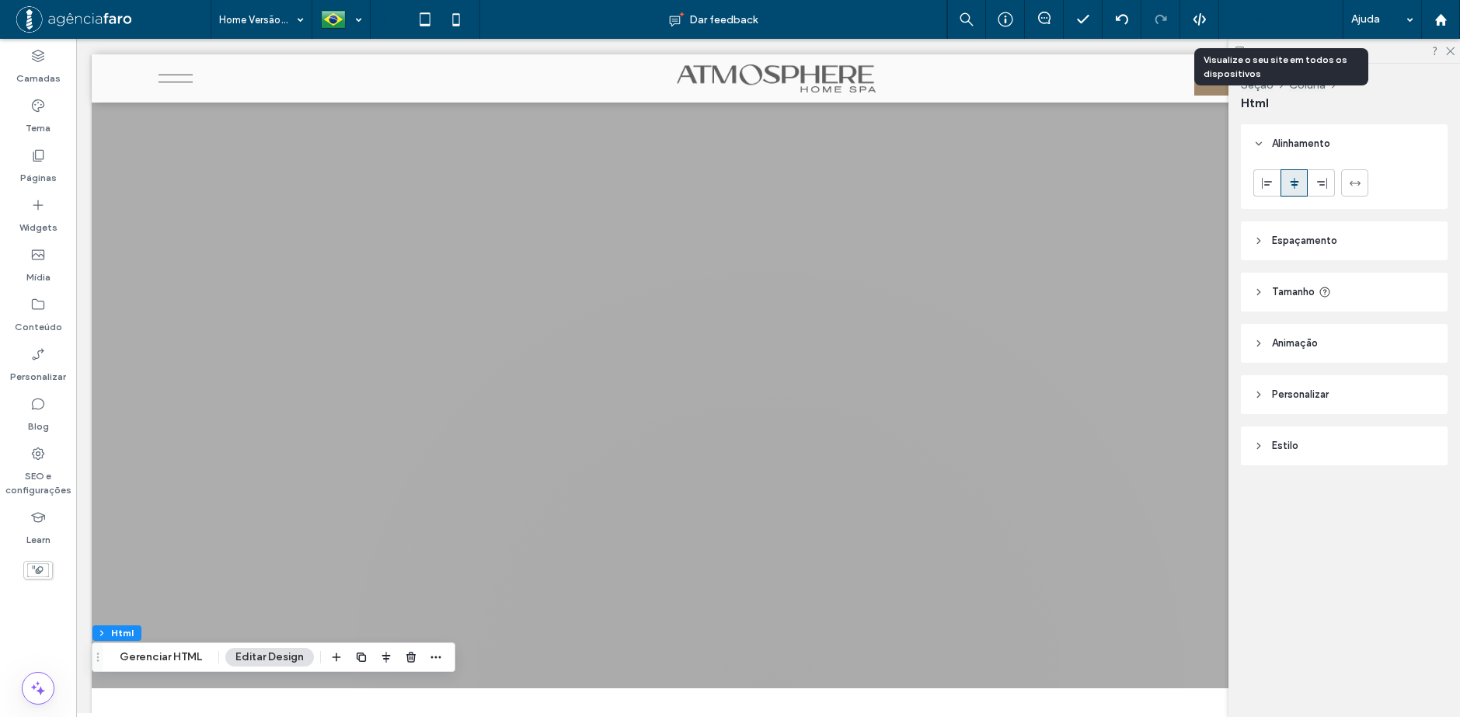
click at [1262, 17] on span "Pré-Visualizaçāo" at bounding box center [1273, 19] width 84 height 13
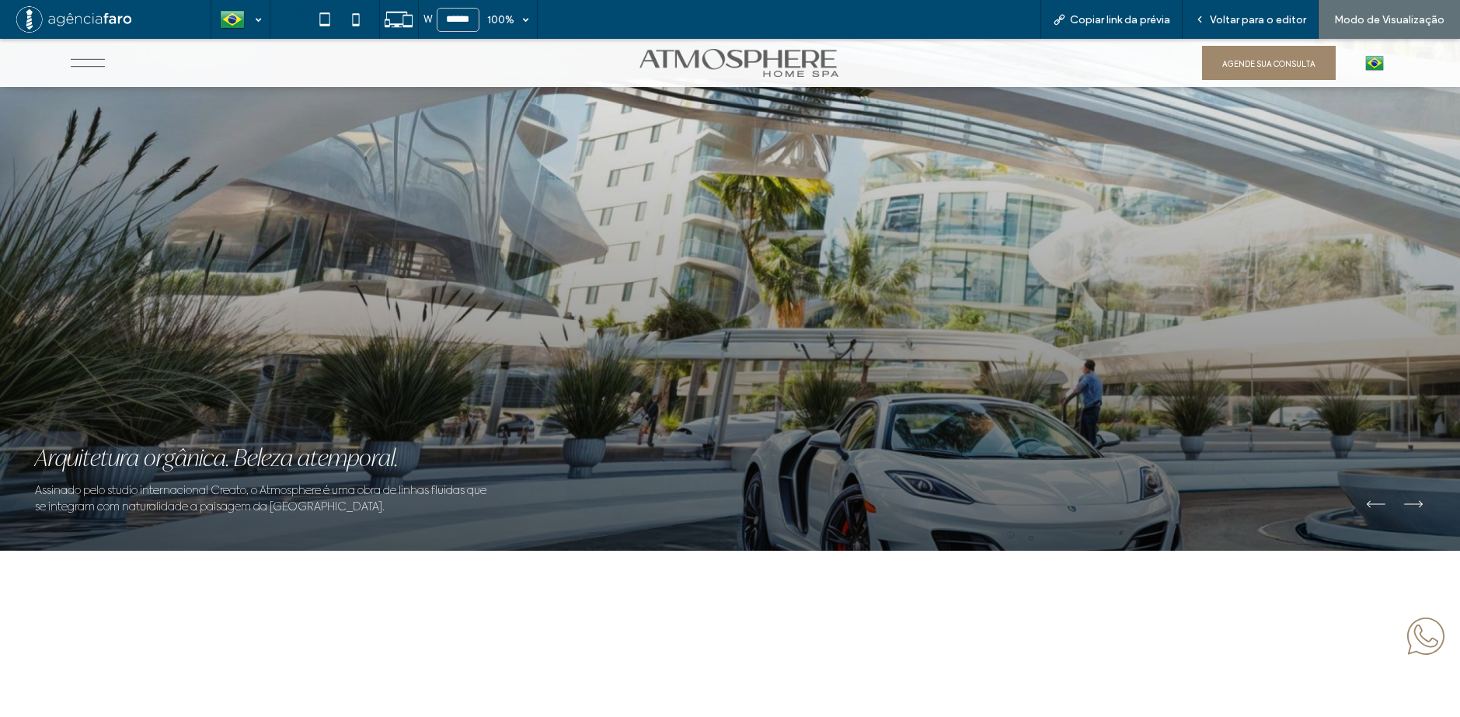
scroll to position [951, 0]
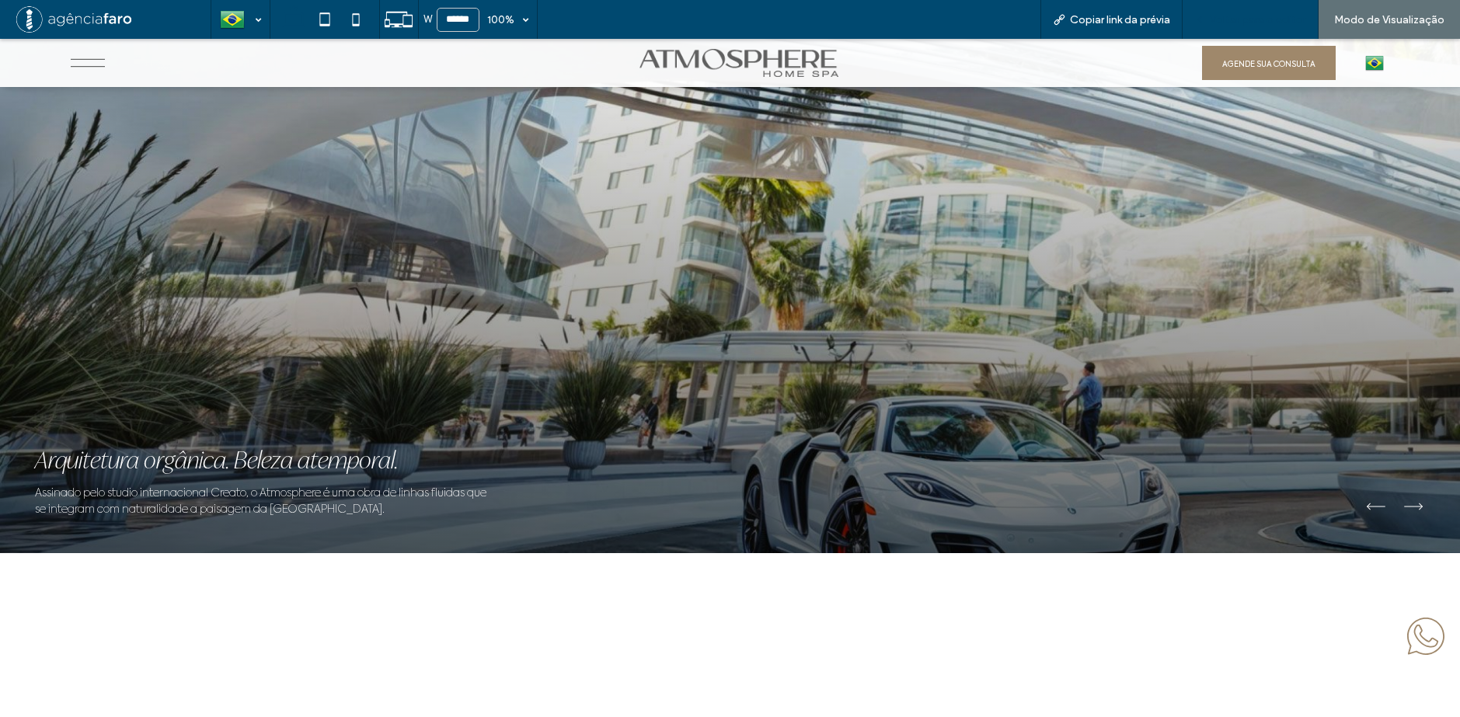
click at [1253, 26] on span "Voltar para o editor" at bounding box center [1258, 19] width 96 height 13
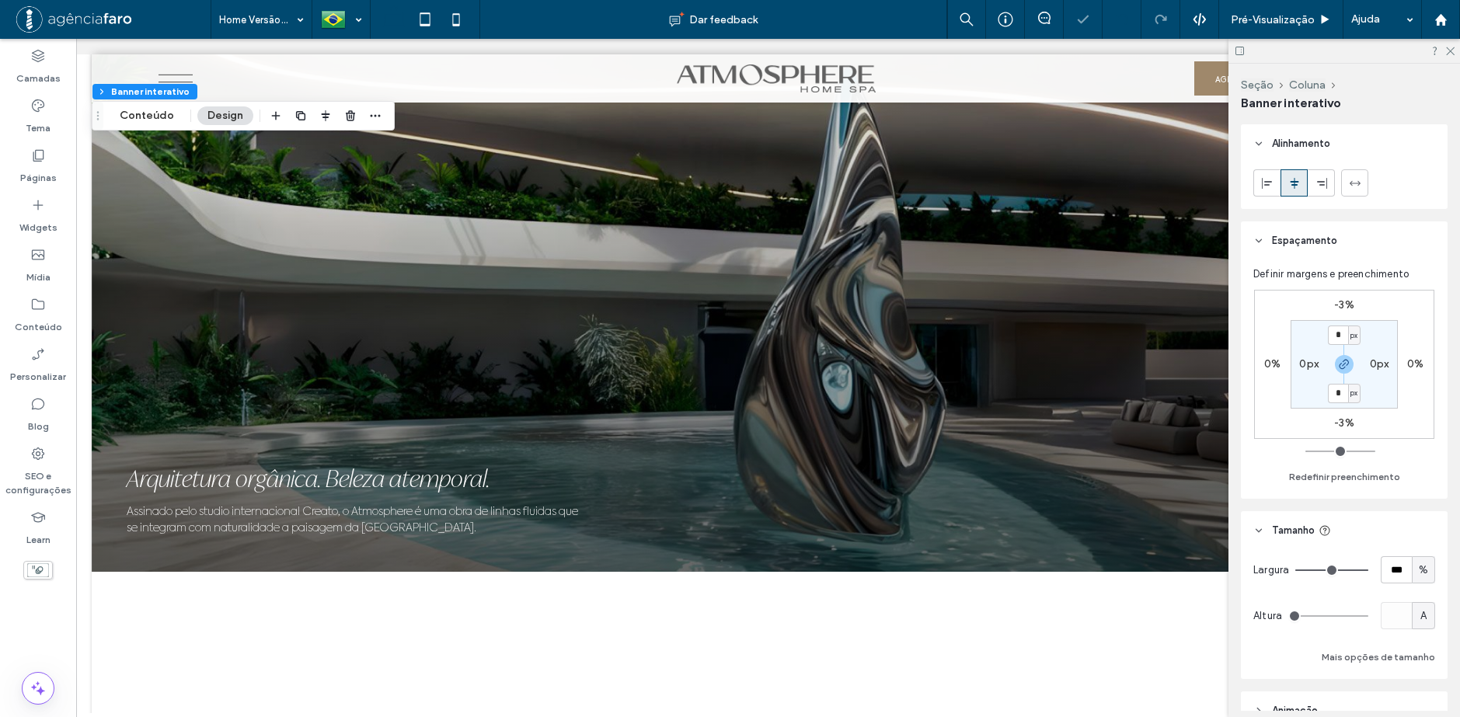
click at [1122, 26] on div "Home Versão com feedback Dar feedback Pré-Visualizaçāo Ajuda Design Panel Comen…" at bounding box center [730, 358] width 1460 height 717
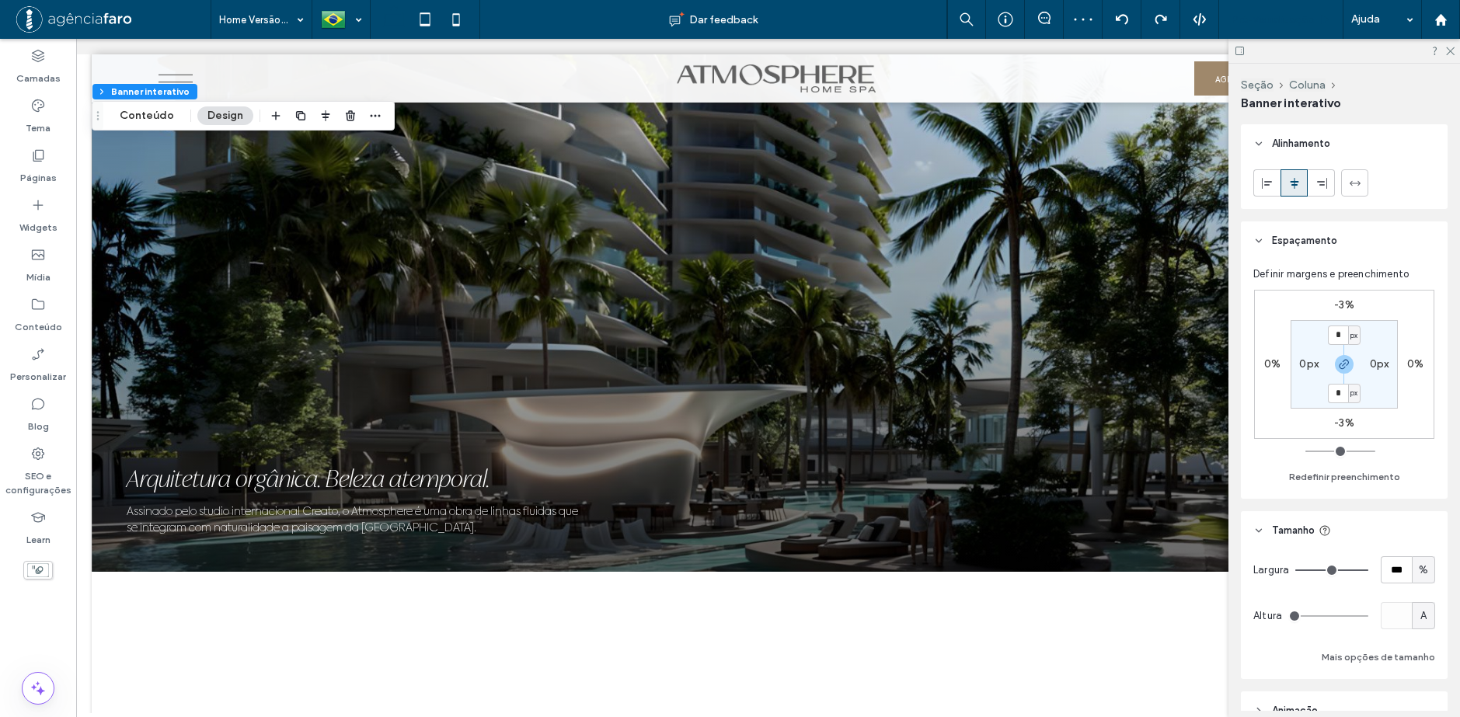
click at [1261, 28] on div "Pré-Visualizaçāo" at bounding box center [1281, 19] width 124 height 39
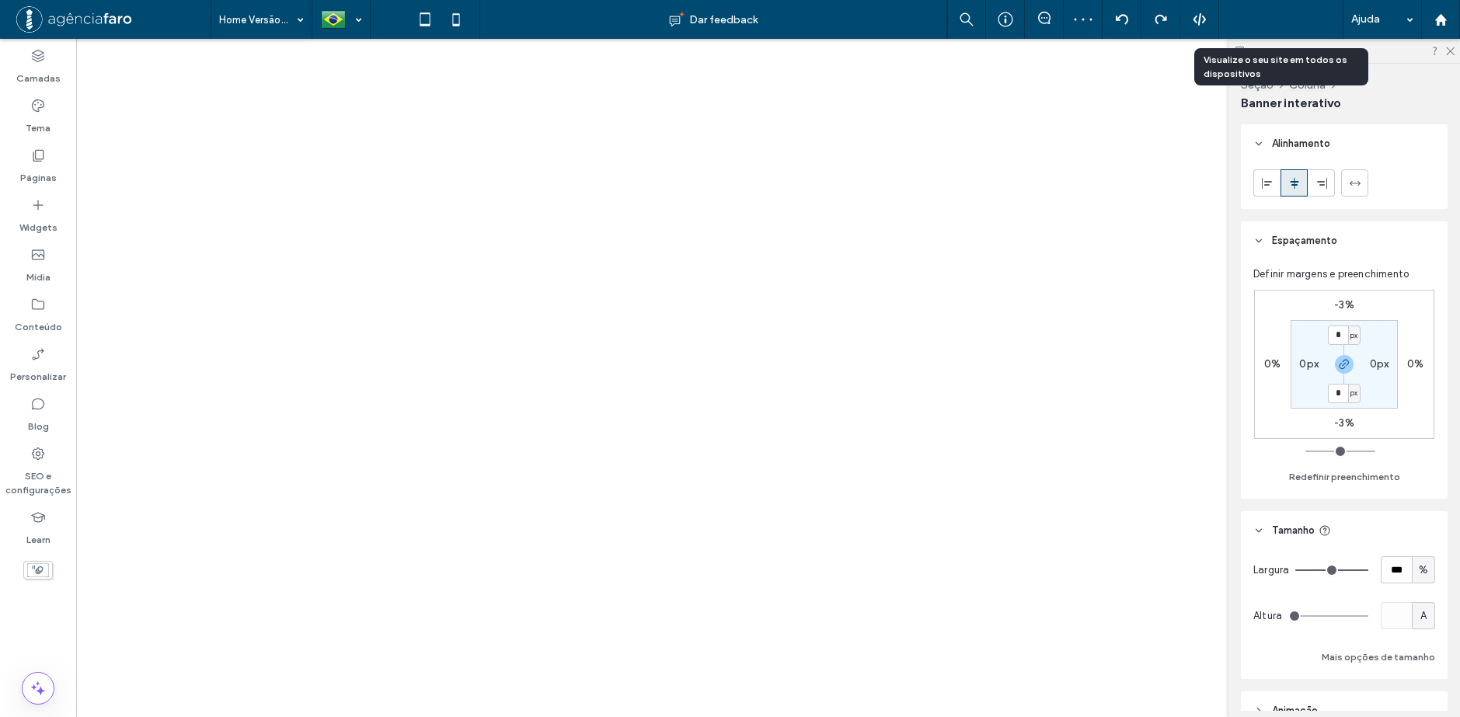
click at [1264, 16] on span "Pré-Visualizaçāo" at bounding box center [1273, 19] width 84 height 13
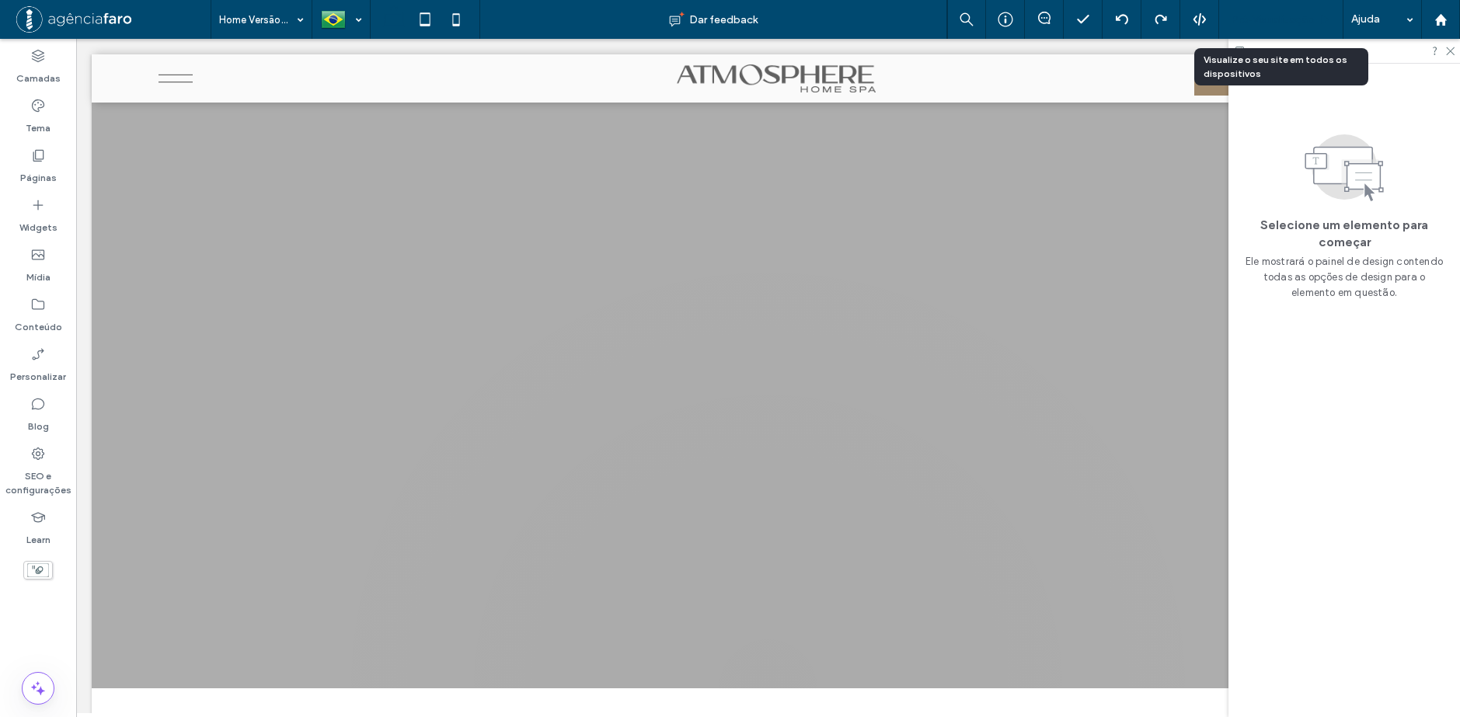
click at [1269, 22] on span "Pré-Visualizaçāo" at bounding box center [1273, 19] width 84 height 13
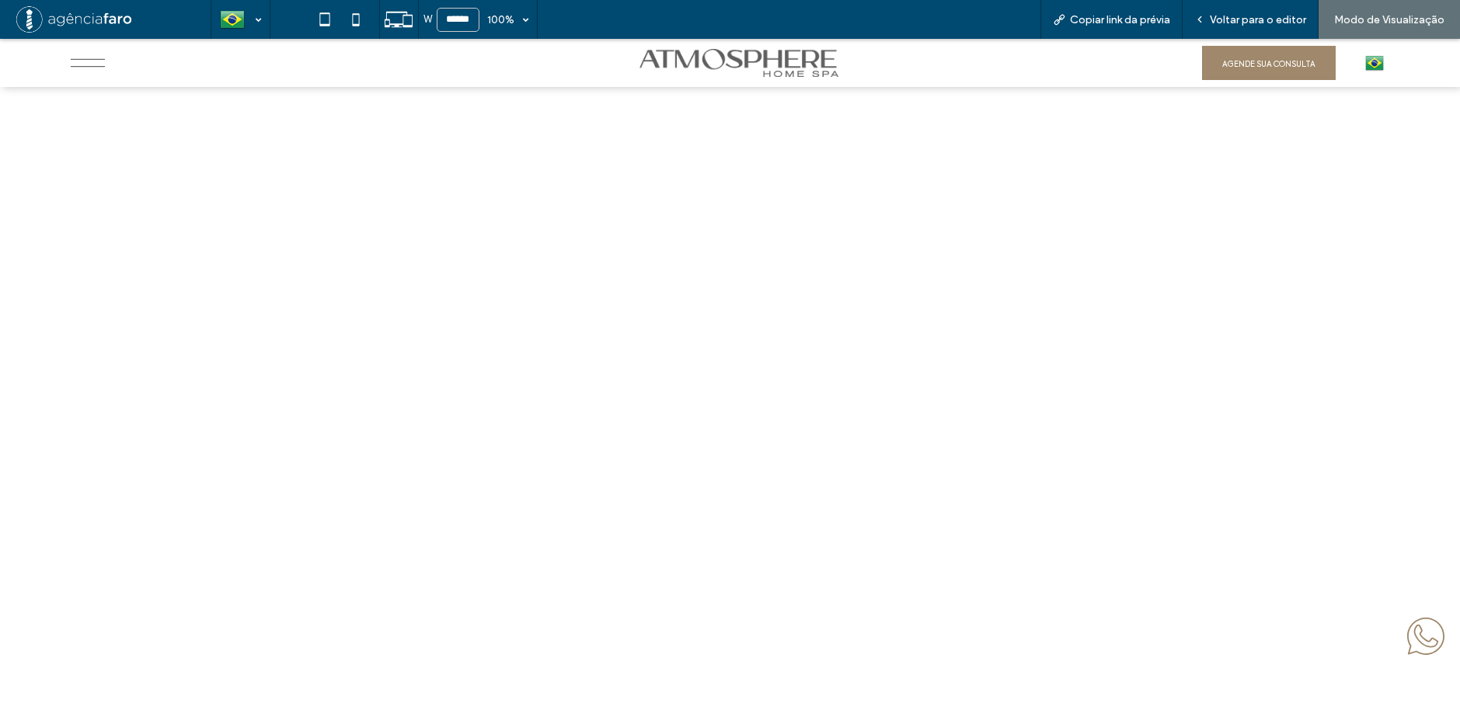
scroll to position [7227, 0]
click at [1258, 16] on span "Voltar para o editor" at bounding box center [1258, 19] width 96 height 13
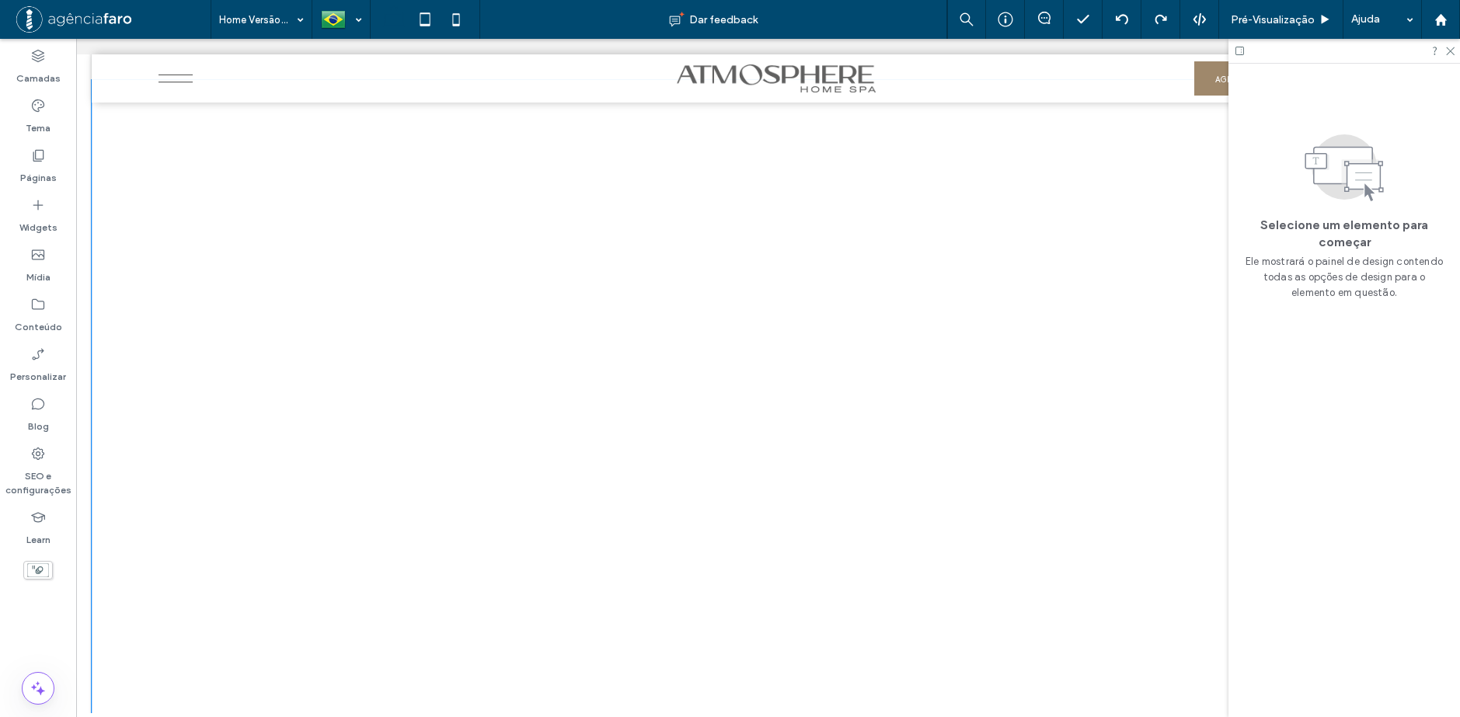
scroll to position [7228, 0]
click at [325, 191] on div at bounding box center [768, 416] width 1353 height 674
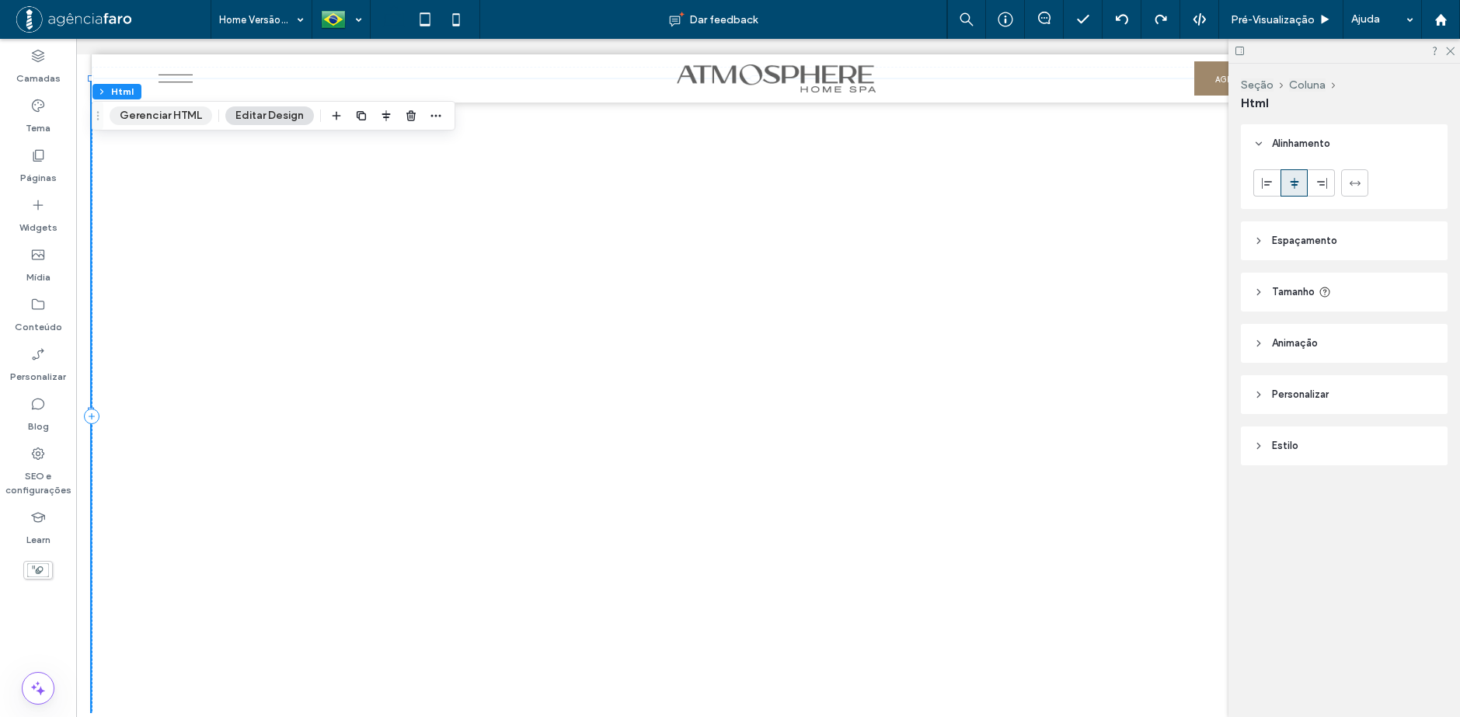
click at [143, 115] on button "Gerenciar HTML" at bounding box center [161, 115] width 103 height 19
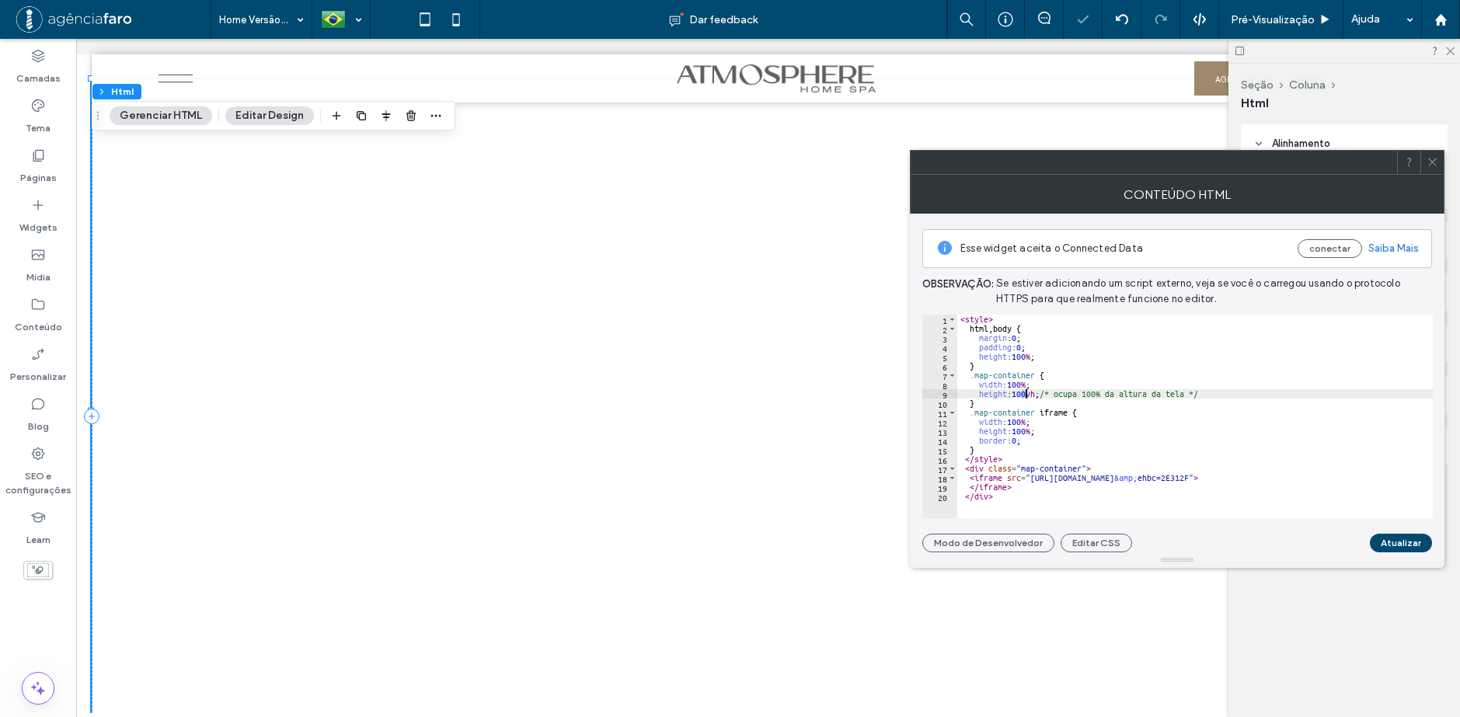
click at [1025, 392] on div "< style > html , body { margin : 0 ; padding : 0 ; height : 100 % ; } .map-cont…" at bounding box center [1205, 420] width 496 height 211
drag, startPoint x: 1017, startPoint y: 397, endPoint x: 1027, endPoint y: 396, distance: 10.2
click at [1027, 396] on div "< style > html , body { margin : 0 ; padding : 0 ; height : 100 % ; } .map-cont…" at bounding box center [1205, 420] width 496 height 211
type textarea "**********"
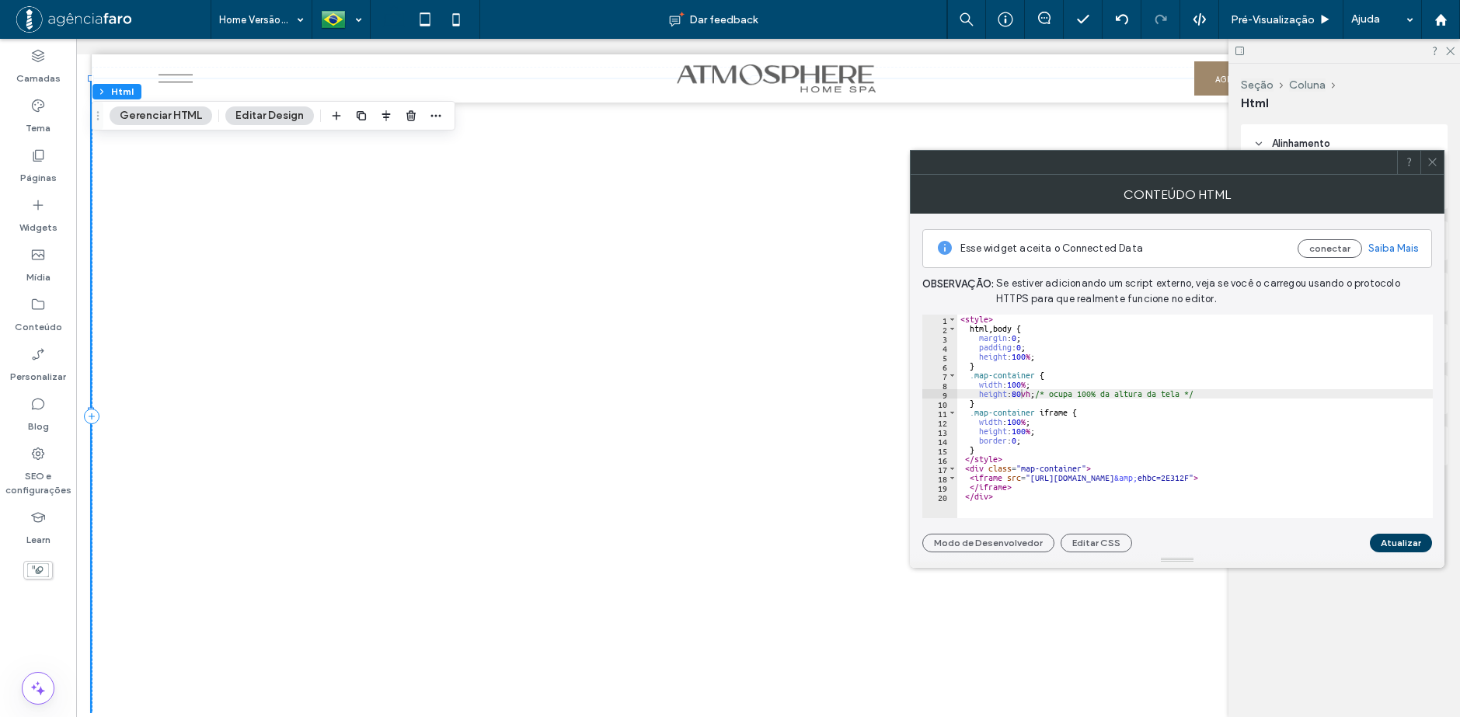
click at [1405, 538] on button "Atualizar" at bounding box center [1401, 543] width 62 height 19
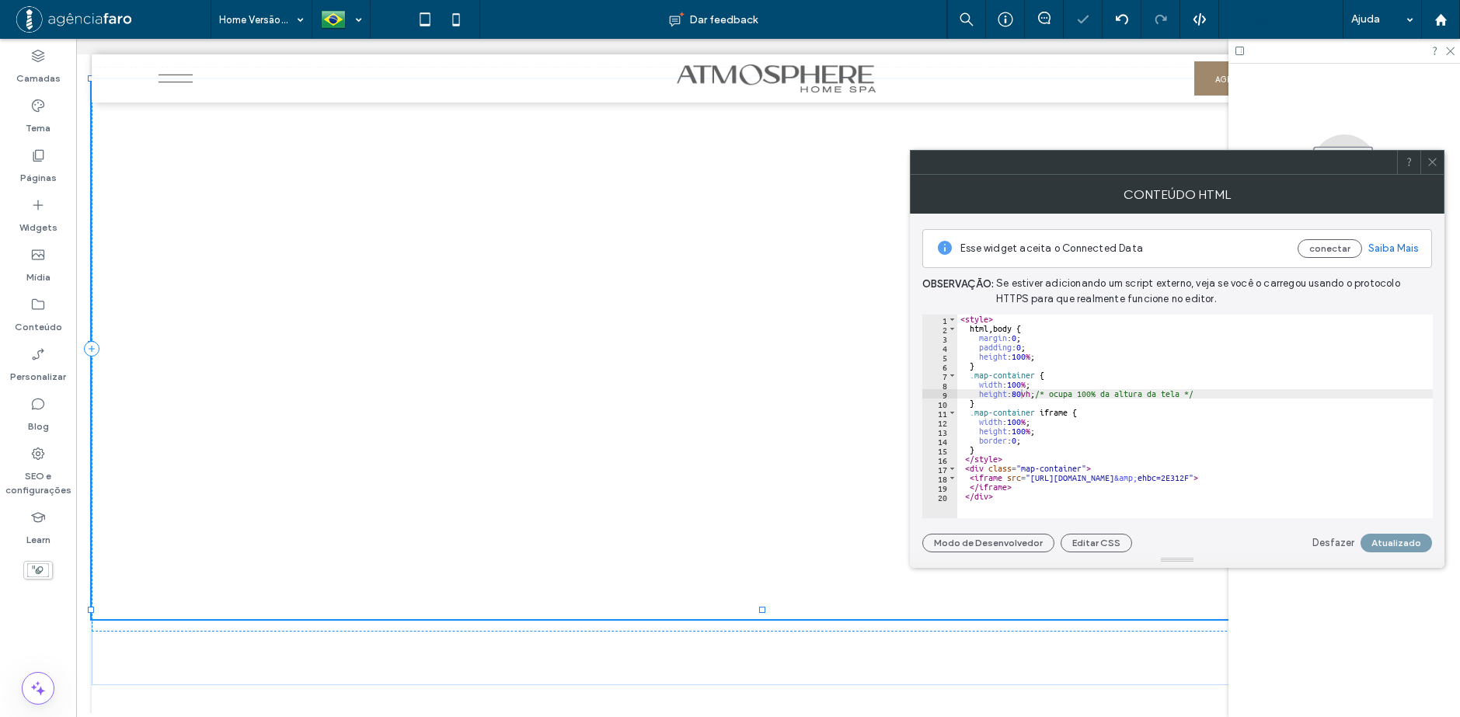
click at [1277, 14] on span "Pré-Visualizaçāo" at bounding box center [1273, 19] width 84 height 13
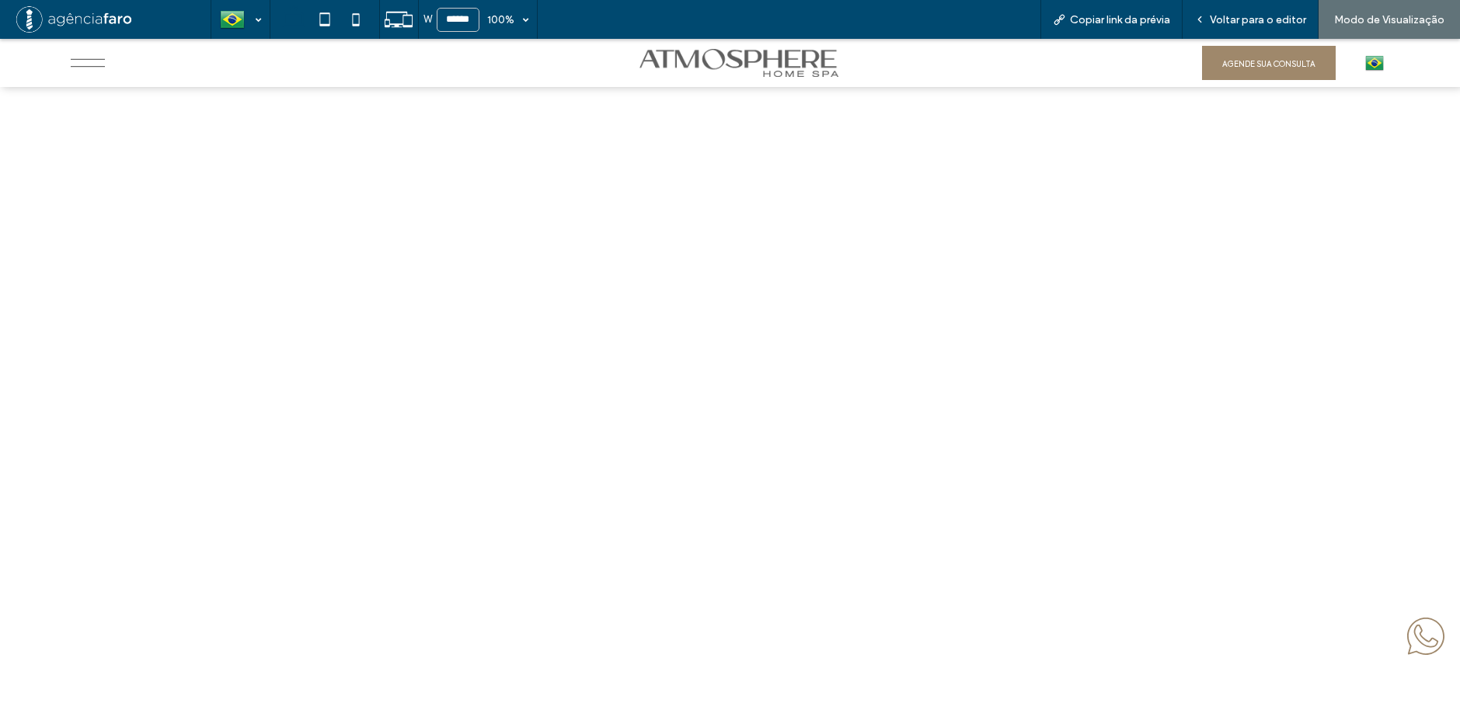
scroll to position [7178, 0]
click at [1256, 9] on div "Voltar para o editor" at bounding box center [1251, 19] width 136 height 39
click at [1262, 20] on span "Voltar para o editor" at bounding box center [1258, 19] width 96 height 13
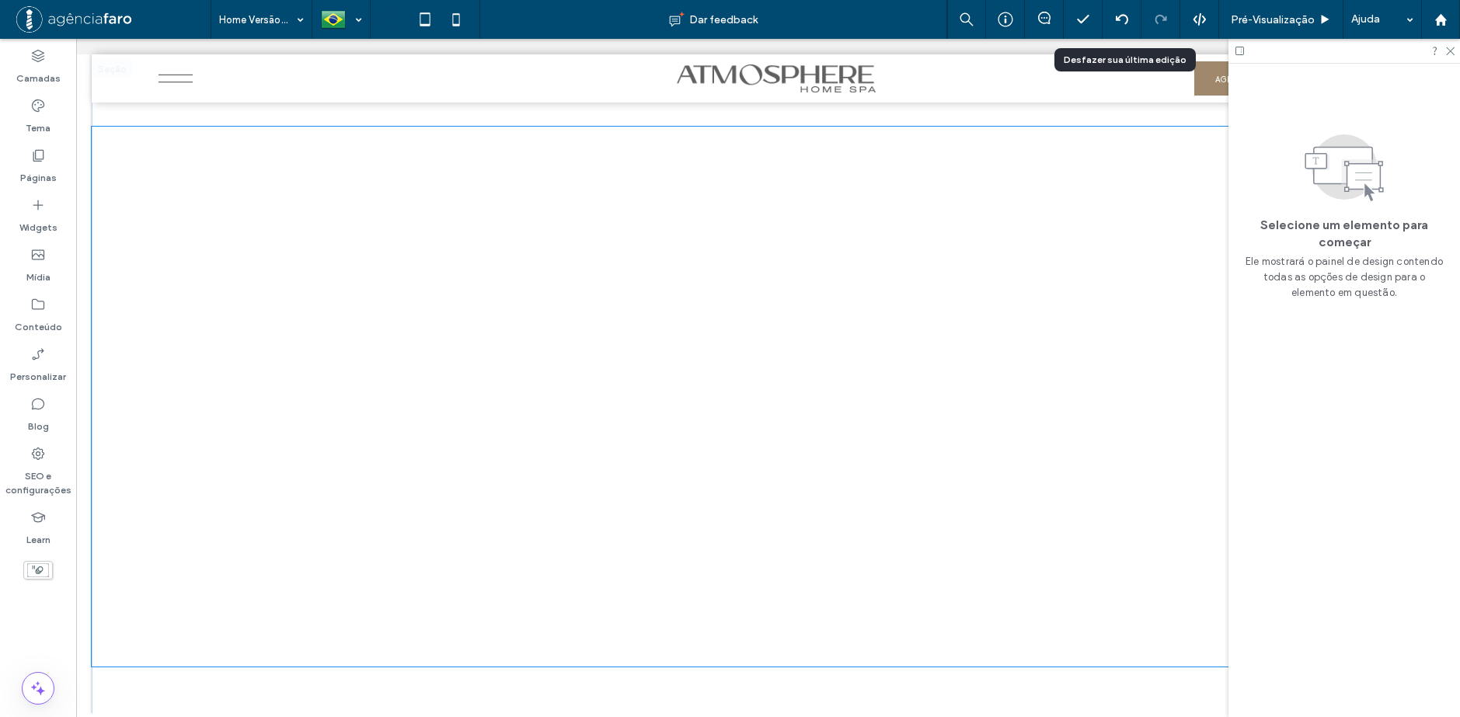
scroll to position [7182, 0]
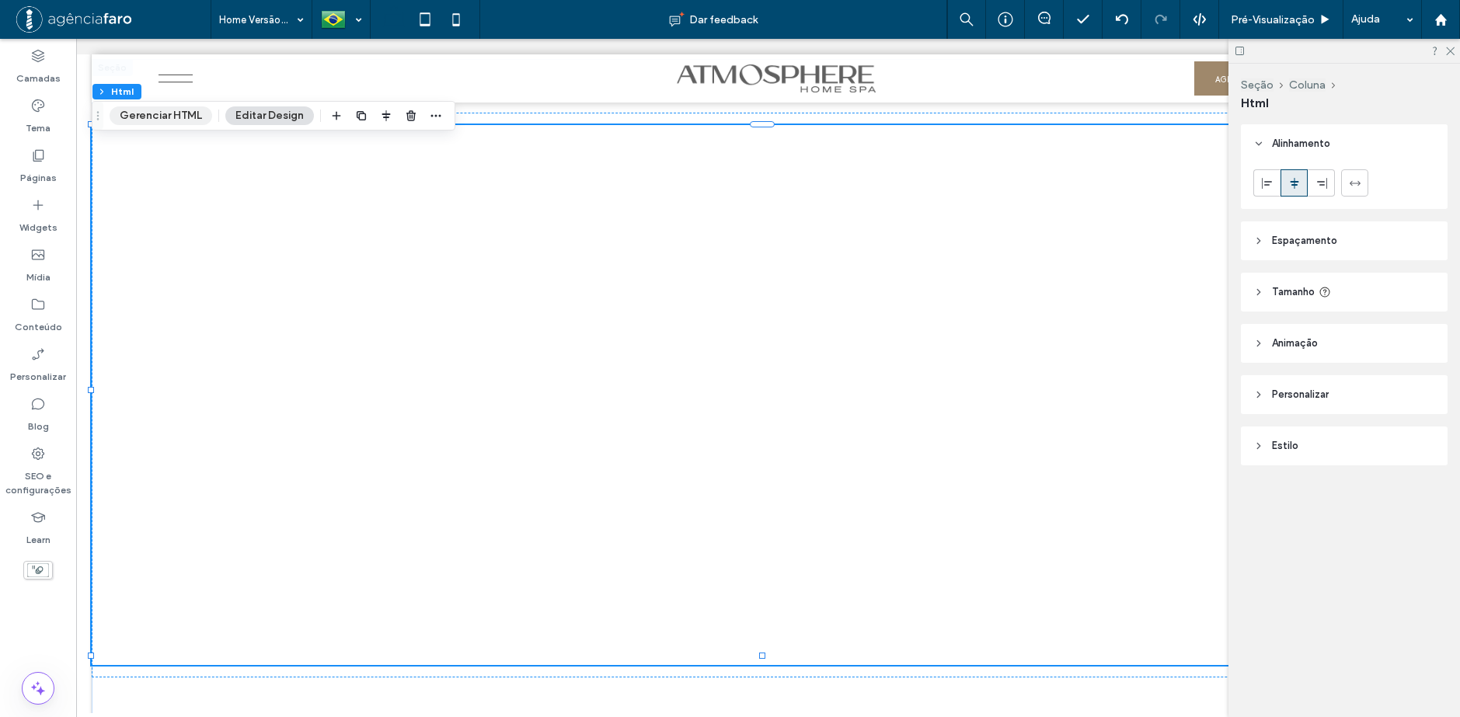
click at [161, 120] on button "Gerenciar HTML" at bounding box center [161, 115] width 103 height 19
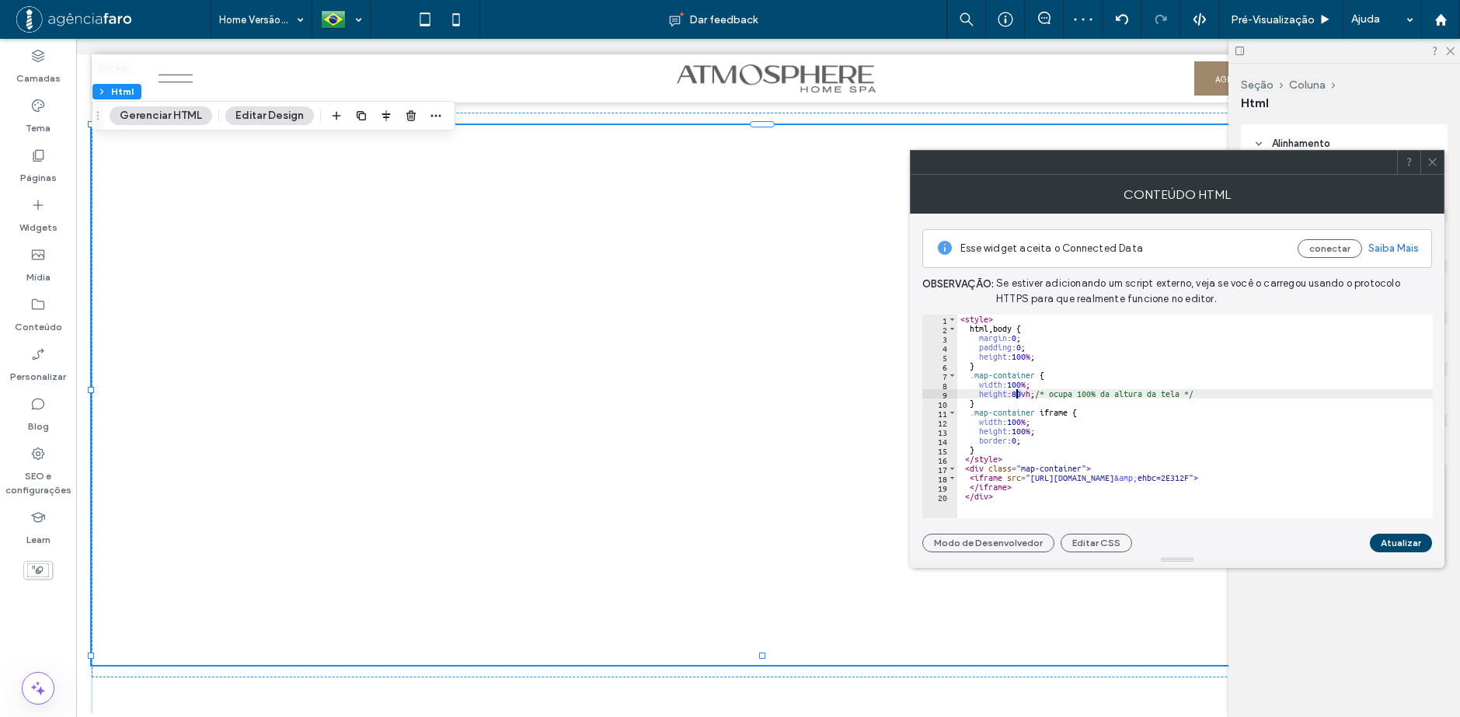
click at [1017, 394] on div "< style > html , body { margin : 0 ; padding : 0 ; height : 100 % ; } .map-cont…" at bounding box center [1205, 420] width 496 height 211
type textarea "**********"
click at [1385, 539] on button "Atualizar" at bounding box center [1401, 543] width 62 height 19
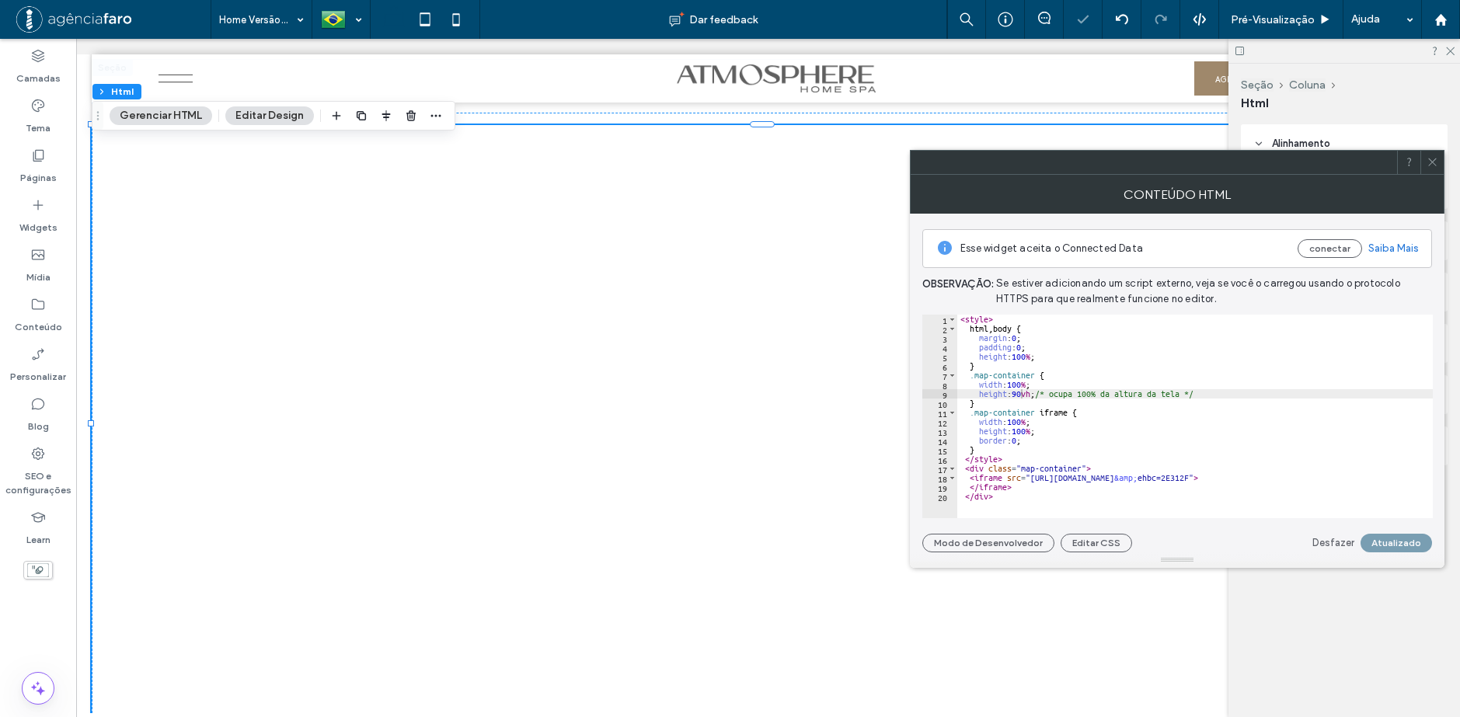
click at [1443, 165] on div at bounding box center [1431, 162] width 23 height 23
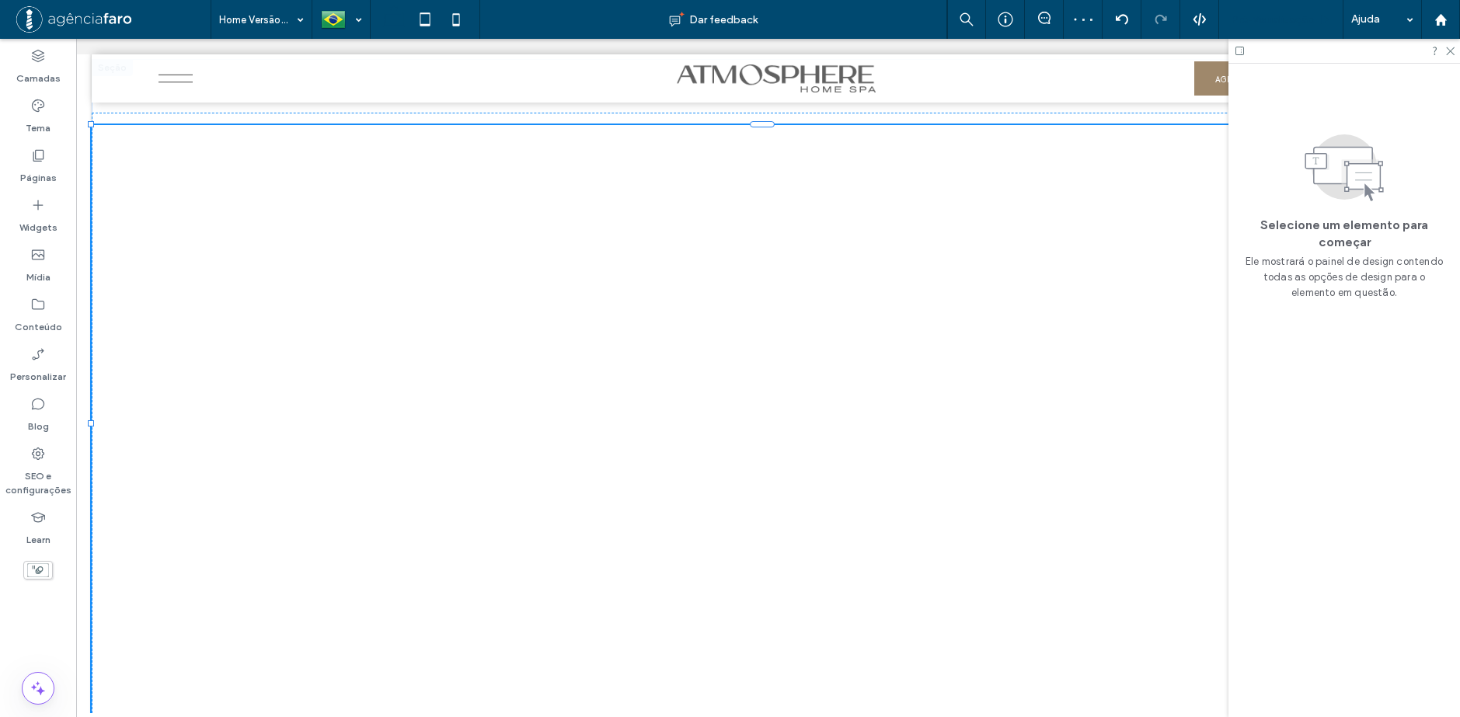
click at [1290, 13] on span "Pré-Visualizaçāo" at bounding box center [1273, 19] width 84 height 13
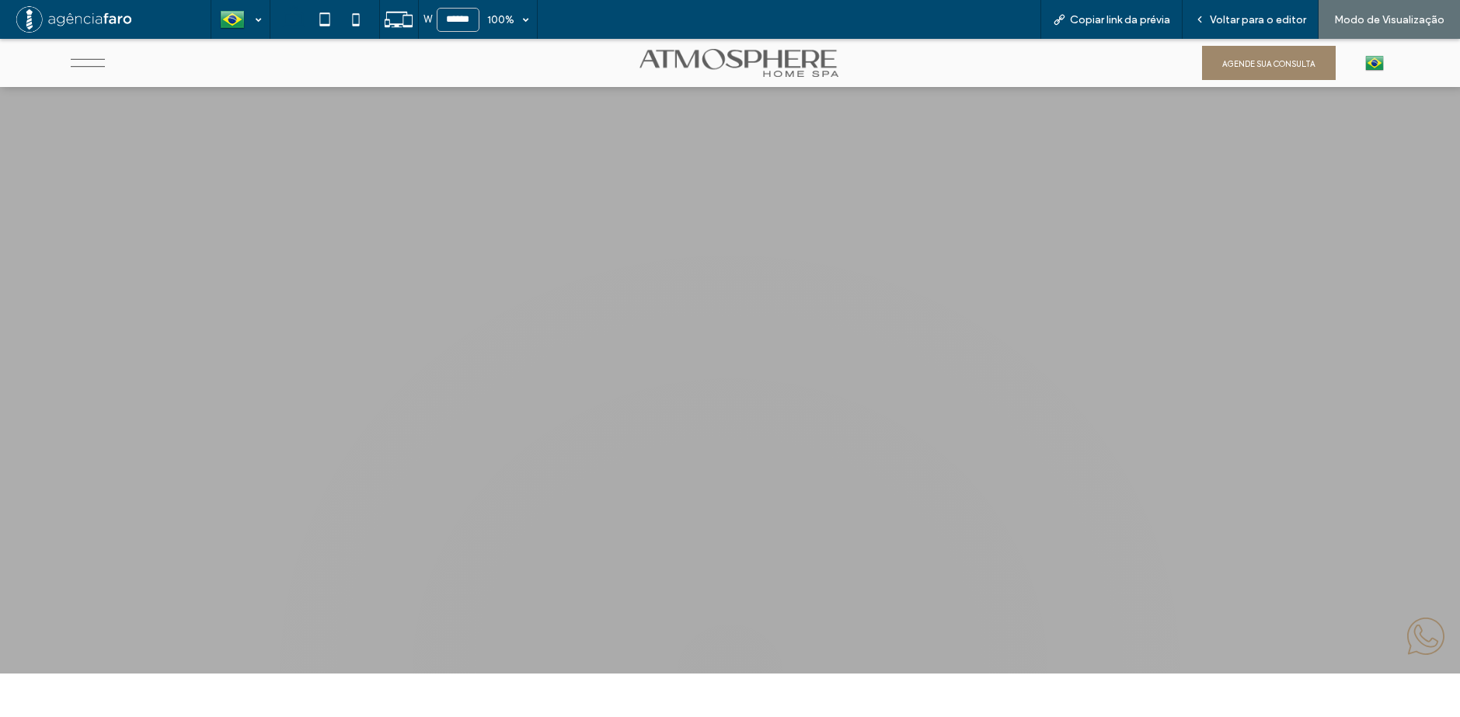
scroll to position [7224, 0]
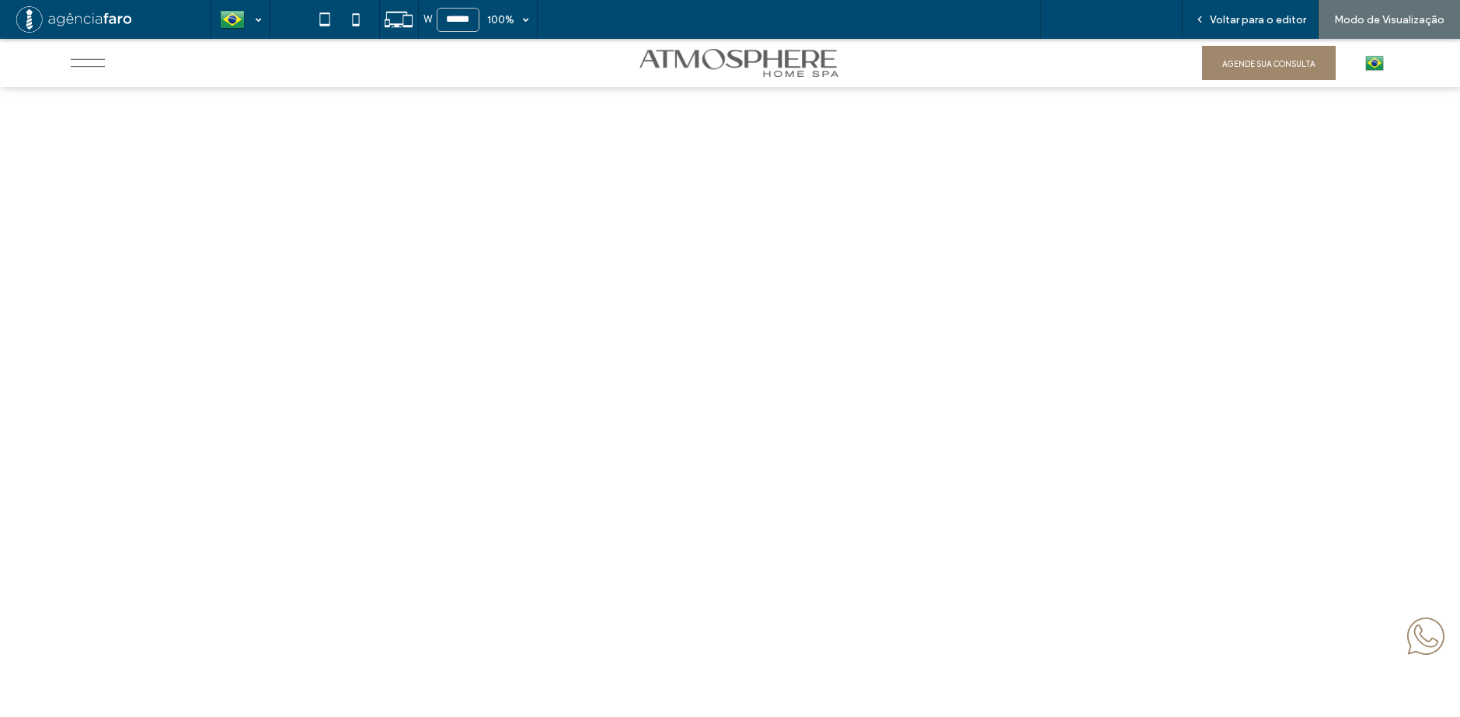
click at [1131, 16] on span "Copiar link da prévia" at bounding box center [1120, 19] width 100 height 13
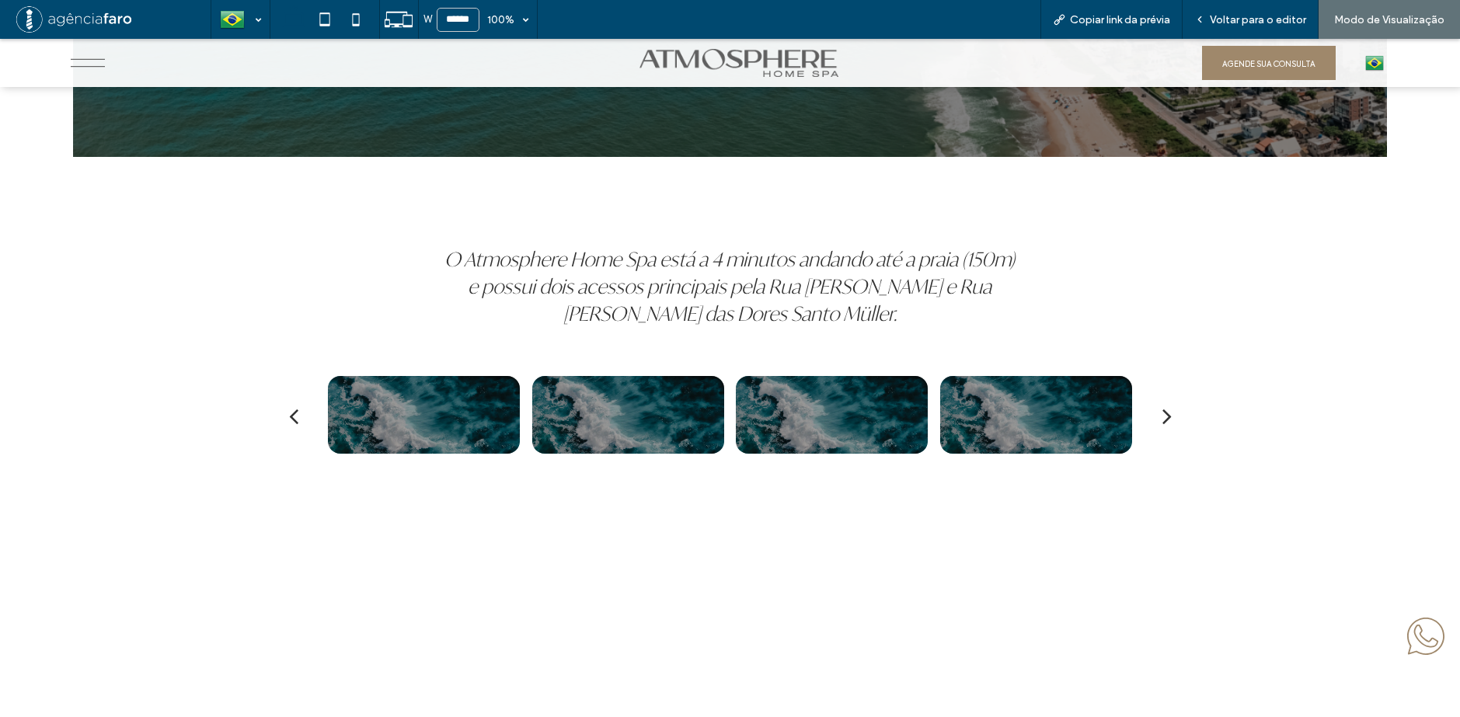
scroll to position [6680, 0]
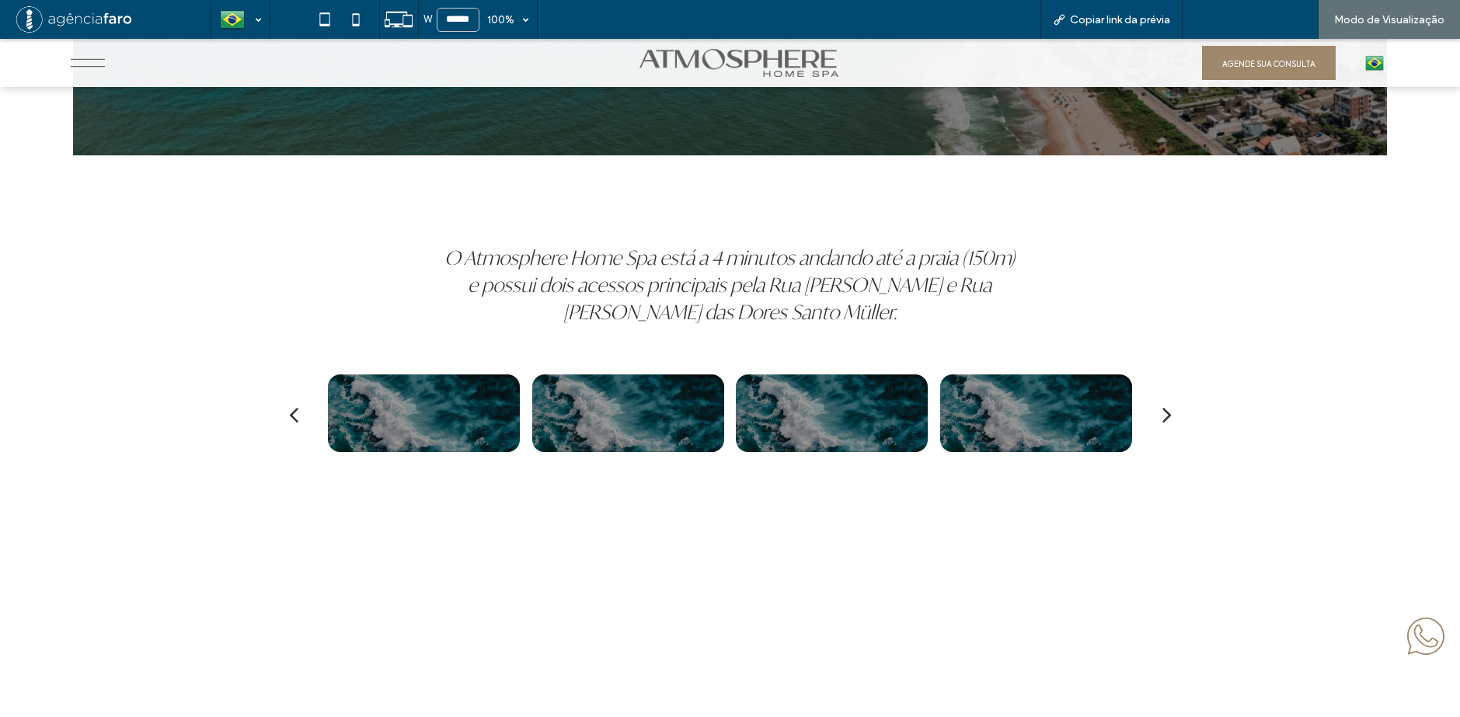
click at [1247, 13] on span "Voltar para o editor" at bounding box center [1258, 19] width 96 height 13
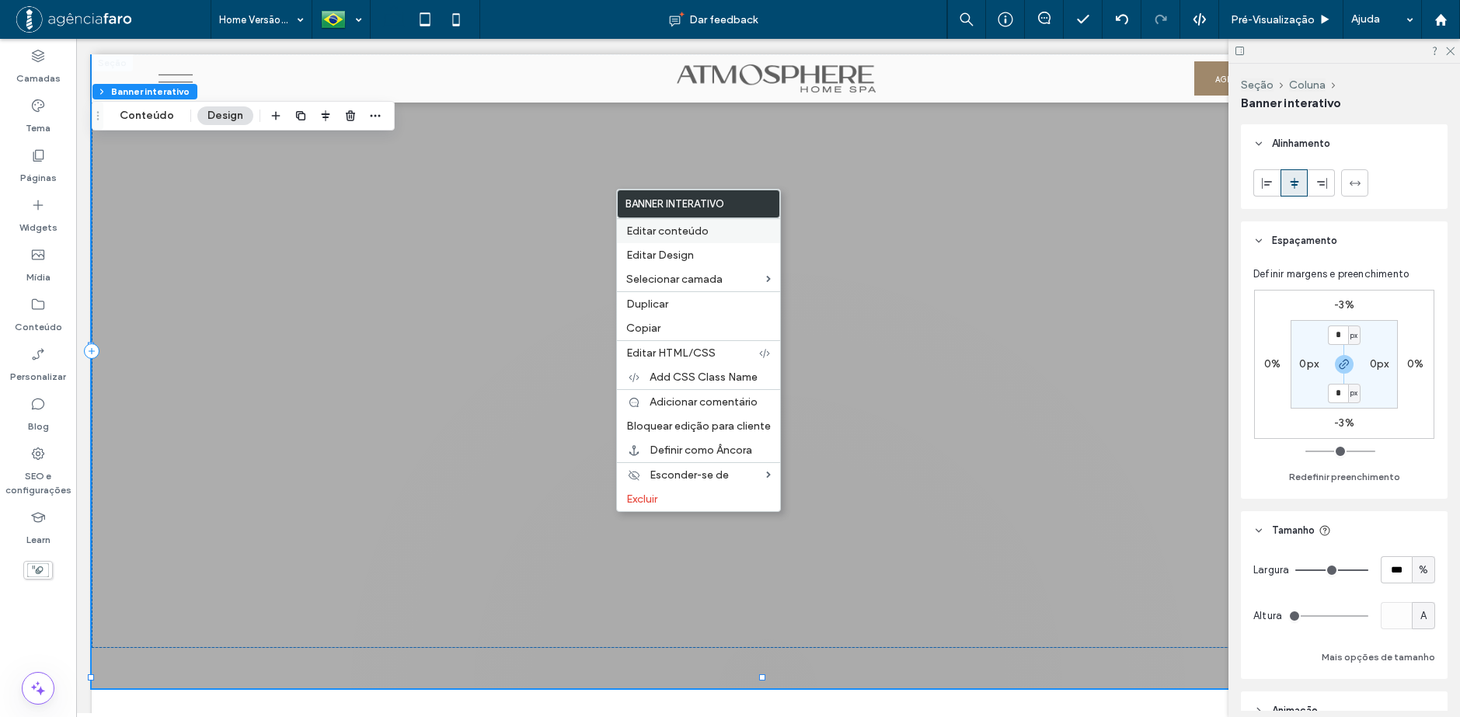
click at [682, 243] on div "Editar Design" at bounding box center [698, 255] width 163 height 24
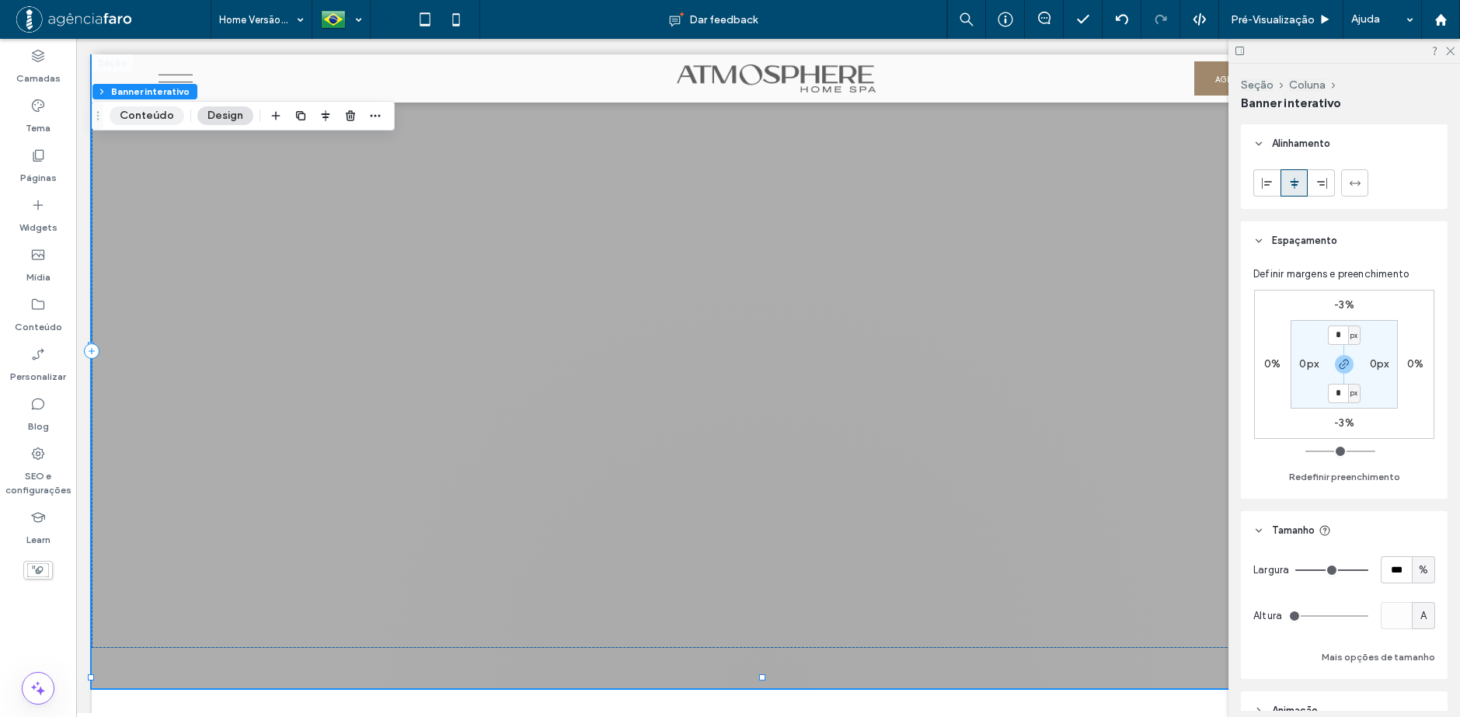
click at [153, 116] on button "Conteúdo" at bounding box center [147, 115] width 75 height 19
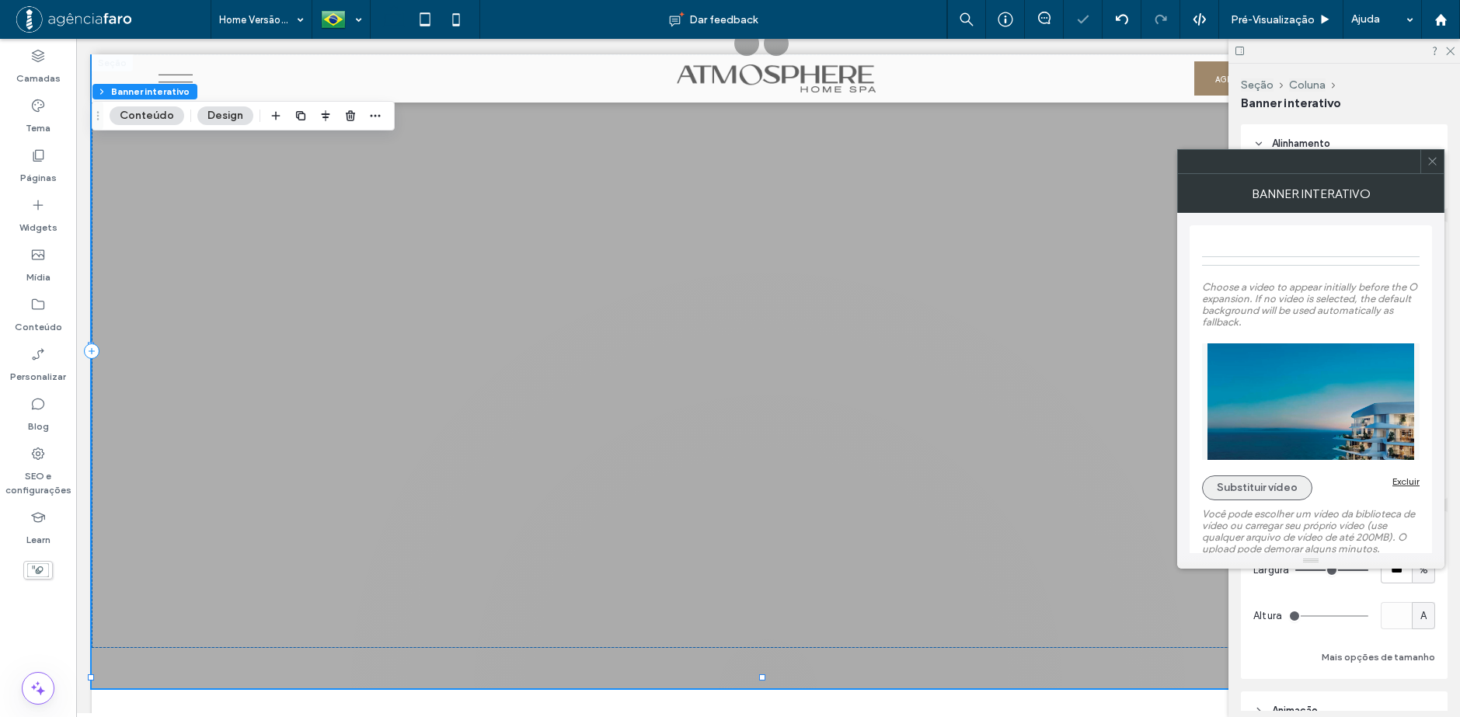
click at [1284, 486] on button "Substituir vídeo" at bounding box center [1257, 488] width 110 height 25
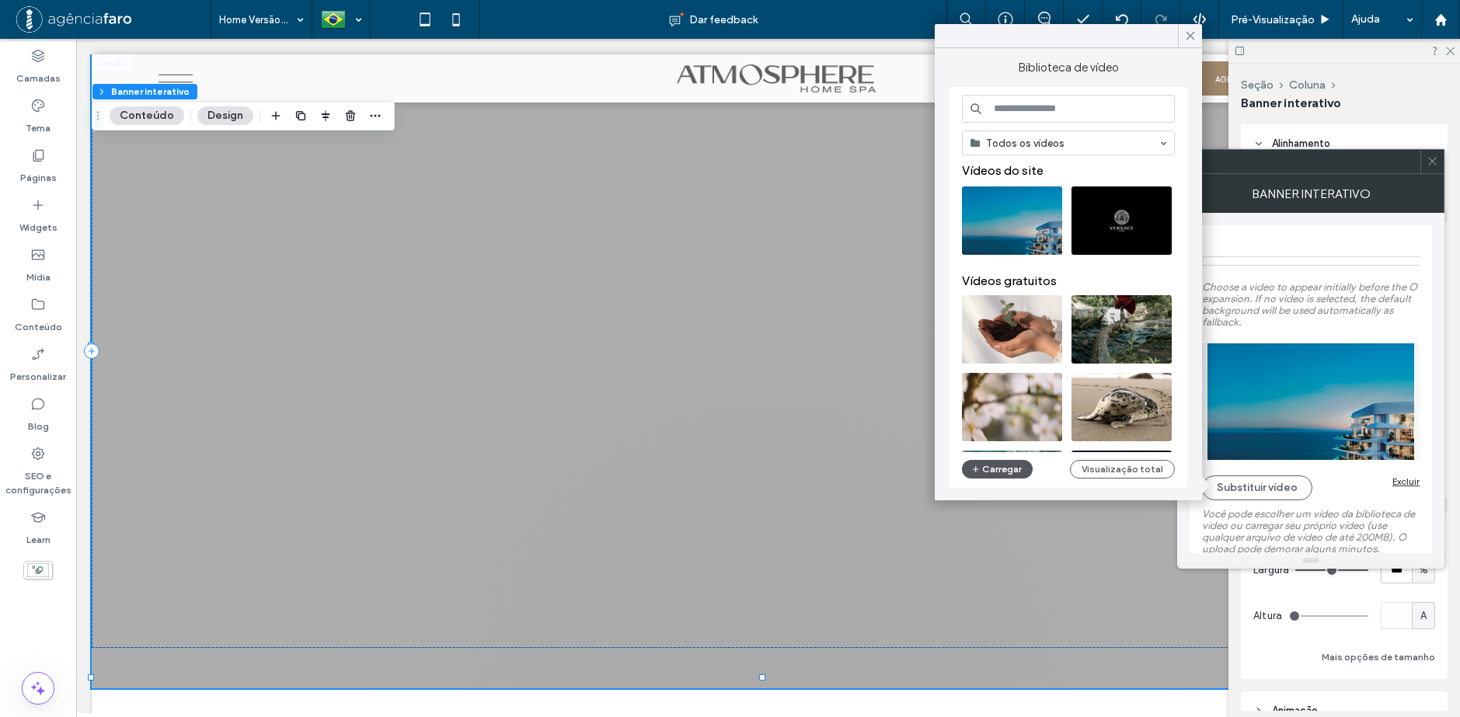
click at [1002, 467] on button "Carregar" at bounding box center [997, 469] width 71 height 19
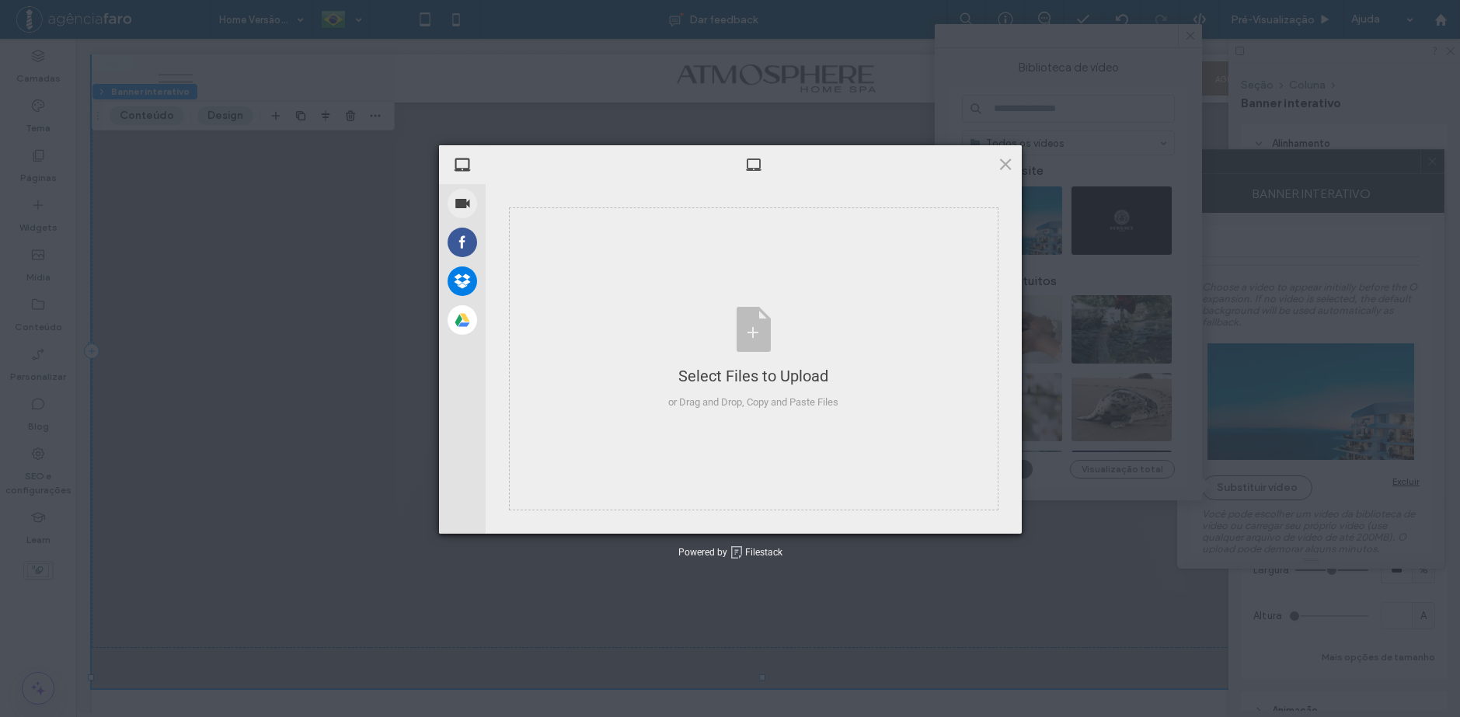
click at [1006, 469] on div "Select Files to Upload or Drag and Drop, Copy and Paste Files" at bounding box center [754, 359] width 536 height 350
click at [780, 362] on div "Select Files to Upload or Drag and Drop, Copy and Paste Files" at bounding box center [753, 358] width 170 height 103
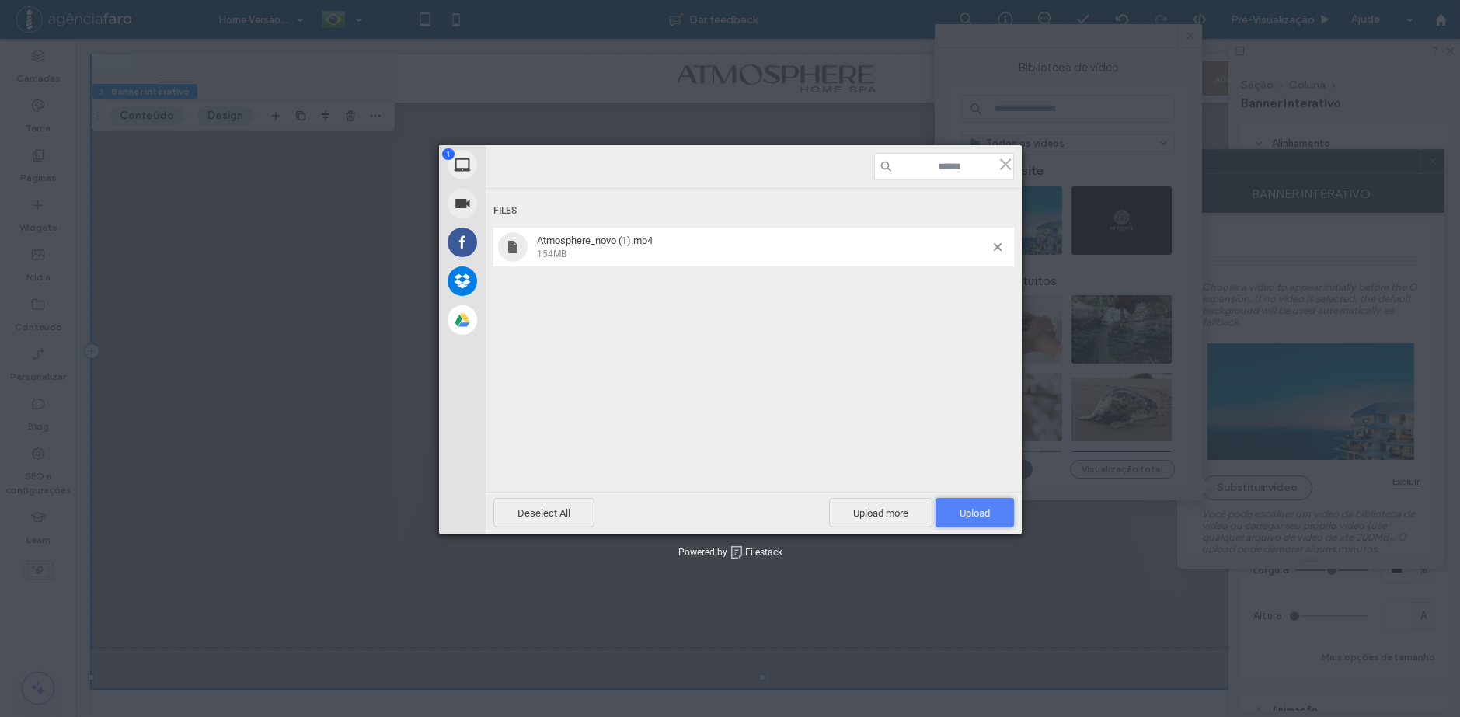
click at [971, 515] on span "Upload 1" at bounding box center [975, 513] width 30 height 12
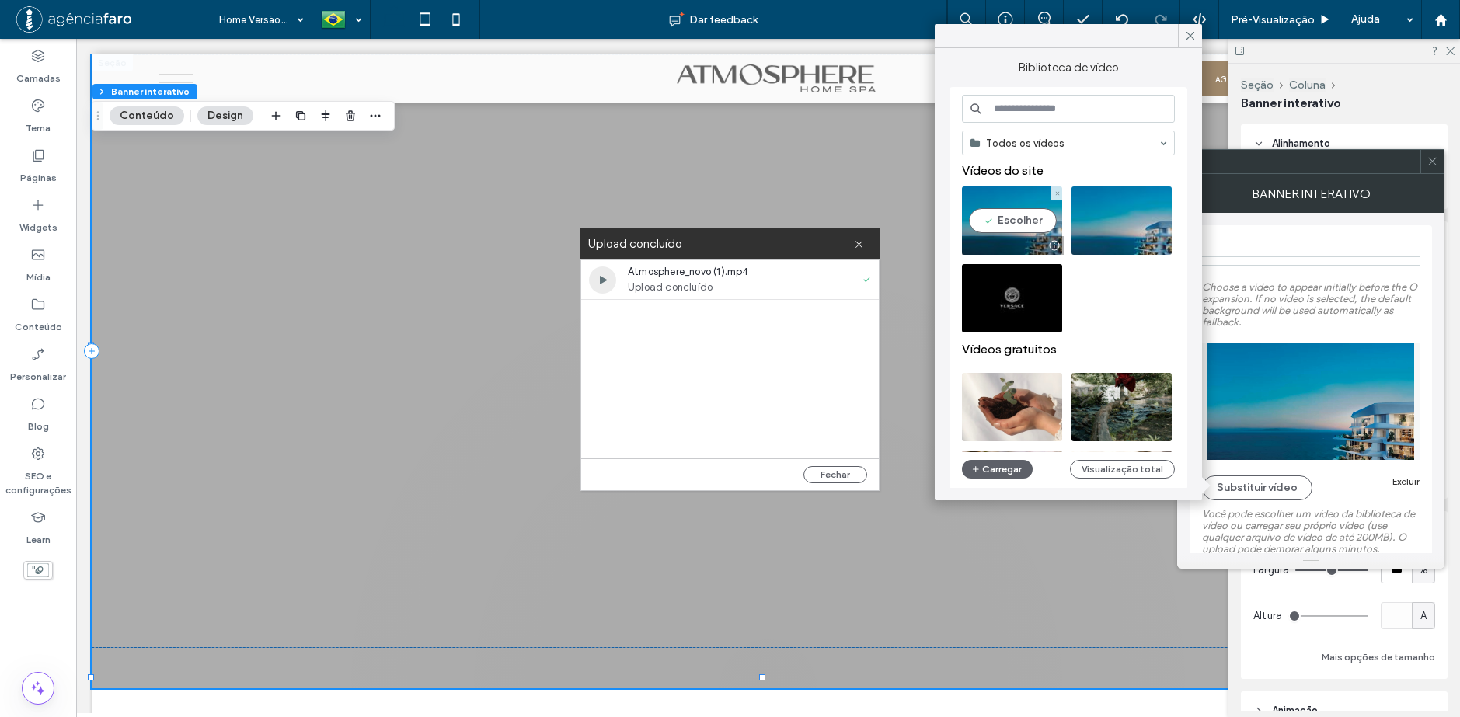
drag, startPoint x: 1023, startPoint y: 218, endPoint x: 946, endPoint y: 179, distance: 85.5
click at [1023, 218] on video at bounding box center [1012, 220] width 100 height 68
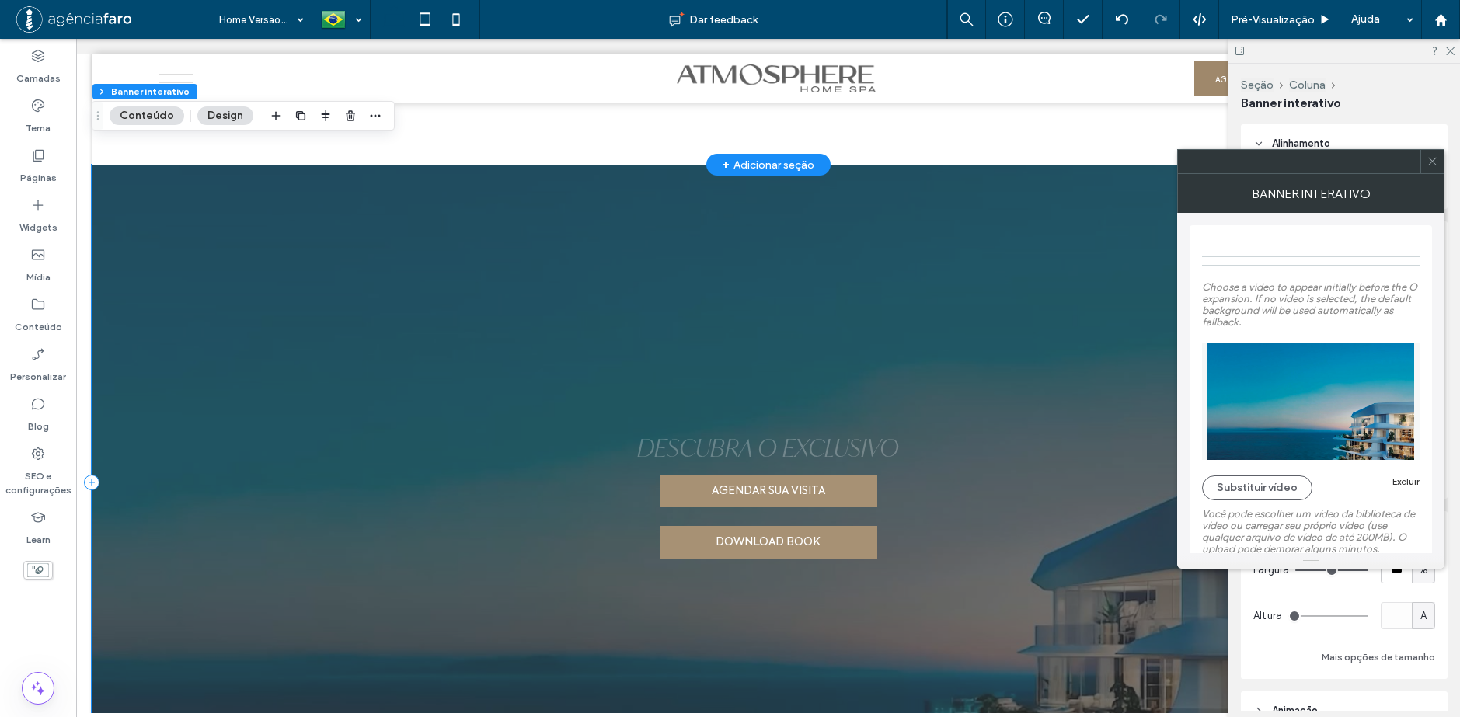
scroll to position [9558, 0]
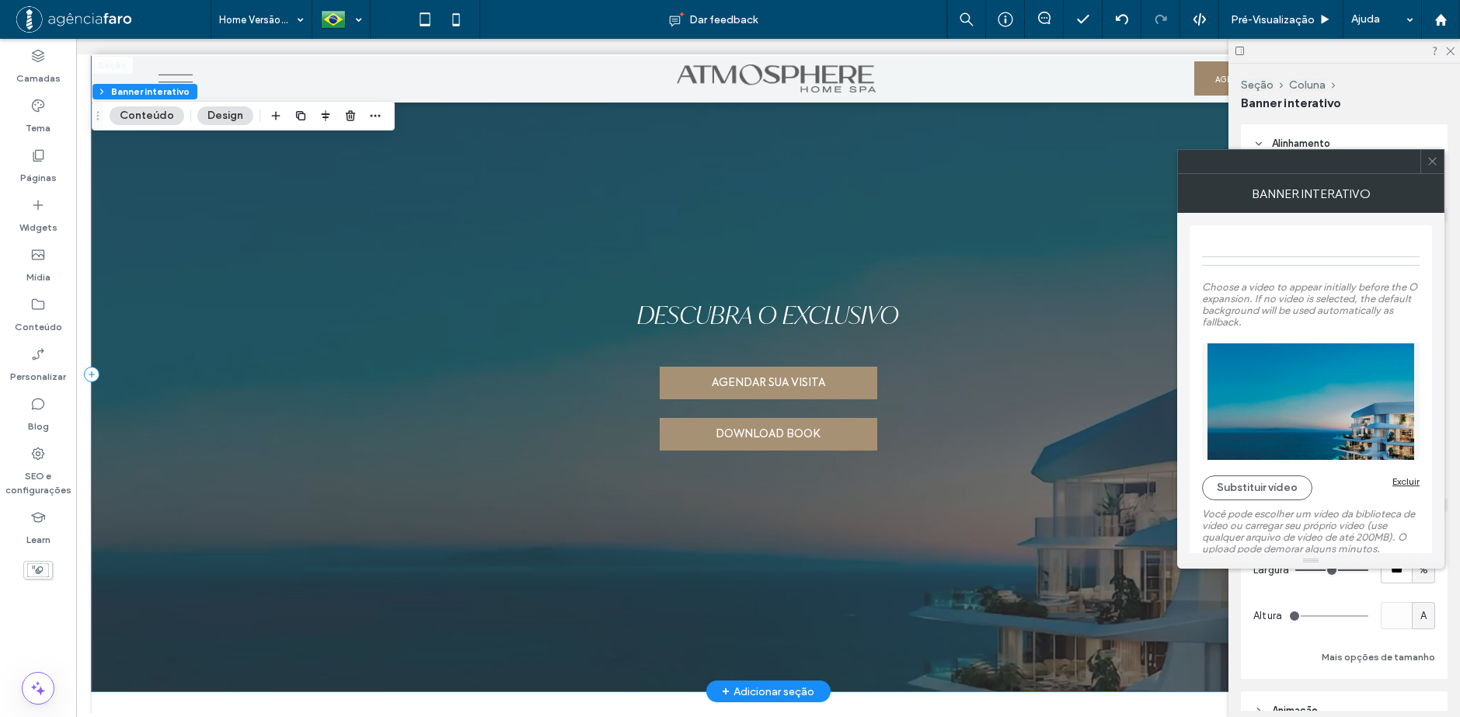
click at [983, 196] on div at bounding box center [768, 374] width 1353 height 635
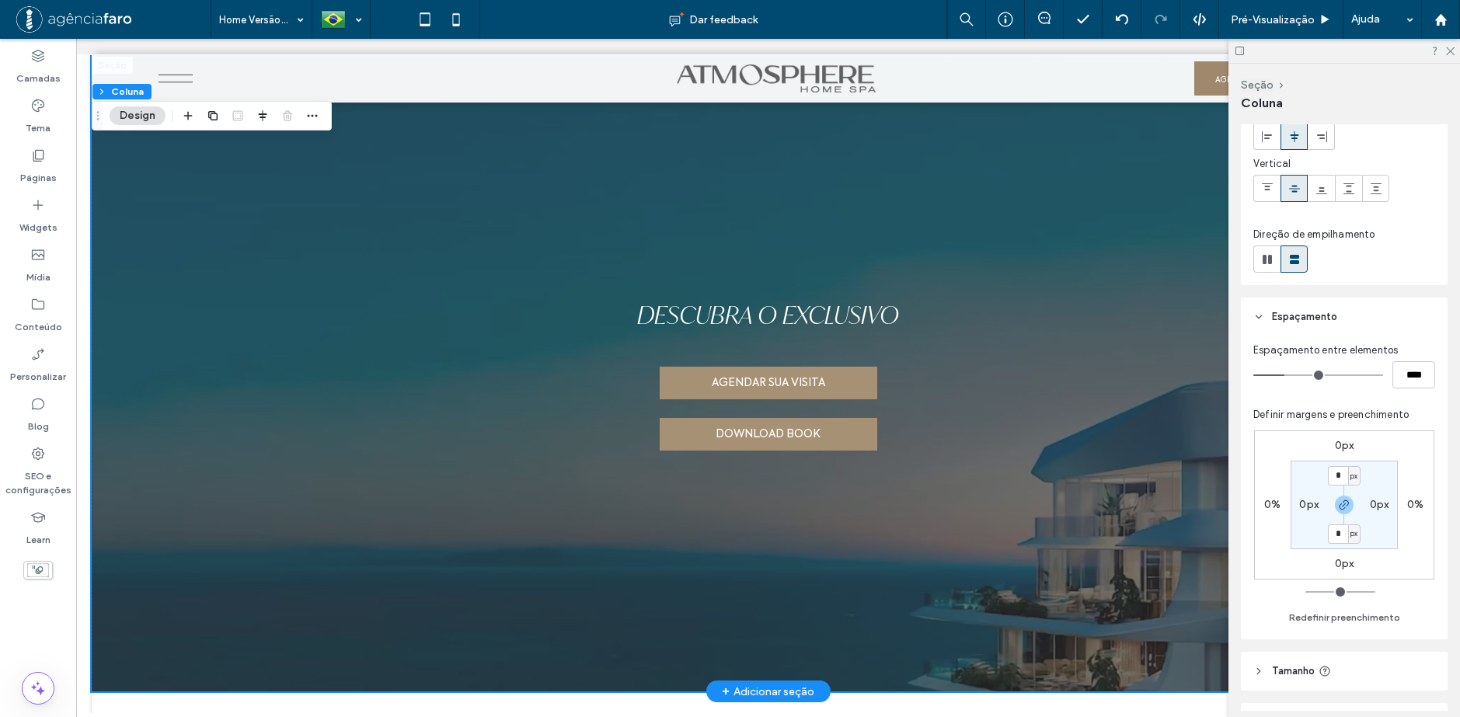
scroll to position [311, 0]
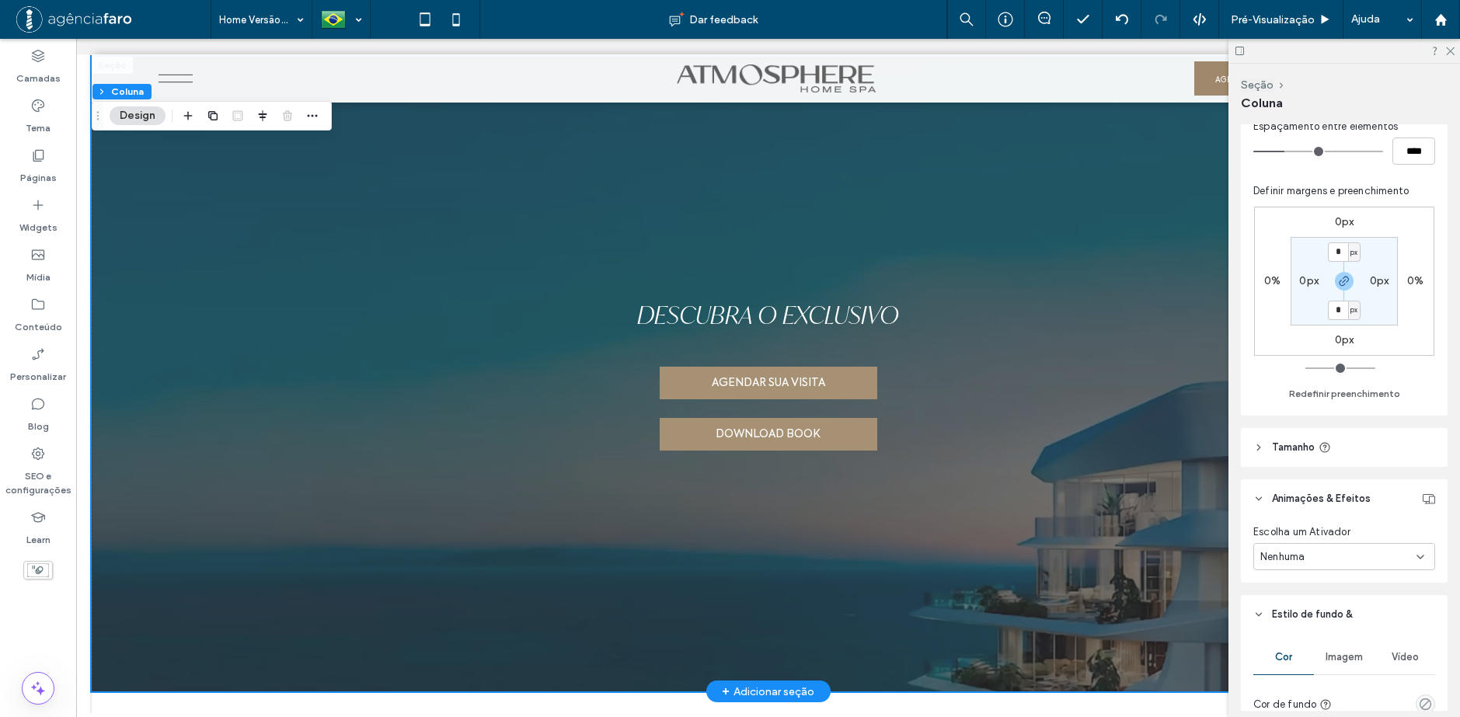
click at [113, 110] on button "Design" at bounding box center [138, 115] width 56 height 19
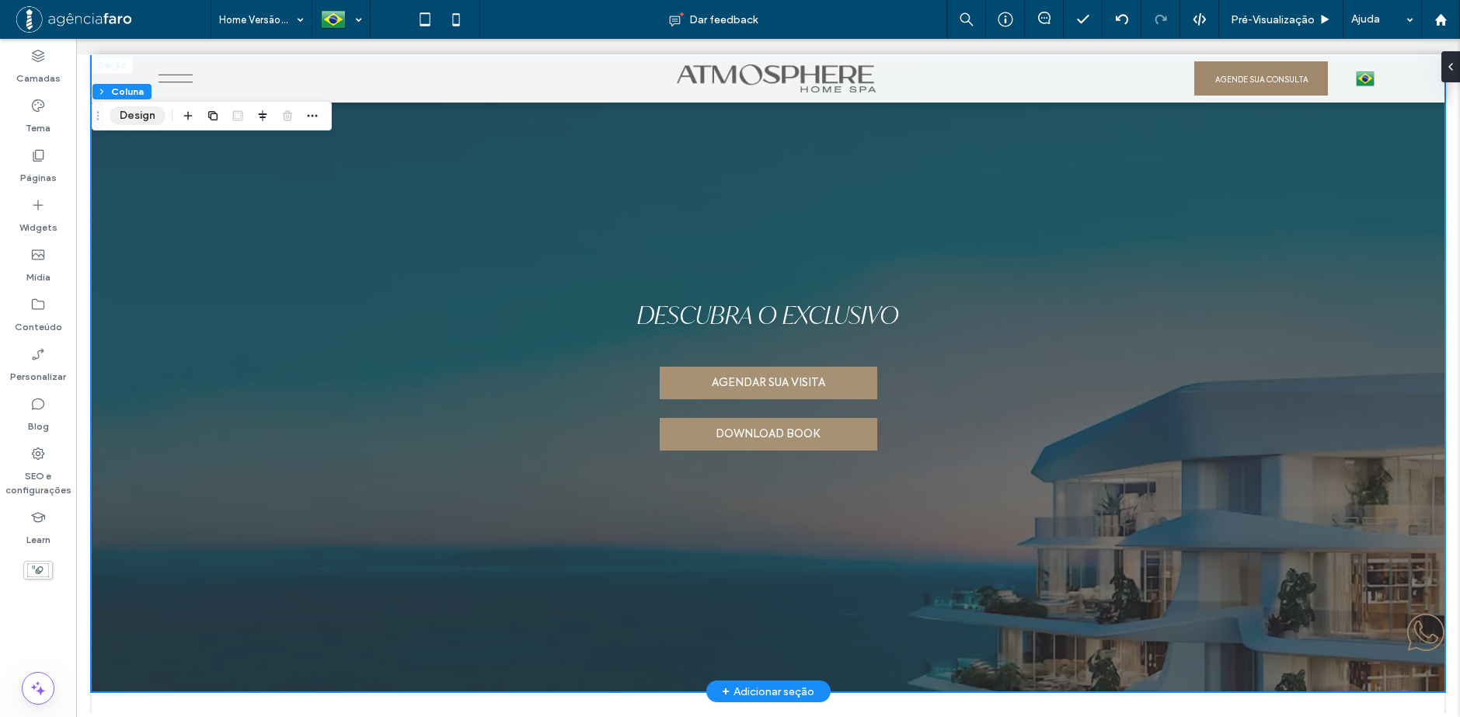
click at [142, 117] on button "Design" at bounding box center [138, 115] width 56 height 19
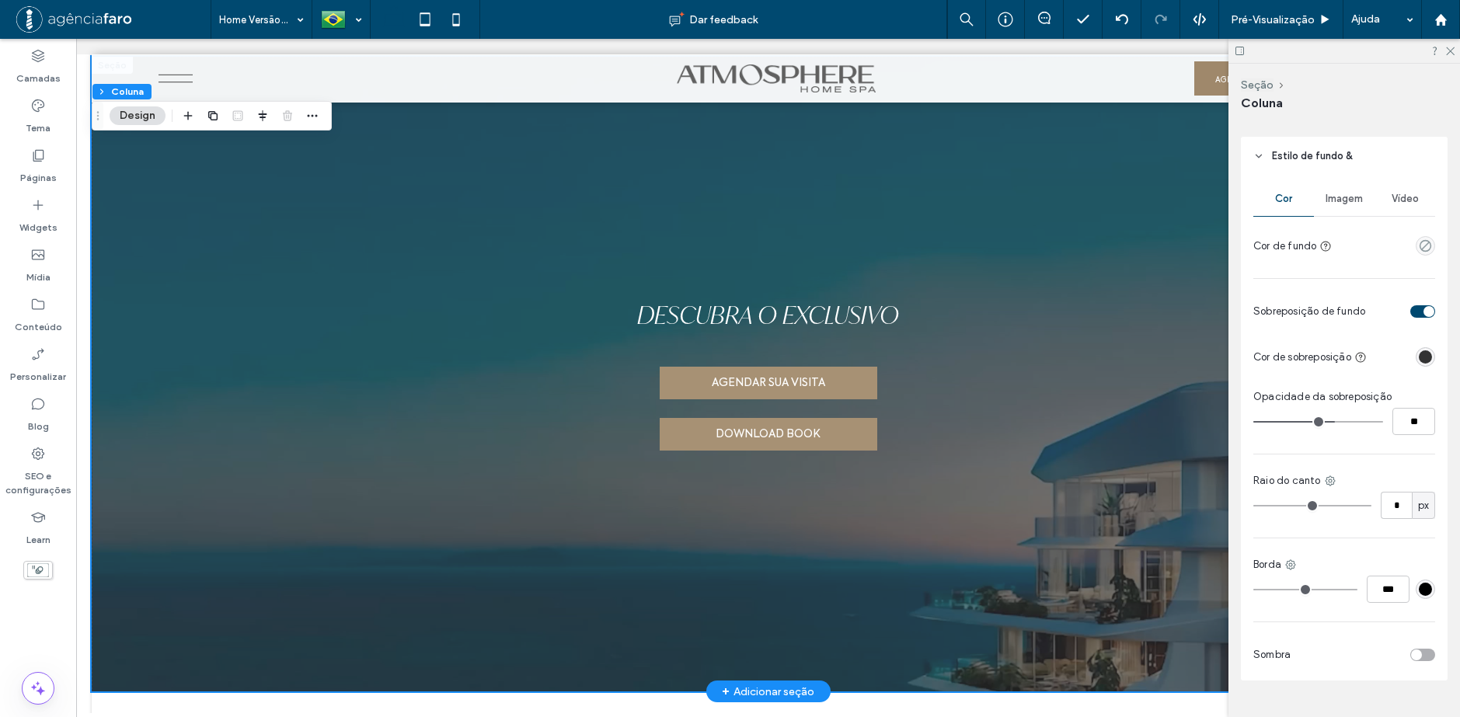
scroll to position [777, 0]
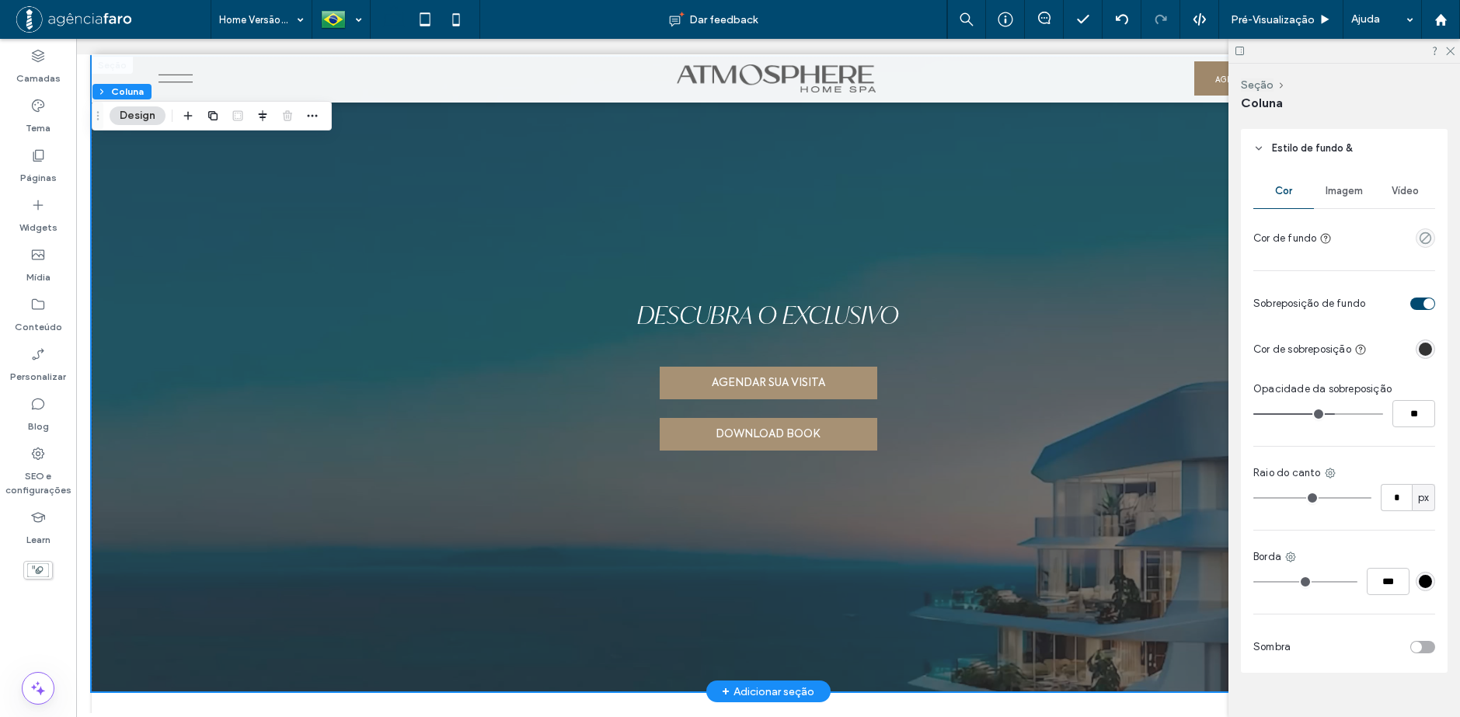
click at [1358, 198] on div "Imagem" at bounding box center [1344, 191] width 61 height 34
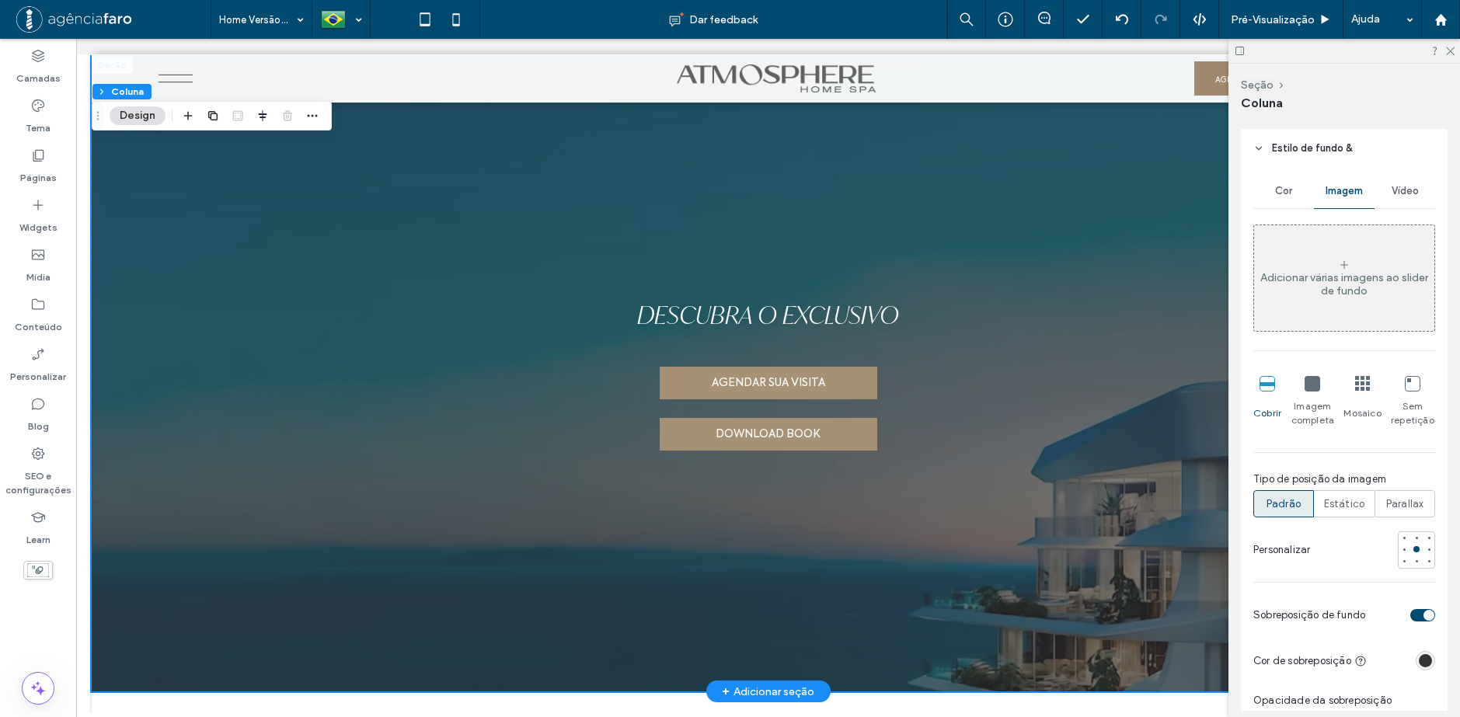
click at [1409, 194] on span "Vídeo" at bounding box center [1405, 191] width 27 height 12
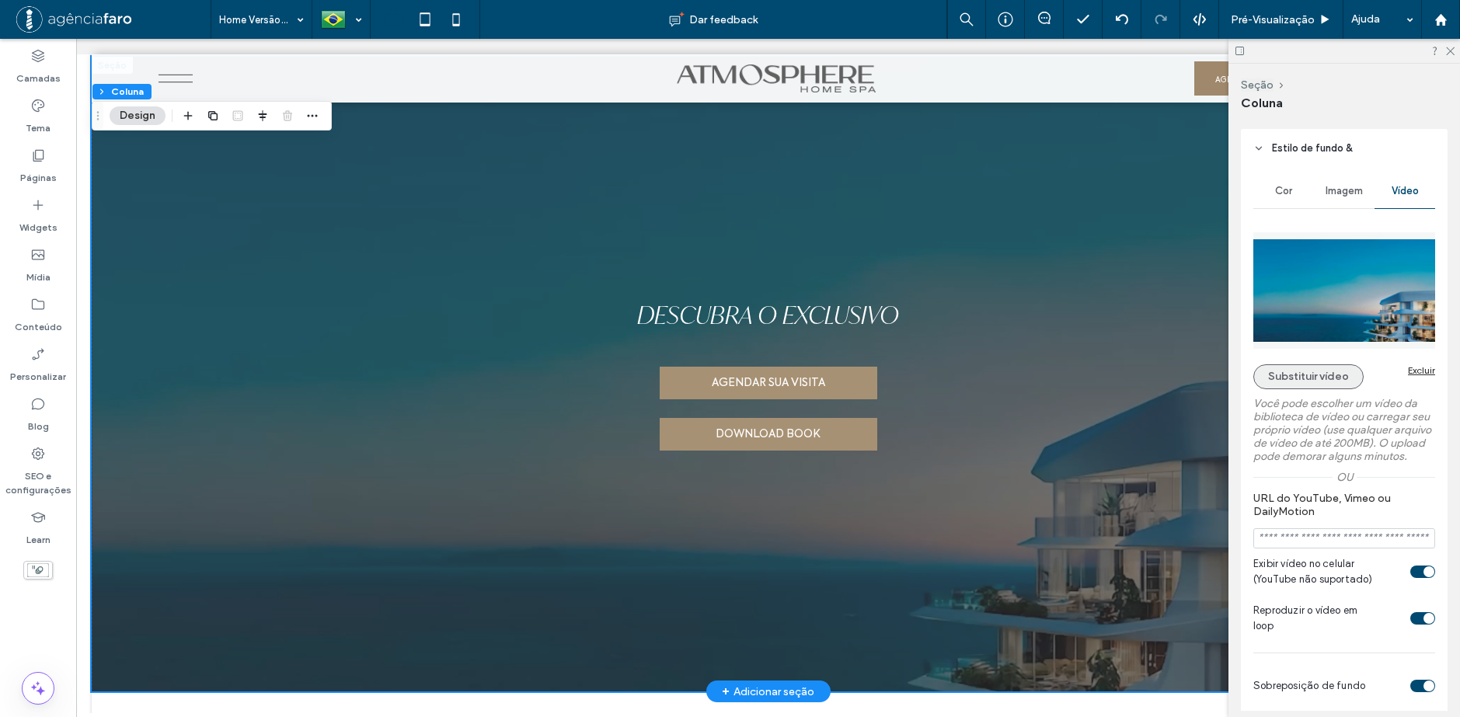
click at [1323, 385] on button "Substituir vídeo" at bounding box center [1308, 376] width 110 height 25
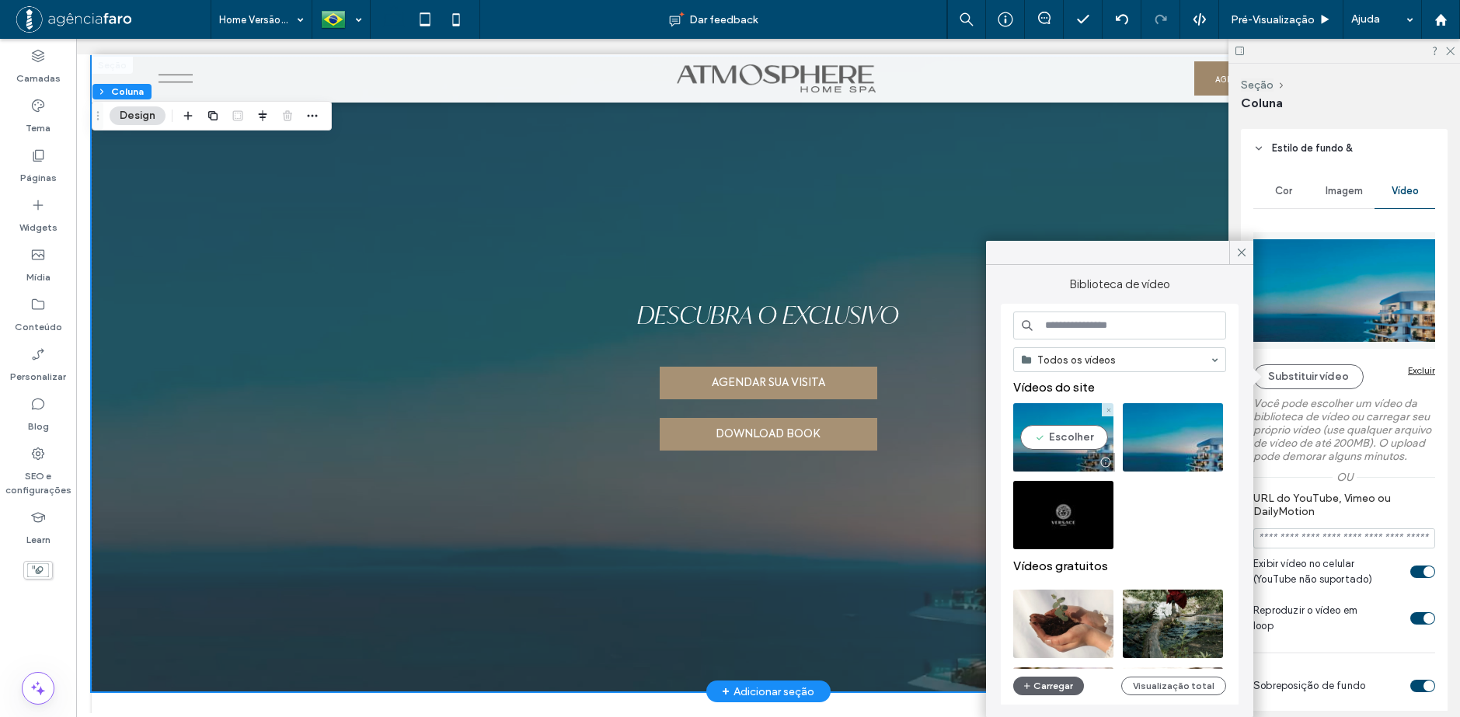
click at [1060, 431] on video at bounding box center [1063, 437] width 100 height 68
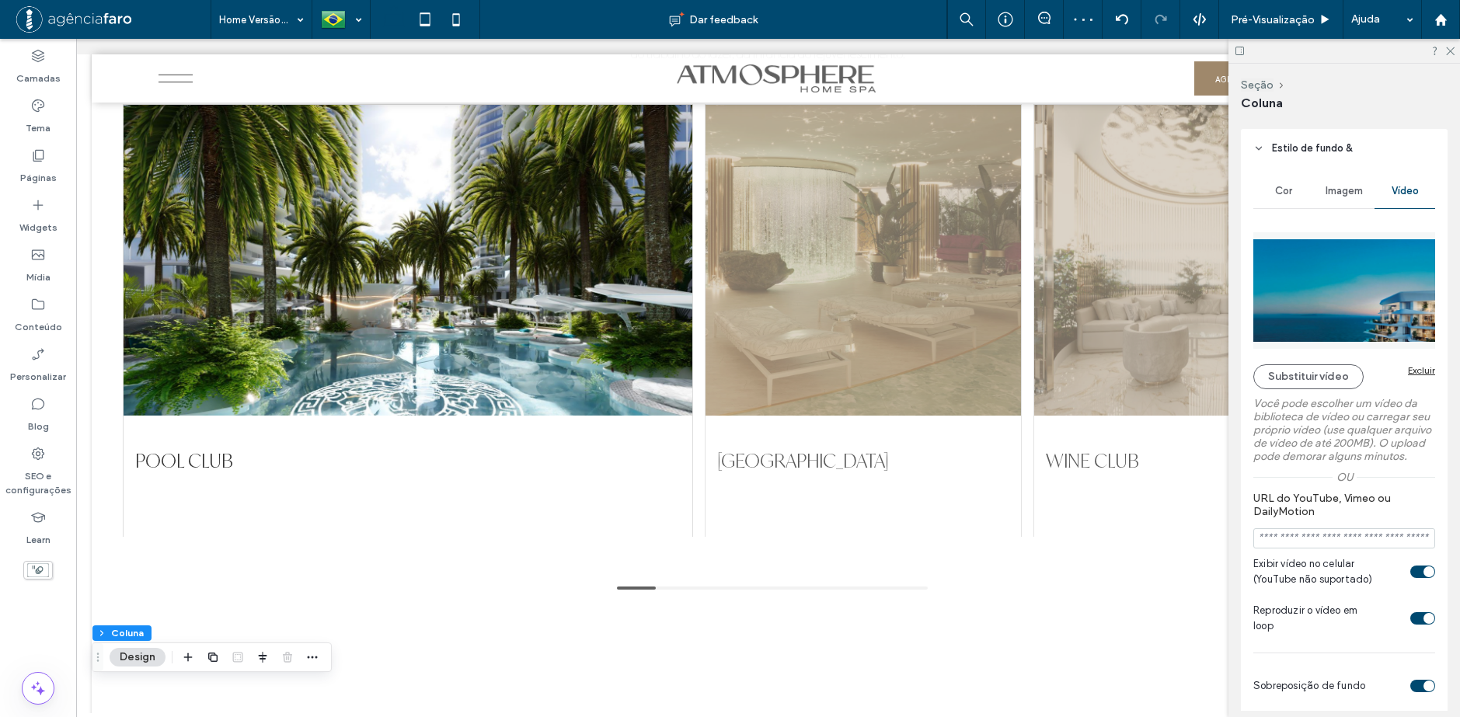
scroll to position [2381, 0]
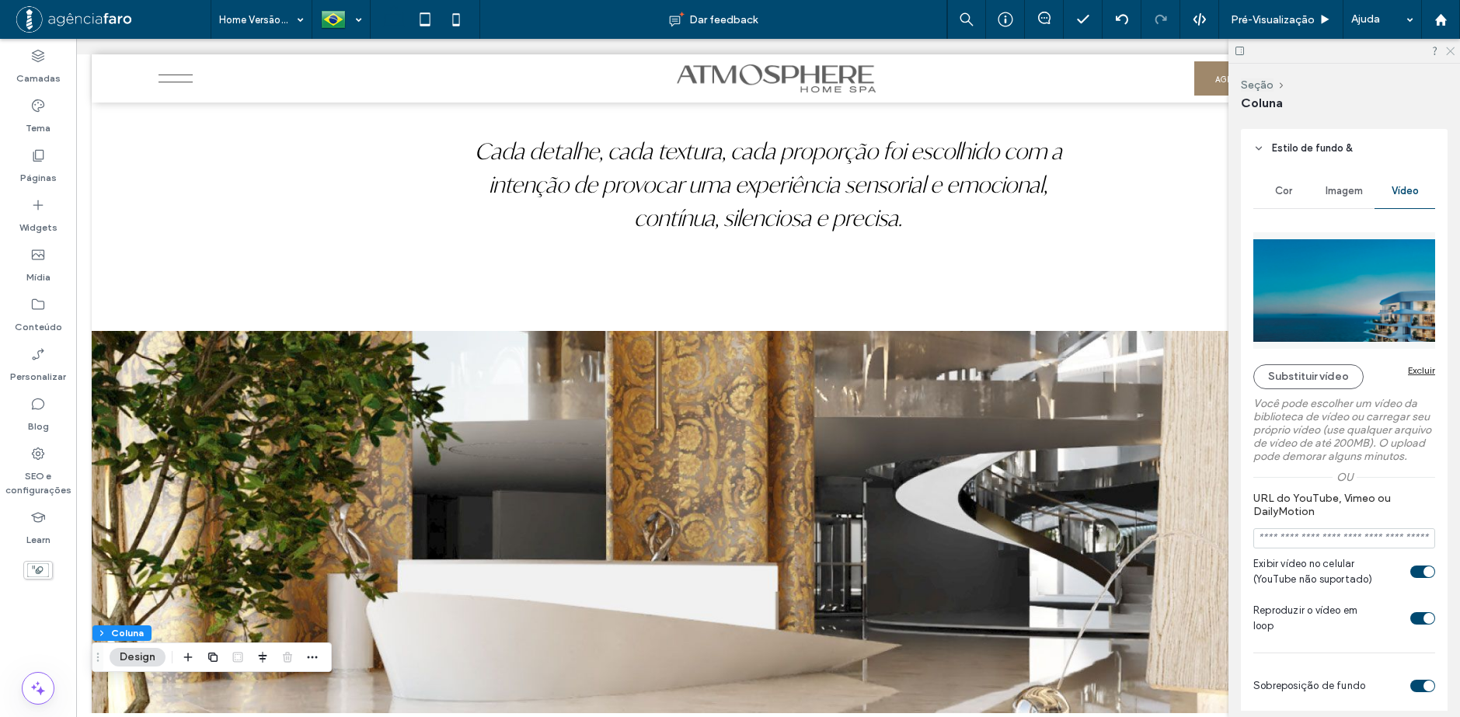
click at [1454, 54] on div at bounding box center [1345, 51] width 232 height 24
click at [1454, 54] on use at bounding box center [1450, 51] width 9 height 9
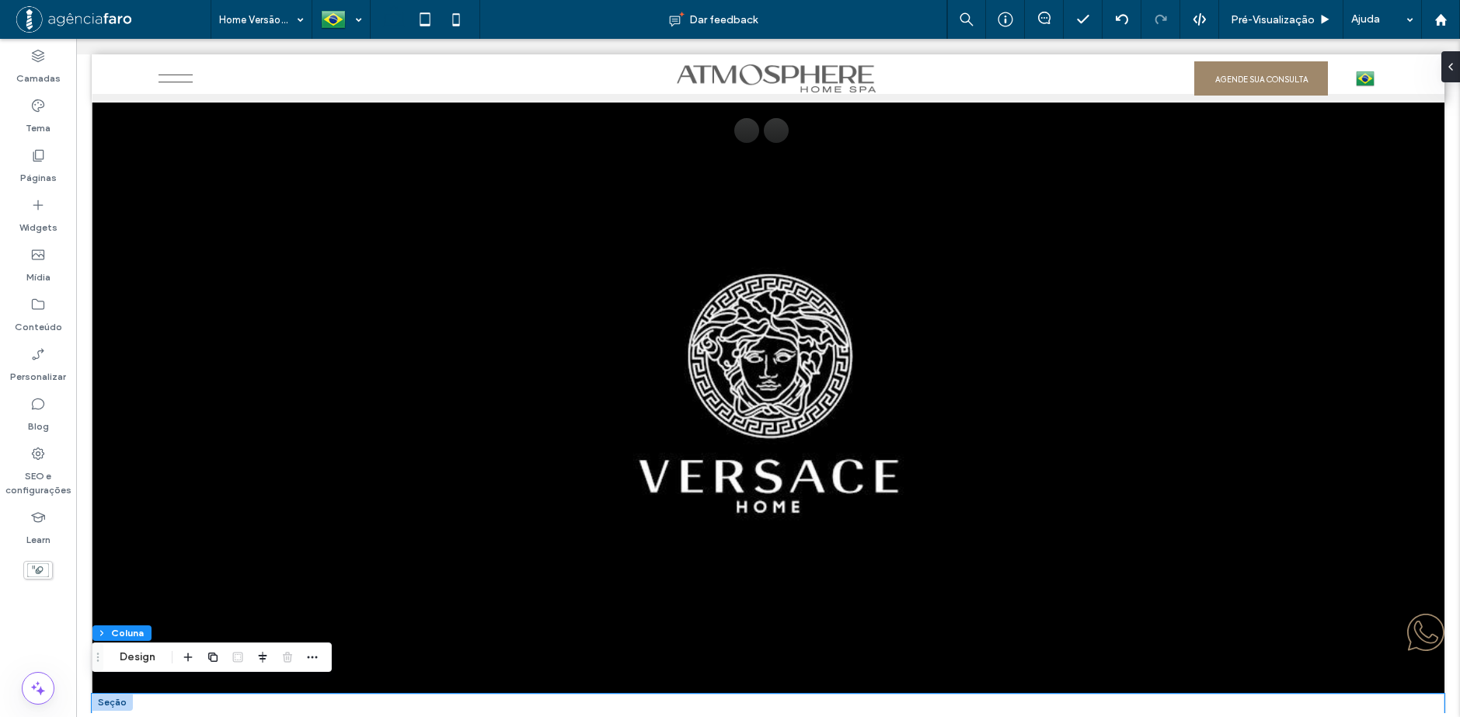
scroll to position [4090, 0]
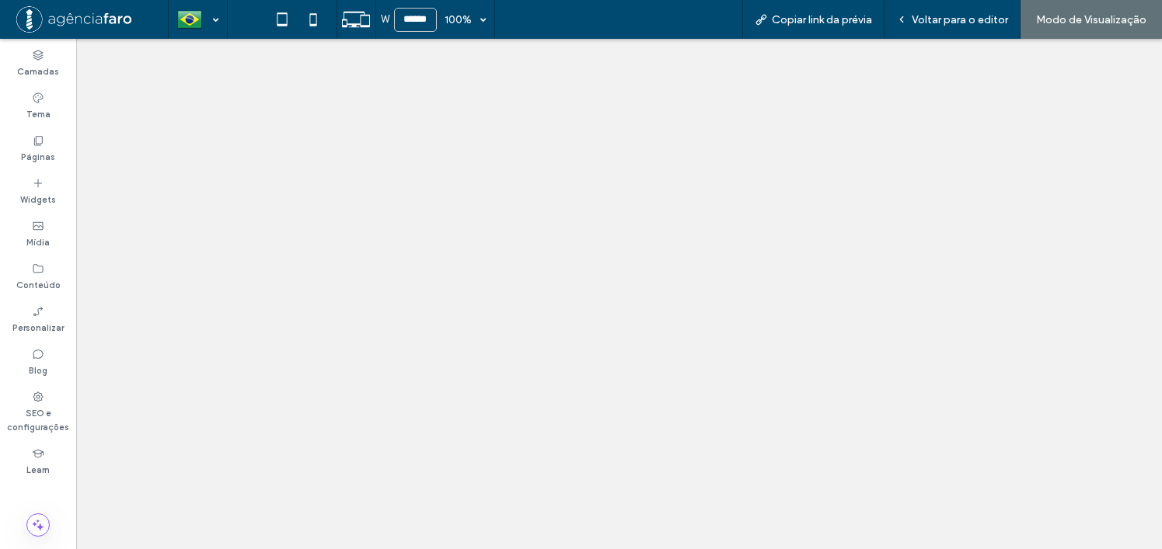
click at [966, 16] on span "Voltar para o editor" at bounding box center [959, 19] width 96 height 13
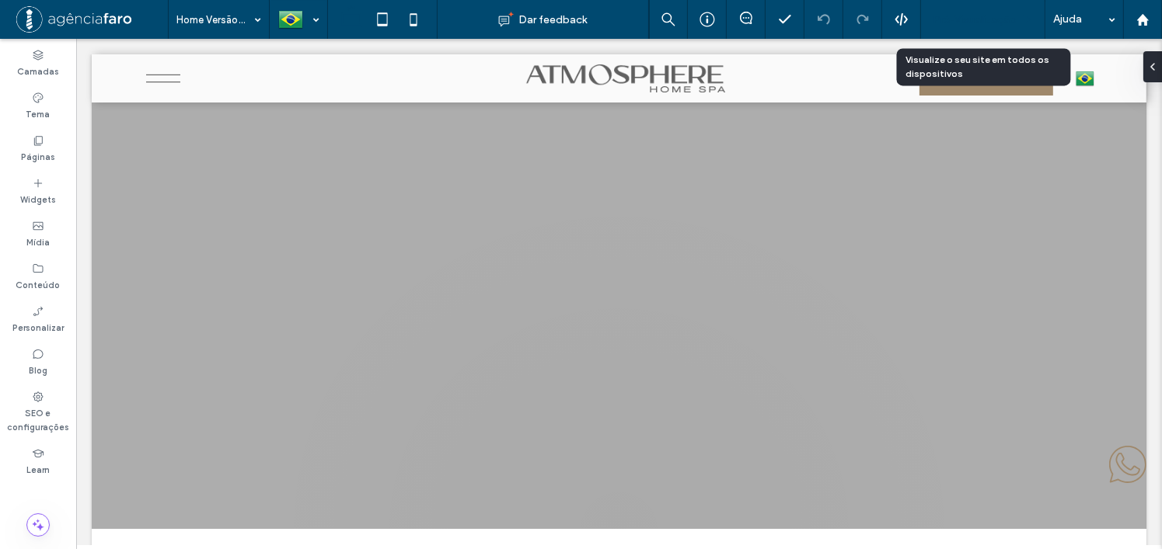
click at [995, 17] on span "Pré-Visualizaçāo" at bounding box center [974, 19] width 84 height 13
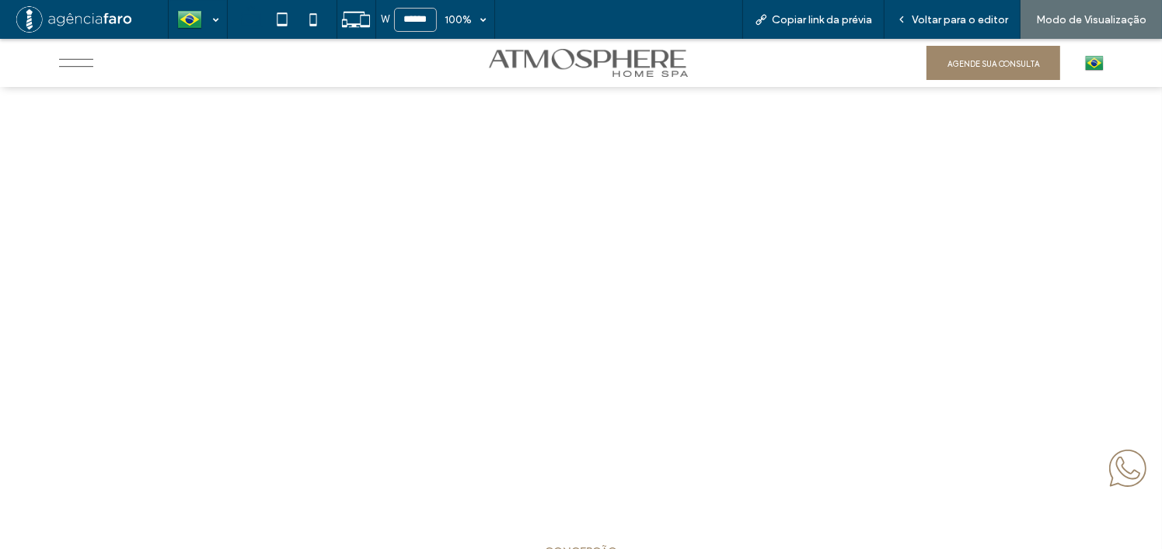
scroll to position [7202, 0]
